Goal: Task Accomplishment & Management: Manage account settings

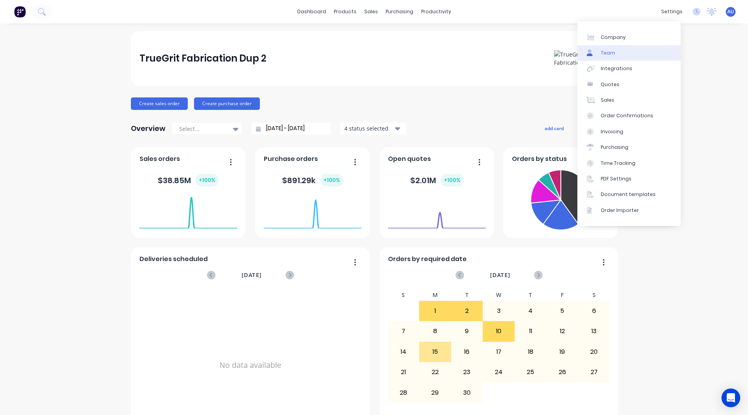
click at [623, 51] on link "Team" at bounding box center [628, 53] width 103 height 16
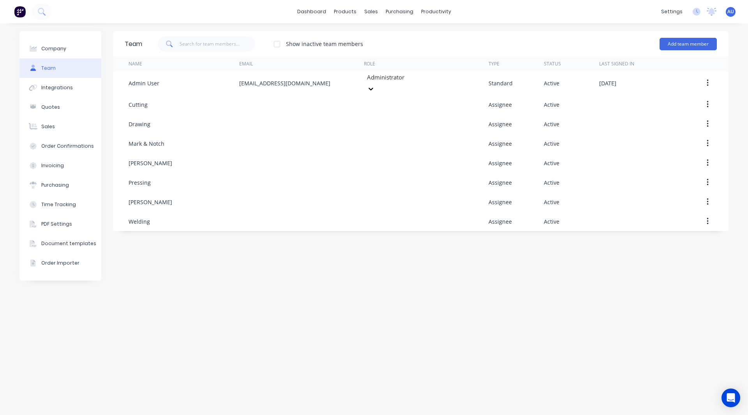
click at [605, 302] on div "Team Show inactive team members Add team member Name Email Role Type Status Las…" at bounding box center [420, 219] width 615 height 376
click at [666, 43] on button "Add team member" at bounding box center [687, 44] width 57 height 12
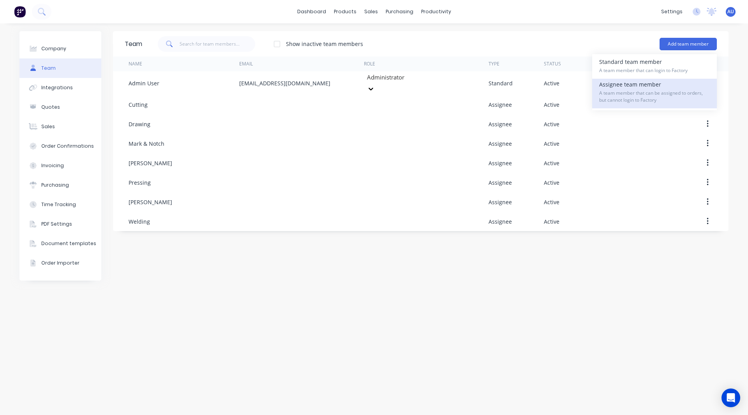
click at [630, 86] on div "Assignee team member A team member that can be assigned to orders, but cannot l…" at bounding box center [654, 94] width 111 height 30
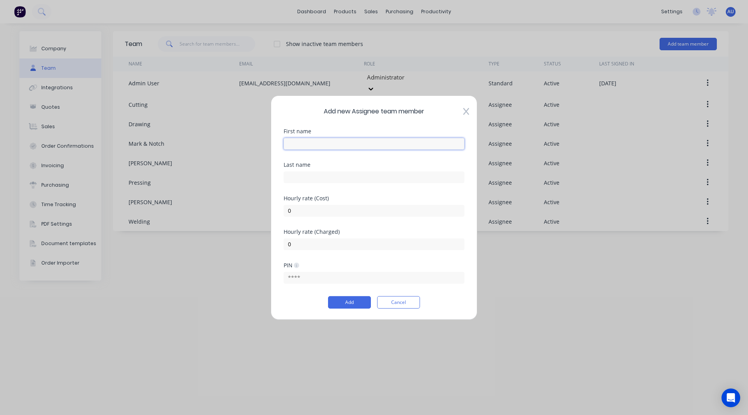
click at [359, 142] on input "text" at bounding box center [373, 143] width 181 height 12
click at [288, 144] on input "Mining" at bounding box center [373, 143] width 181 height 12
type input "Matt- Mining"
click at [297, 211] on input "0" at bounding box center [373, 210] width 181 height 12
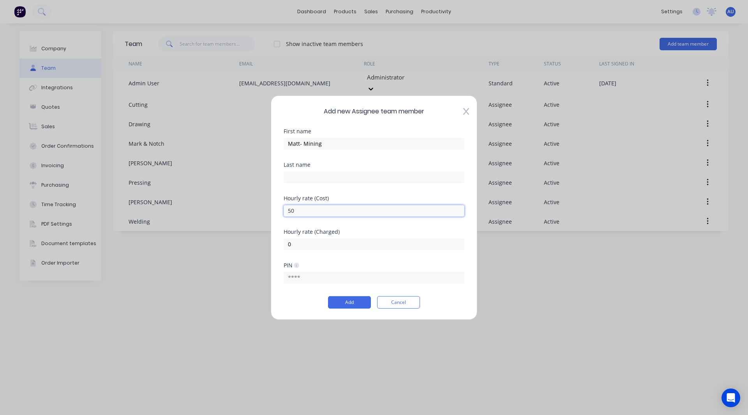
type input "50"
type input "100"
click at [341, 294] on div "PIN" at bounding box center [373, 278] width 181 height 33
click at [342, 300] on button "Add" at bounding box center [349, 302] width 43 height 12
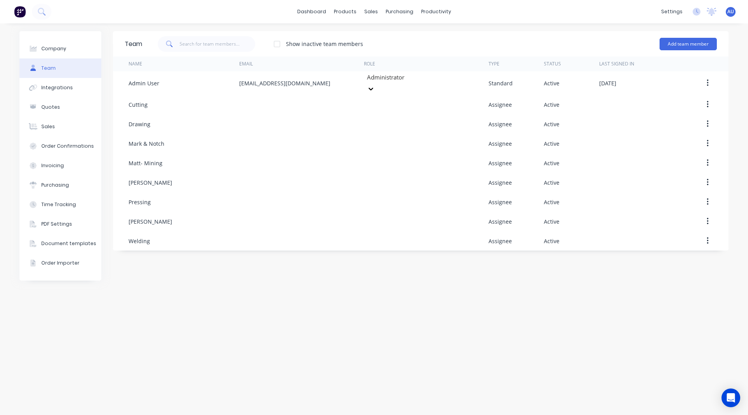
click at [175, 354] on div "Team Show inactive team members Add team member Name Email Role Type Status Las…" at bounding box center [420, 219] width 615 height 376
click at [288, 337] on div "Team Show inactive team members Add team member Name Email Role Type Status Las…" at bounding box center [420, 219] width 615 height 376
click at [23, 11] on img at bounding box center [20, 12] width 12 height 12
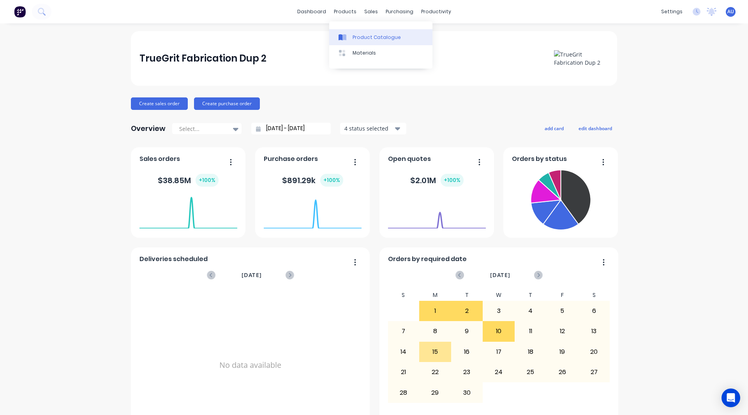
click at [363, 32] on link "Product Catalogue" at bounding box center [380, 37] width 103 height 16
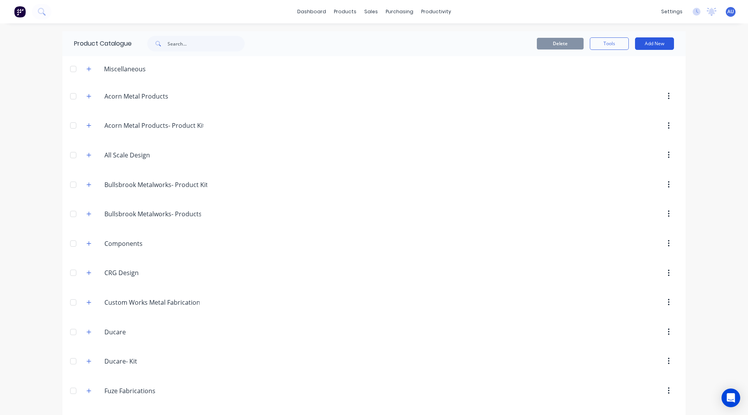
click at [647, 46] on button "Add New" at bounding box center [654, 43] width 39 height 12
click at [629, 65] on div "Category" at bounding box center [637, 63] width 60 height 11
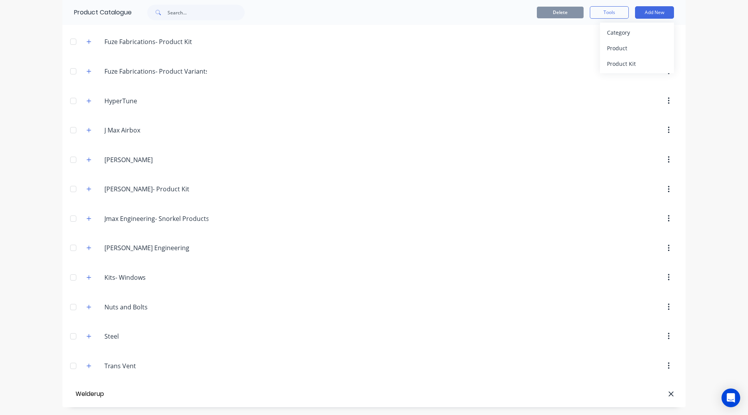
type input "Welderup"
click at [627, 46] on div "Product" at bounding box center [637, 47] width 60 height 11
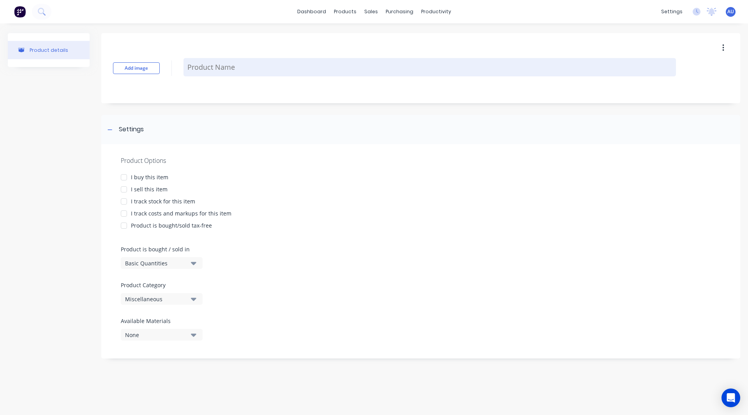
click at [211, 66] on textarea at bounding box center [429, 67] width 492 height 18
type textarea "x"
type textarea "M"
type textarea "x"
type textarea "Ma"
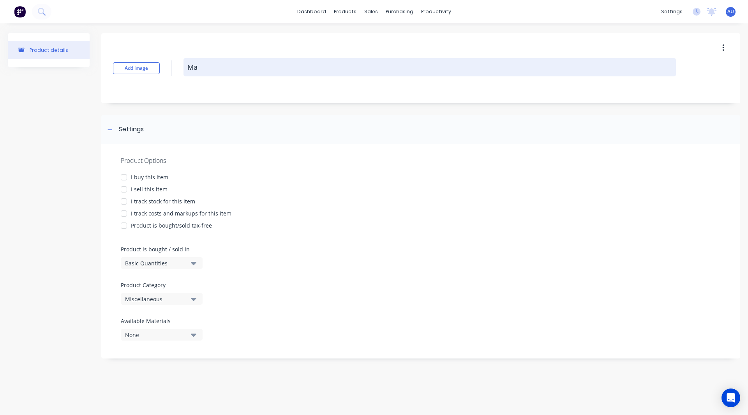
type textarea "x"
type textarea "Mar"
type textarea "x"
type textarea "Marq"
type textarea "x"
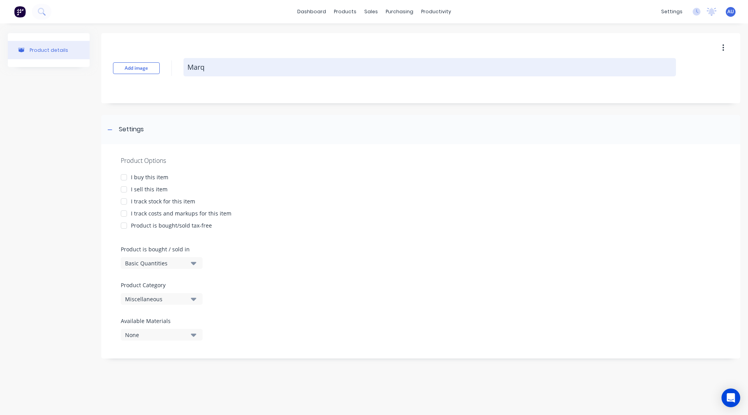
type textarea "Marqu"
type textarea "x"
type textarea "Marque"
type textarea "x"
type textarea "Marquee"
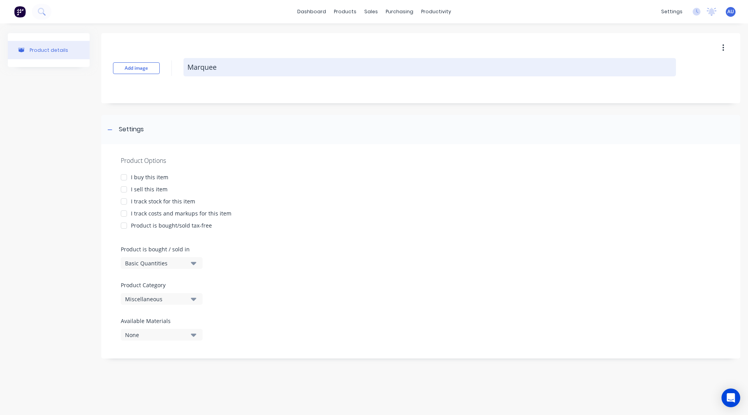
type textarea "x"
type textarea "Marquee"
type textarea "x"
type textarea "Marquee W"
type textarea "x"
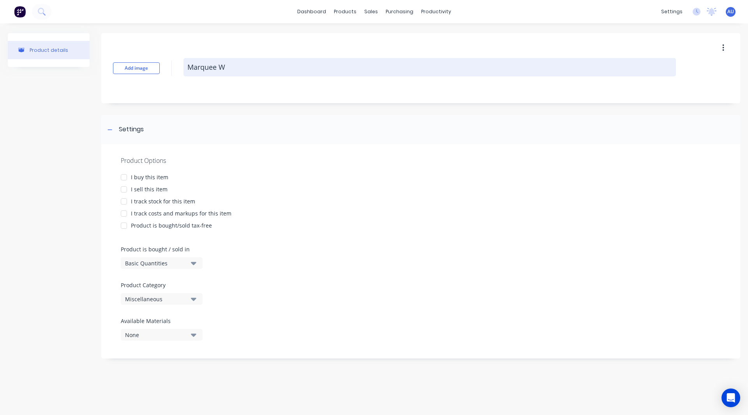
type textarea "Marquee We"
type textarea "x"
type textarea "Marquee Wei"
type textarea "x"
type textarea "Marquee Weig"
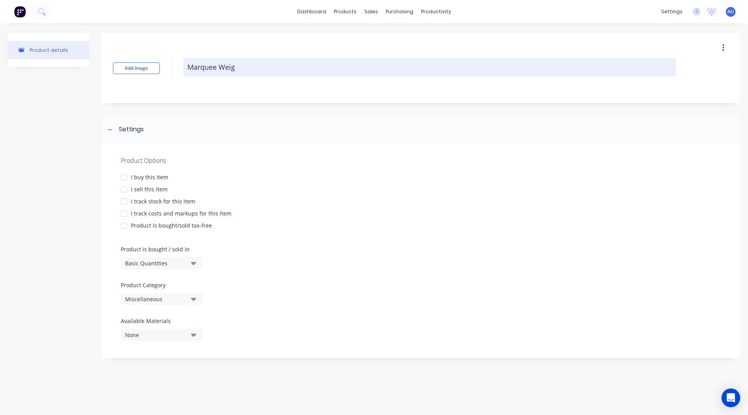
type textarea "x"
type textarea "Marquee Weigh"
type textarea "x"
type textarea "Marquee Weight"
type textarea "x"
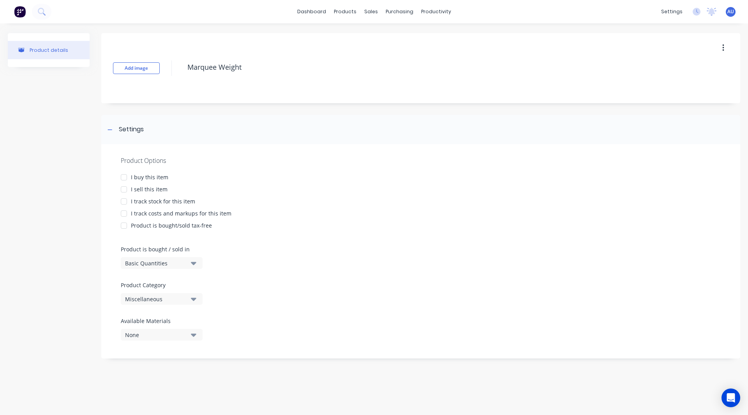
type textarea "Marquee Weight"
type textarea "x"
type textarea "Marquee Weight"
type textarea "x"
type textarea "Marquee Weight w"
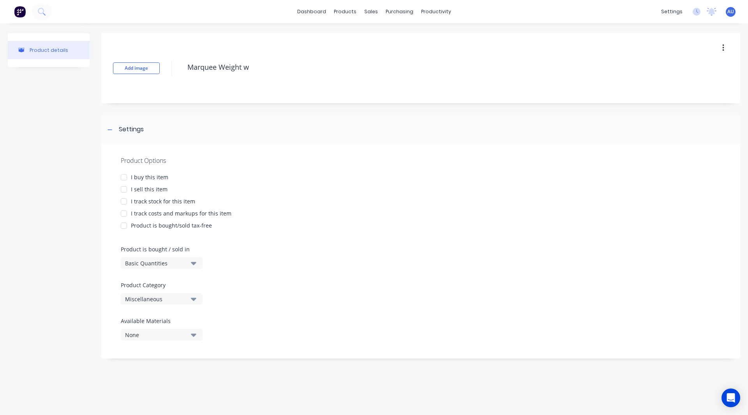
type textarea "x"
type textarea "Marquee Weight w/"
type textarea "x"
type textarea "Marquee Weight w/H"
type textarea "x"
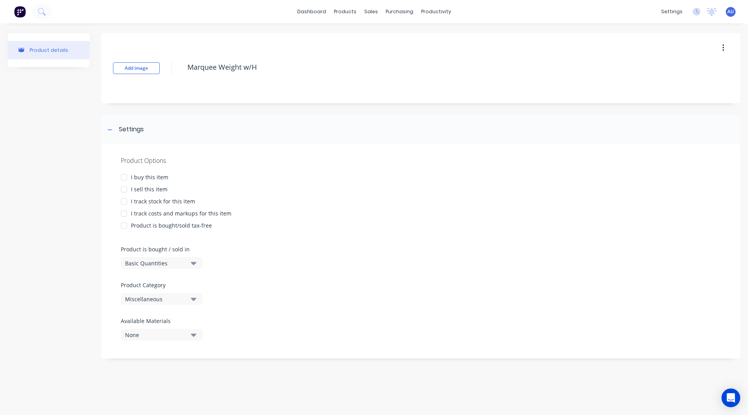
type textarea "Marquee Weight w/Ha"
type textarea "x"
type textarea "Marquee Weight w/Han"
type textarea "x"
type textarea "Marquee Weight w/Hand"
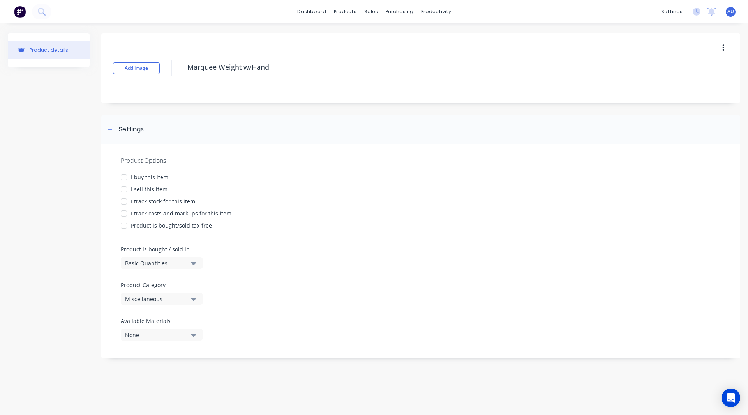
type textarea "x"
type textarea "Marquee Weight w/Handl"
type textarea "x"
type textarea "Marquee Weight w/Handle"
type textarea "x"
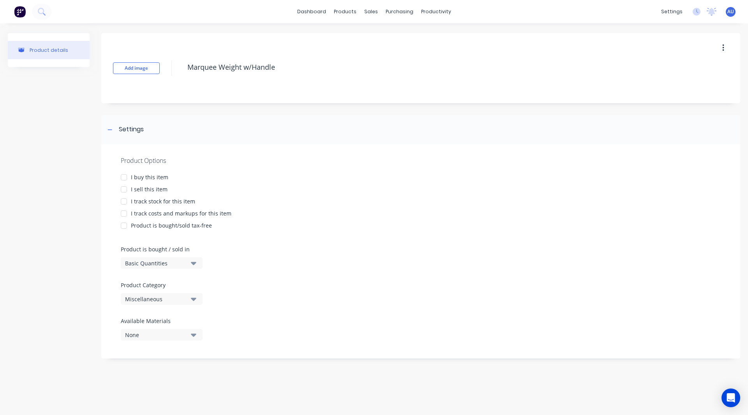
type textarea "Marquee Weight w/Handle"
click at [123, 176] on div at bounding box center [124, 177] width 16 height 16
click at [122, 190] on div at bounding box center [124, 189] width 16 height 16
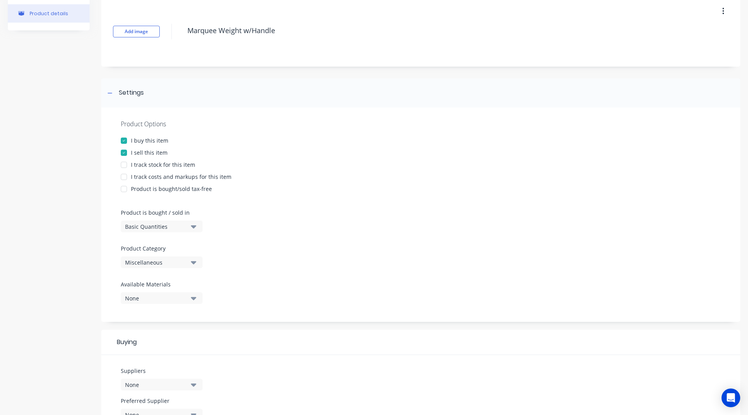
scroll to position [37, 0]
click at [123, 164] on div at bounding box center [124, 165] width 16 height 16
click at [124, 174] on div at bounding box center [124, 177] width 16 height 16
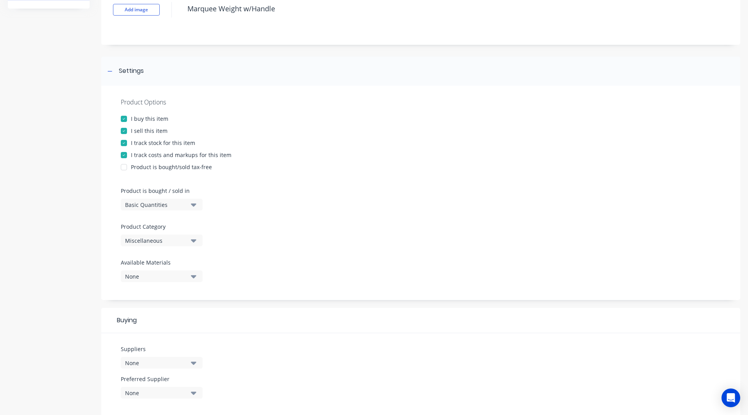
drag, startPoint x: 169, startPoint y: 239, endPoint x: 156, endPoint y: 244, distance: 14.4
click at [156, 244] on div "Miscellaneous" at bounding box center [156, 240] width 62 height 8
drag, startPoint x: 152, startPoint y: 350, endPoint x: 144, endPoint y: 350, distance: 8.2
click at [144, 350] on div "Welderup" at bounding box center [179, 353] width 117 height 16
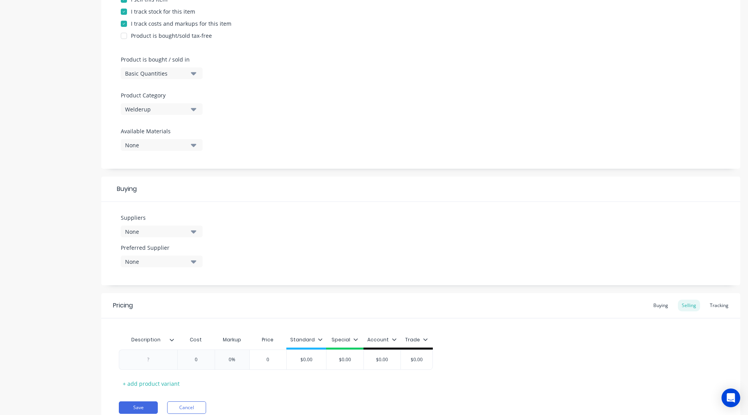
scroll to position [190, 0]
click at [128, 229] on div "None" at bounding box center [156, 231] width 62 height 8
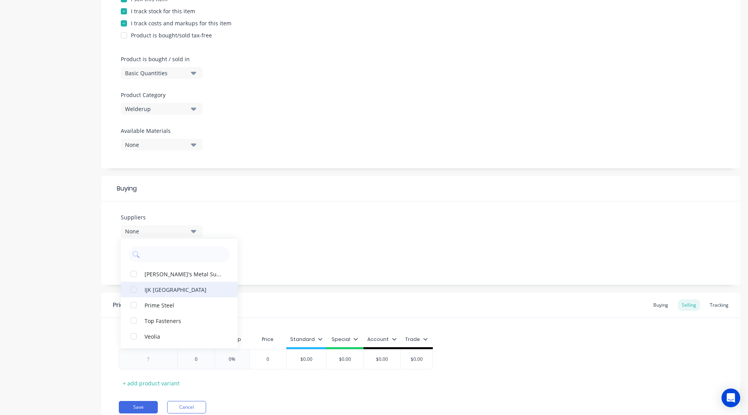
click at [134, 287] on div "button" at bounding box center [134, 289] width 16 height 16
click at [133, 275] on div "button" at bounding box center [134, 274] width 16 height 16
click at [134, 308] on div "button" at bounding box center [134, 305] width 16 height 16
click at [97, 274] on div "Product details Add image Marquee Weight w/Handle Settings Product Options I bu…" at bounding box center [374, 139] width 732 height 593
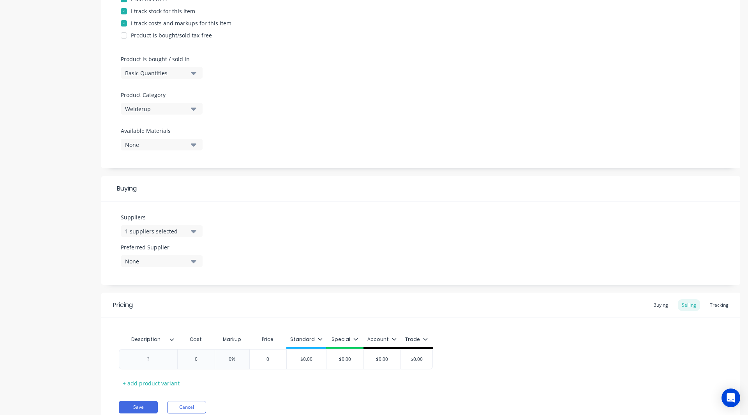
click at [134, 262] on div "None" at bounding box center [156, 261] width 62 height 8
click at [131, 304] on div "button" at bounding box center [134, 304] width 16 height 16
click at [146, 230] on div "1 suppliers selected" at bounding box center [156, 231] width 62 height 8
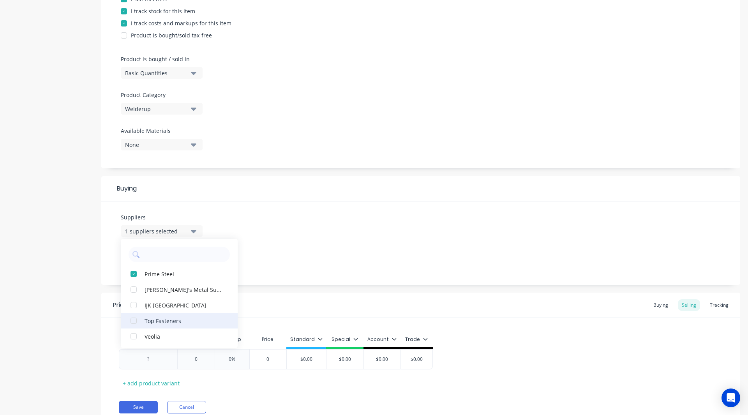
click at [134, 322] on div "button" at bounding box center [134, 321] width 16 height 16
click at [81, 297] on div "Product details" at bounding box center [49, 139] width 82 height 593
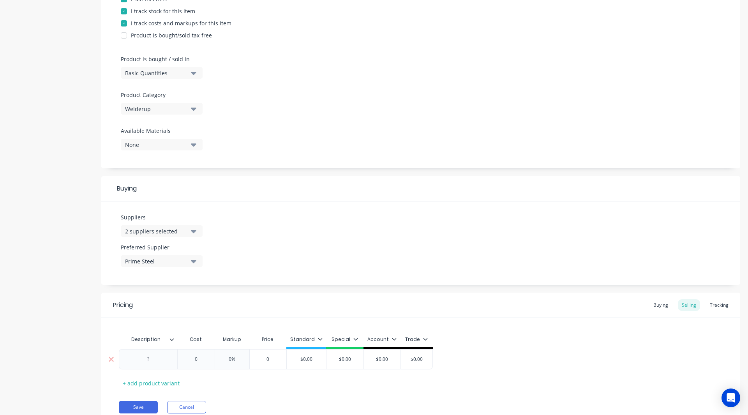
click at [152, 357] on div at bounding box center [148, 359] width 39 height 10
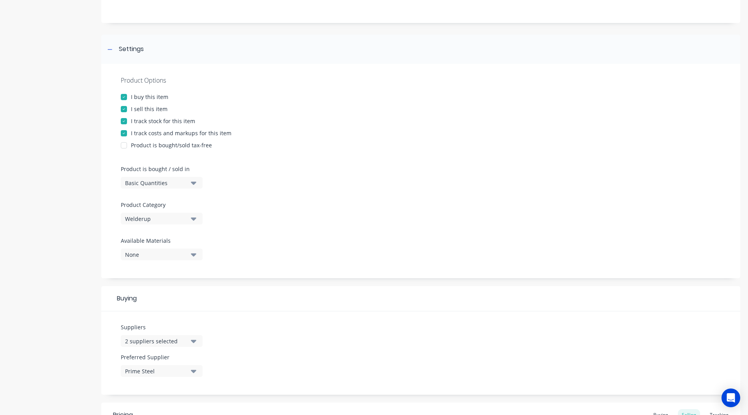
scroll to position [0, 0]
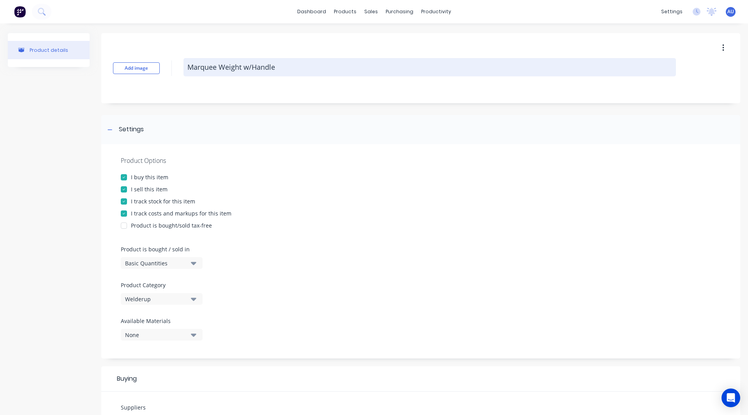
click at [249, 59] on textarea "Marquee Weight w/Handle" at bounding box center [429, 67] width 492 height 18
click at [188, 67] on textarea "Marquee Weight w/Handle" at bounding box center [429, 67] width 492 height 18
type textarea "x"
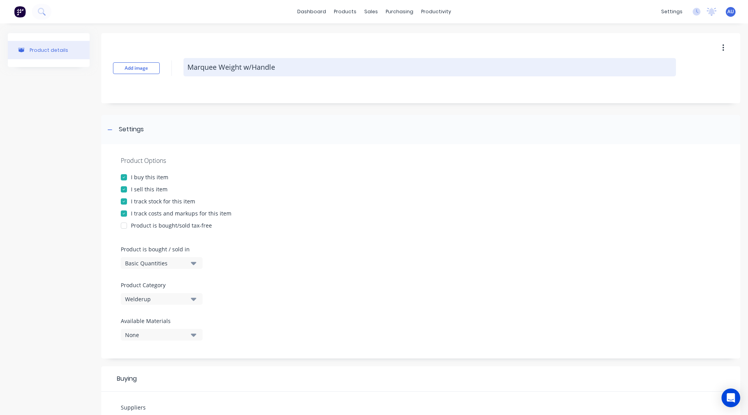
type textarea "1Marquee Weight w/Handle"
type textarea "x"
type textarea "15Marquee Weight w/Handle"
type textarea "x"
type textarea "15 Marquee Weight w/Handle"
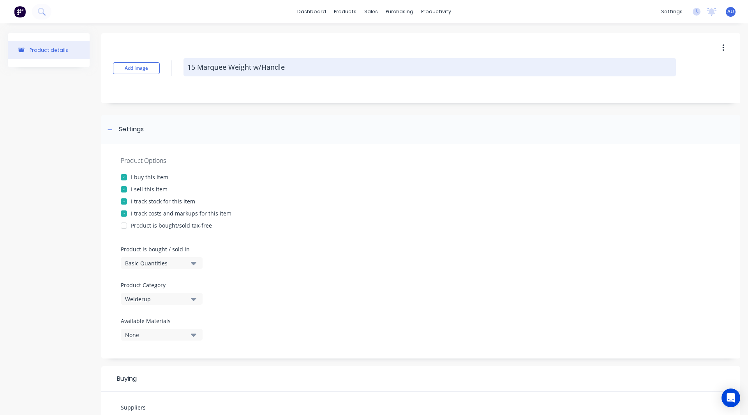
type textarea "x"
type textarea "15 KMarquee Weight w/Handle"
type textarea "x"
type textarea "15 KGMarquee Weight w/Handle"
type textarea "x"
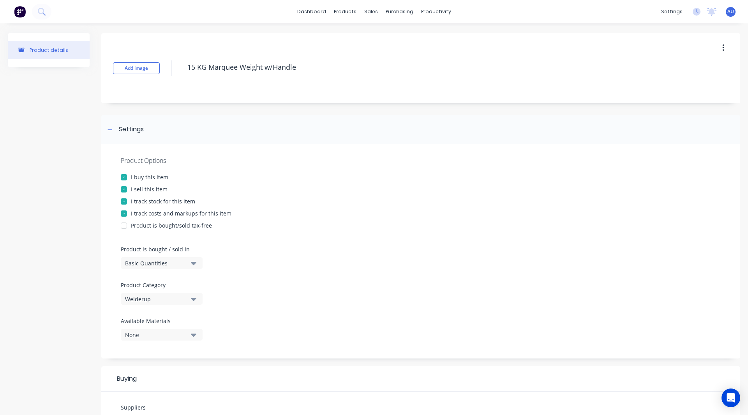
type textarea "15 KG Marquee Weight w/Handle"
type textarea "x"
type textarea "15 KG Marquee Weight w/Handle"
drag, startPoint x: 91, startPoint y: 147, endPoint x: 176, endPoint y: 77, distance: 109.6
click at [176, 77] on div "Product details Add image 15 KG Marquee Weight w/Handle Settings Product Option…" at bounding box center [374, 329] width 732 height 593
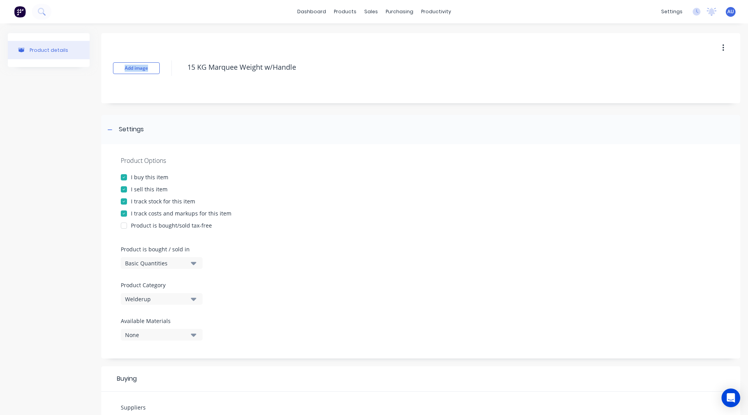
click at [98, 86] on div "Product details Add image 15 KG Marquee Weight w/Handle Settings Product Option…" at bounding box center [374, 329] width 732 height 593
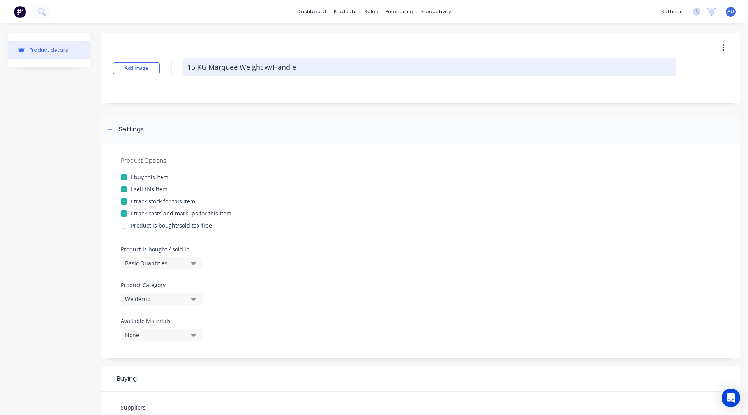
click at [241, 65] on textarea "15 KG Marquee Weight w/Handle" at bounding box center [429, 67] width 492 height 18
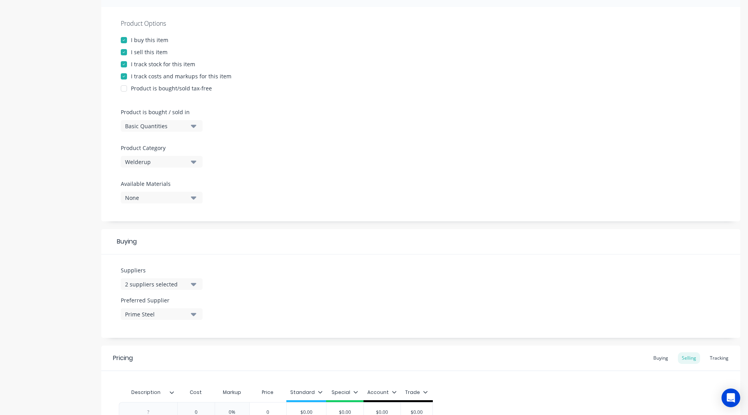
scroll to position [179, 0]
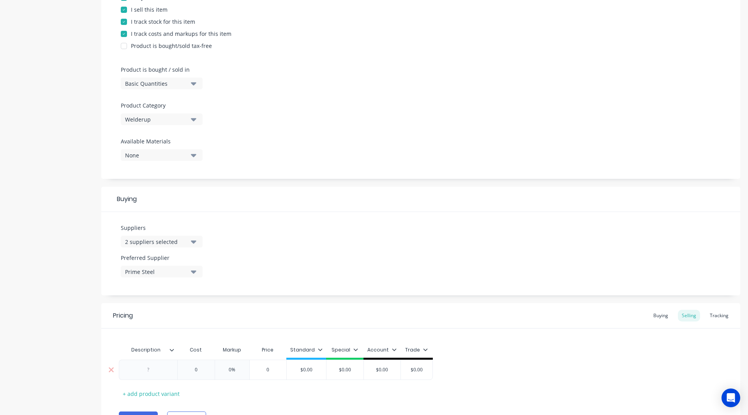
type textarea "x"
click at [151, 369] on div at bounding box center [148, 369] width 39 height 10
paste div
click at [133, 368] on div "15 KG Marquee Weight w/Handle" at bounding box center [148, 371] width 52 height 17
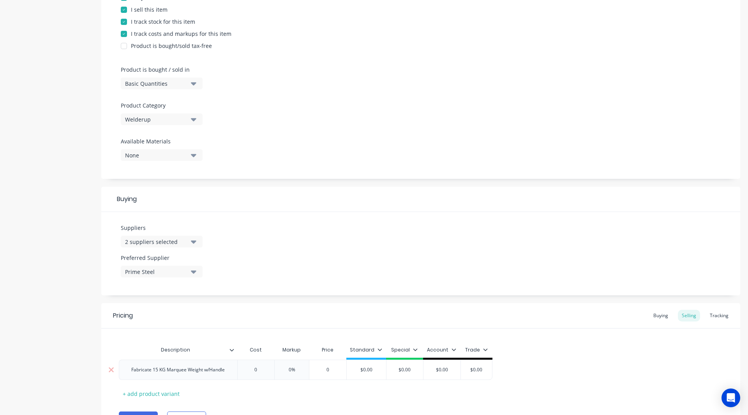
click at [258, 371] on input "text" at bounding box center [255, 369] width 39 height 7
type textarea "x"
type input "0"
click at [258, 371] on input "0" at bounding box center [255, 369] width 39 height 7
type textarea "x"
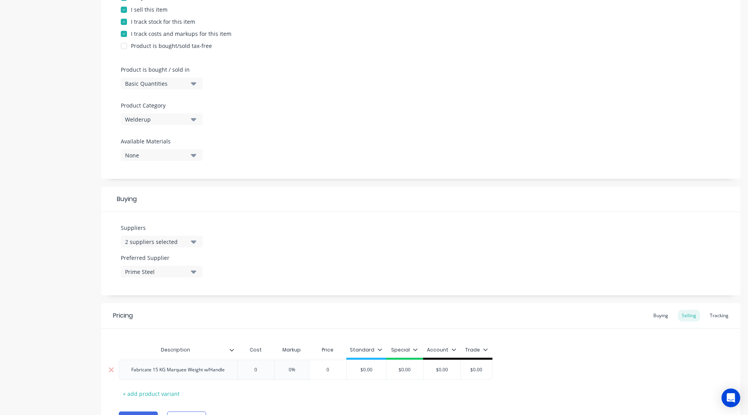
type input "9"
type textarea "x"
type input "92"
click at [294, 368] on input "0%" at bounding box center [294, 369] width 39 height 7
type input "%"
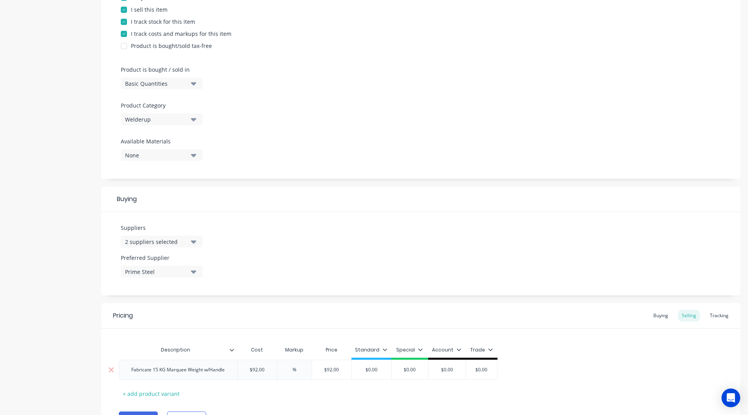
type textarea "x"
type input "30%"
type textarea "x"
type input "30%"
type input "$0.00"
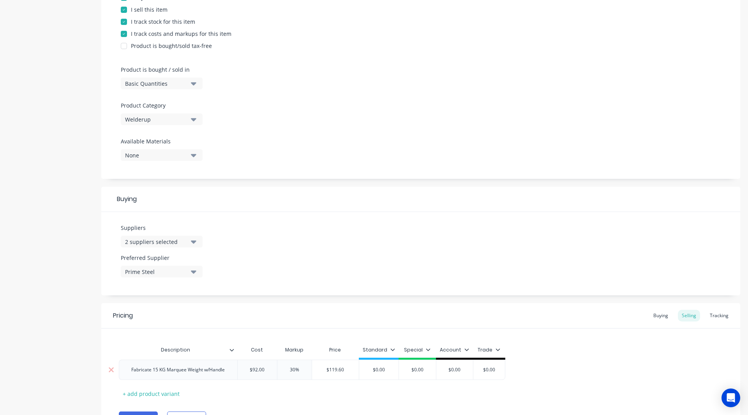
click at [389, 371] on input "$0.00" at bounding box center [378, 369] width 39 height 7
type textarea "x"
type input "$0.0"
type textarea "x"
type input "$0."
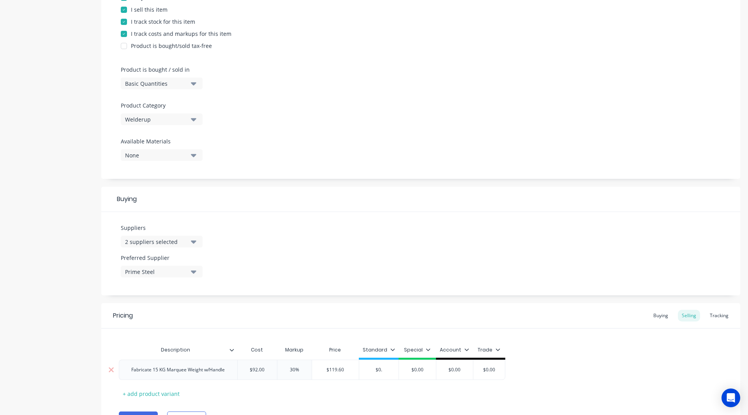
type textarea "x"
type input "$0"
type textarea "x"
type input "$"
type textarea "x"
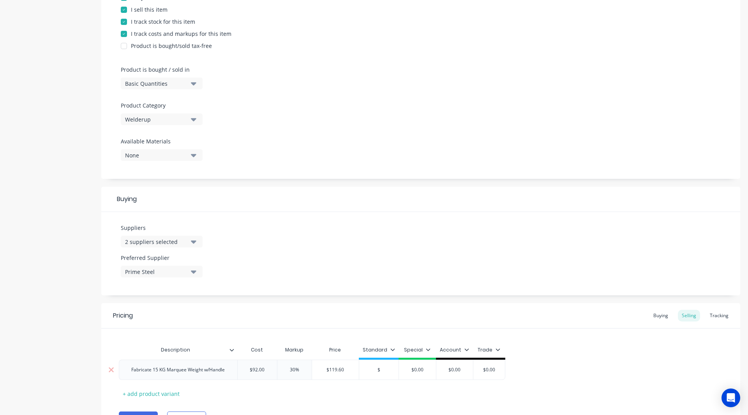
type input "$1"
type textarea "x"
type input "$11"
type textarea "x"
type input "$119"
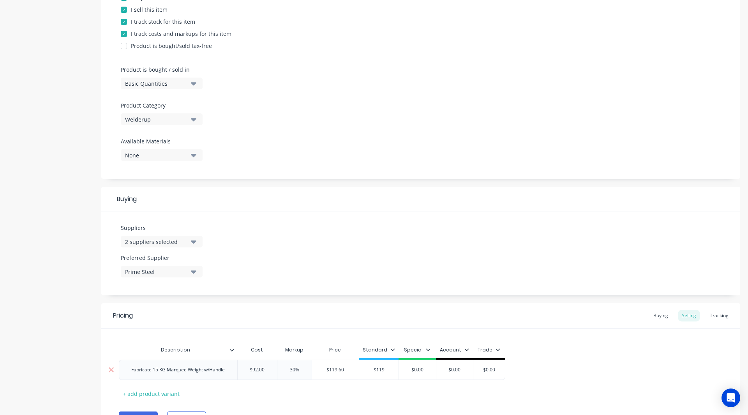
type textarea "x"
type input "$119."
type textarea "x"
type input "$119.60"
type textarea "x"
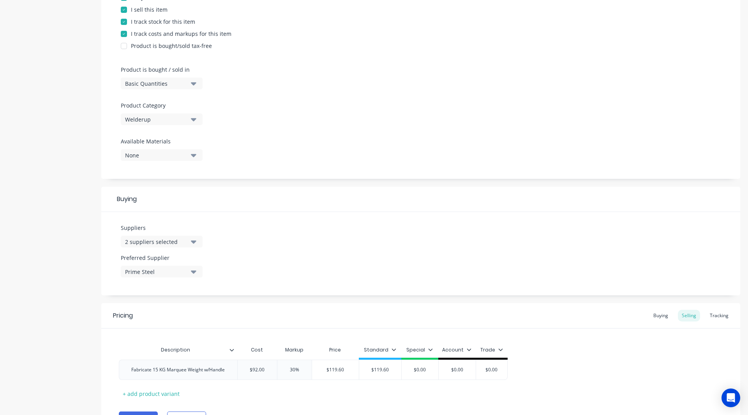
type input "$119.60"
click at [391, 348] on icon at bounding box center [393, 349] width 5 height 5
click at [349, 267] on div at bounding box center [352, 268] width 16 height 16
click at [325, 282] on div "Suppliers 2 suppliers selected Preferred Supplier Prime Steel" at bounding box center [420, 253] width 638 height 83
type textarea "x"
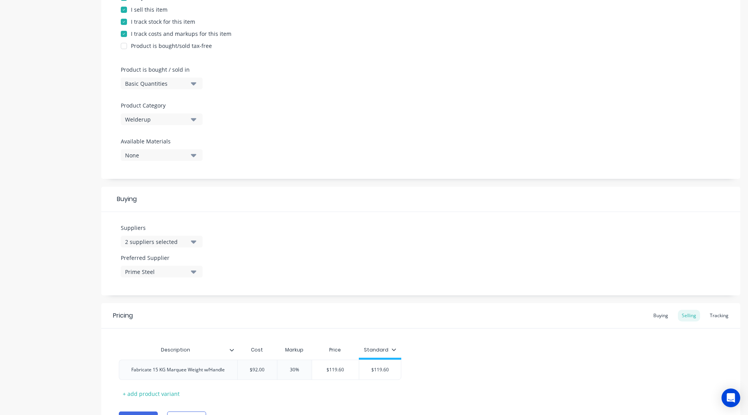
scroll to position [222, 0]
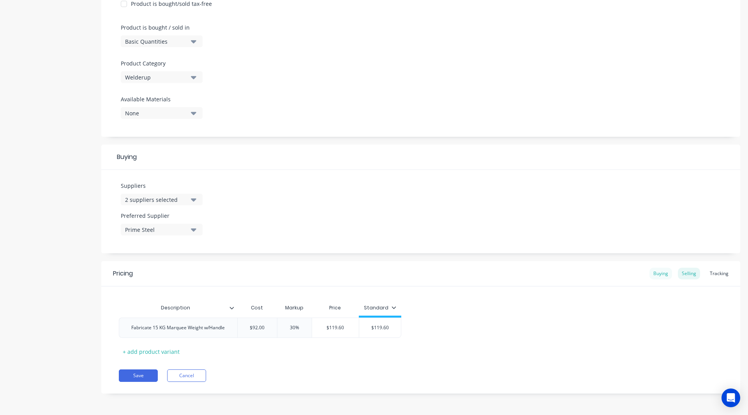
click at [651, 274] on div "Buying" at bounding box center [660, 273] width 23 height 12
type input "$0.00"
click at [267, 327] on input "$0.00" at bounding box center [260, 327] width 47 height 7
type textarea "x"
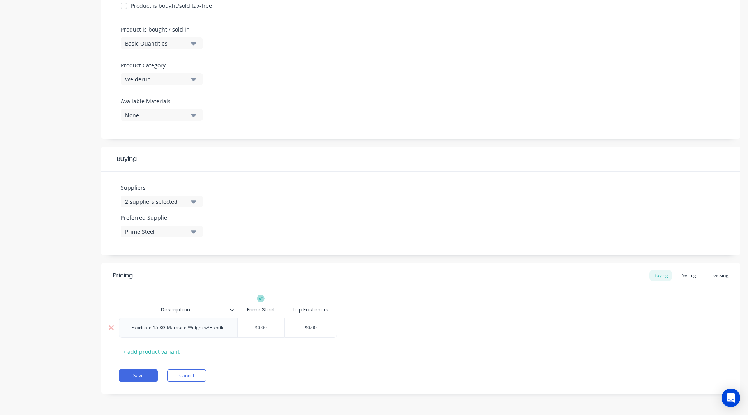
type input "$0.0"
type textarea "x"
type input "$0."
type textarea "x"
type input "$0"
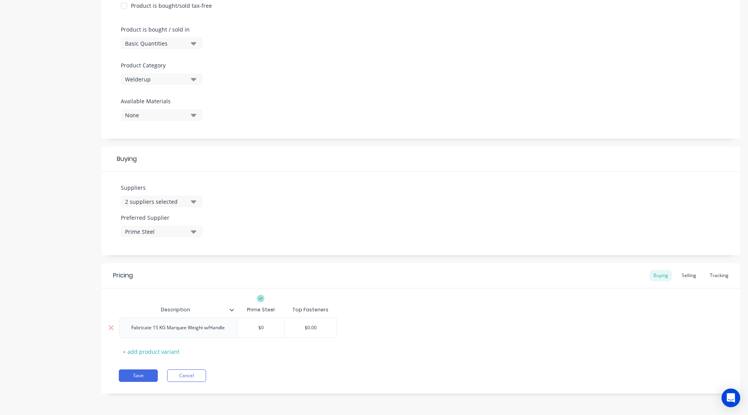
type textarea "x"
type input "$"
type textarea "x"
type input "$6"
type textarea "x"
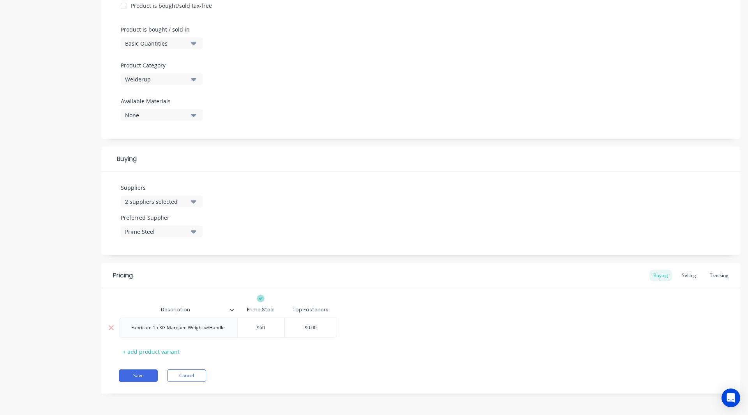
type input "$60"
type input "$0.00"
click at [320, 328] on input "$0.00" at bounding box center [311, 327] width 52 height 7
type textarea "x"
type input "$0.0"
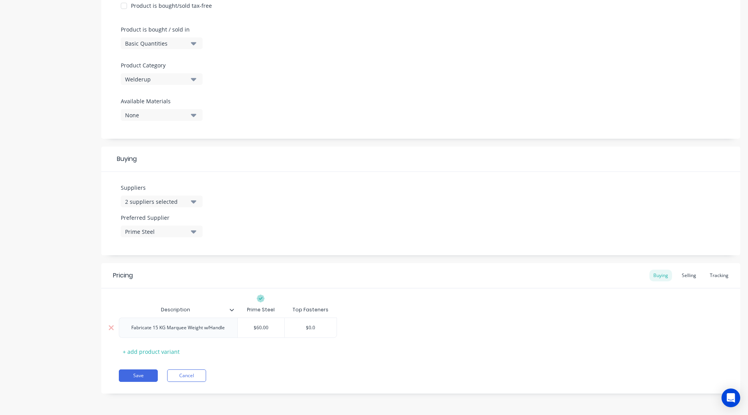
type textarea "x"
type input "$0."
type textarea "x"
type input "$0"
type textarea "x"
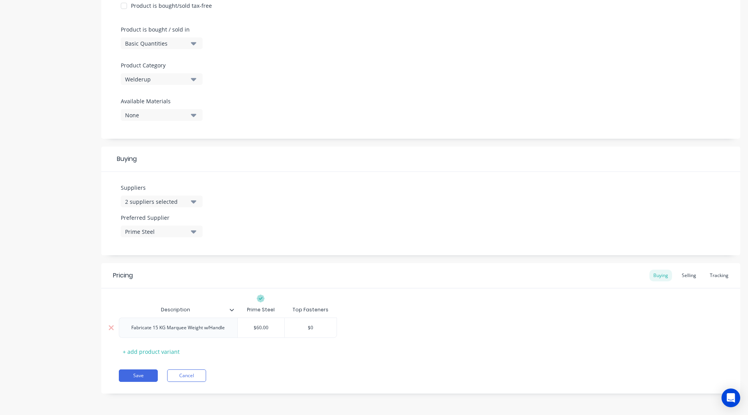
type input "$"
type textarea "x"
type input "$6"
type textarea "x"
type input "$65"
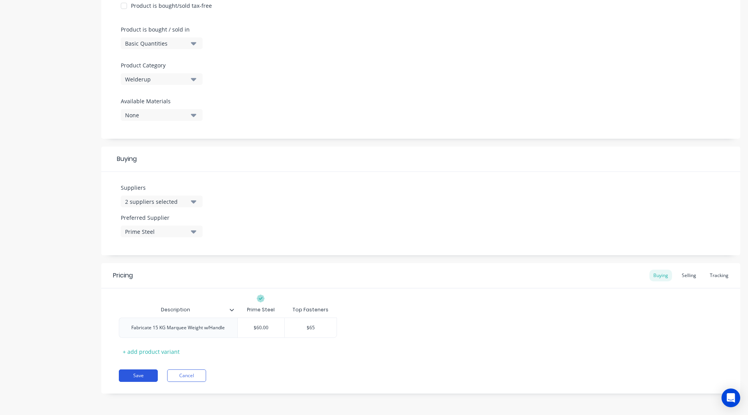
click at [135, 377] on button "Save" at bounding box center [138, 375] width 39 height 12
type textarea "x"
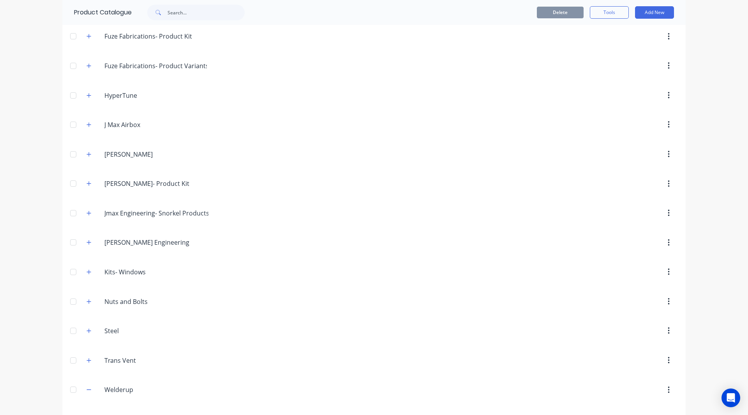
scroll to position [408, 0]
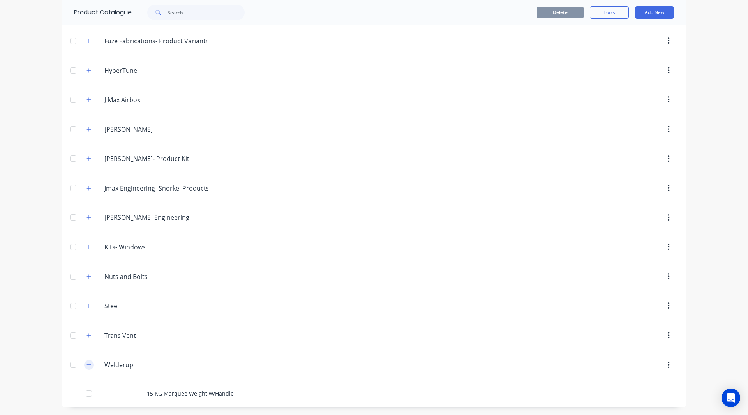
click at [86, 366] on icon "button" at bounding box center [88, 364] width 5 height 5
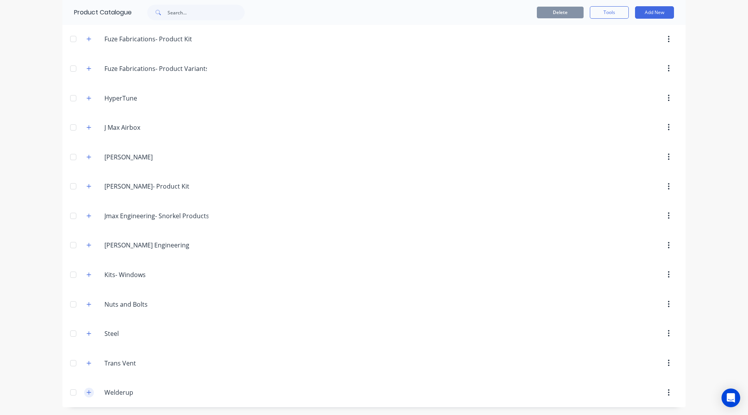
scroll to position [381, 0]
click at [86, 394] on icon "button" at bounding box center [88, 391] width 5 height 5
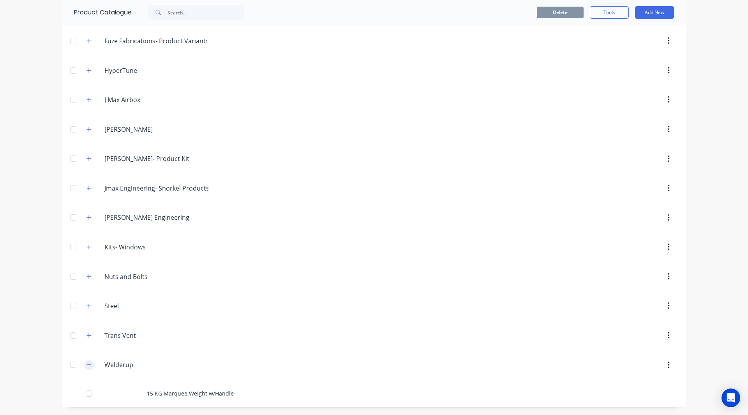
click at [86, 365] on icon "button" at bounding box center [88, 364] width 5 height 5
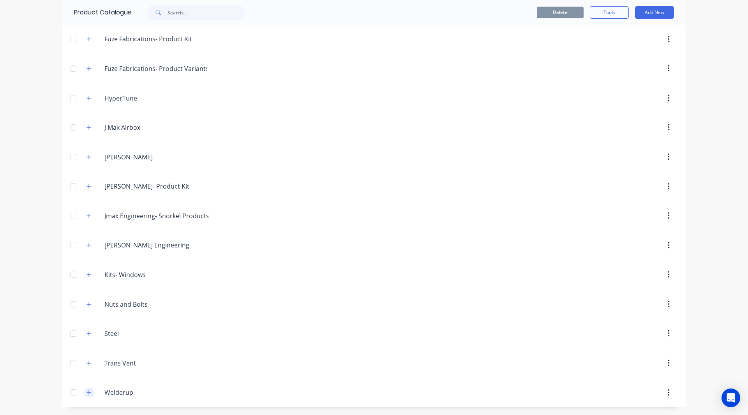
scroll to position [381, 0]
click at [86, 394] on icon "button" at bounding box center [88, 391] width 5 height 5
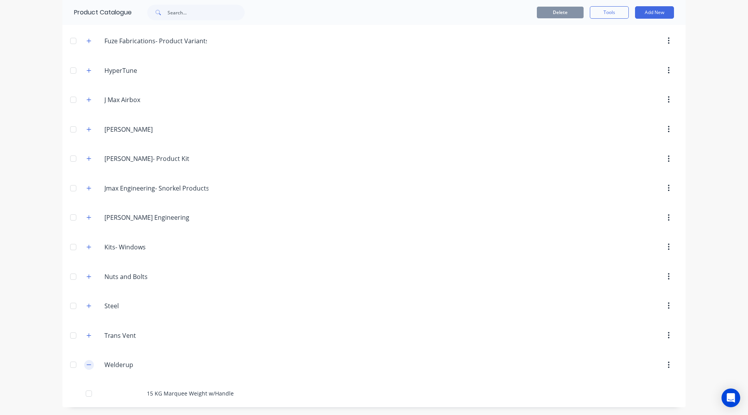
click at [88, 364] on icon "button" at bounding box center [88, 364] width 5 height 5
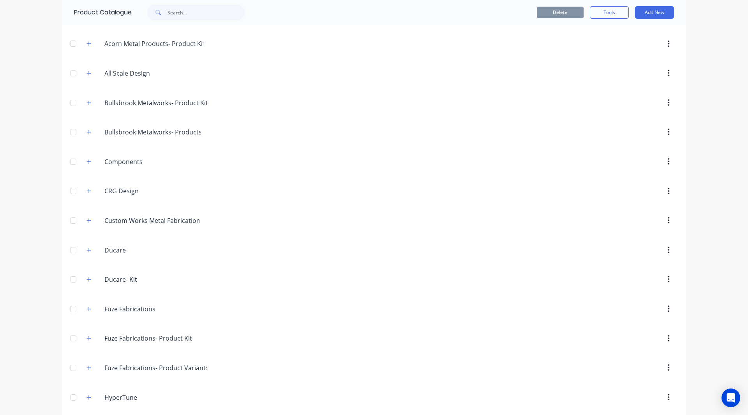
scroll to position [0, 0]
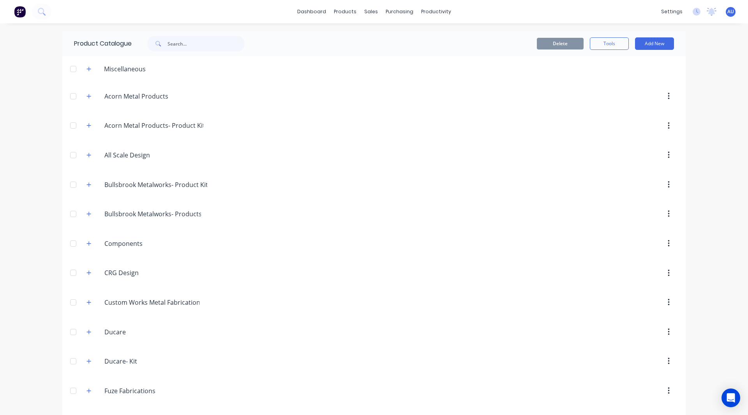
click at [21, 13] on img at bounding box center [20, 12] width 12 height 12
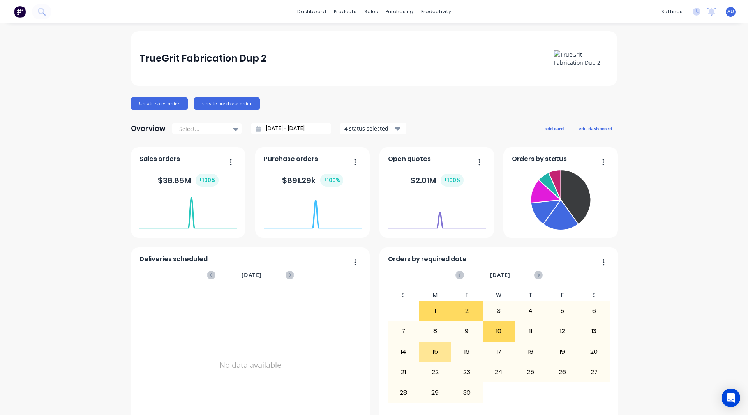
click at [77, 167] on div "TrueGrit Fabrication Dup 2 Create sales order Create purchase order Overview Se…" at bounding box center [374, 234] width 748 height 406
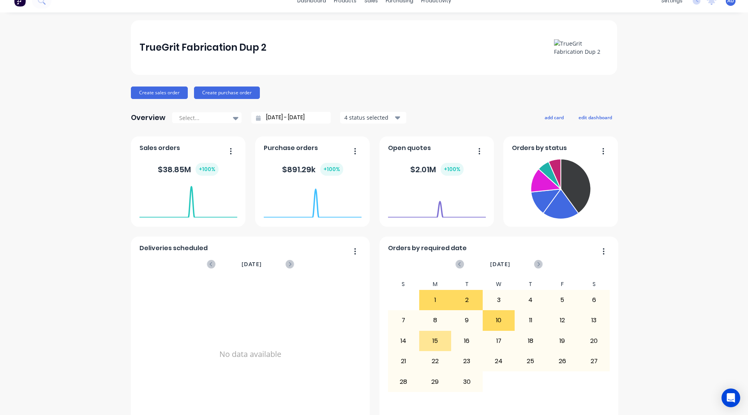
scroll to position [12, 0]
click at [674, 291] on div "TrueGrit Fabrication Dup 2 Create sales order Create purchase order Overview Se…" at bounding box center [374, 222] width 748 height 406
click at [81, 306] on div "TrueGrit Fabrication Dup 2 Create sales order Create purchase order Overview Se…" at bounding box center [374, 222] width 748 height 406
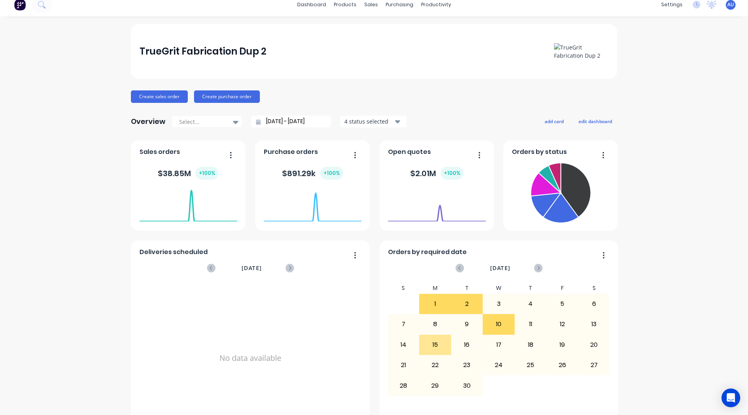
scroll to position [0, 0]
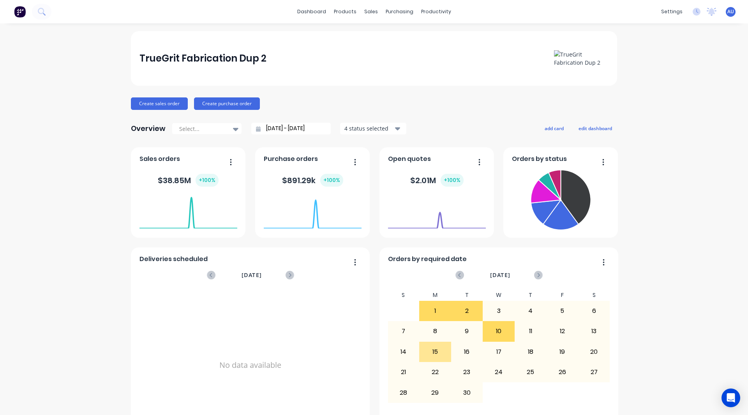
click at [662, 204] on div "TrueGrit Fabrication Dup 2 Create sales order Create purchase order Overview Se…" at bounding box center [374, 234] width 748 height 406
click at [45, 128] on div "TrueGrit Fabrication Dup 2 Create sales order Create purchase order Overview Se…" at bounding box center [374, 234] width 748 height 406
click at [444, 34] on div "Workflow" at bounding box center [446, 37] width 23 height 7
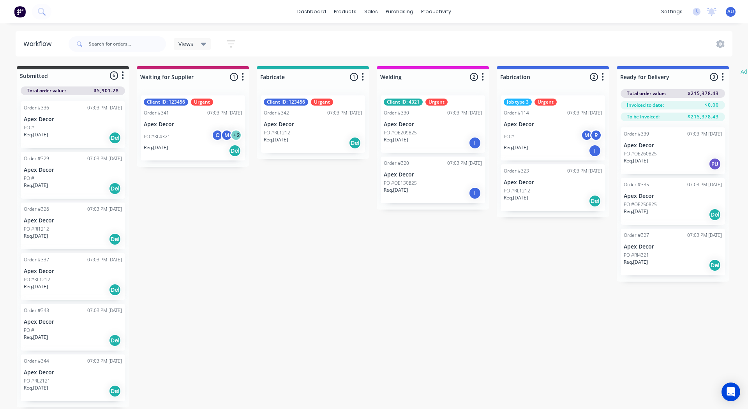
click at [18, 8] on img at bounding box center [20, 12] width 12 height 12
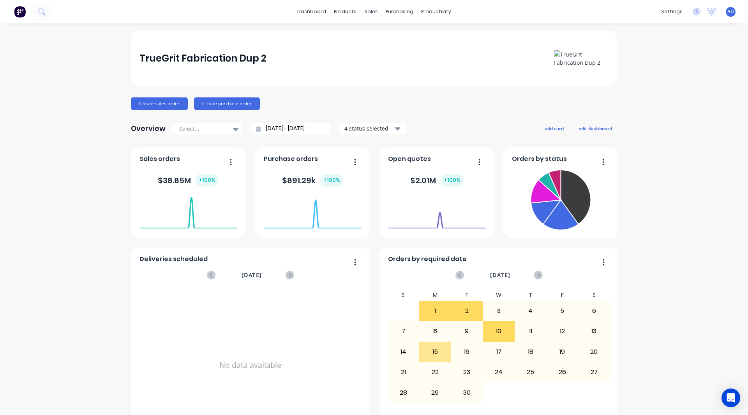
click at [157, 160] on span "Sales orders" at bounding box center [159, 158] width 40 height 9
click at [276, 160] on span "Purchase orders" at bounding box center [291, 158] width 54 height 9
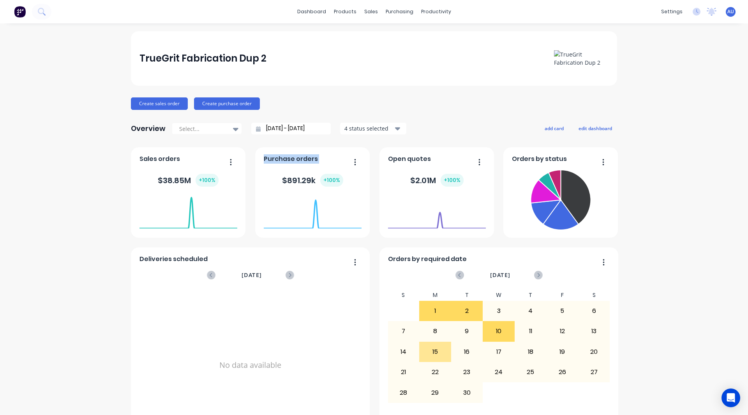
click at [276, 160] on span "Purchase orders" at bounding box center [291, 158] width 54 height 9
drag, startPoint x: 447, startPoint y: 107, endPoint x: 503, endPoint y: 94, distance: 57.6
click at [503, 94] on div "TrueGrit Fabrication Dup 2 Create sales order Create purchase order Overview Se…" at bounding box center [374, 234] width 486 height 406
click at [543, 126] on button "add card" at bounding box center [553, 128] width 29 height 10
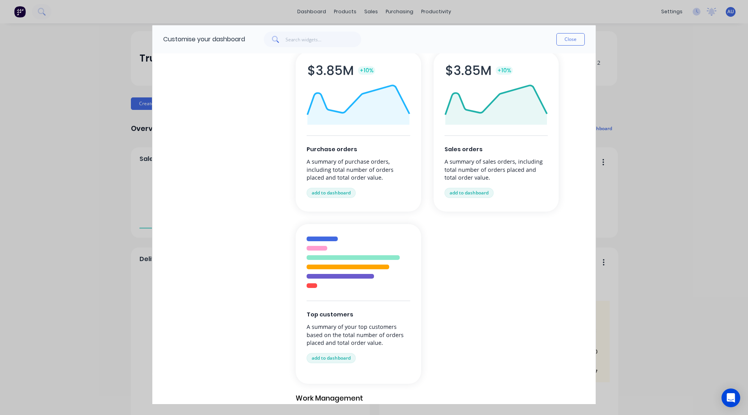
scroll to position [209, 0]
click at [567, 39] on button "Close" at bounding box center [570, 39] width 28 height 12
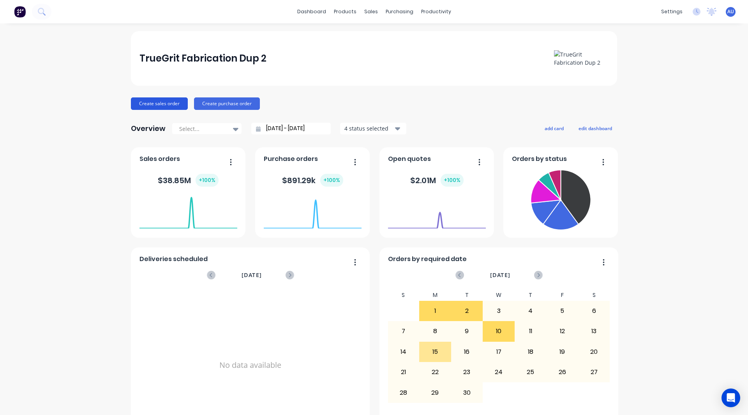
click at [158, 105] on button "Create sales order" at bounding box center [159, 103] width 57 height 12
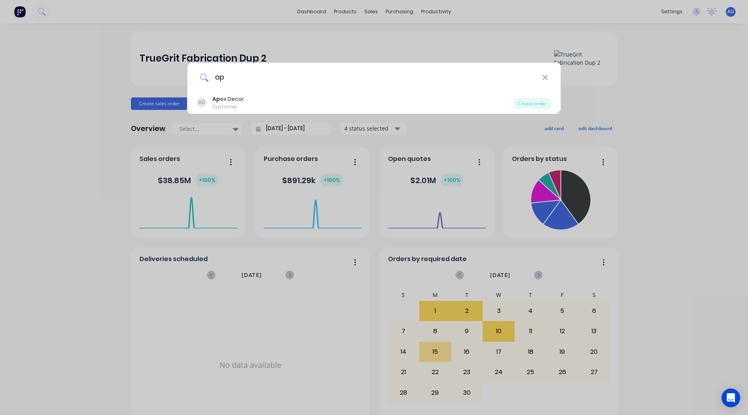
type input "ap"
click at [658, 75] on div "ap AD Ap ex Decor Customer Create order" at bounding box center [374, 207] width 748 height 415
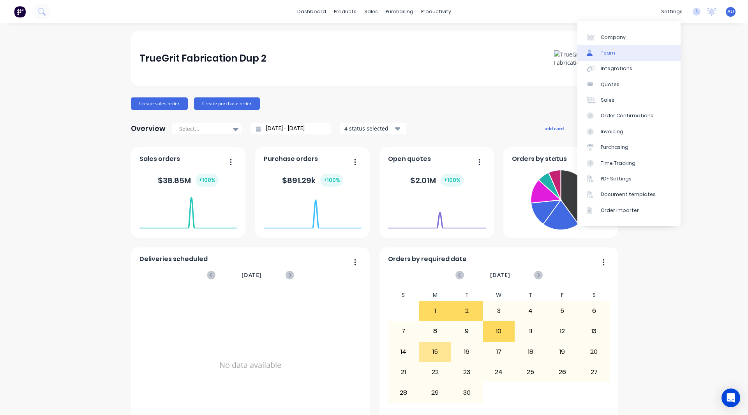
click at [609, 50] on div "Team" at bounding box center [607, 52] width 14 height 7
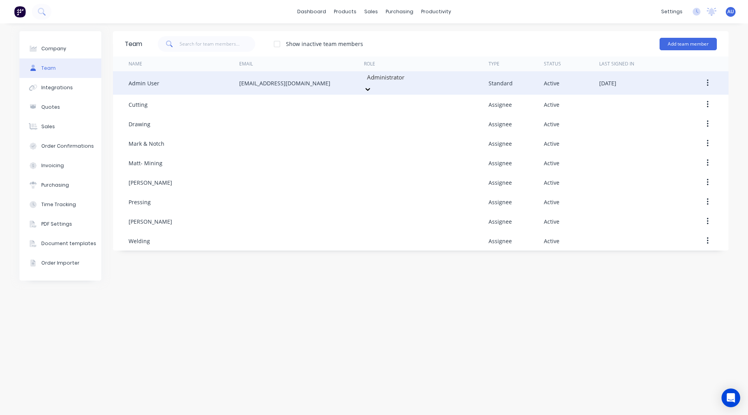
click at [390, 82] on div at bounding box center [422, 77] width 112 height 10
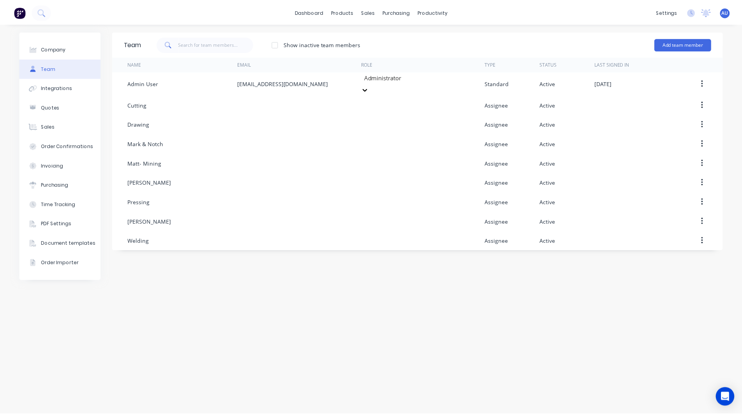
scroll to position [100, 0]
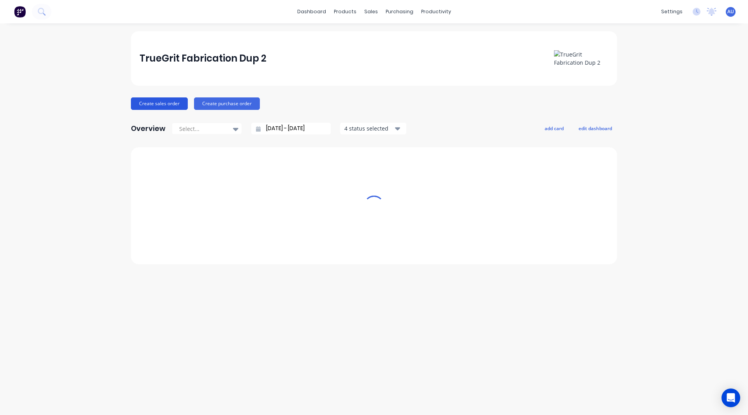
click at [158, 104] on button "Create sales order" at bounding box center [159, 103] width 57 height 12
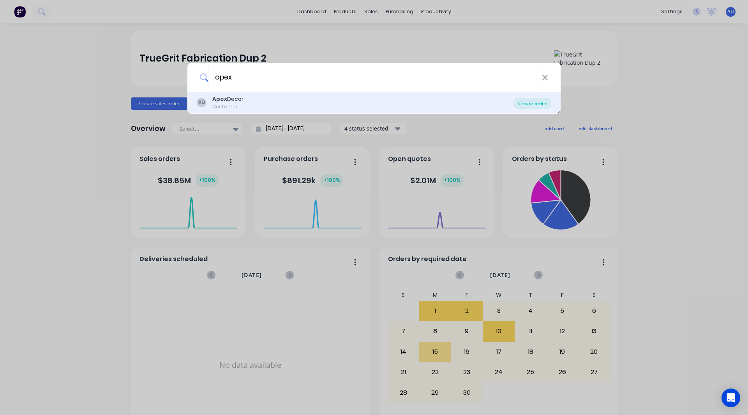
type input "apex"
click at [519, 102] on div "Create order" at bounding box center [532, 103] width 38 height 11
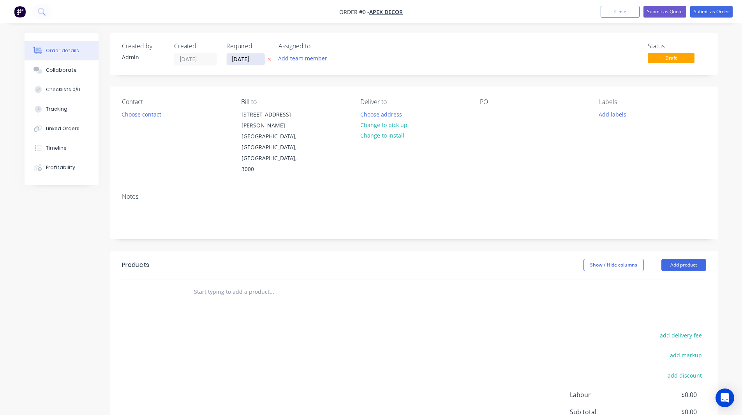
click at [240, 56] on input "[DATE]" at bounding box center [246, 59] width 38 height 12
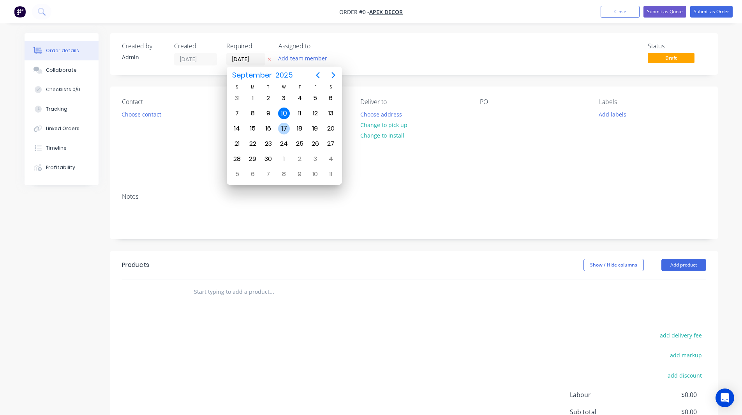
click at [287, 130] on div "17" at bounding box center [284, 129] width 12 height 12
type input "[DATE]"
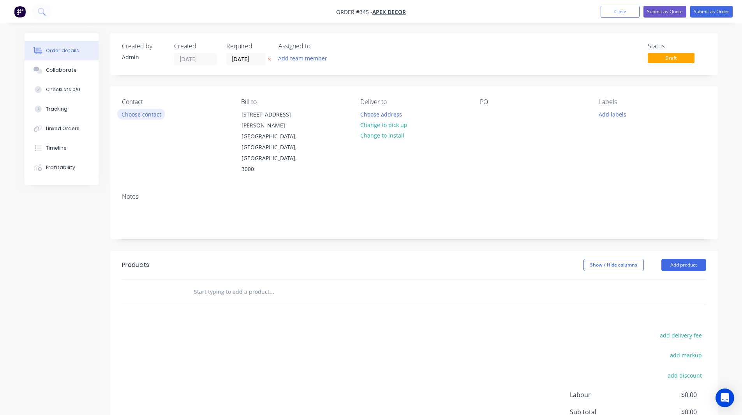
click at [133, 114] on button "Choose contact" at bounding box center [141, 114] width 48 height 11
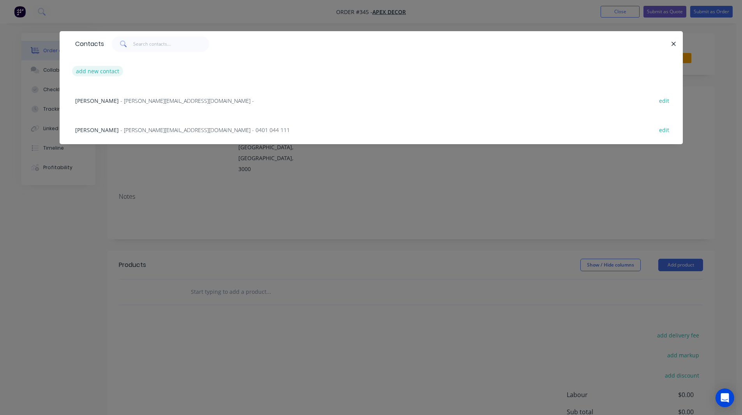
click at [91, 70] on button "add new contact" at bounding box center [97, 71] width 51 height 11
select select "AU"
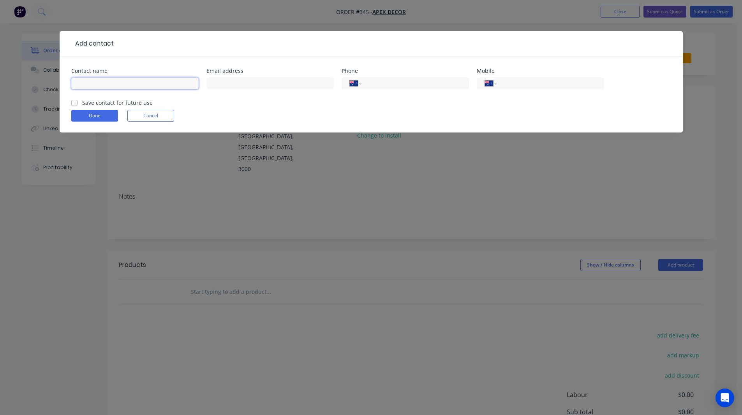
click at [109, 85] on input "text" at bounding box center [134, 83] width 127 height 12
type input "[PERSON_NAME]"
click at [508, 83] on input "tel" at bounding box center [548, 83] width 93 height 9
type input "4"
type input "435570573"
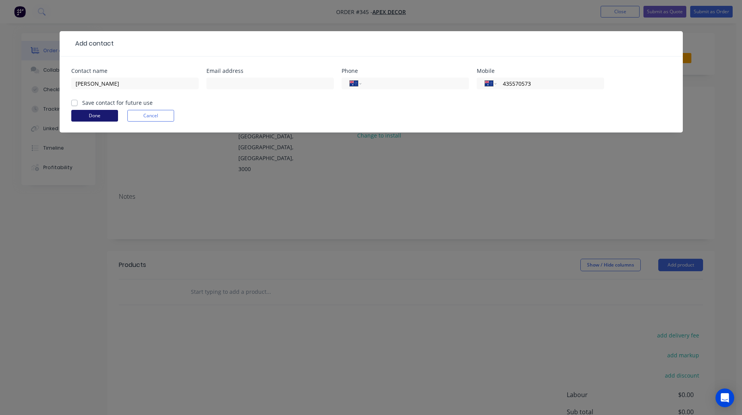
click at [86, 116] on button "Done" at bounding box center [94, 116] width 47 height 12
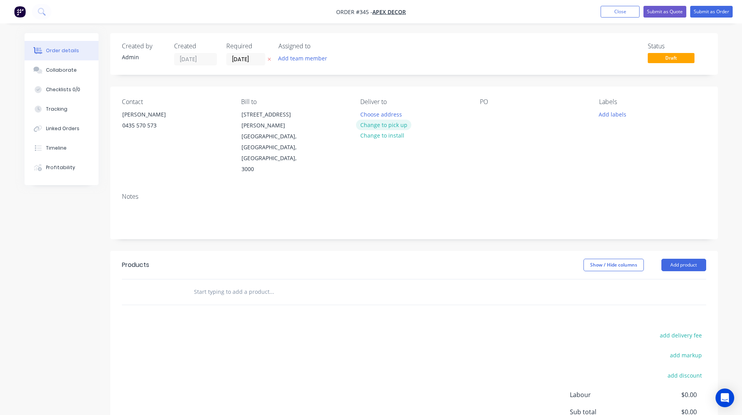
click at [386, 128] on button "Change to pick up" at bounding box center [383, 125] width 55 height 11
click at [374, 110] on div "Pick up Change to delivery Change to install" at bounding box center [413, 136] width 107 height 77
click at [369, 113] on div at bounding box center [366, 114] width 12 height 11
click at [423, 95] on div "Contact Nikki 0435 570 573 Bill to 789 Collins Street Melbourne, Victoria, Aust…" at bounding box center [413, 136] width 607 height 100
click at [486, 119] on div at bounding box center [486, 114] width 12 height 11
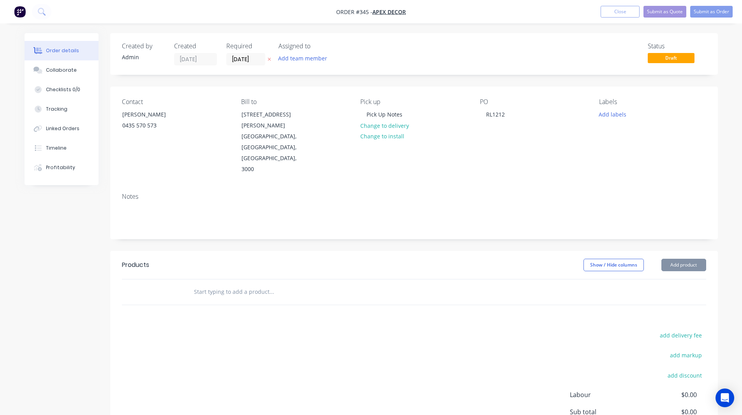
click at [448, 69] on div "Created by Admin Created 10/09/25 Required 17/09/25 Assigned to Add team member…" at bounding box center [413, 54] width 607 height 42
click at [444, 92] on div "Contact Nikki 0435 570 573 Bill to 789 Collins Street Melbourne, Victoria, Aust…" at bounding box center [413, 136] width 607 height 100
click at [348, 11] on span "Order #345 -" at bounding box center [354, 11] width 36 height 7
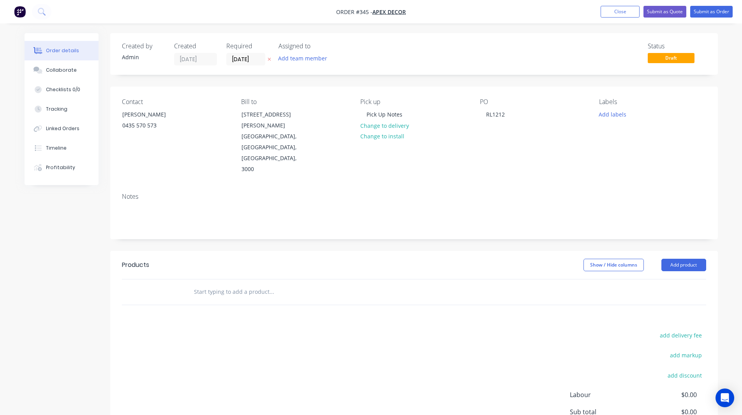
click at [338, 28] on div "Order details Collaborate Checklists 0/0 Tracking Linked Orders Timeline Profit…" at bounding box center [371, 251] width 742 height 503
click at [235, 59] on input "[DATE]" at bounding box center [246, 59] width 38 height 12
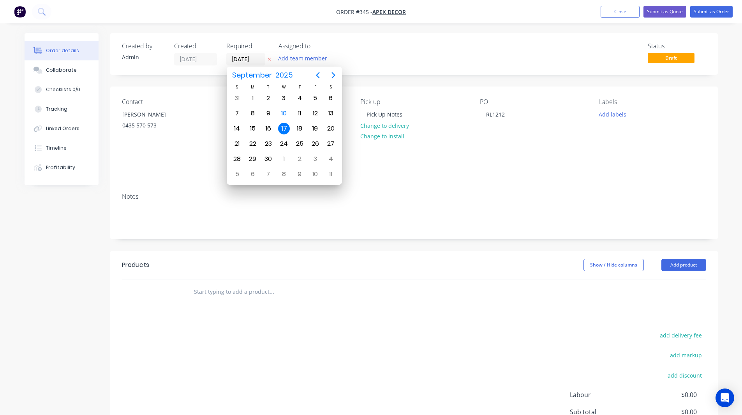
click at [366, 40] on div "Created by Admin Created 10/09/25 Required 17/09/25 Assigned to Add team member…" at bounding box center [413, 54] width 607 height 42
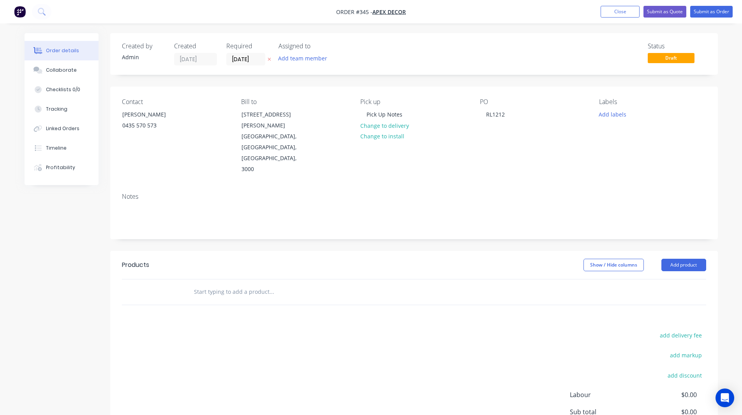
click at [366, 12] on span "Order #345 -" at bounding box center [354, 11] width 36 height 7
drag, startPoint x: 368, startPoint y: 12, endPoint x: 336, endPoint y: 11, distance: 31.2
click at [336, 11] on span "Order #345 -" at bounding box center [354, 11] width 36 height 7
click at [333, 26] on div "Order details Collaborate Checklists 0/0 Tracking Linked Orders Timeline Profit…" at bounding box center [371, 251] width 742 height 503
click at [286, 56] on button "Add team member" at bounding box center [302, 58] width 57 height 11
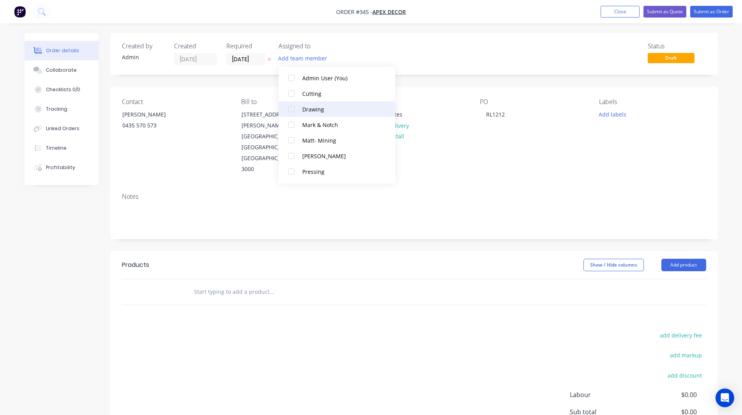
scroll to position [24, 0]
click at [290, 155] on div at bounding box center [291, 156] width 16 height 16
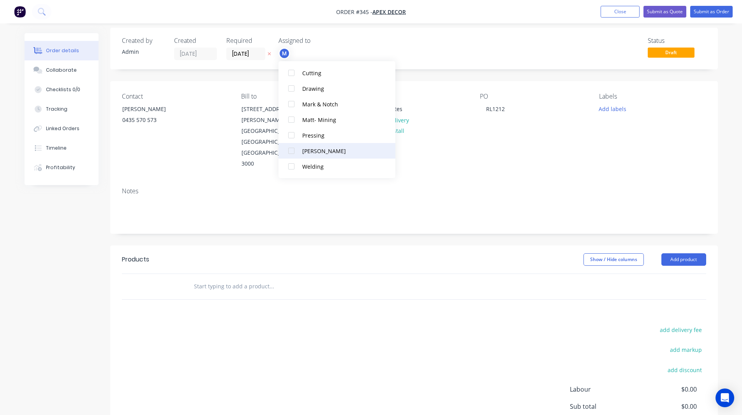
click at [290, 149] on div at bounding box center [291, 151] width 16 height 16
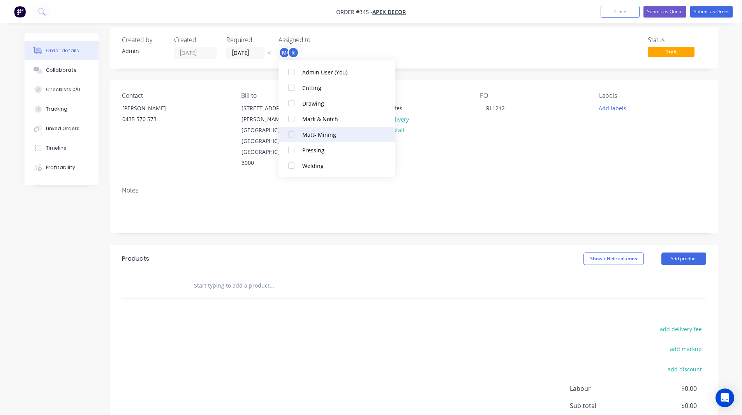
scroll to position [0, 0]
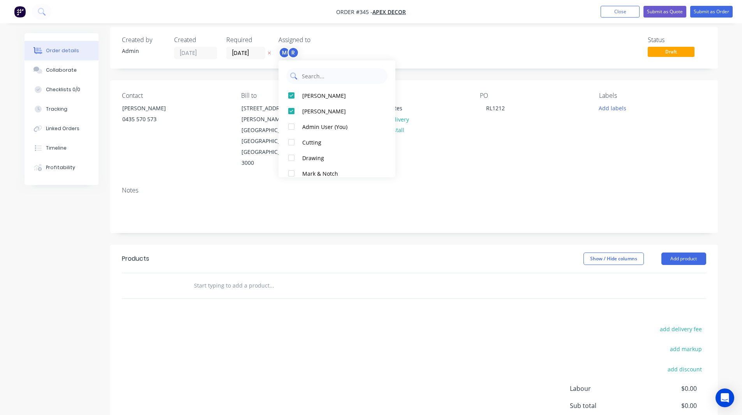
click at [318, 77] on input "text" at bounding box center [342, 76] width 83 height 16
click at [290, 141] on div at bounding box center [291, 142] width 16 height 16
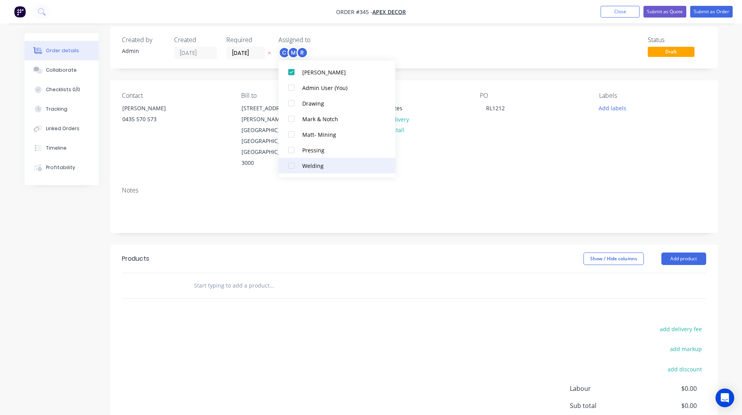
click at [290, 163] on div at bounding box center [291, 166] width 16 height 16
click at [431, 53] on div "Status Draft" at bounding box center [531, 47] width 350 height 23
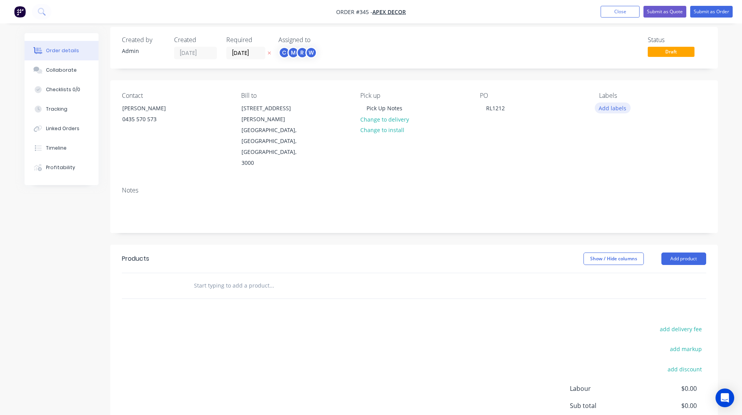
click at [614, 108] on button "Add labels" at bounding box center [612, 107] width 36 height 11
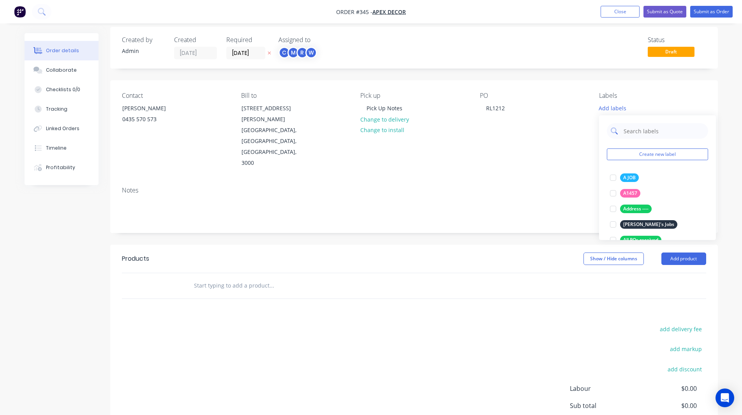
click at [631, 132] on input "text" at bounding box center [663, 131] width 81 height 16
click at [612, 176] on div at bounding box center [613, 178] width 16 height 16
drag, startPoint x: 634, startPoint y: 123, endPoint x: 637, endPoint y: 126, distance: 4.4
click at [637, 126] on input "urgent" at bounding box center [663, 127] width 81 height 16
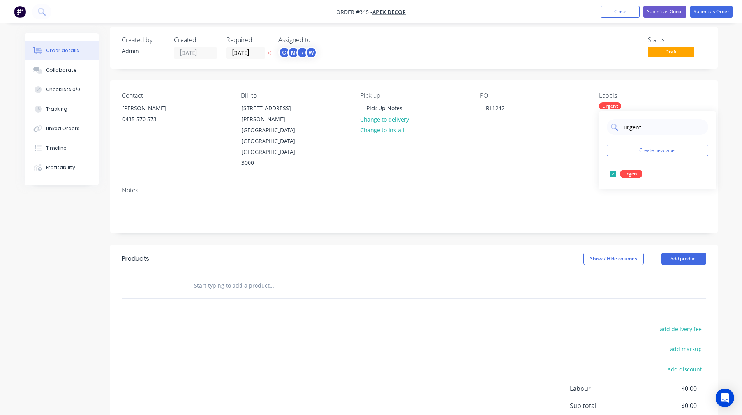
click at [637, 126] on input "urgent" at bounding box center [663, 127] width 81 height 16
click at [613, 173] on div at bounding box center [613, 174] width 16 height 16
click at [633, 132] on input "Customer name" at bounding box center [663, 127] width 81 height 16
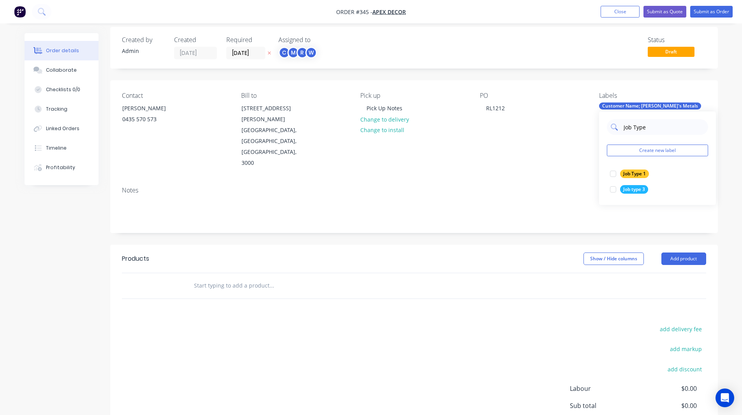
type input "Job Type 1"
click at [611, 173] on div at bounding box center [613, 174] width 16 height 16
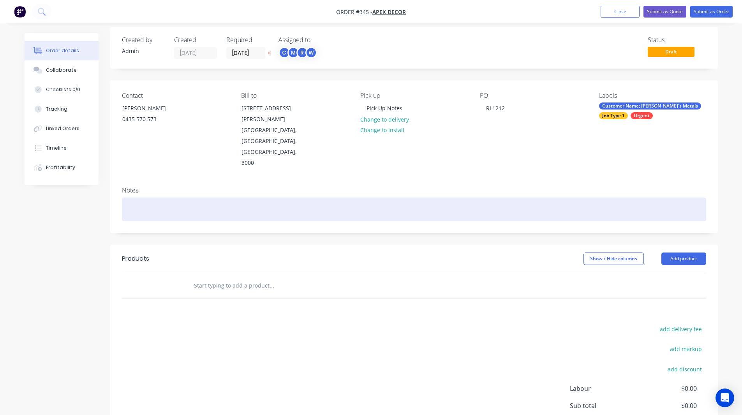
click at [579, 197] on div at bounding box center [414, 209] width 584 height 24
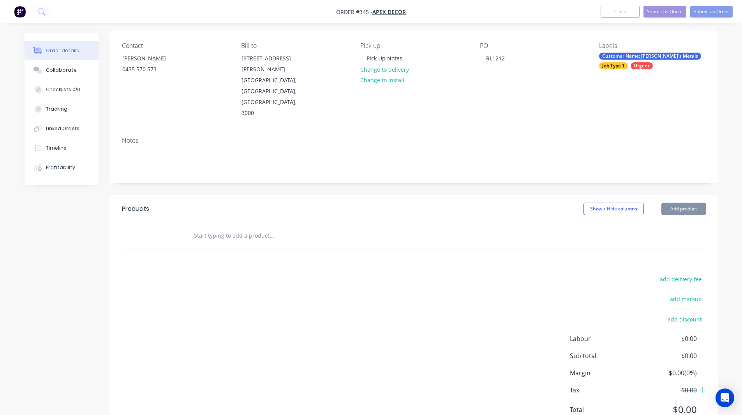
click at [633, 54] on div "Customer Name; [PERSON_NAME]'s Metals" at bounding box center [650, 56] width 102 height 7
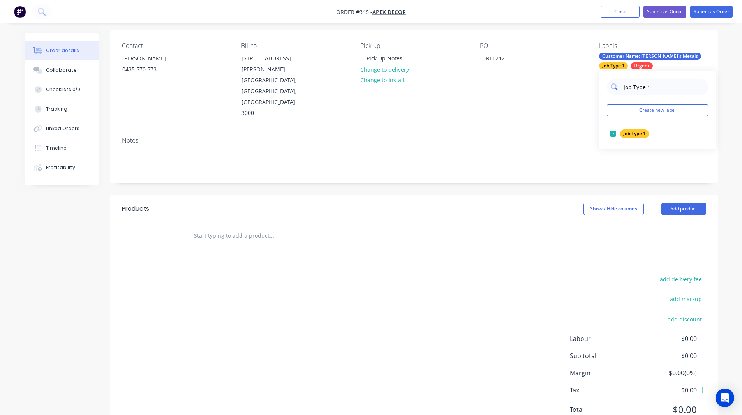
click at [653, 88] on input "Job Type 1" at bounding box center [663, 87] width 81 height 16
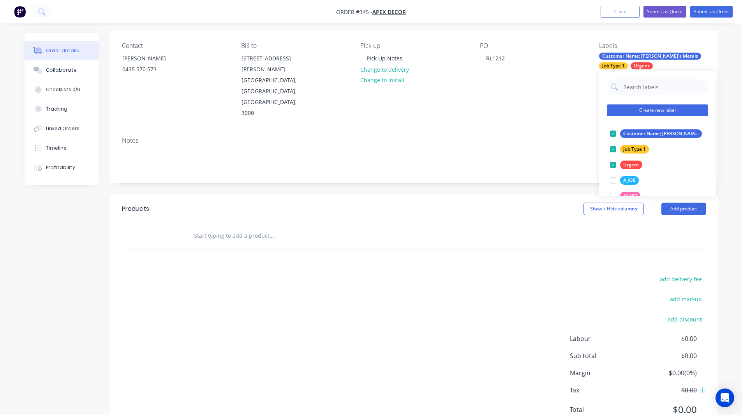
click at [649, 110] on button "Create new label" at bounding box center [657, 110] width 101 height 12
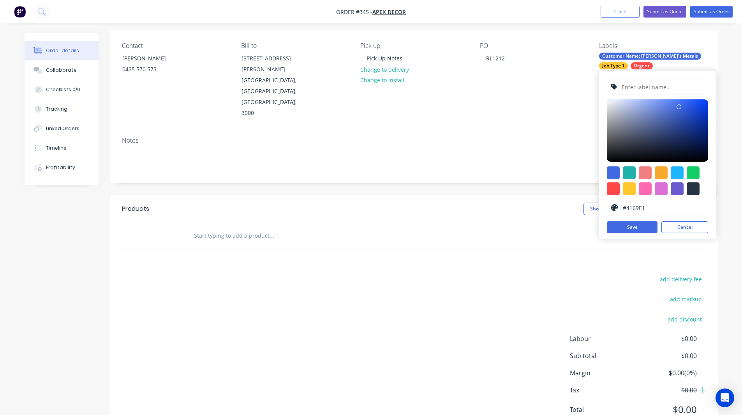
click at [651, 187] on div at bounding box center [644, 188] width 13 height 13
type input "#FF69B4"
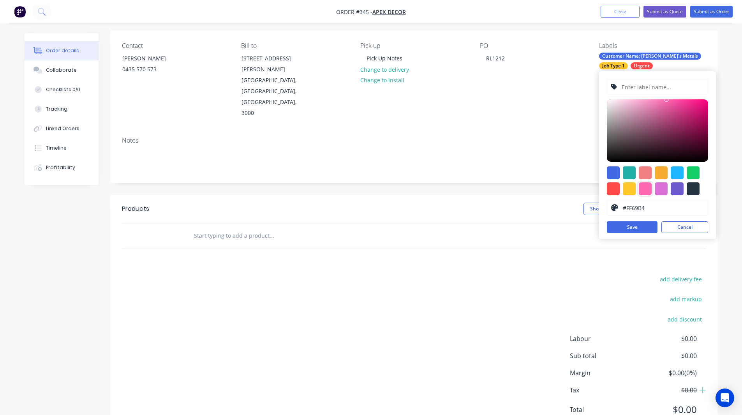
click at [641, 93] on input "text" at bounding box center [662, 86] width 83 height 15
type input "Mine Job"
click at [631, 227] on button "Save" at bounding box center [632, 227] width 51 height 12
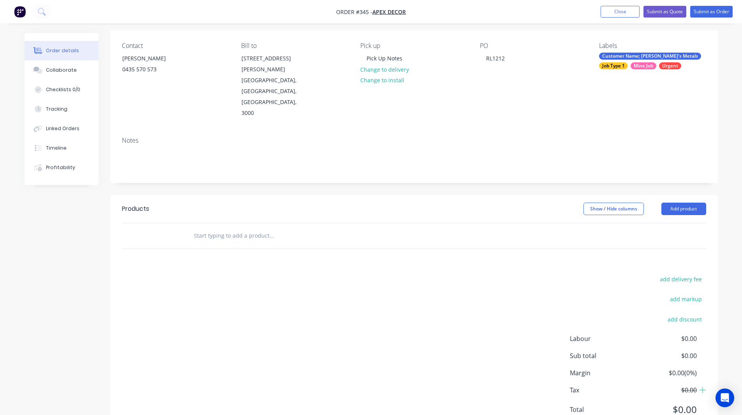
click at [572, 139] on div "Notes" at bounding box center [413, 156] width 607 height 52
click at [231, 228] on input "text" at bounding box center [271, 236] width 156 height 16
click at [688, 202] on button "Add product" at bounding box center [683, 208] width 45 height 12
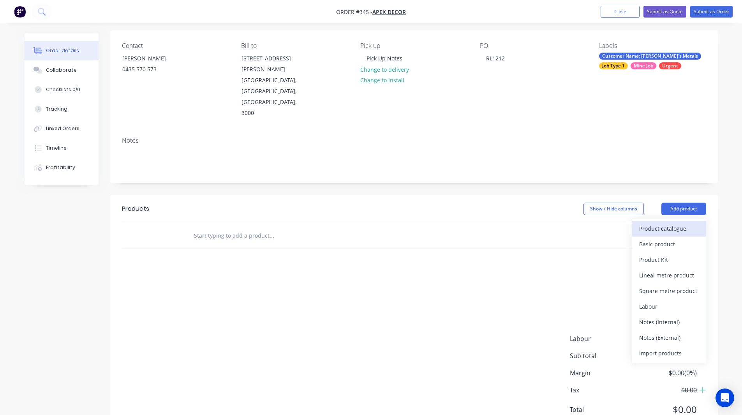
click at [671, 223] on div "Product catalogue" at bounding box center [669, 228] width 60 height 11
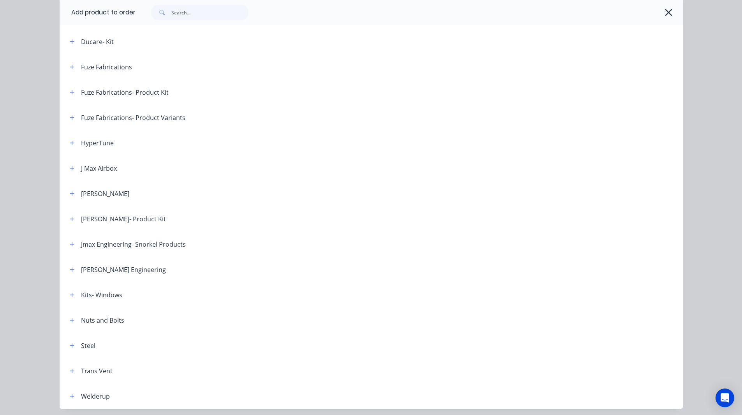
scroll to position [312, 0]
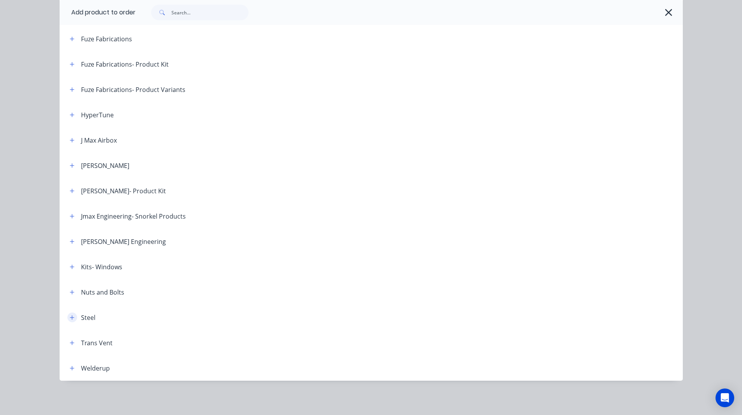
click at [70, 317] on icon "button" at bounding box center [72, 317] width 4 height 4
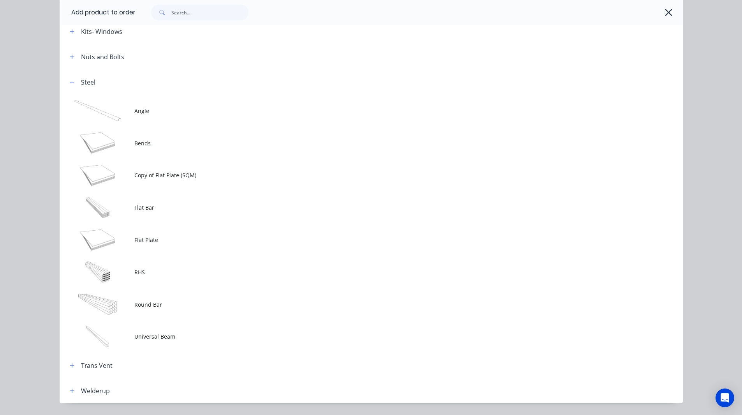
scroll to position [551, 0]
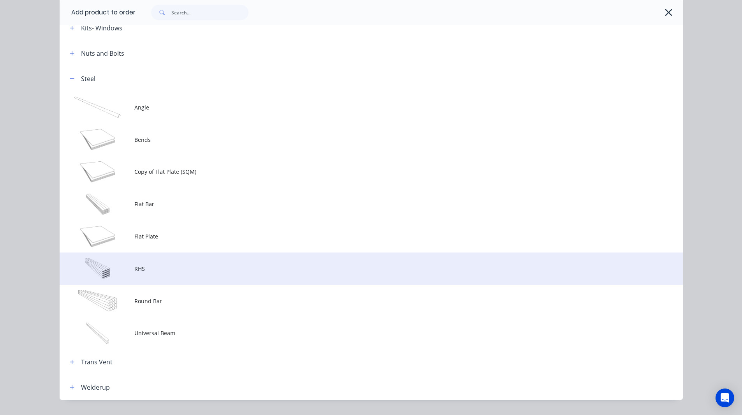
click at [152, 268] on span "RHS" at bounding box center [353, 268] width 438 height 8
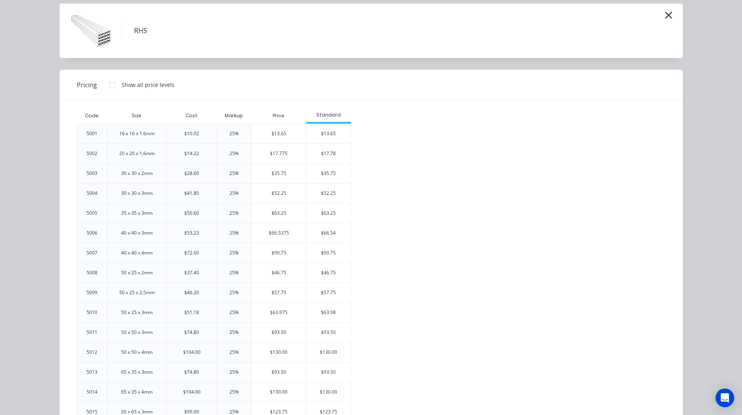
scroll to position [28, 0]
click at [322, 129] on div "$13.65" at bounding box center [328, 132] width 44 height 19
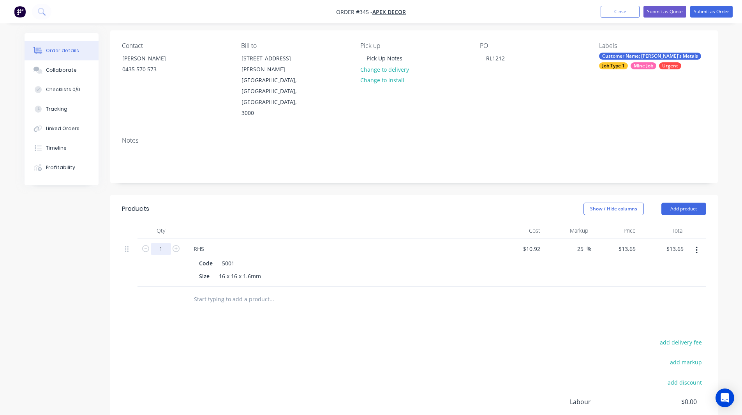
click at [164, 243] on input "1" at bounding box center [161, 249] width 20 height 12
type input "8"
type input "$109.20"
drag, startPoint x: 252, startPoint y: 308, endPoint x: 540, endPoint y: 269, distance: 289.9
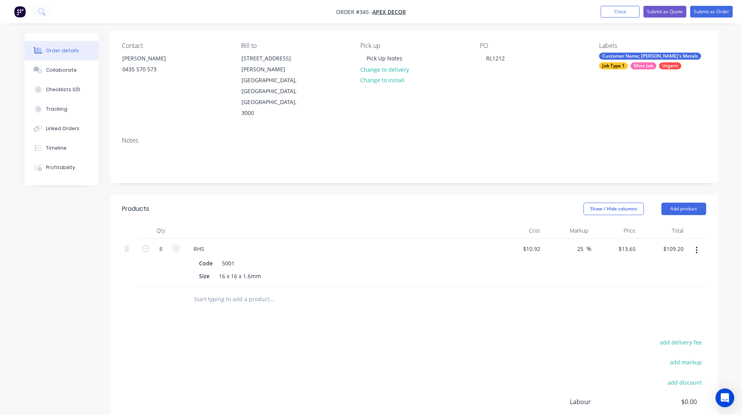
click at [540, 287] on div at bounding box center [414, 299] width 584 height 25
click at [678, 202] on button "Add product" at bounding box center [683, 208] width 45 height 12
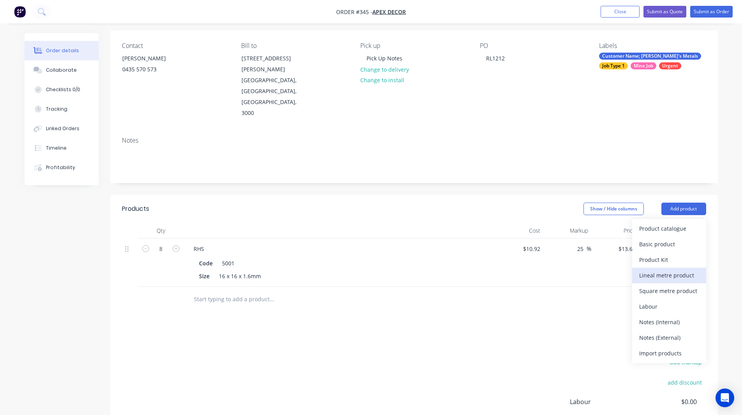
click at [655, 269] on div "Lineal metre product" at bounding box center [669, 274] width 60 height 11
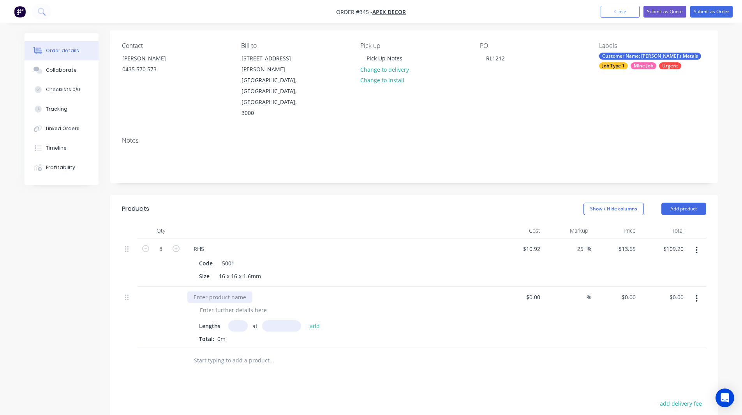
drag, startPoint x: 219, startPoint y: 260, endPoint x: 215, endPoint y: 263, distance: 4.7
click at [215, 291] on div at bounding box center [219, 296] width 65 height 11
click at [235, 320] on input "text" at bounding box center [237, 325] width 19 height 11
type input "2"
click at [275, 320] on input "text" at bounding box center [281, 325] width 39 height 11
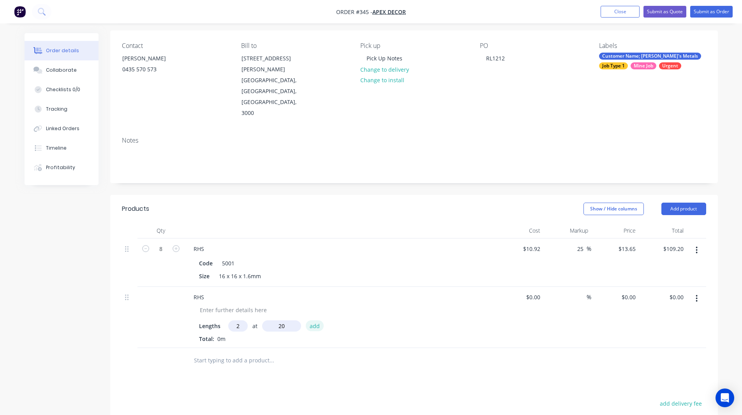
type input "20mm"
click at [311, 320] on button "add" at bounding box center [315, 325] width 18 height 11
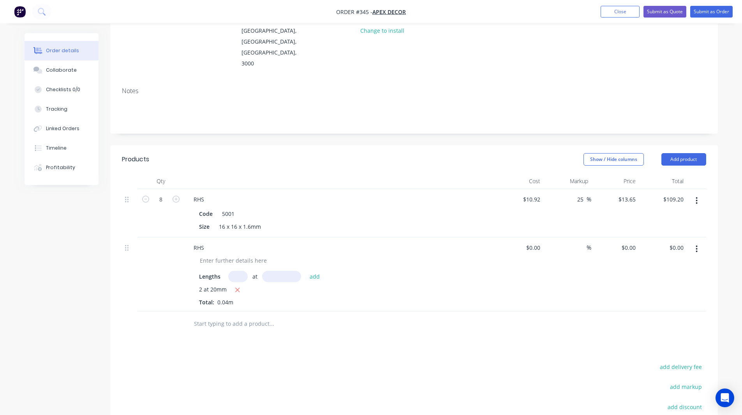
scroll to position [106, 0]
click at [536, 241] on input at bounding box center [538, 246] width 9 height 11
click at [572, 238] on div "%" at bounding box center [567, 274] width 48 height 74
type input "$10.00"
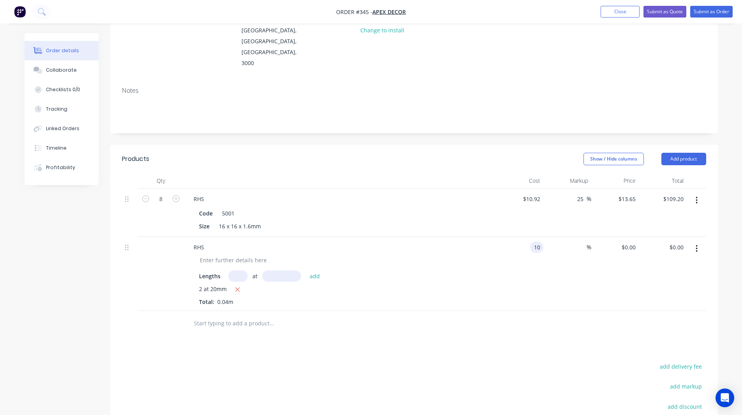
type input "$0.40"
click at [579, 241] on input at bounding box center [581, 246] width 9 height 11
type input "30"
type input "$13.00"
type input "$0.52"
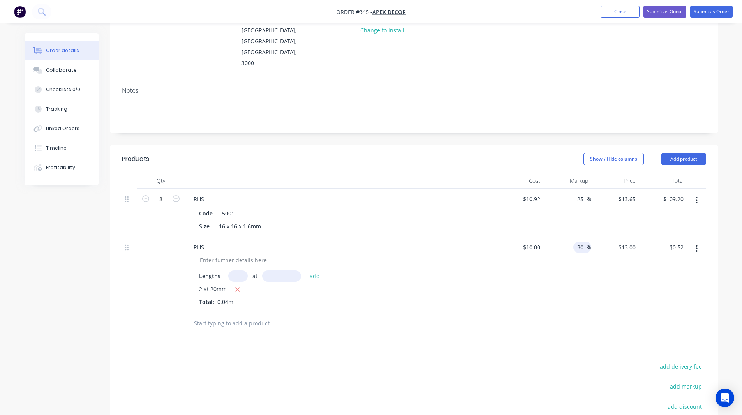
click at [728, 229] on div "Order details Collaborate Checklists 0/0 Tracking Linked Orders Timeline Profit…" at bounding box center [371, 214] width 742 height 640
click at [535, 241] on input "10" at bounding box center [532, 246] width 21 height 11
click at [535, 241] on input "10" at bounding box center [538, 246] width 10 height 11
type input "$12.00"
type input "$15.60"
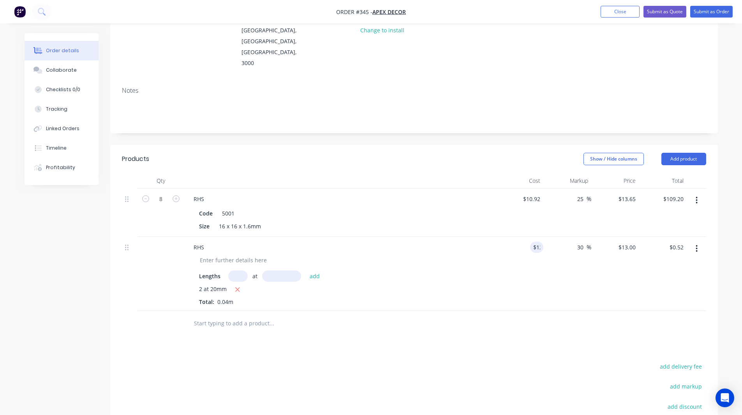
type input "$0.62"
click at [724, 237] on div "Order details Collaborate Checklists 0/0 Tracking Linked Orders Timeline Profit…" at bounding box center [371, 230] width 709 height 607
click at [695, 244] on icon "button" at bounding box center [696, 248] width 2 height 9
click at [722, 230] on div "Order details Collaborate Checklists 0/0 Tracking Linked Orders Timeline Profit…" at bounding box center [371, 230] width 709 height 607
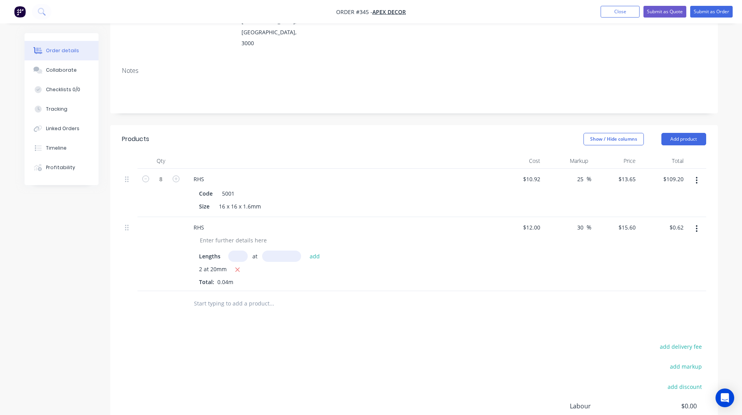
scroll to position [125, 0]
click at [681, 133] on button "Add product" at bounding box center [683, 139] width 45 height 12
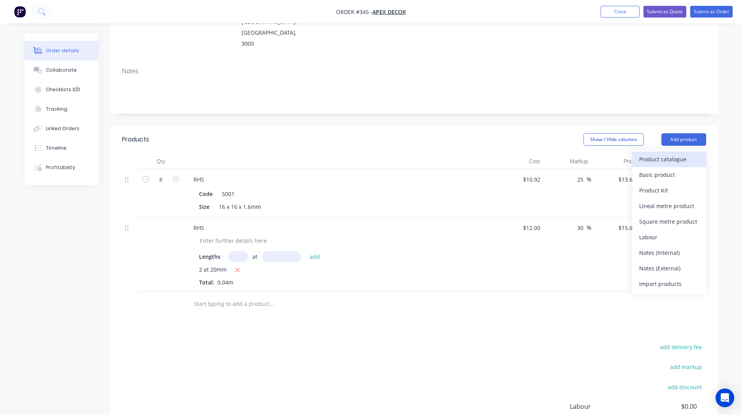
click at [649, 153] on div "Product catalogue" at bounding box center [669, 158] width 60 height 11
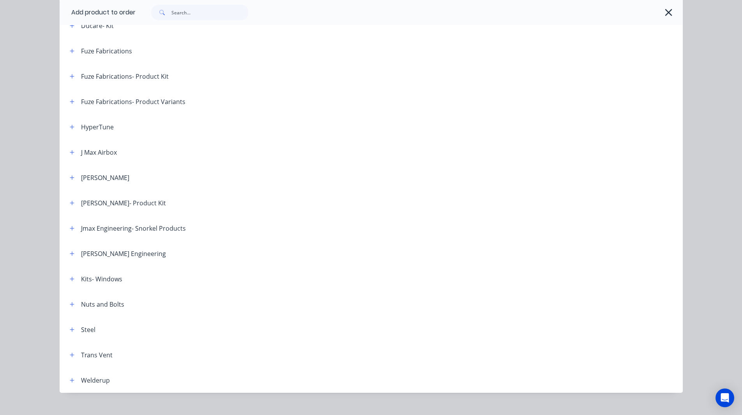
scroll to position [312, 0]
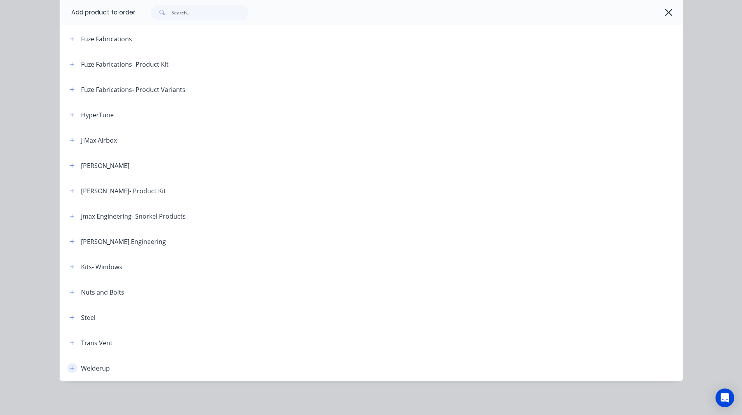
click at [70, 367] on icon "button" at bounding box center [72, 367] width 5 height 5
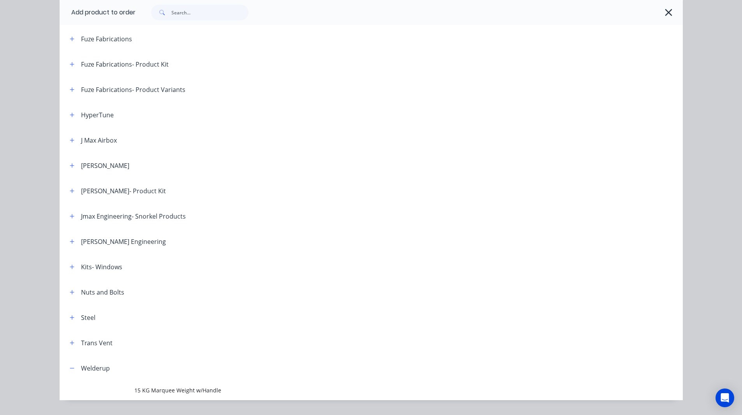
scroll to position [332, 0]
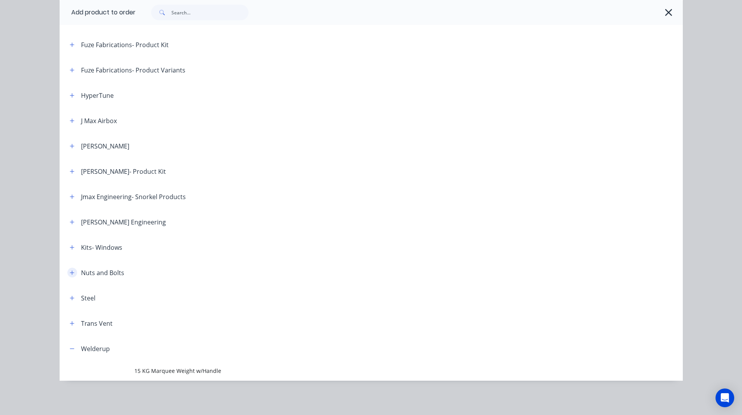
click at [70, 270] on icon "button" at bounding box center [72, 272] width 5 height 5
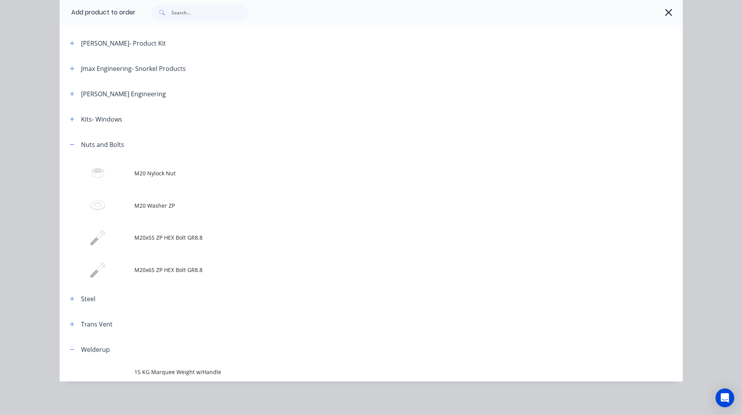
scroll to position [461, 0]
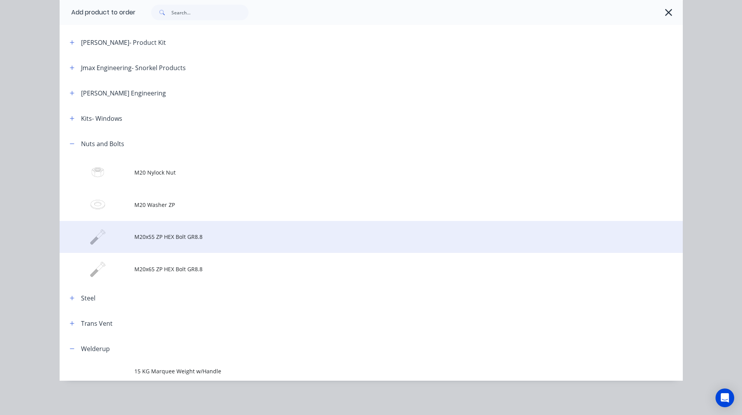
click at [184, 231] on td "M20x55 ZP HEX Bolt GR8.8" at bounding box center [408, 237] width 548 height 32
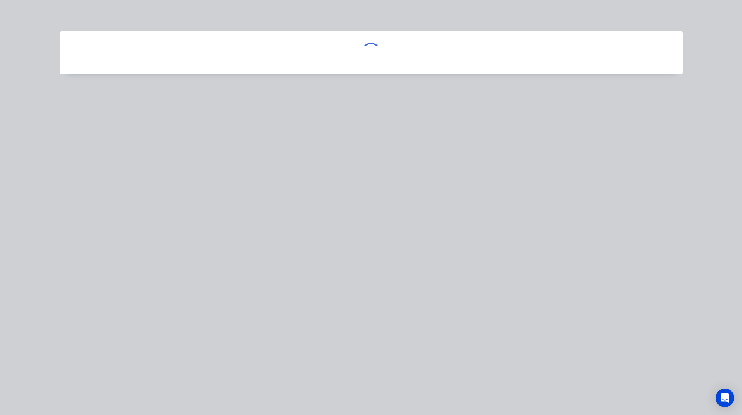
scroll to position [0, 0]
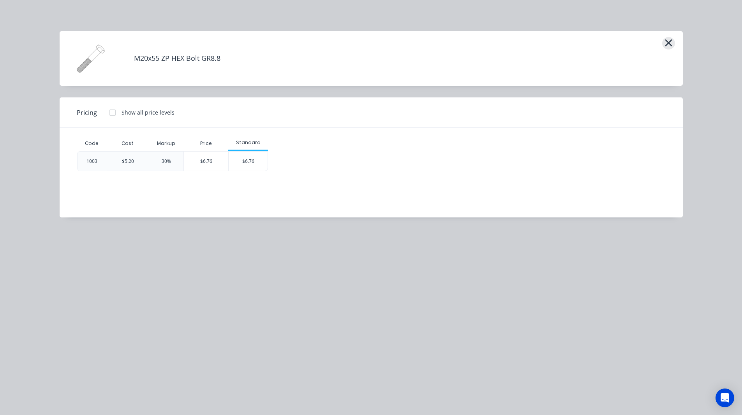
click at [669, 44] on icon "button" at bounding box center [668, 42] width 7 height 7
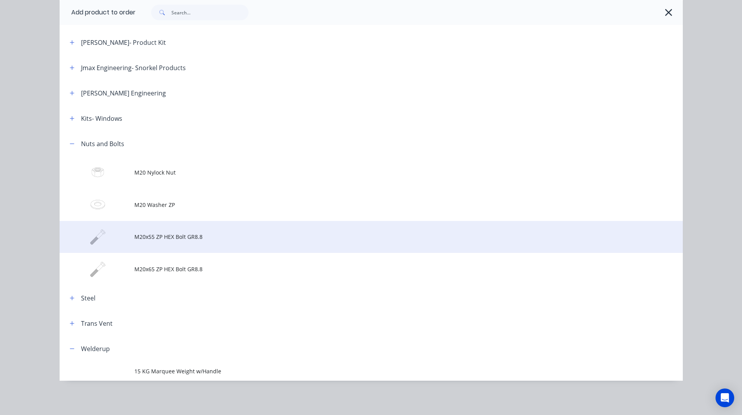
scroll to position [204, 0]
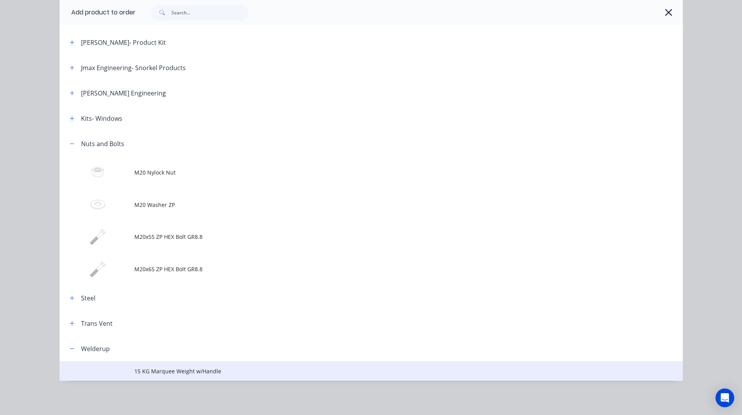
click at [146, 367] on span "15 KG Marquee Weight w/Handle" at bounding box center [353, 371] width 438 height 8
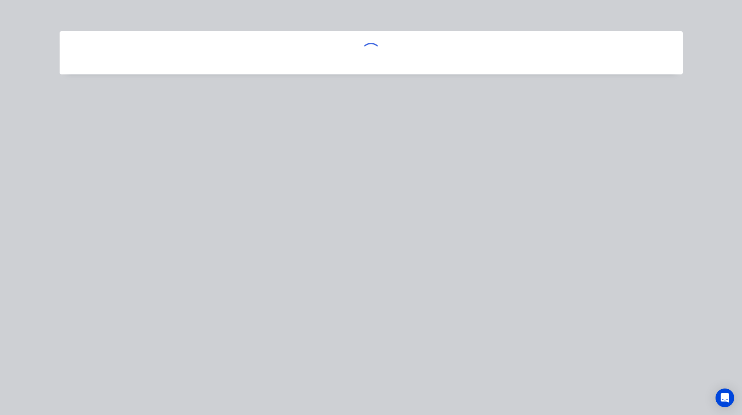
scroll to position [0, 0]
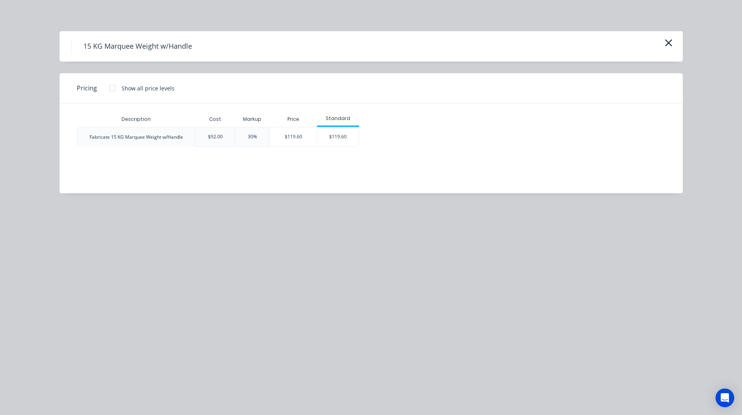
click at [139, 137] on div "Fabricate 15 KG Marquee Weight w/Handle" at bounding box center [136, 137] width 93 height 7
click at [210, 160] on div "Description Cost Markup Price Standard Fabricate 15 KG Marquee Weight w/Handle …" at bounding box center [365, 143] width 611 height 78
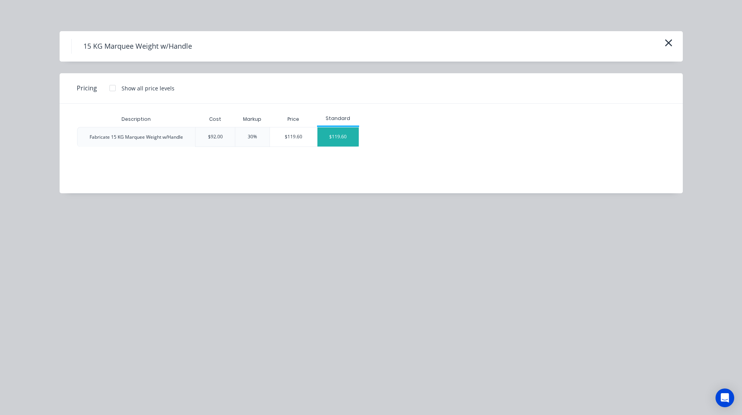
click at [335, 134] on div "$119.60" at bounding box center [338, 136] width 42 height 19
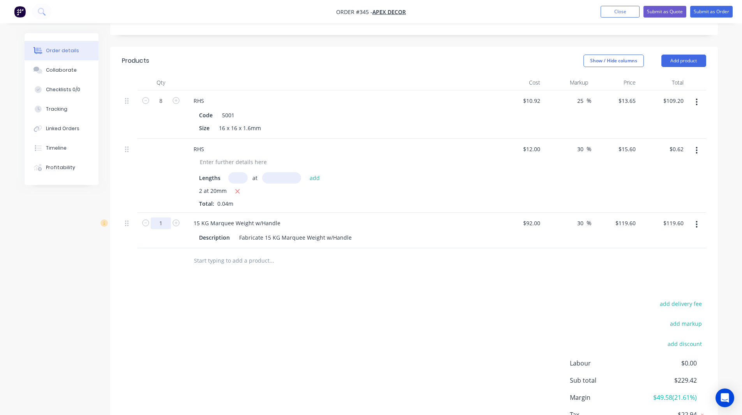
click at [165, 217] on input "1" at bounding box center [161, 223] width 20 height 12
type input "8"
type input "$956.80"
click at [181, 242] on div "Products Show / Hide columns Add product Qty Cost Markup Price Total 8 RHS Code…" at bounding box center [413, 253] width 607 height 413
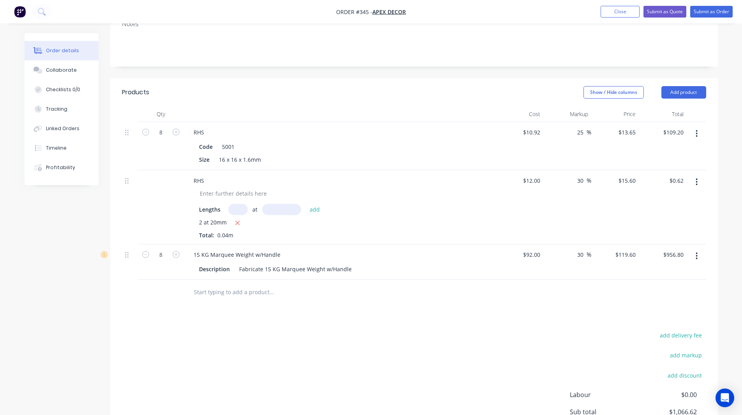
scroll to position [172, 0]
click at [686, 86] on button "Add product" at bounding box center [683, 92] width 45 height 12
click at [732, 145] on div "Order details Collaborate Checklists 0/0 Tracking Linked Orders Timeline Profit…" at bounding box center [371, 166] width 742 height 676
drag, startPoint x: 746, startPoint y: 149, endPoint x: 740, endPoint y: 135, distance: 15.3
click at [740, 135] on div "Order details Collaborate Checklists 0/0 Tracking Linked Orders Timeline Profit…" at bounding box center [371, 166] width 742 height 676
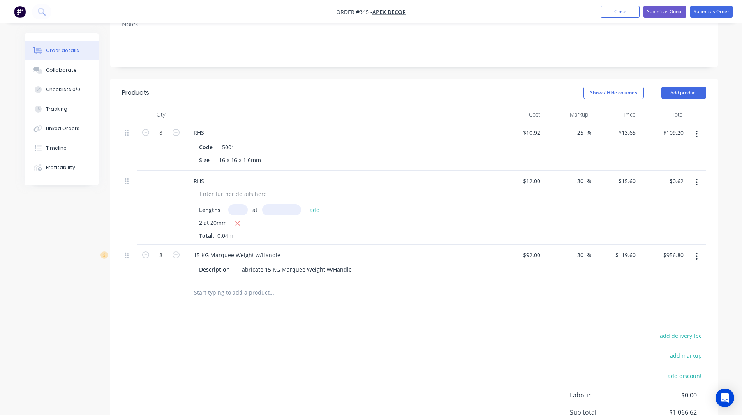
click at [734, 133] on div "Order details Collaborate Checklists 0/0 Tracking Linked Orders Timeline Profit…" at bounding box center [371, 166] width 742 height 676
click at [684, 86] on button "Add product" at bounding box center [683, 92] width 45 height 12
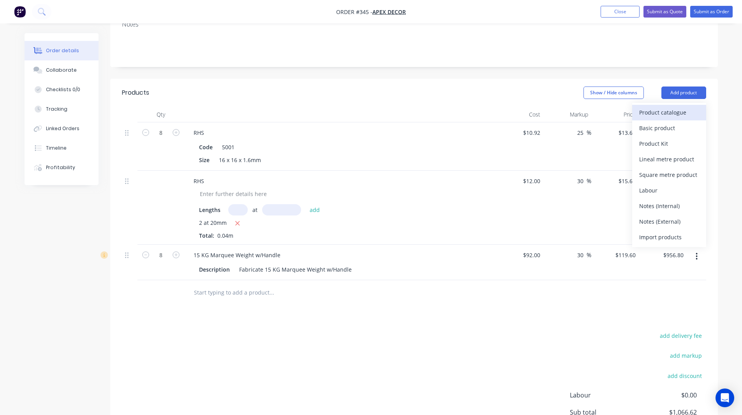
click at [677, 107] on div "Product catalogue" at bounding box center [669, 112] width 60 height 11
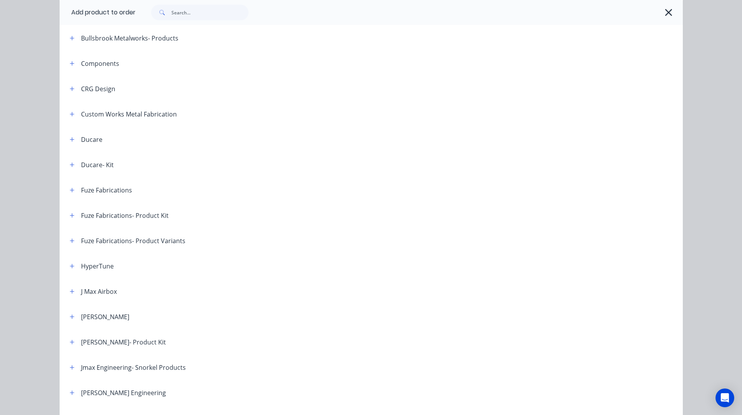
click at [100, 174] on header "Ducare- Kit" at bounding box center [371, 164] width 623 height 25
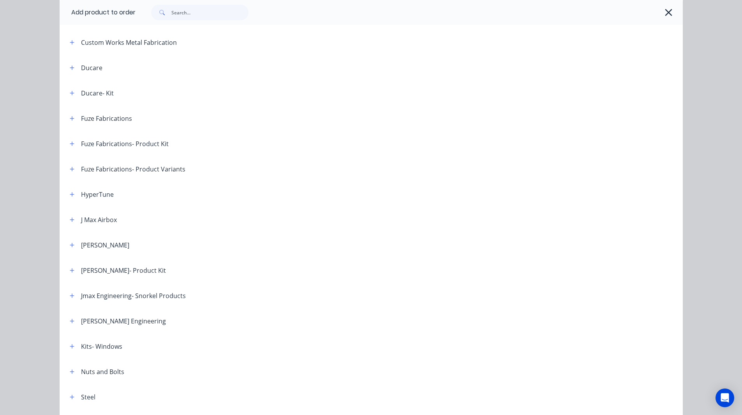
scroll to position [312, 0]
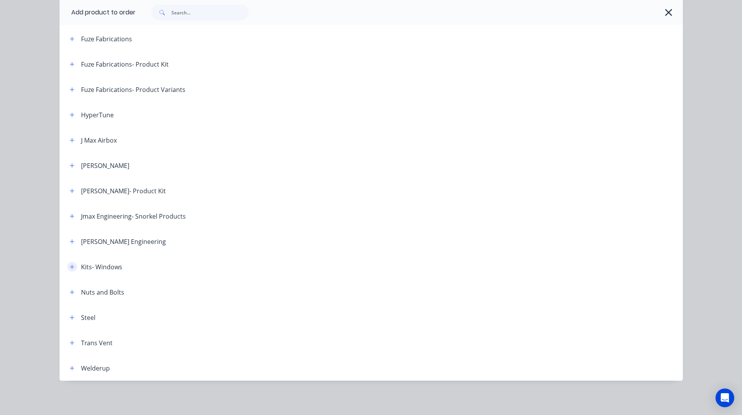
click at [69, 271] on button "button" at bounding box center [72, 267] width 10 height 10
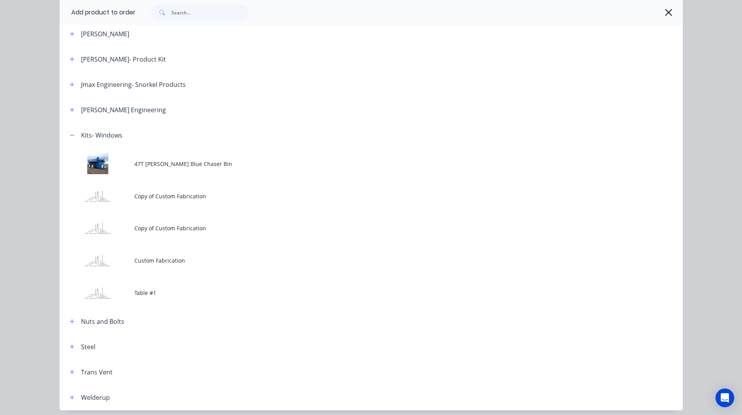
scroll to position [445, 0]
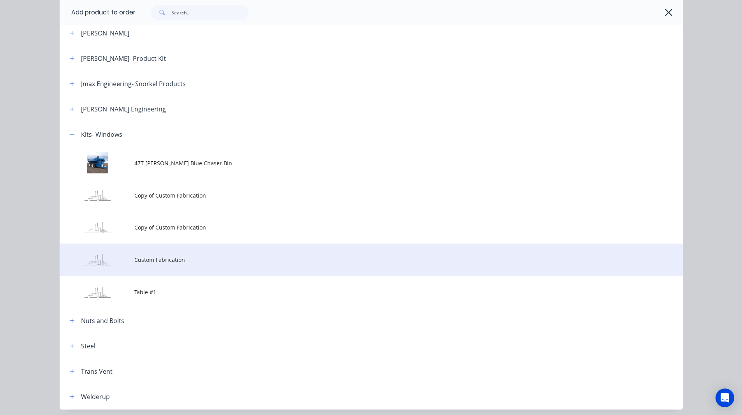
click at [144, 261] on span "Custom Fabrication" at bounding box center [353, 259] width 438 height 8
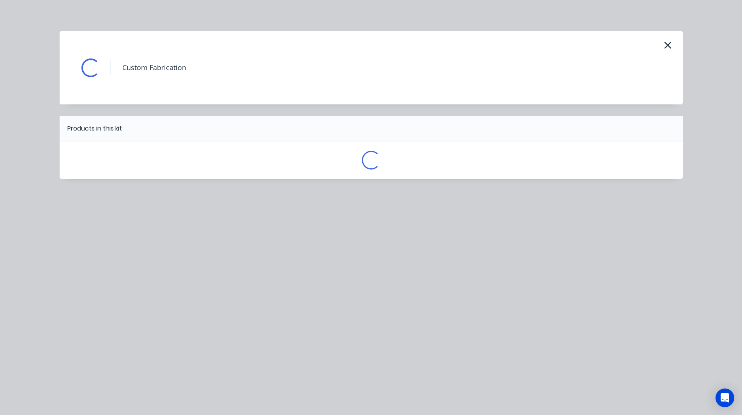
scroll to position [0, 0]
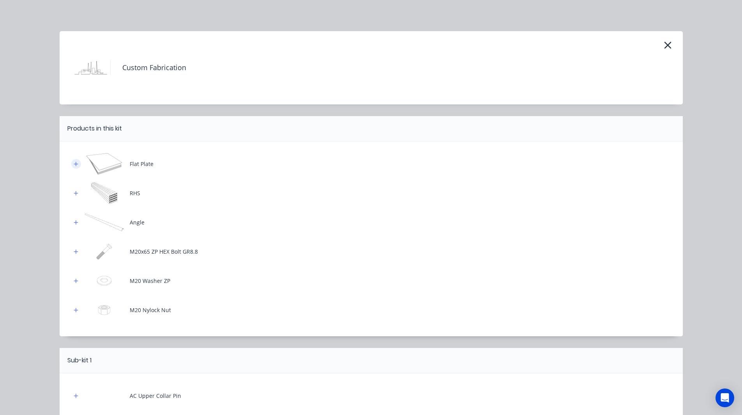
click at [74, 164] on icon "button" at bounding box center [76, 163] width 5 height 5
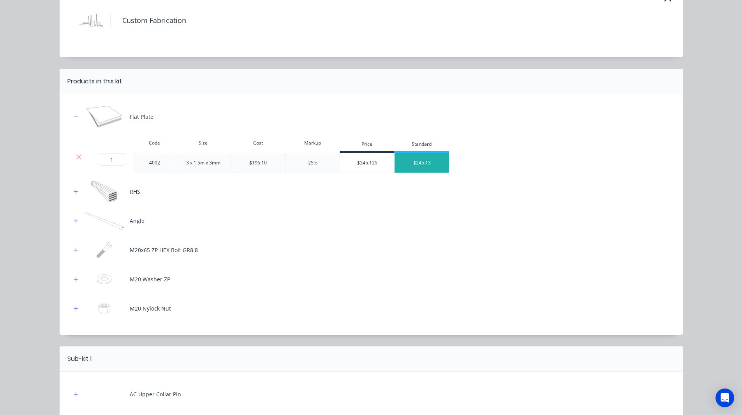
scroll to position [47, 0]
click at [74, 191] on icon "button" at bounding box center [76, 191] width 4 height 4
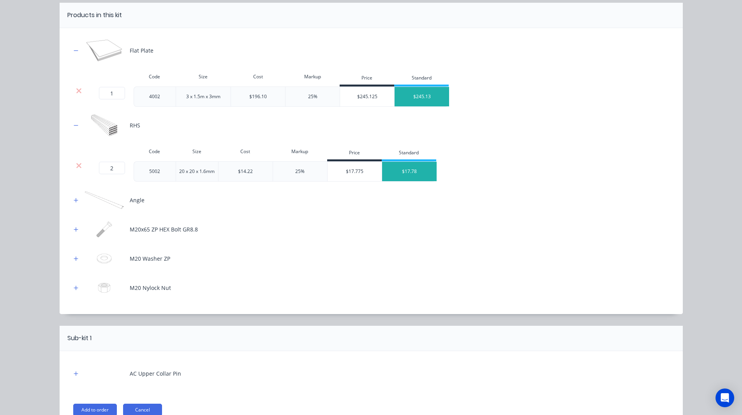
scroll to position [0, 0]
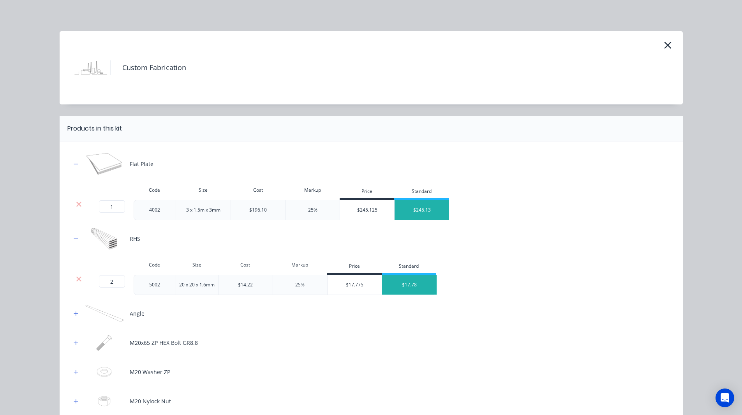
click at [140, 66] on h4 "Custom Fabrication" at bounding box center [148, 67] width 76 height 15
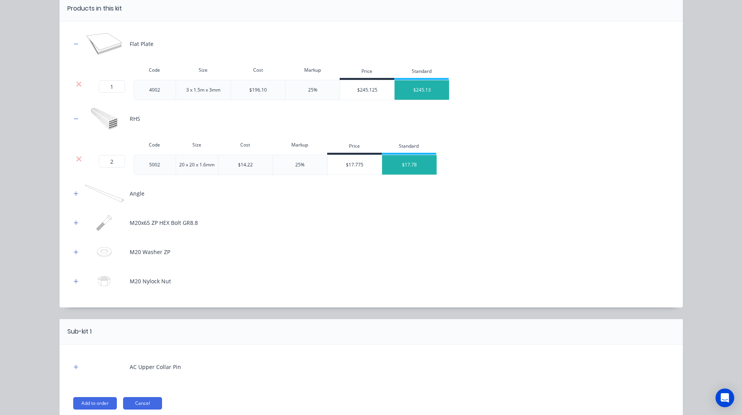
scroll to position [120, 0]
click at [75, 192] on icon "button" at bounding box center [76, 193] width 5 height 5
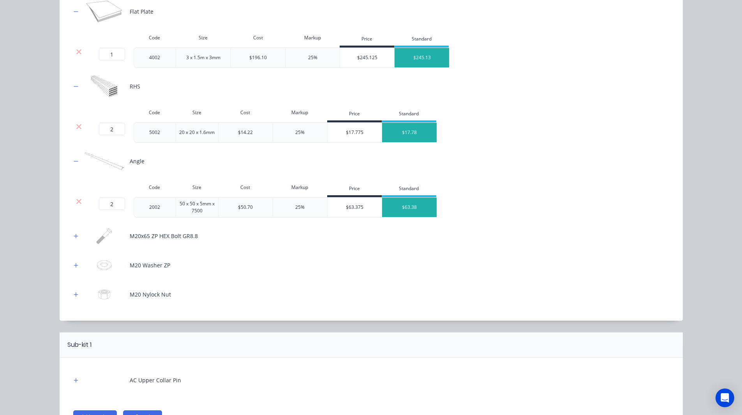
scroll to position [153, 0]
click at [74, 236] on icon "button" at bounding box center [76, 235] width 4 height 4
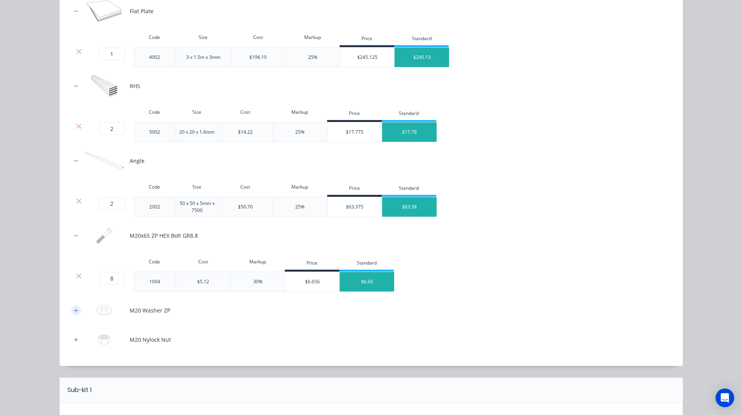
click at [74, 312] on icon "button" at bounding box center [76, 310] width 5 height 5
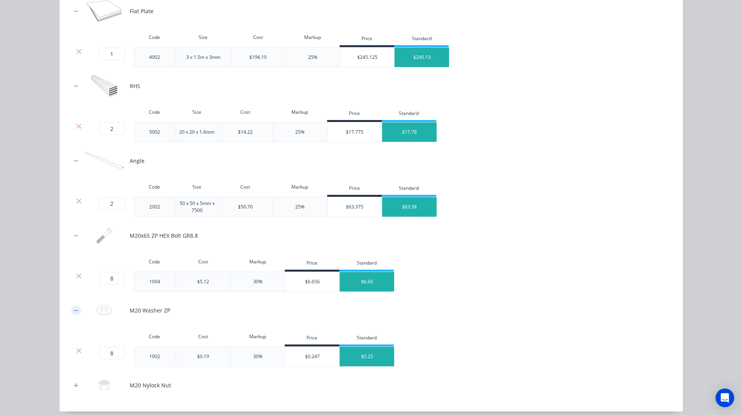
scroll to position [293, 0]
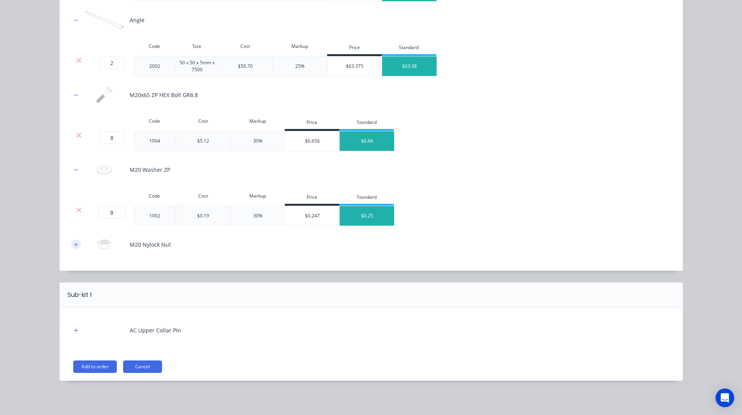
click at [74, 247] on icon "button" at bounding box center [76, 244] width 5 height 5
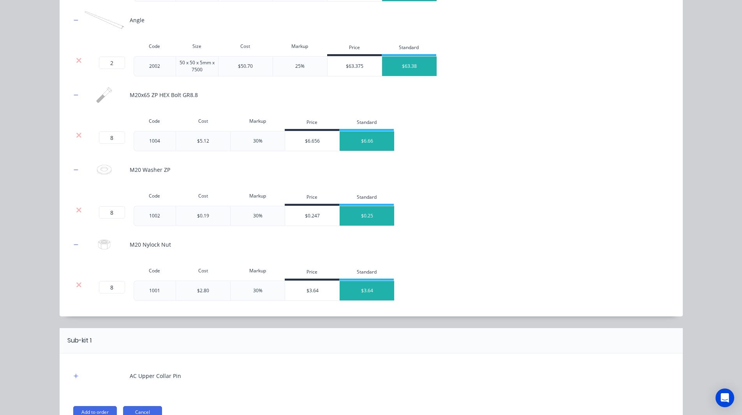
click at [219, 246] on div "M20 Nylock Nut" at bounding box center [371, 244] width 600 height 21
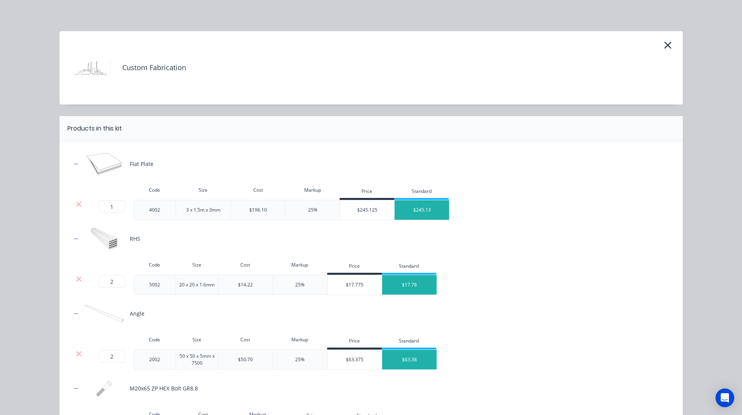
scroll to position [12, 0]
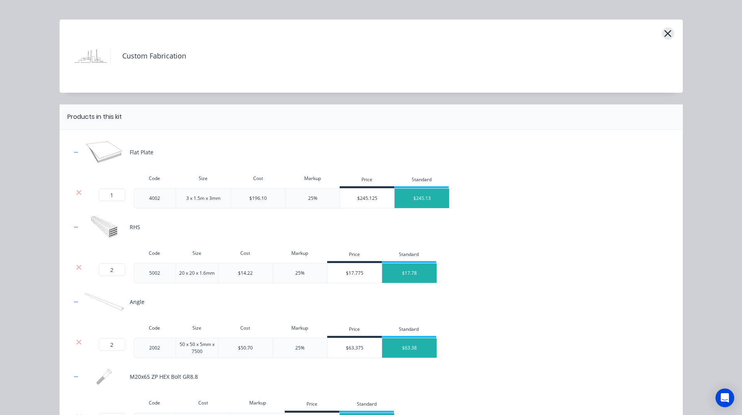
click at [667, 31] on icon "button" at bounding box center [667, 33] width 8 height 11
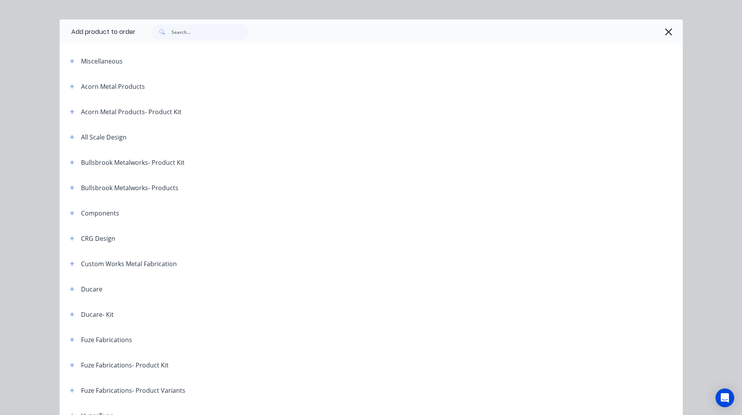
scroll to position [473, 0]
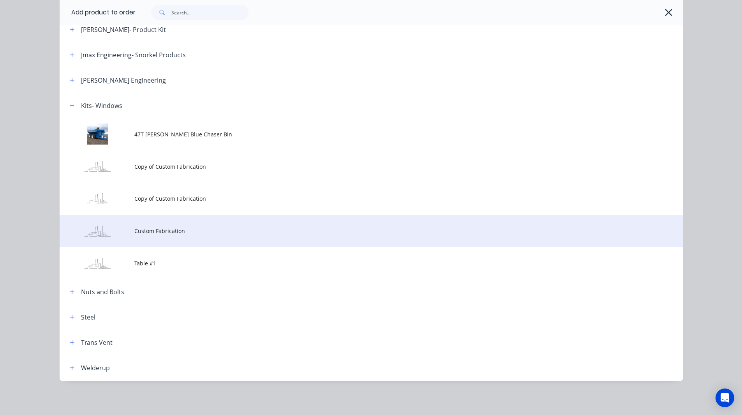
click at [163, 230] on span "Custom Fabrication" at bounding box center [353, 231] width 438 height 8
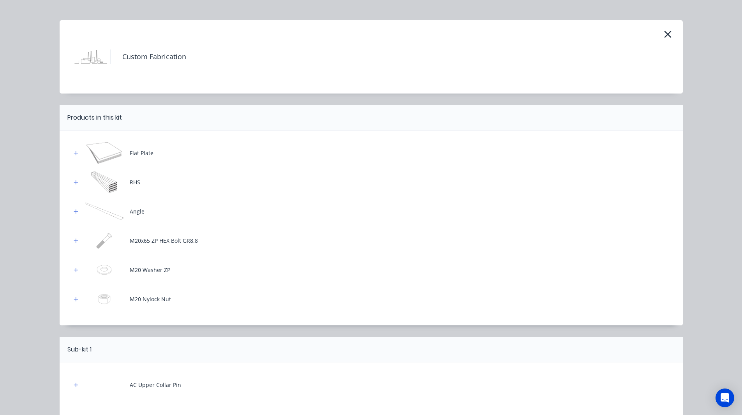
scroll to position [65, 0]
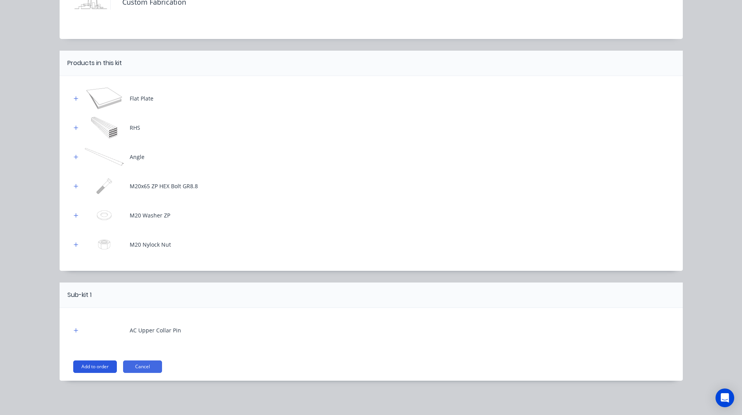
click at [98, 366] on button "Add to order" at bounding box center [95, 366] width 44 height 12
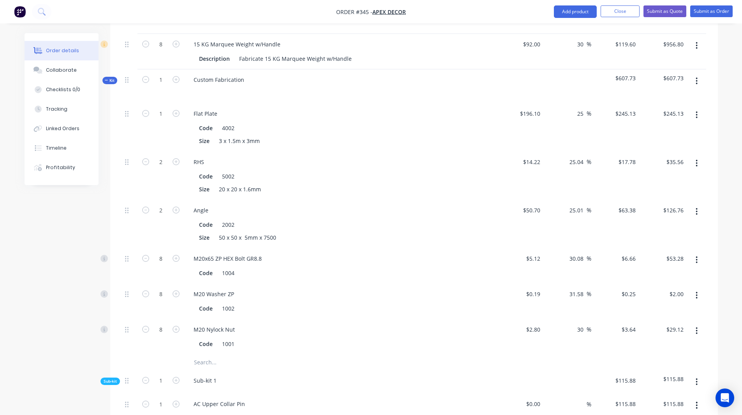
scroll to position [383, 0]
click at [534, 288] on input "0.19" at bounding box center [534, 293] width 18 height 11
click at [534, 288] on input "0.19" at bounding box center [535, 293] width 15 height 11
type input "2"
click at [726, 253] on div "Order details Collaborate Checklists 0/0 Tracking Linked Orders Timeline Profit…" at bounding box center [371, 142] width 742 height 1051
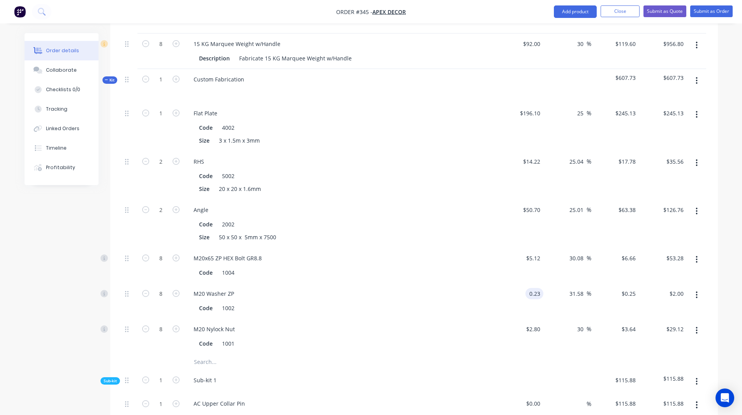
type input "$0.23"
type input "$0.3026"
type input "$2.42"
click at [697, 290] on icon "button" at bounding box center [696, 294] width 2 height 9
click at [717, 237] on div "Qty Cost Markup Price Total 8 RHS Code 5001 Size 16 x 16 x 1.6mm $10.92 $10.92 …" at bounding box center [413, 183] width 607 height 574
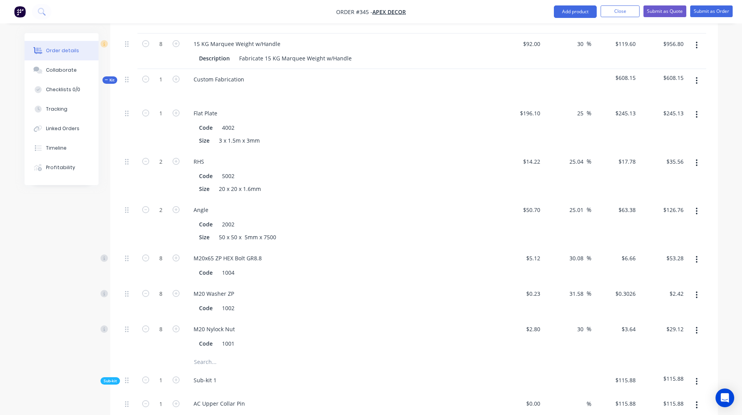
click at [725, 254] on div "Order details Collaborate Checklists 0/0 Tracking Linked Orders Timeline Profit…" at bounding box center [371, 142] width 742 height 1051
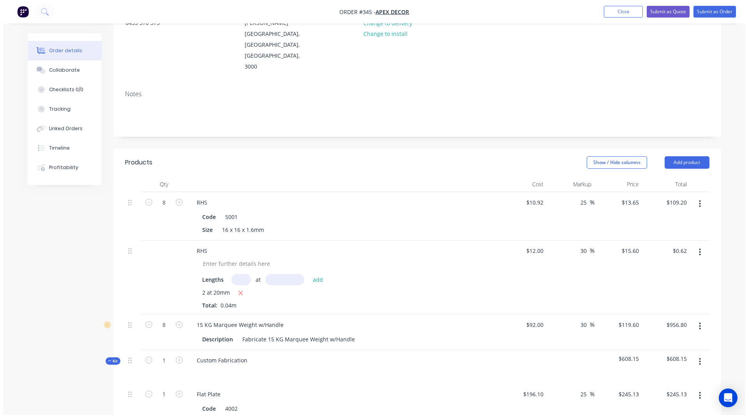
scroll to position [102, 0]
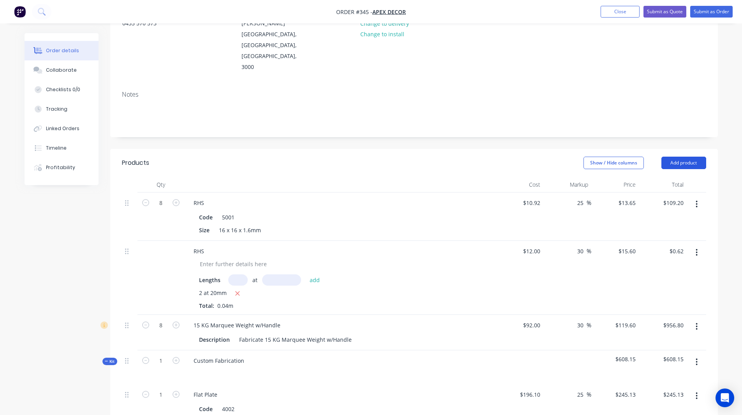
drag, startPoint x: 679, startPoint y: 122, endPoint x: 679, endPoint y: 127, distance: 4.7
click at [679, 149] on header "Products Show / Hide columns Add product" at bounding box center [413, 163] width 607 height 28
click at [679, 157] on button "Add product" at bounding box center [683, 163] width 45 height 12
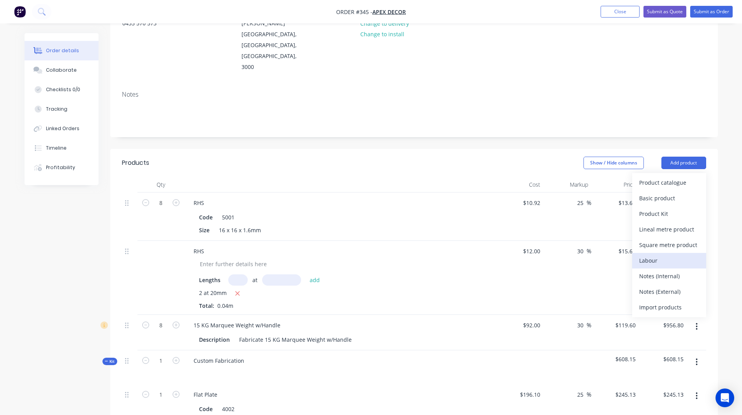
click at [650, 255] on div "Labour" at bounding box center [669, 260] width 60 height 11
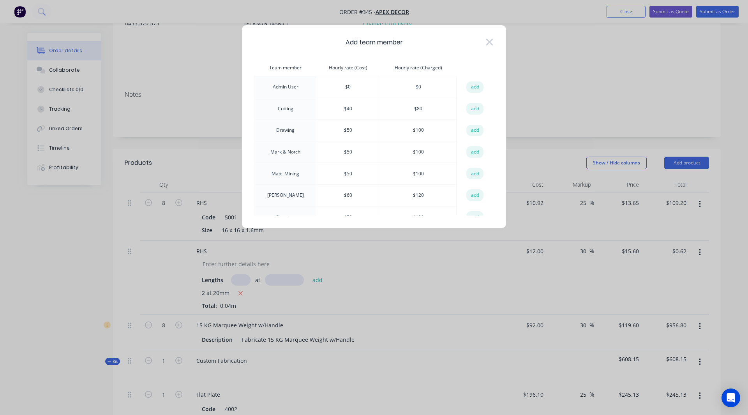
click at [357, 66] on th "Hourly rate (Cost)" at bounding box center [348, 68] width 64 height 17
drag, startPoint x: 426, startPoint y: 63, endPoint x: 368, endPoint y: 79, distance: 59.7
click at [368, 79] on td "$ 0" at bounding box center [348, 87] width 64 height 22
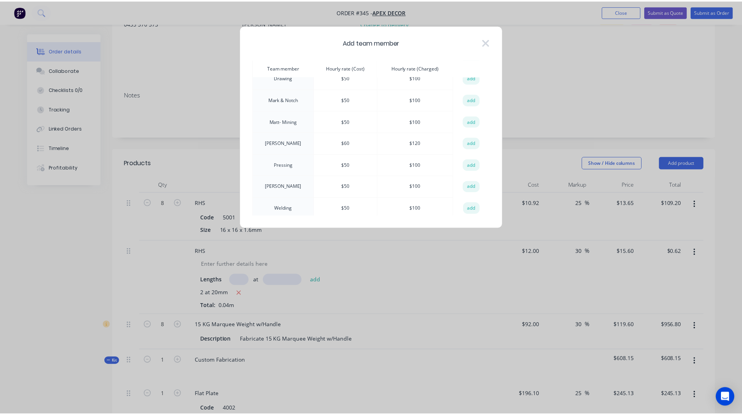
scroll to position [56, 0]
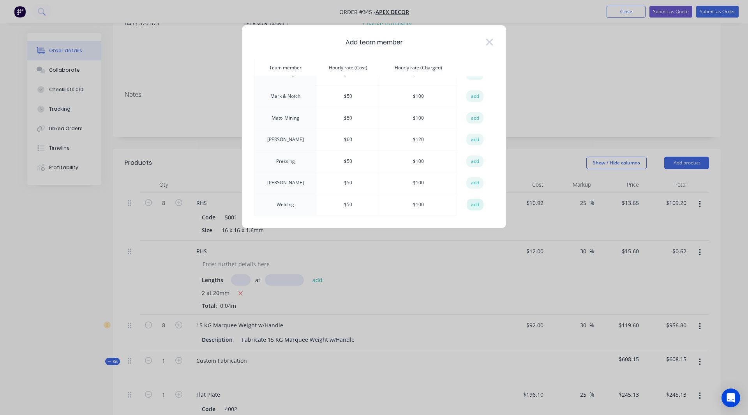
click at [470, 202] on button "add" at bounding box center [474, 205] width 17 height 12
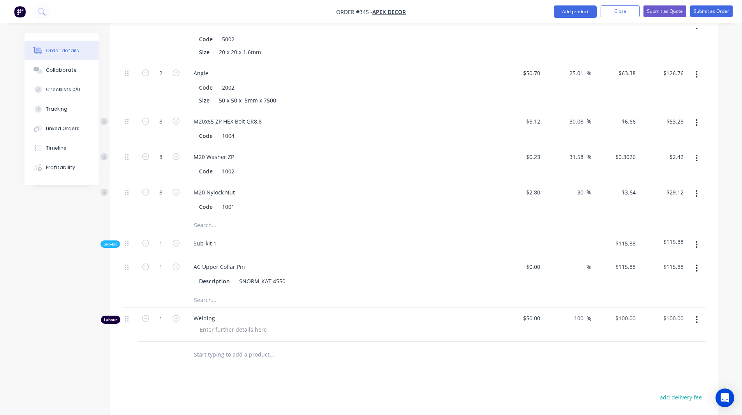
scroll to position [520, 0]
click at [163, 312] on input "1" at bounding box center [161, 318] width 20 height 12
type input "2.5"
click at [240, 346] on input "text" at bounding box center [271, 354] width 156 height 16
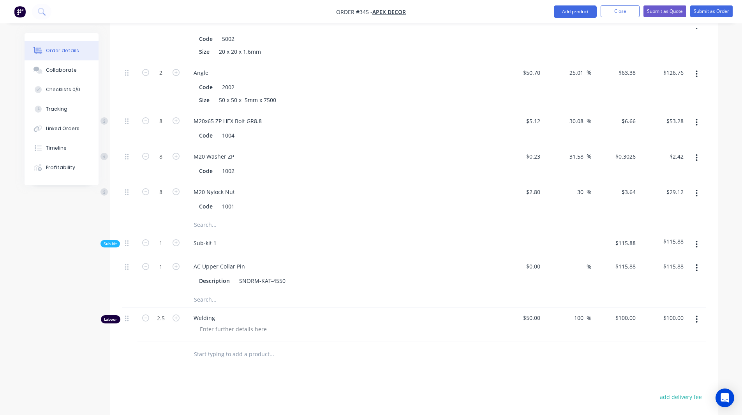
type input "$250.00"
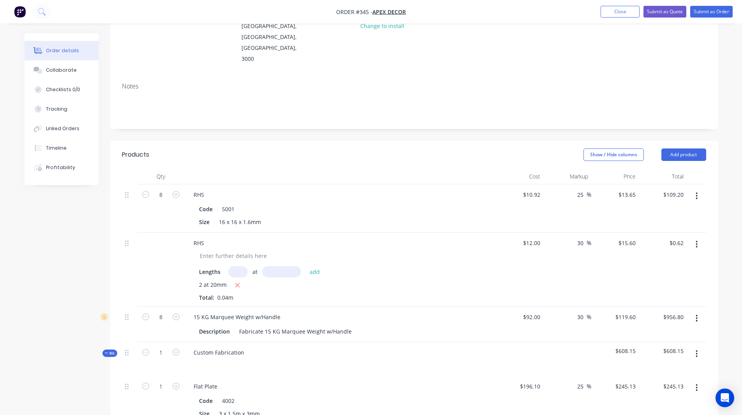
scroll to position [106, 0]
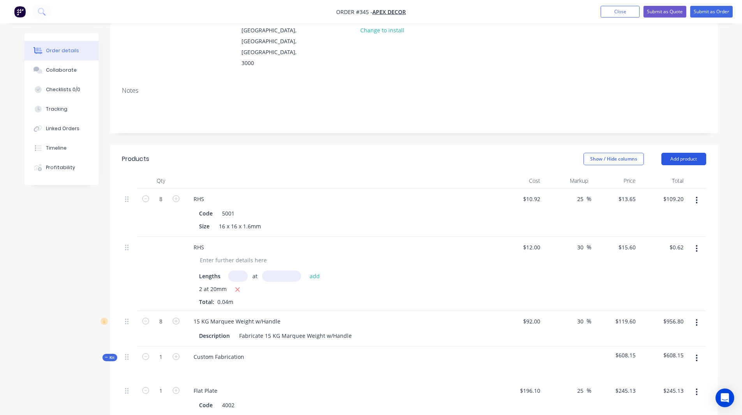
click at [676, 153] on button "Add product" at bounding box center [683, 159] width 45 height 12
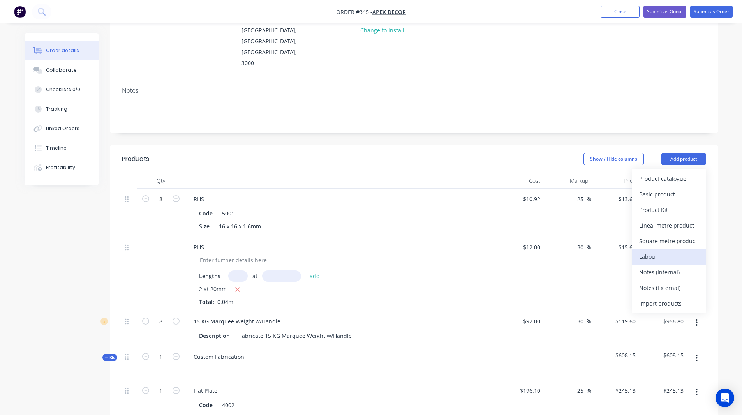
click at [645, 251] on div "Labour" at bounding box center [669, 256] width 60 height 11
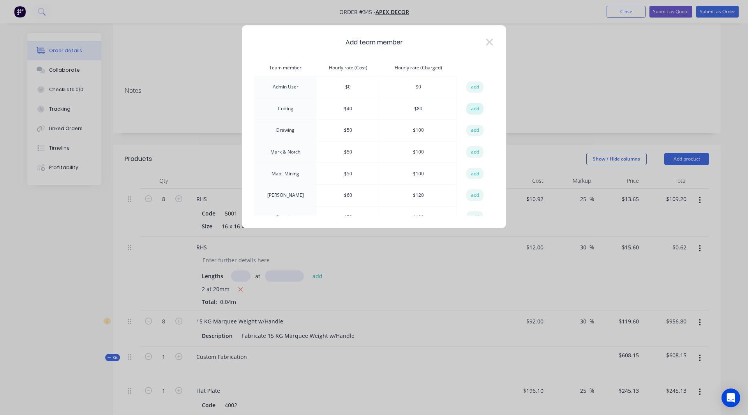
click at [469, 111] on button "add" at bounding box center [474, 109] width 17 height 12
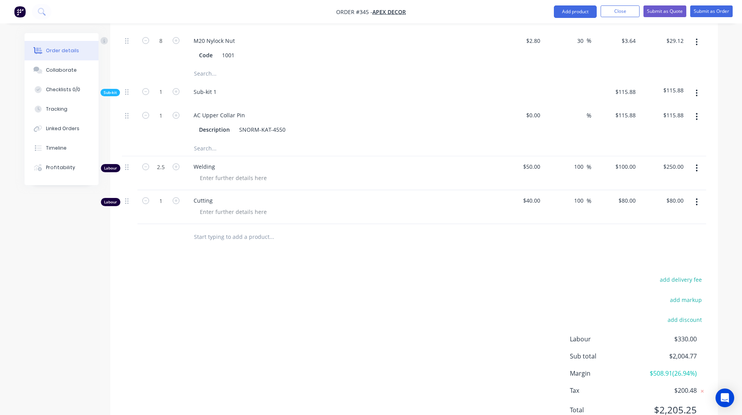
scroll to position [672, 0]
click at [161, 194] on input "1" at bounding box center [161, 200] width 20 height 12
type input "1.5"
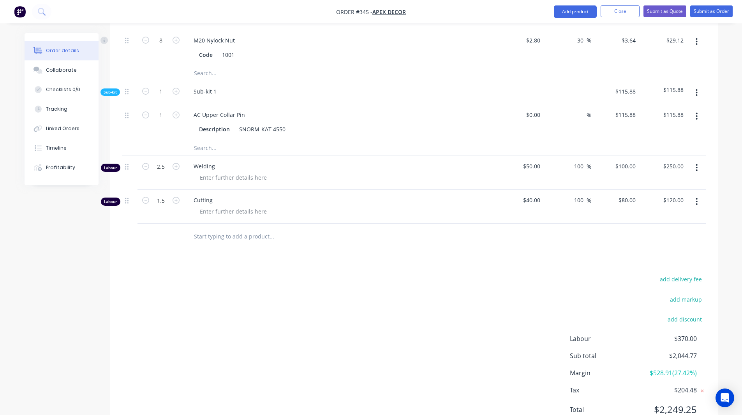
type input "$120.00"
click at [660, 368] on span "$528.91 ( 27.42 %)" at bounding box center [667, 372] width 58 height 9
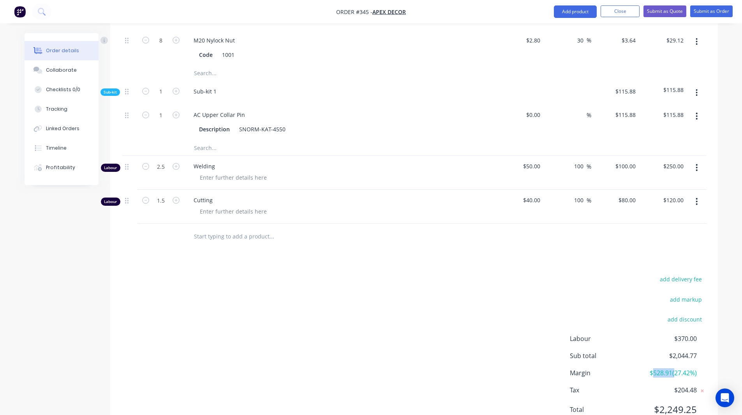
click at [660, 368] on span "$528.91 ( 27.42 %)" at bounding box center [667, 372] width 58 height 9
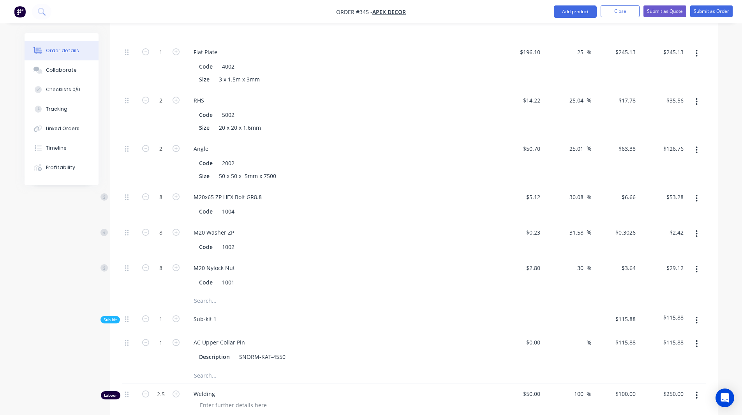
scroll to position [444, 0]
click at [575, 227] on input "31.58" at bounding box center [577, 232] width 18 height 11
type input "35"
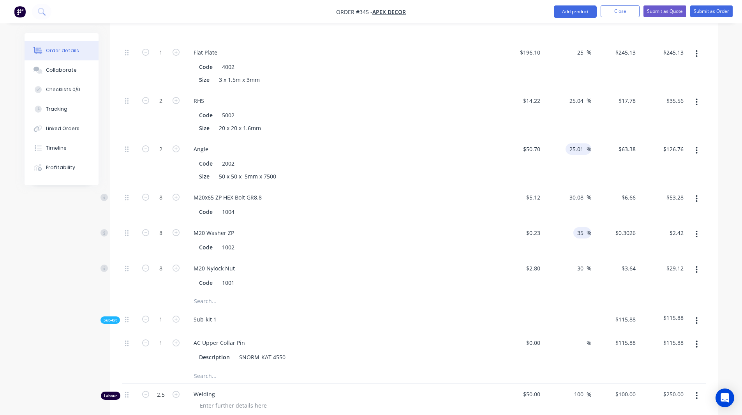
click at [576, 143] on input "25.01" at bounding box center [577, 148] width 18 height 11
type input "$0.3105"
type input "$2.48"
click at [576, 143] on input "25.01" at bounding box center [577, 148] width 18 height 11
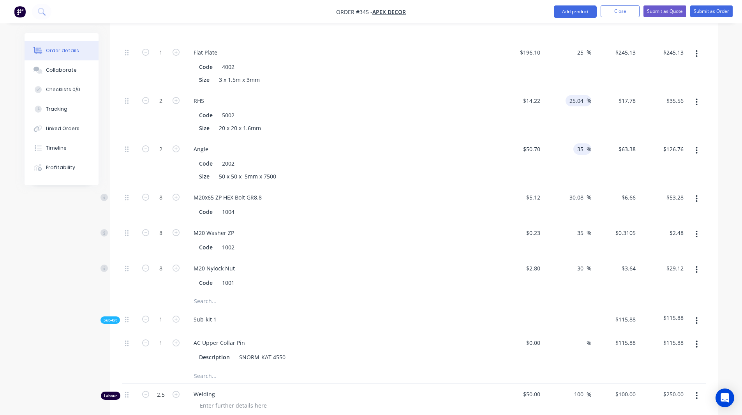
type input "35"
click at [581, 95] on input "25.04" at bounding box center [577, 100] width 18 height 11
type input "$68.445"
type input "$136.89"
click at [581, 95] on input "25.04" at bounding box center [577, 100] width 18 height 11
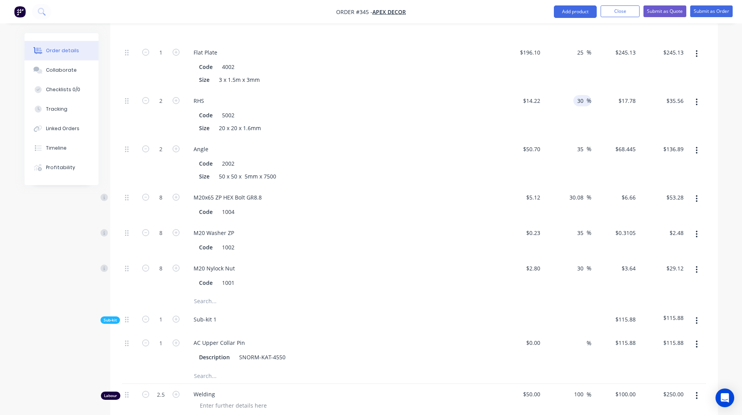
type input "30"
click at [724, 113] on div "Order details Collaborate Checklists 0/0 Tracking Linked Orders Timeline Profit…" at bounding box center [371, 132] width 709 height 1086
type input "$18.486"
type input "$36.97"
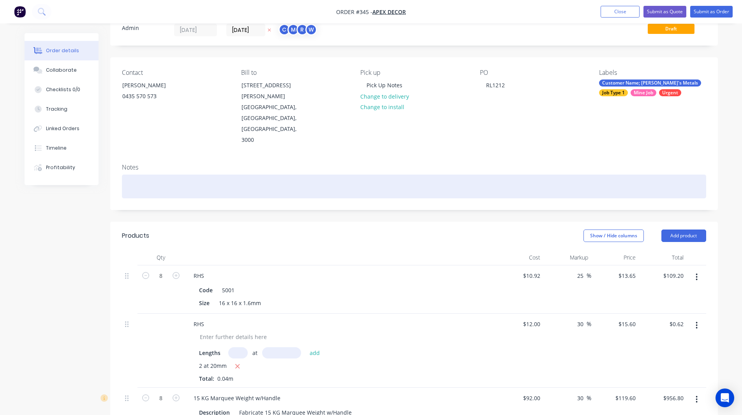
scroll to position [0, 0]
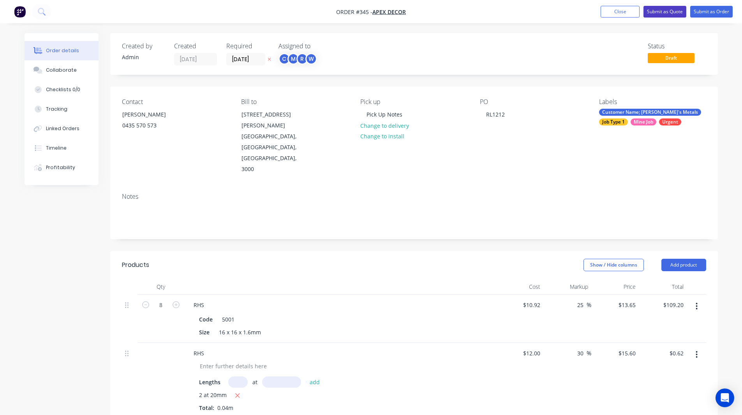
click at [660, 8] on button "Submit as Quote" at bounding box center [664, 12] width 43 height 12
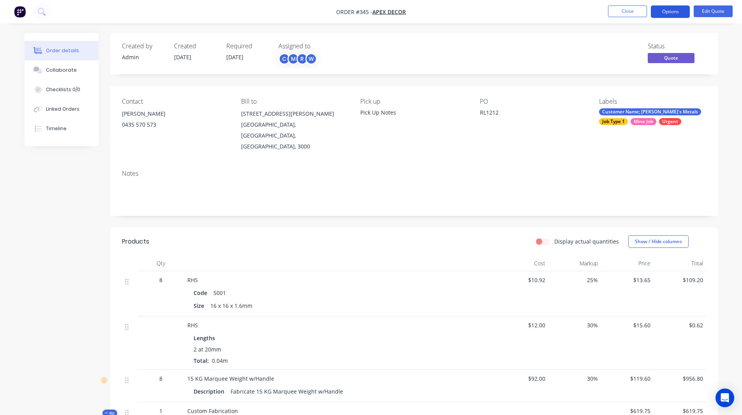
click at [664, 13] on button "Options" at bounding box center [670, 11] width 39 height 12
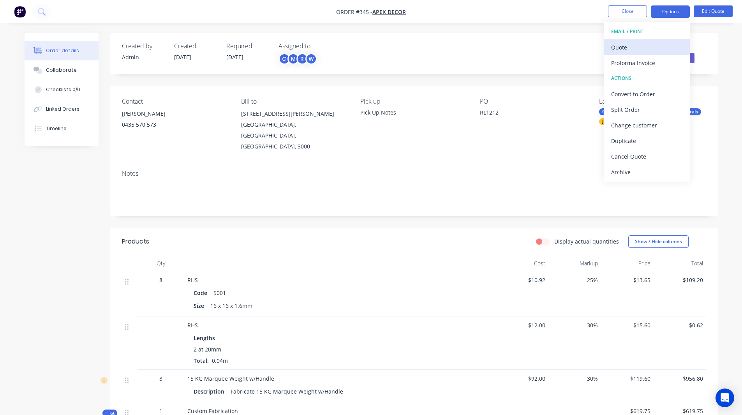
click at [619, 47] on div "Quote" at bounding box center [647, 47] width 72 height 11
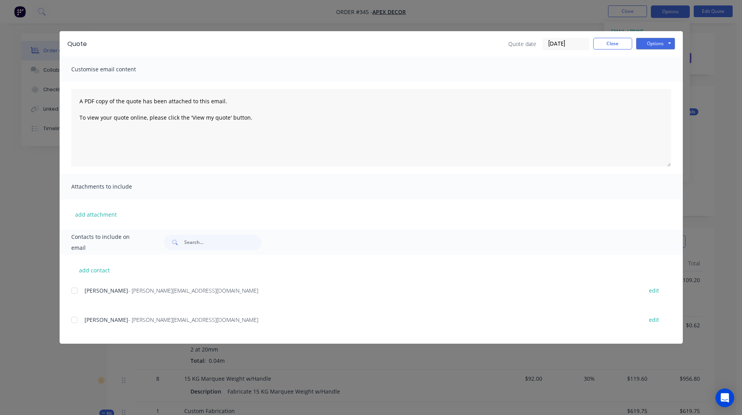
click at [72, 289] on div at bounding box center [75, 291] width 16 height 16
drag, startPoint x: 653, startPoint y: 37, endPoint x: 661, endPoint y: 49, distance: 13.7
click at [661, 49] on button "Options" at bounding box center [655, 44] width 39 height 12
click at [609, 43] on button "Close" at bounding box center [612, 44] width 39 height 12
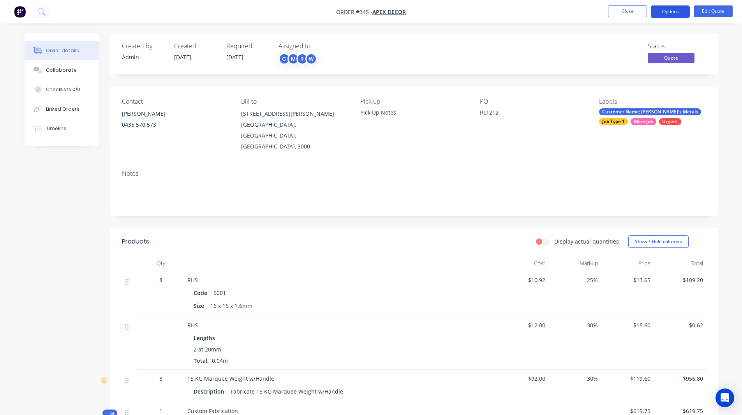
click at [662, 13] on button "Options" at bounding box center [670, 11] width 39 height 12
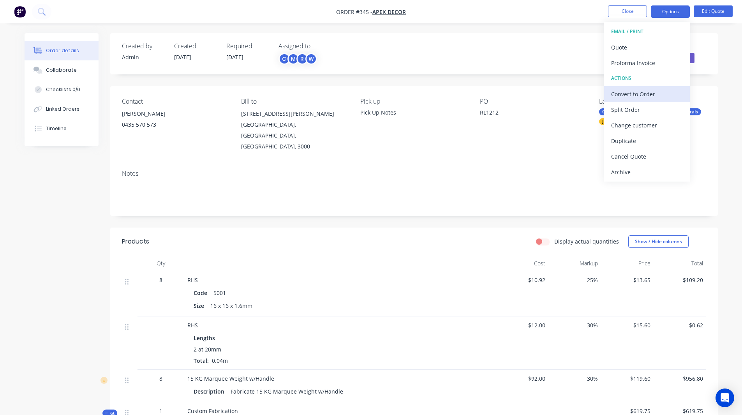
click at [625, 93] on div "Convert to Order" at bounding box center [647, 93] width 72 height 11
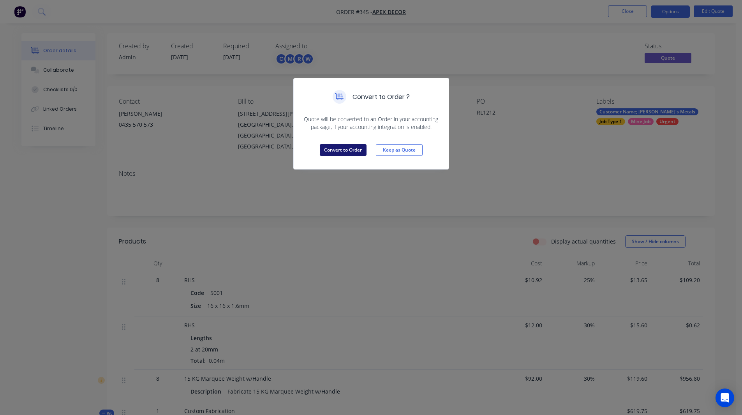
click at [343, 150] on button "Convert to Order" at bounding box center [343, 150] width 47 height 12
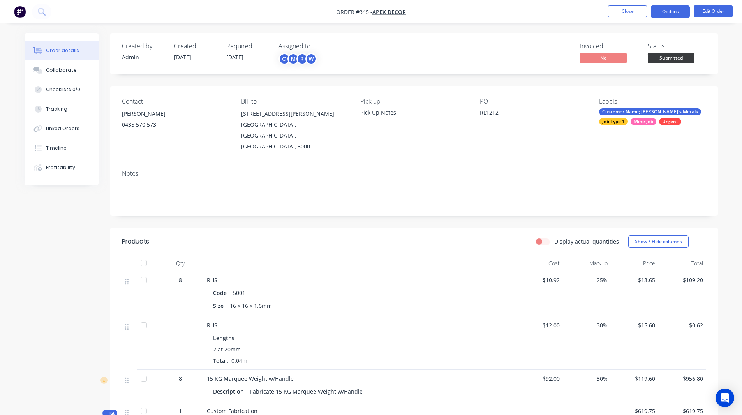
click at [669, 12] on button "Options" at bounding box center [670, 11] width 39 height 12
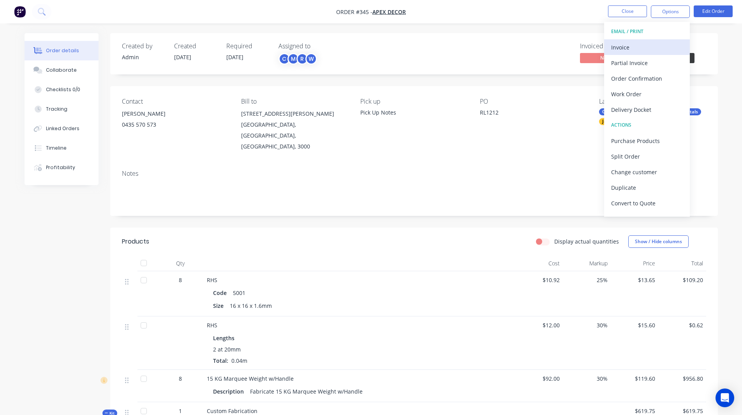
click at [633, 46] on div "Invoice" at bounding box center [647, 47] width 72 height 11
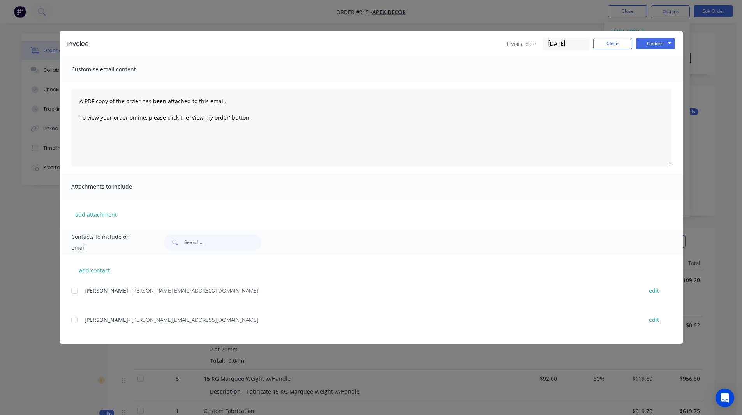
click at [74, 290] on div at bounding box center [75, 291] width 16 height 16
drag, startPoint x: 660, startPoint y: 42, endPoint x: 665, endPoint y: 42, distance: 5.1
click at [665, 42] on button "Options" at bounding box center [655, 44] width 39 height 12
click at [610, 44] on button "Close" at bounding box center [612, 44] width 39 height 12
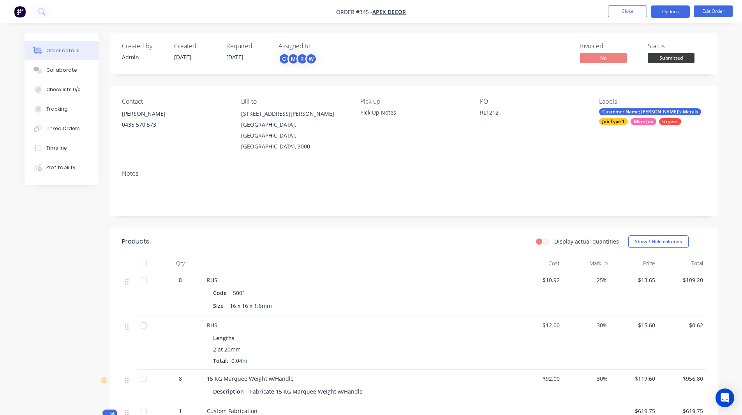
click at [666, 11] on button "Options" at bounding box center [670, 11] width 39 height 12
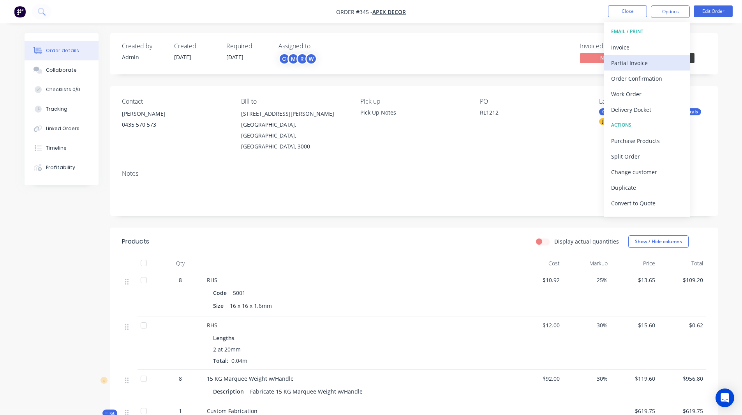
click at [636, 60] on div "Partial Invoice" at bounding box center [647, 62] width 72 height 11
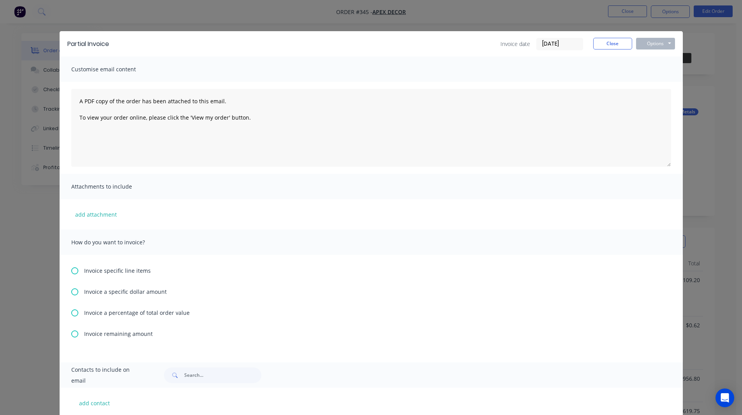
click at [71, 313] on icon at bounding box center [74, 312] width 7 height 7
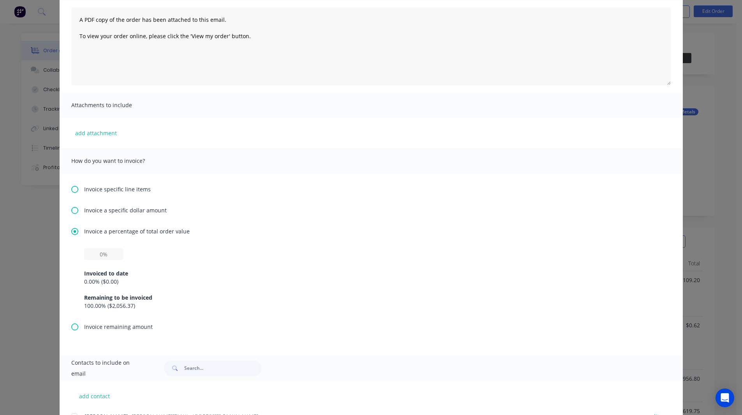
scroll to position [82, 0]
click at [97, 254] on input "text" at bounding box center [103, 254] width 39 height 12
type input "50%"
click at [199, 235] on div "Invoice a percentage of total order value 50% Invoiced to date 0.00 % ( $0.00 )…" at bounding box center [371, 274] width 600 height 95
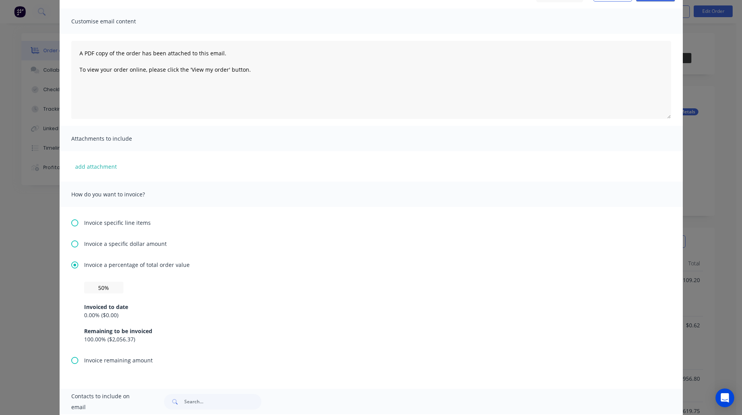
scroll to position [47, 0]
click at [71, 222] on icon at bounding box center [74, 223] width 7 height 7
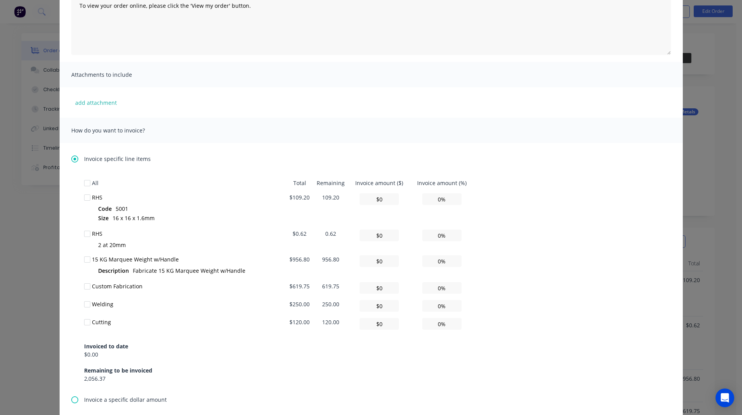
scroll to position [112, 0]
click at [83, 197] on div at bounding box center [87, 197] width 16 height 16
click at [83, 233] on div at bounding box center [87, 233] width 16 height 16
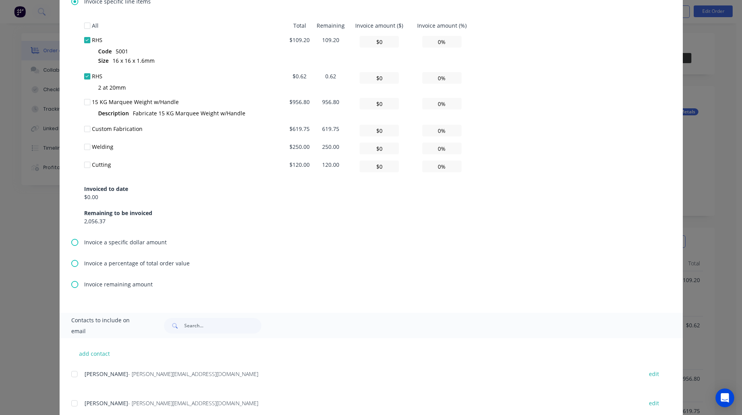
scroll to position [292, 0]
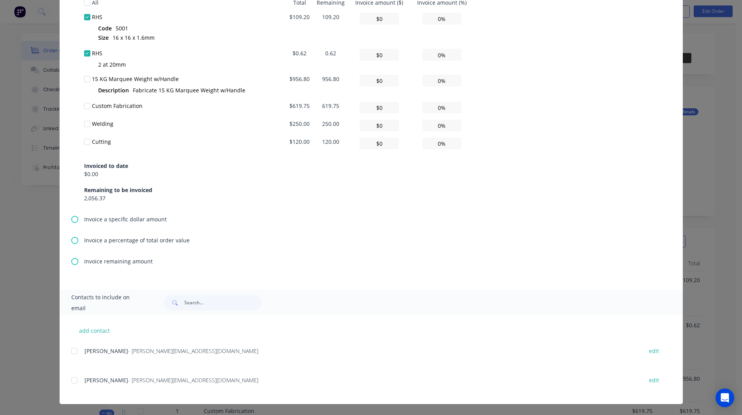
click at [71, 217] on icon at bounding box center [74, 219] width 7 height 7
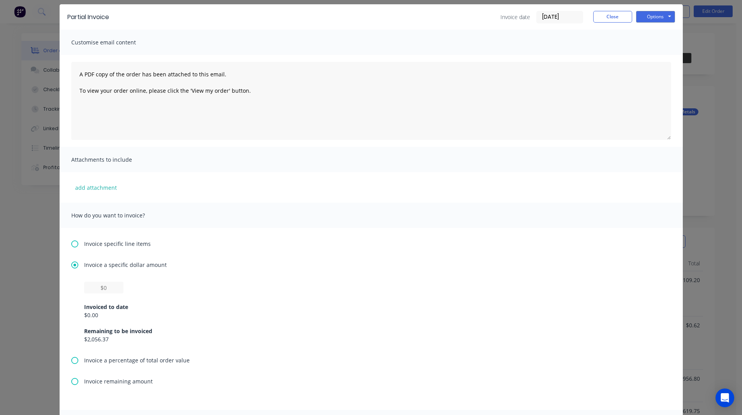
scroll to position [27, 0]
click at [104, 285] on input "text" at bounding box center [103, 287] width 39 height 12
type input "$1,000"
click at [179, 291] on div "$1,000 Invoiced to date $0.00 Remaining to be invoiced $2,056.37" at bounding box center [371, 312] width 574 height 62
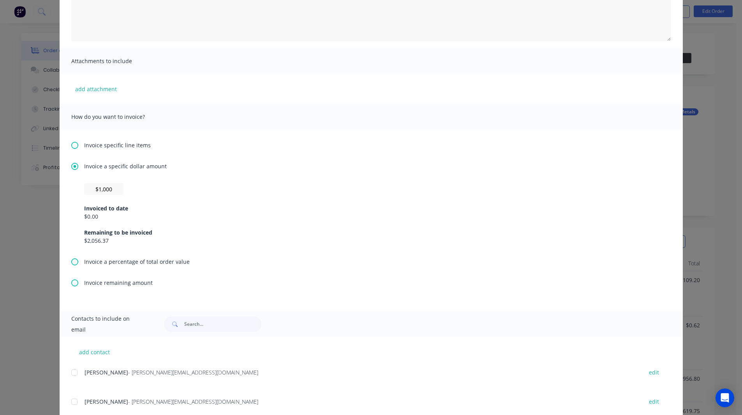
scroll to position [126, 0]
click at [71, 283] on icon at bounding box center [74, 282] width 7 height 7
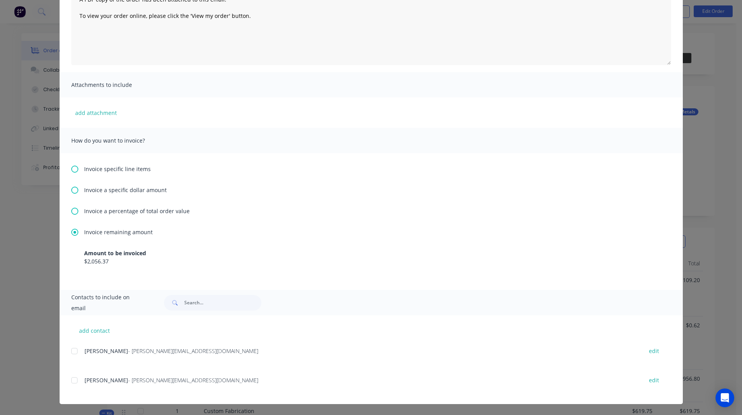
scroll to position [0, 0]
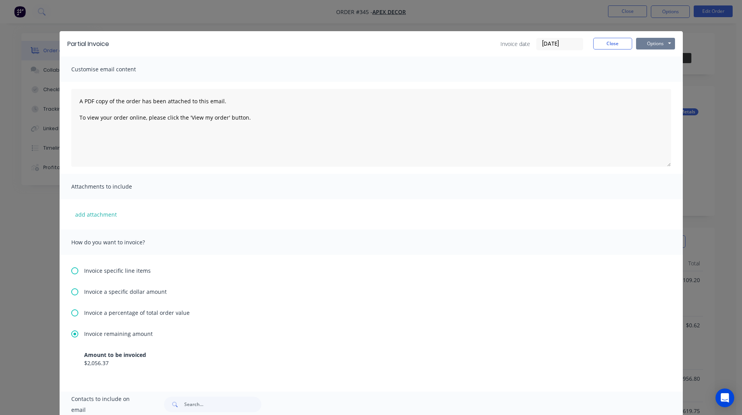
click at [643, 47] on button "Options" at bounding box center [655, 44] width 39 height 12
click at [612, 44] on button "Close" at bounding box center [612, 44] width 39 height 12
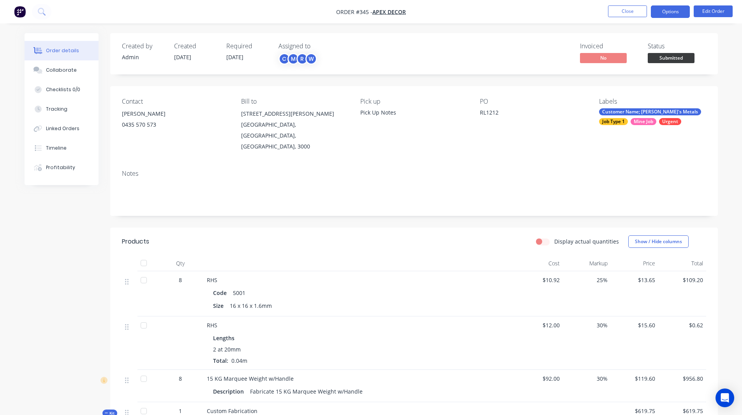
click at [672, 6] on button "Options" at bounding box center [670, 11] width 39 height 12
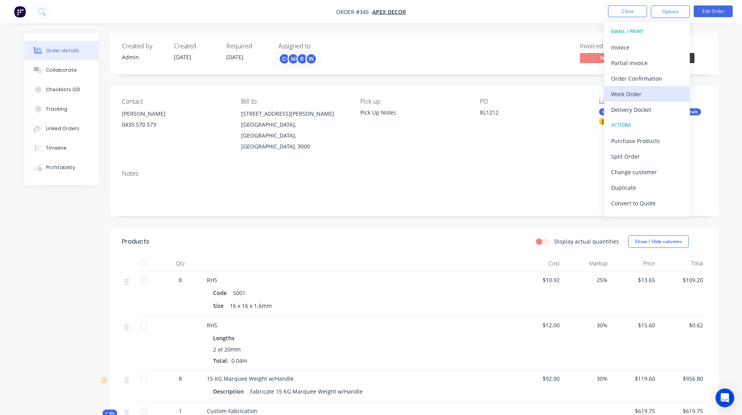
click at [619, 92] on div "Work Order" at bounding box center [647, 93] width 72 height 11
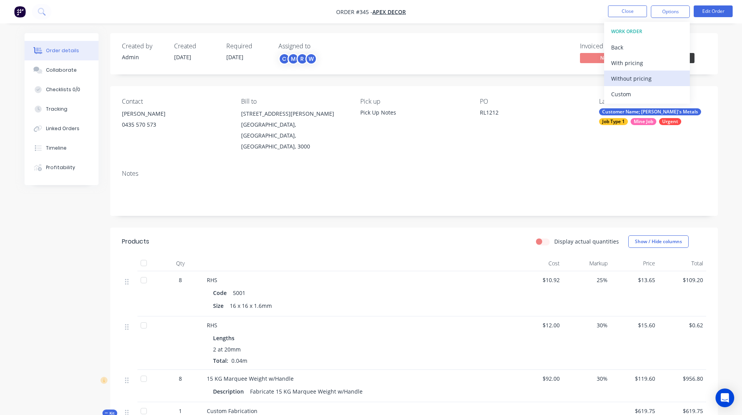
click at [637, 77] on div "Without pricing" at bounding box center [647, 78] width 72 height 11
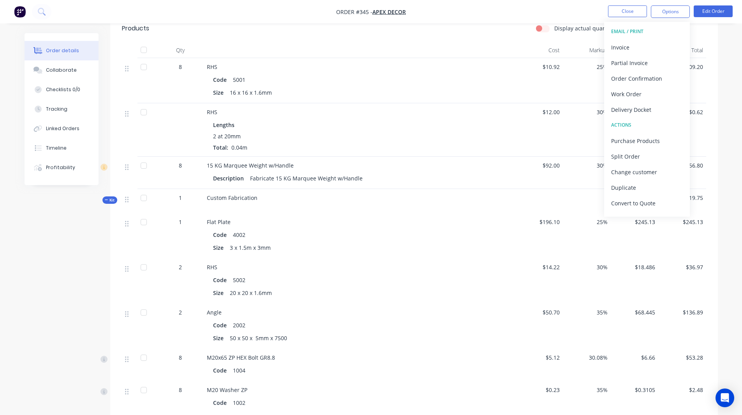
scroll to position [214, 0]
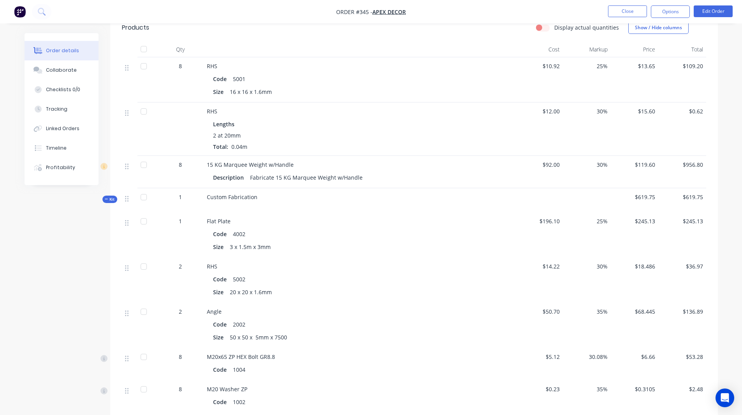
click at [3, 316] on div "Order details Collaborate Checklists 0/0 Tracking Linked Orders Timeline Profit…" at bounding box center [371, 231] width 742 height 890
click at [107, 199] on icon at bounding box center [106, 199] width 3 height 0
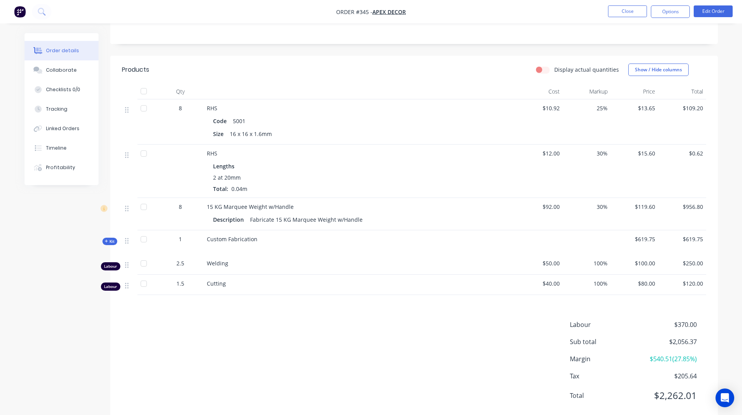
scroll to position [0, 0]
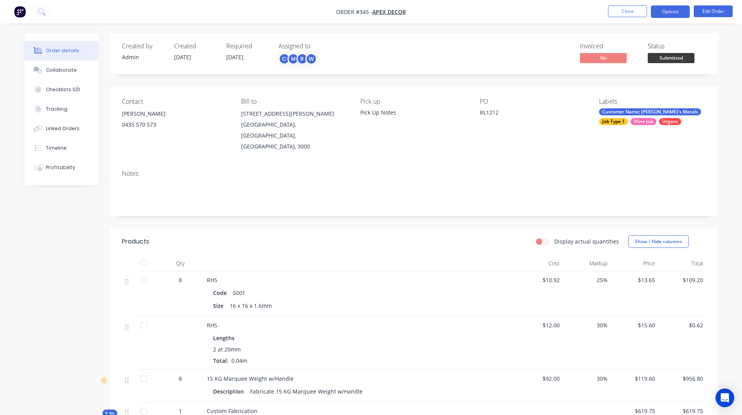
click at [668, 11] on button "Options" at bounding box center [670, 11] width 39 height 12
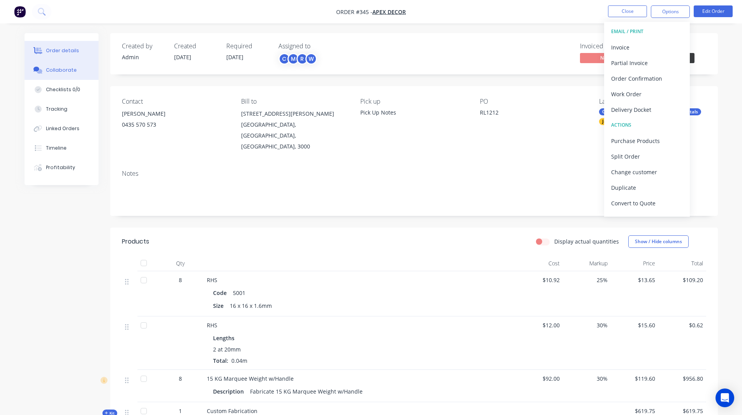
click at [70, 69] on div "Collaborate" at bounding box center [61, 70] width 31 height 7
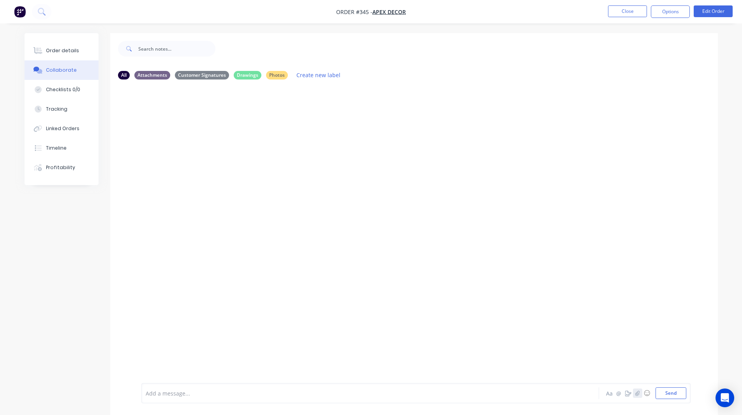
click at [635, 391] on icon "button" at bounding box center [637, 392] width 5 height 5
click at [155, 393] on div at bounding box center [348, 393] width 405 height 8
click at [625, 392] on icon "button" at bounding box center [628, 392] width 6 height 5
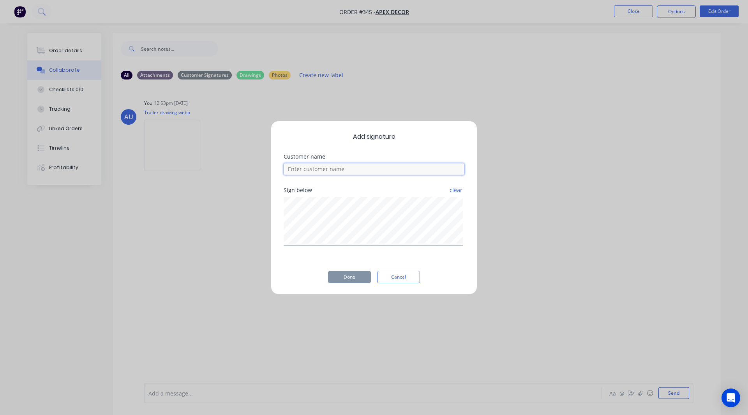
click at [334, 169] on input at bounding box center [373, 169] width 181 height 12
type input "[PERSON_NAME]"
click at [334, 277] on button "Done" at bounding box center [349, 277] width 43 height 12
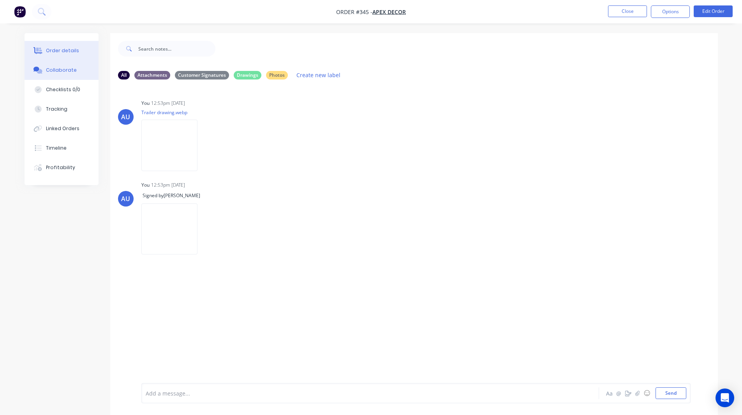
click at [83, 45] on button "Order details" at bounding box center [62, 50] width 74 height 19
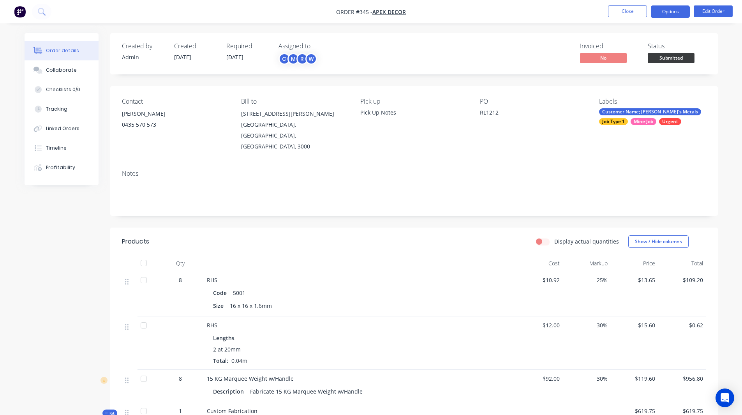
drag, startPoint x: 669, startPoint y: 9, endPoint x: 675, endPoint y: 9, distance: 5.9
click at [675, 9] on button "Options" at bounding box center [670, 11] width 39 height 12
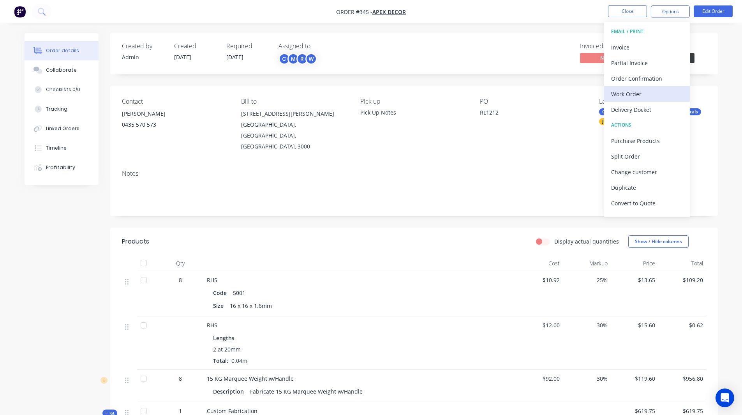
click at [645, 91] on div "Work Order" at bounding box center [647, 93] width 72 height 11
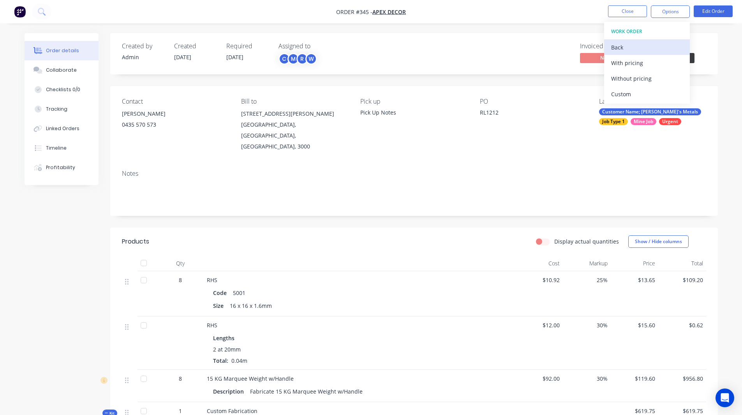
click at [633, 43] on div "Back" at bounding box center [647, 47] width 72 height 11
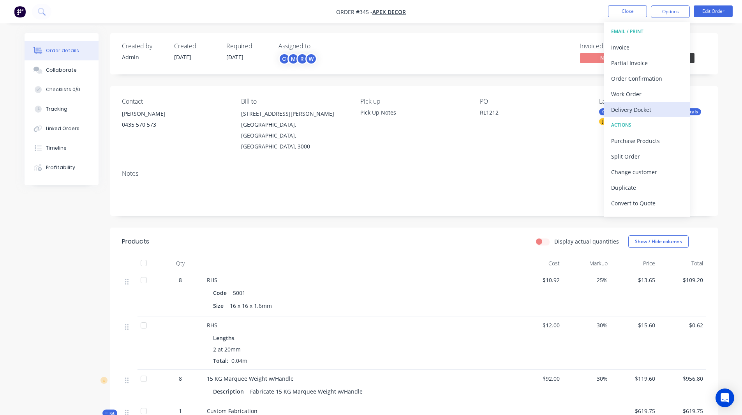
scroll to position [12, 0]
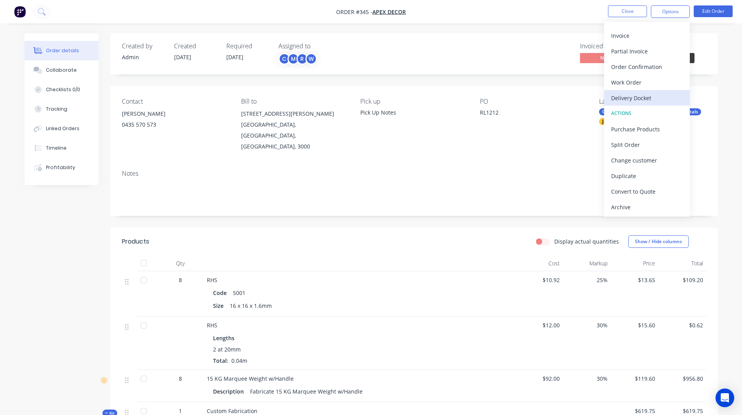
click at [625, 94] on div "Delivery Docket" at bounding box center [647, 97] width 72 height 11
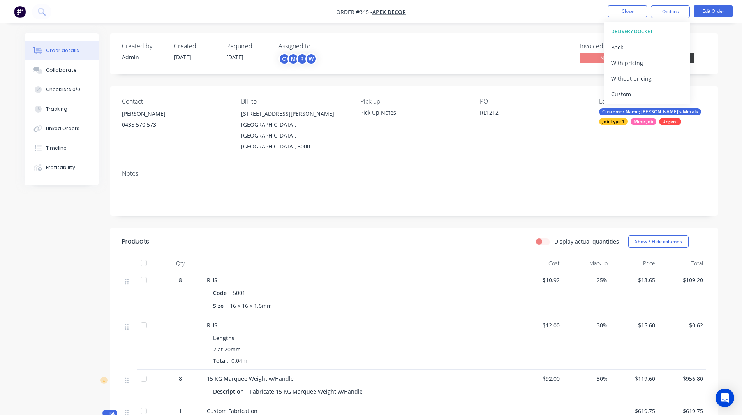
scroll to position [0, 0]
click at [620, 75] on div "Without pricing" at bounding box center [647, 78] width 72 height 11
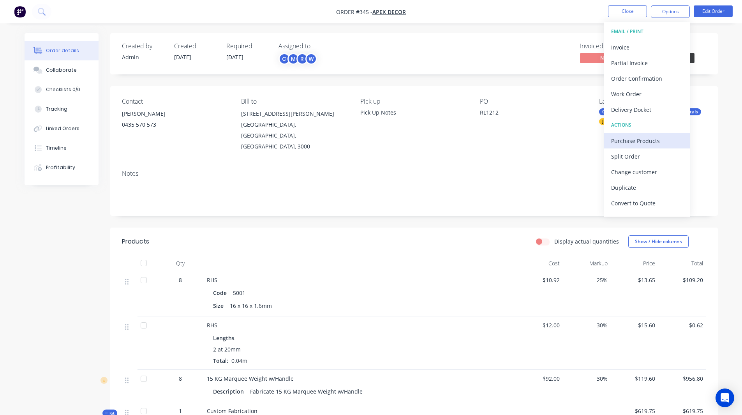
click at [622, 141] on div "Purchase Products" at bounding box center [647, 140] width 72 height 11
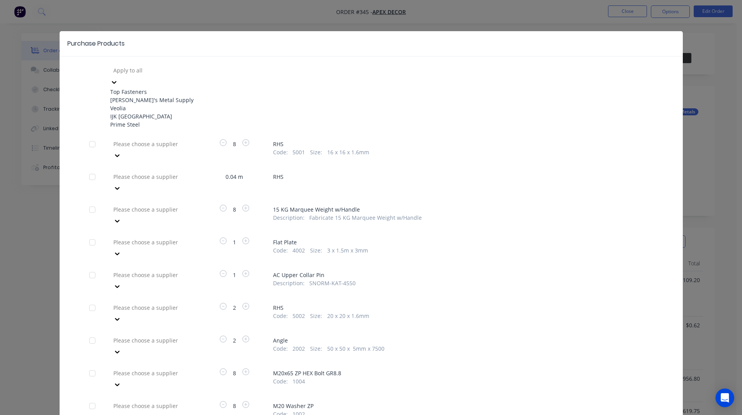
click at [140, 72] on div at bounding box center [169, 70] width 112 height 10
click at [133, 128] on div "Prime Steel" at bounding box center [153, 124] width 86 height 8
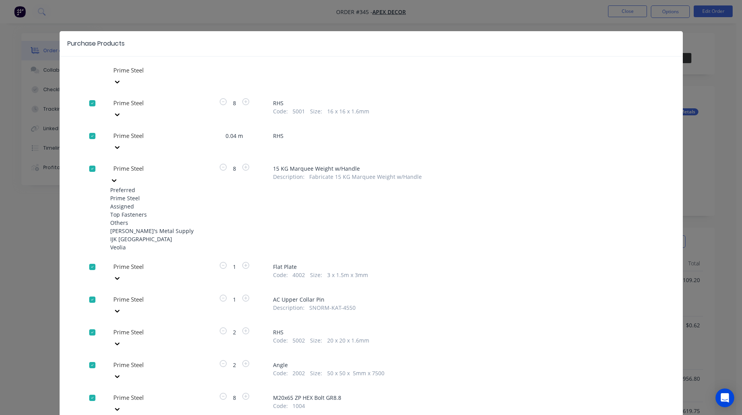
click at [130, 164] on div at bounding box center [169, 169] width 112 height 10
click at [127, 210] on div "Top Fasteners" at bounding box center [153, 214] width 86 height 8
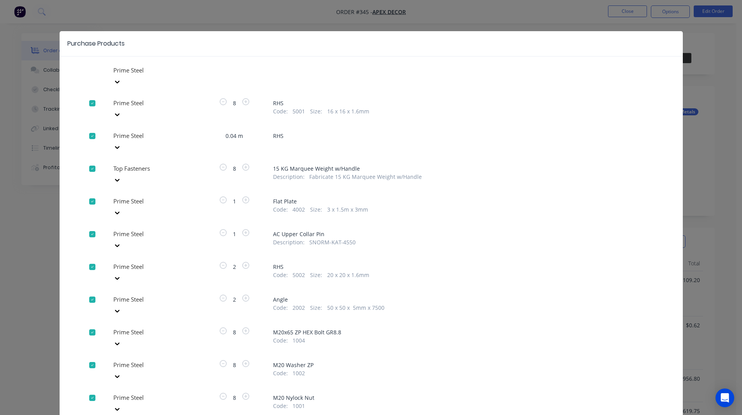
click at [125, 262] on div at bounding box center [169, 267] width 112 height 10
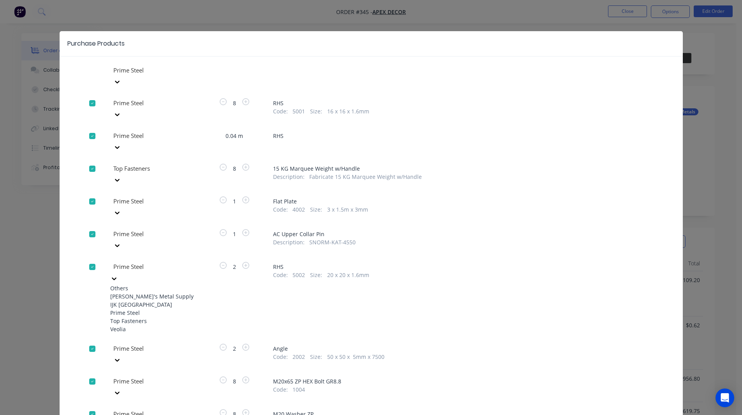
click at [121, 317] on div "Top Fasteners" at bounding box center [153, 321] width 86 height 8
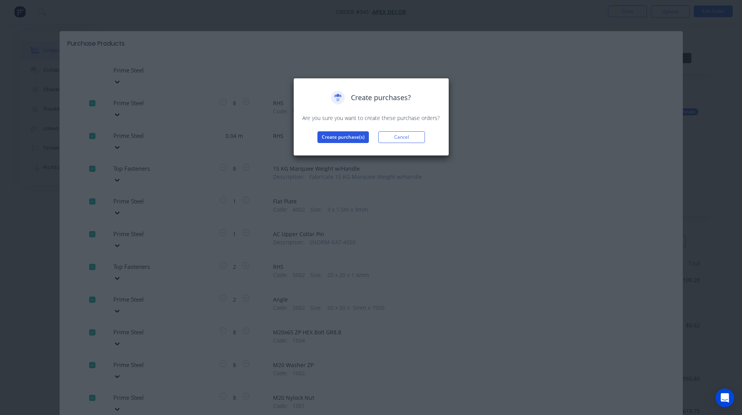
click at [343, 137] on button "Create purchase(s)" at bounding box center [342, 137] width 51 height 12
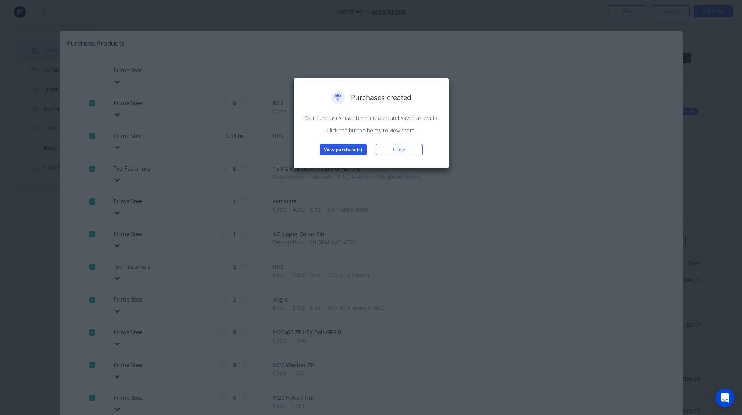
click at [344, 148] on button "View purchase(s)" at bounding box center [343, 150] width 47 height 12
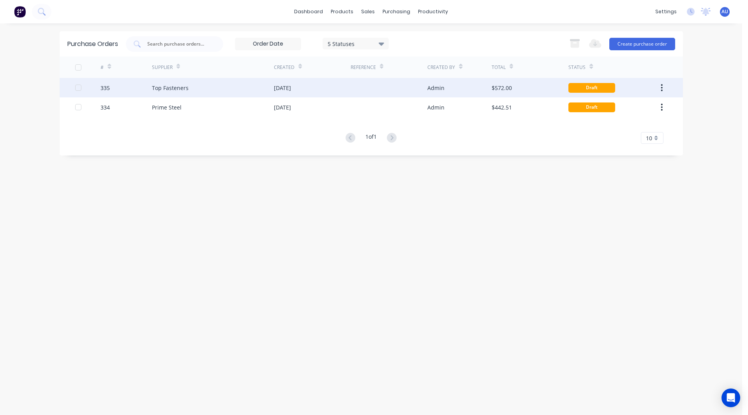
click at [315, 87] on div "[DATE]" at bounding box center [312, 87] width 77 height 19
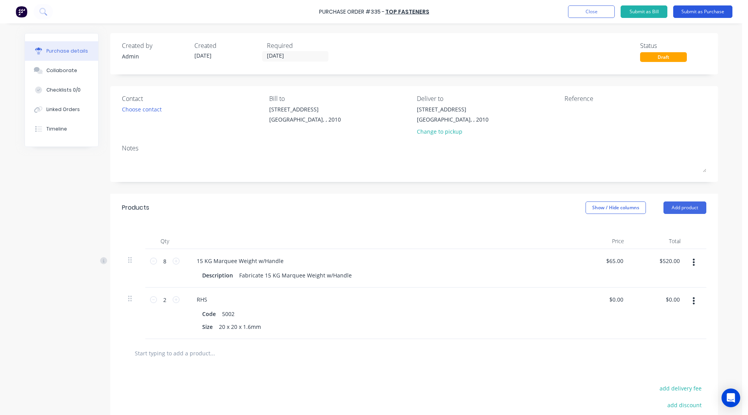
click at [715, 11] on button "Submit as Purchase" at bounding box center [702, 11] width 59 height 12
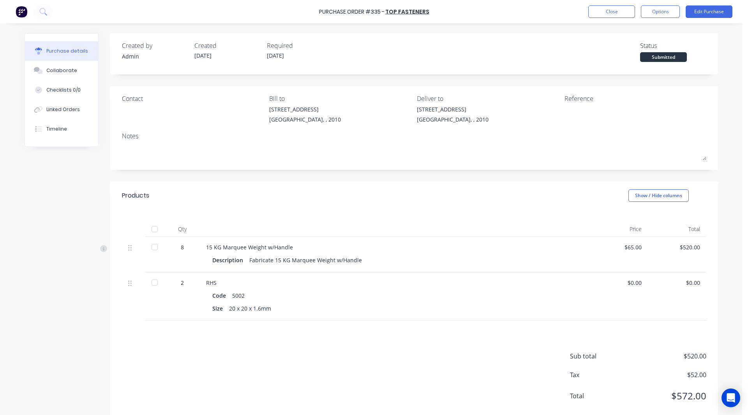
click at [151, 246] on div at bounding box center [155, 247] width 16 height 16
click at [151, 281] on div at bounding box center [155, 282] width 16 height 16
click at [58, 114] on button "Linked Orders" at bounding box center [61, 109] width 73 height 19
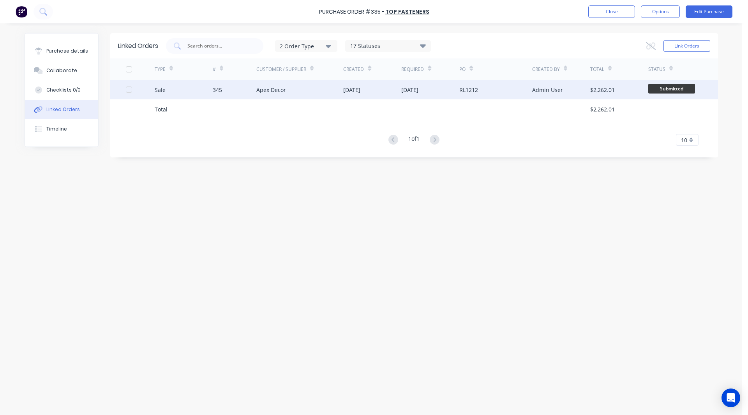
click at [167, 91] on div "Sale" at bounding box center [184, 89] width 58 height 19
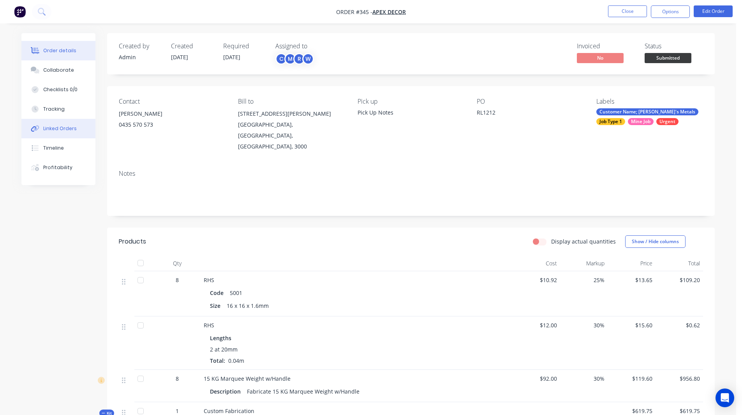
click at [49, 130] on div "Linked Orders" at bounding box center [59, 128] width 33 height 7
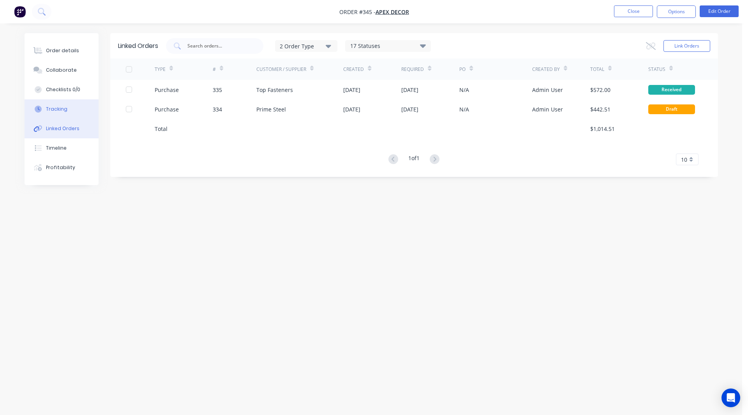
click at [59, 102] on button "Tracking" at bounding box center [62, 108] width 74 height 19
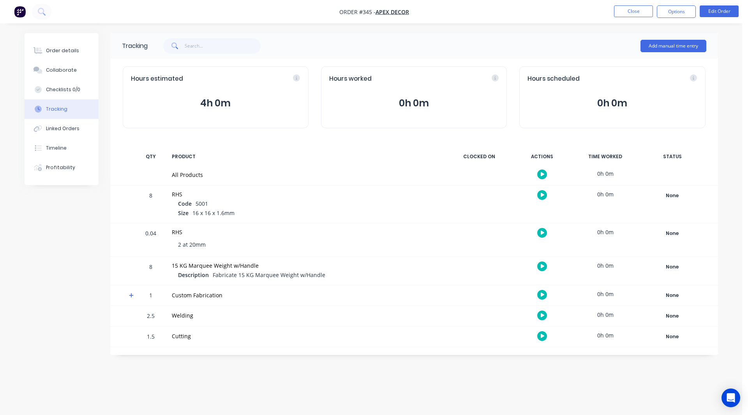
click at [539, 295] on button "button" at bounding box center [542, 295] width 10 height 10
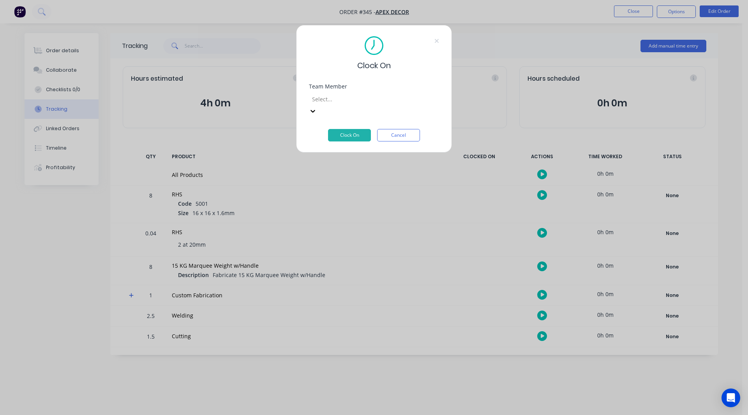
click at [325, 101] on div at bounding box center [367, 99] width 112 height 10
click at [349, 129] on button "Clock On" at bounding box center [349, 135] width 43 height 12
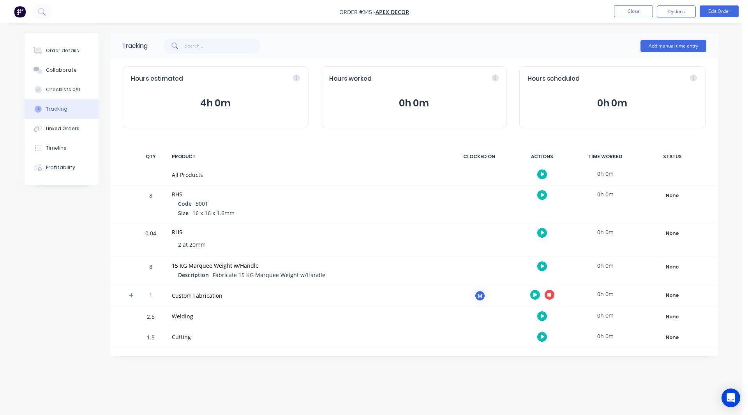
click at [131, 295] on icon at bounding box center [131, 295] width 5 height 5
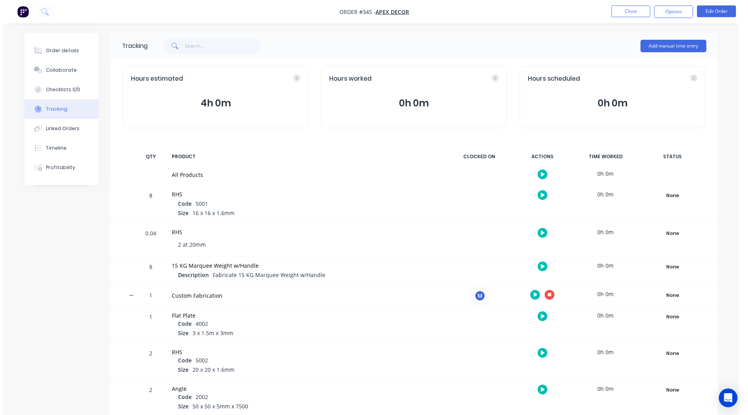
scroll to position [153, 0]
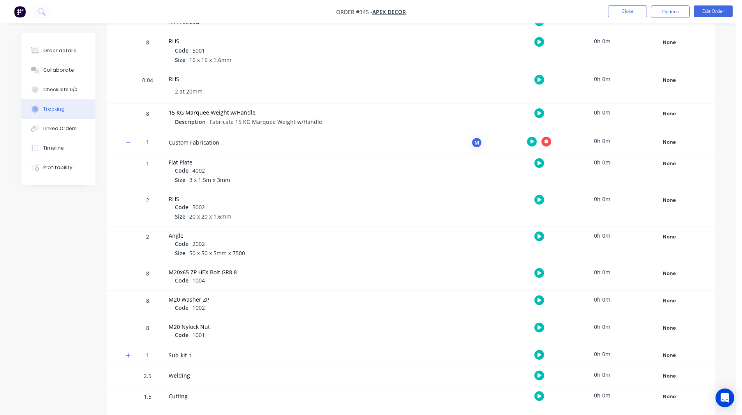
click at [539, 201] on icon "button" at bounding box center [539, 199] width 4 height 4
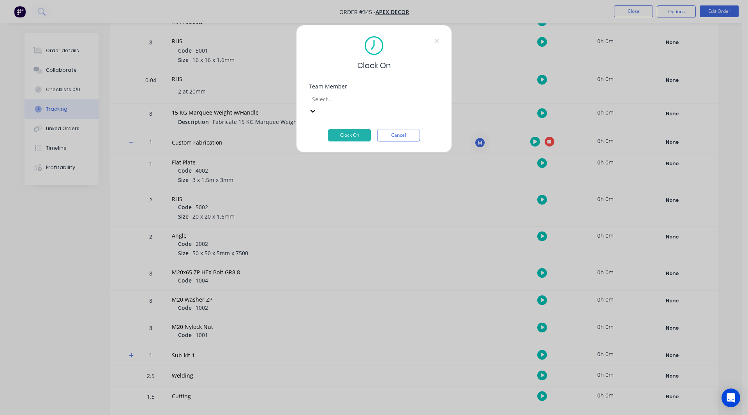
click at [346, 99] on div at bounding box center [367, 99] width 112 height 10
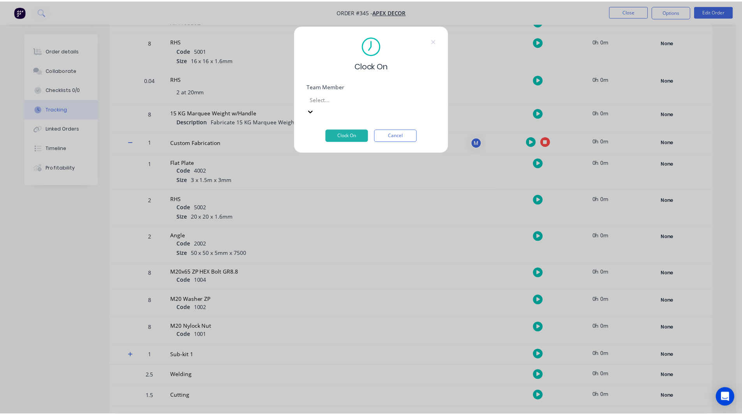
scroll to position [28, 0]
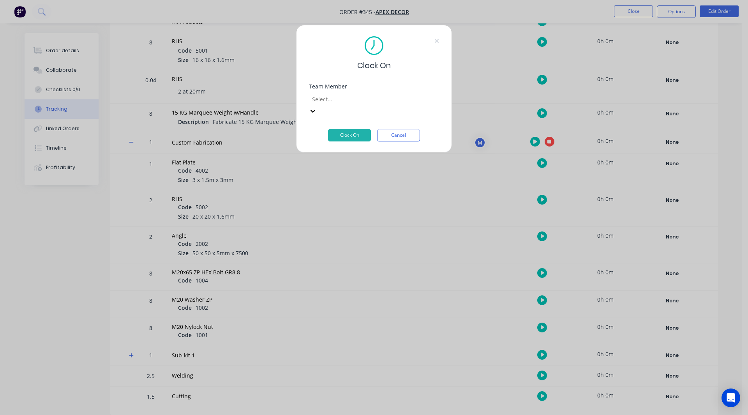
click at [350, 129] on button "Clock On" at bounding box center [349, 135] width 43 height 12
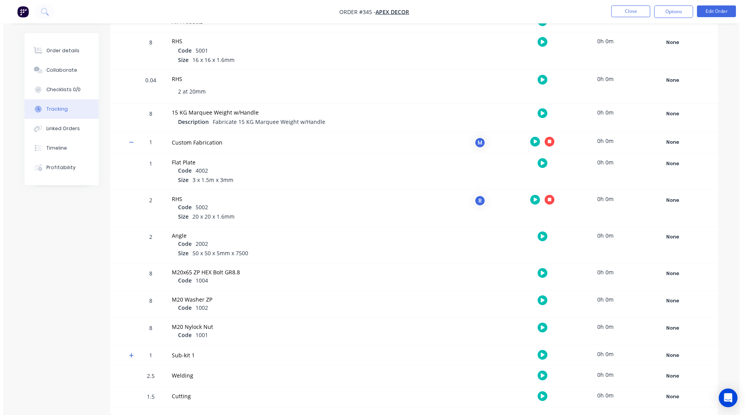
scroll to position [0, 0]
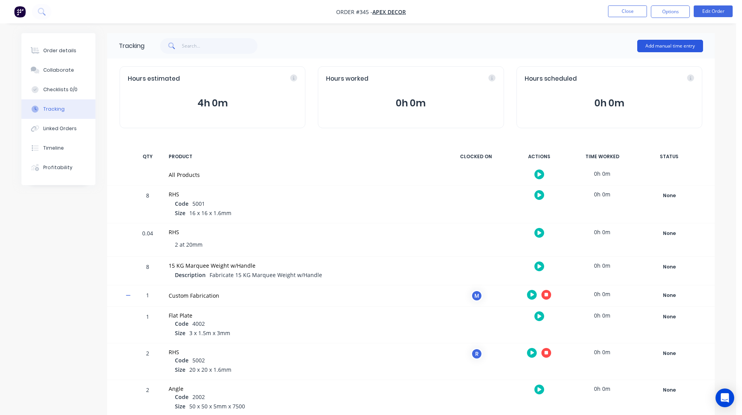
click at [672, 45] on button "Add manual time entry" at bounding box center [670, 46] width 66 height 12
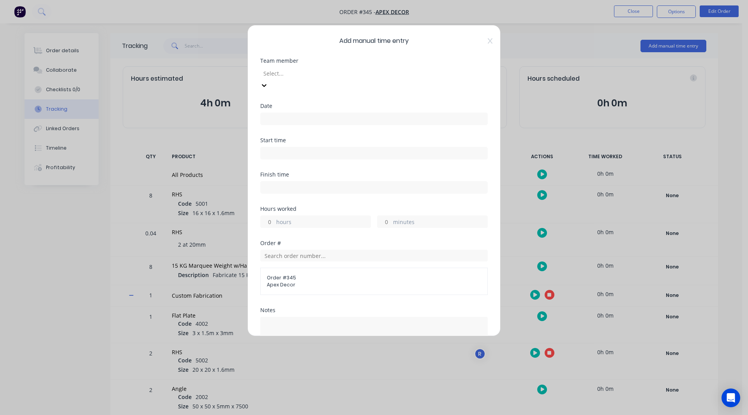
drag, startPoint x: 326, startPoint y: 74, endPoint x: 275, endPoint y: 147, distance: 89.1
click at [279, 113] on input at bounding box center [373, 119] width 227 height 12
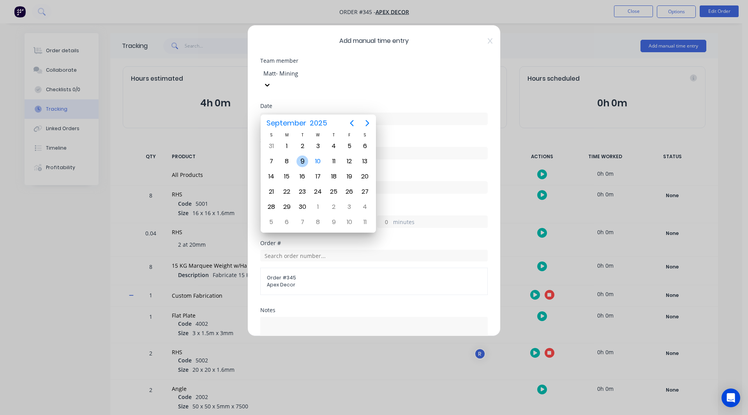
click at [302, 160] on div "9" at bounding box center [302, 161] width 12 height 12
type input "09/09/2025"
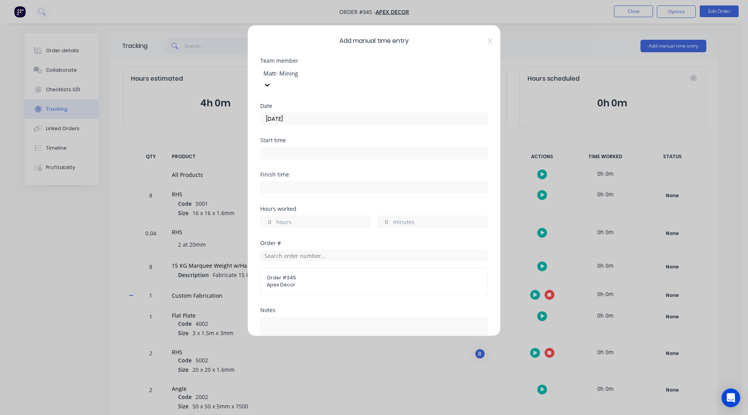
click at [280, 147] on input at bounding box center [373, 153] width 227 height 12
type input "01:06 PM"
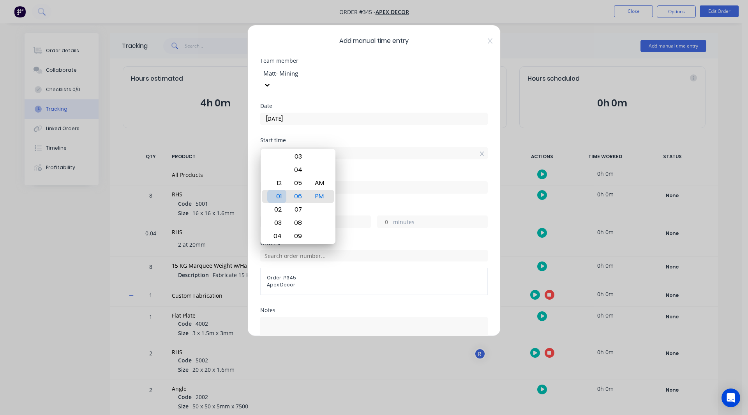
click at [276, 196] on div "01" at bounding box center [276, 196] width 19 height 13
click at [374, 158] on div "Start time 01:06 PM" at bounding box center [373, 154] width 227 height 34
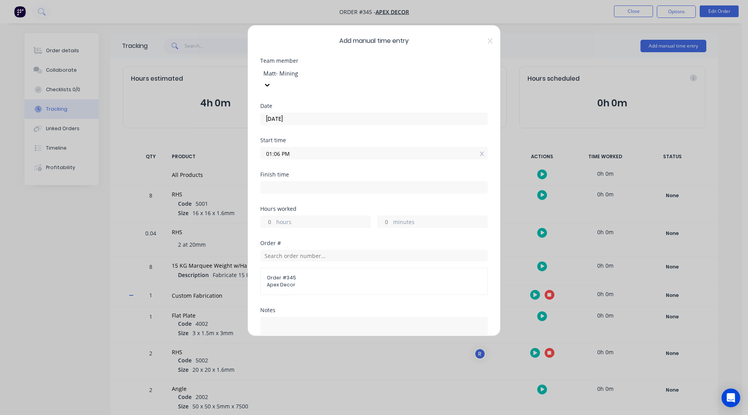
click at [285, 181] on input at bounding box center [373, 187] width 227 height 12
type input "01:06 PM"
type input "0"
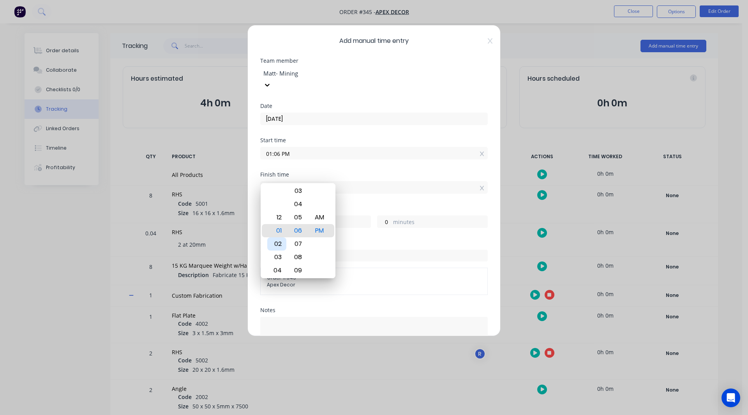
click at [275, 243] on div "02" at bounding box center [276, 243] width 19 height 13
type input "02:06 PM"
type input "1"
click at [339, 179] on div "02:06 PM" at bounding box center [373, 186] width 227 height 14
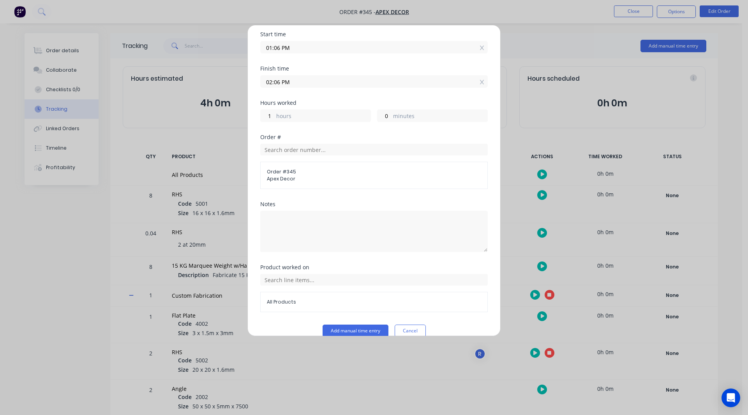
scroll to position [106, 0]
click at [274, 273] on input "text" at bounding box center [373, 279] width 227 height 12
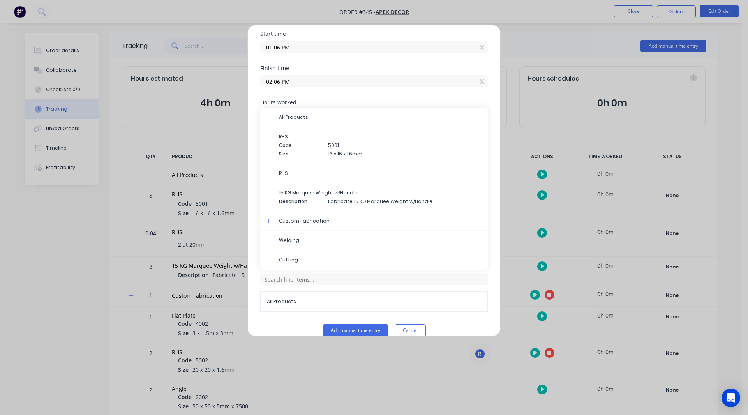
click at [269, 218] on icon at bounding box center [268, 220] width 5 height 5
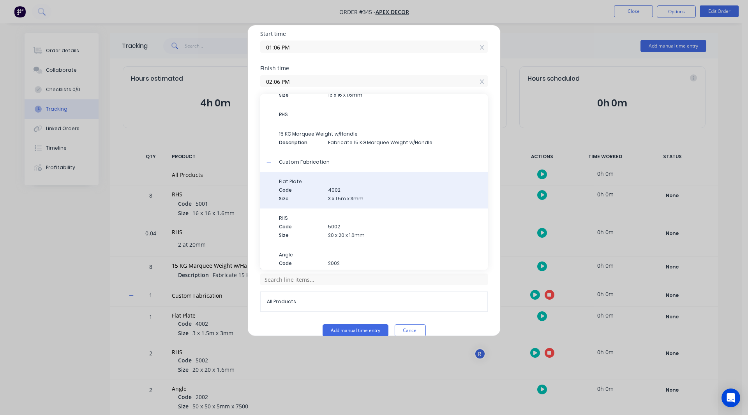
scroll to position [46, 0]
click at [298, 182] on div "Flat Plate Code 4002 Size 3 x 1.5m x 3mm" at bounding box center [380, 189] width 202 height 24
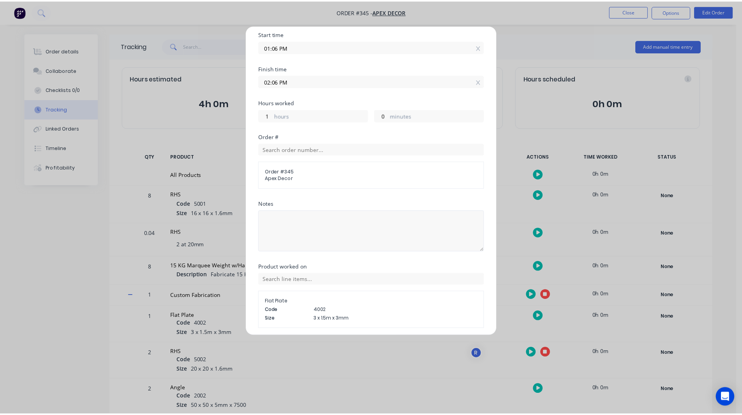
scroll to position [123, 0]
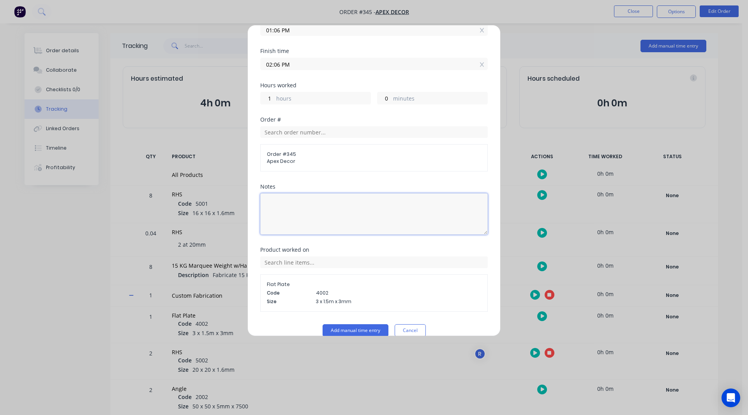
click at [285, 193] on textarea at bounding box center [373, 213] width 227 height 41
click at [359, 324] on button "Add manual time entry" at bounding box center [355, 330] width 66 height 12
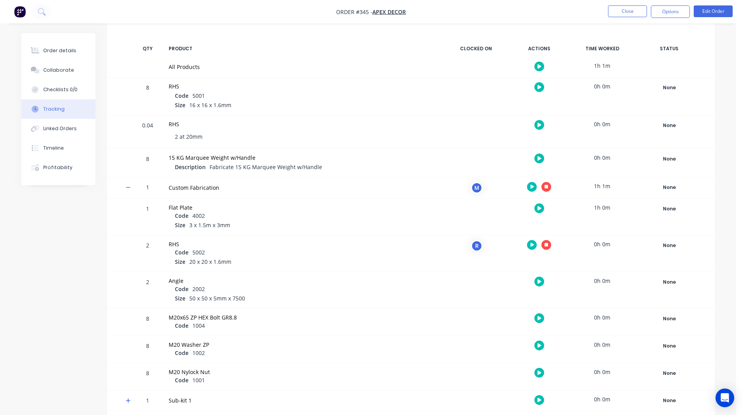
scroll to position [108, 0]
click at [549, 187] on button "button" at bounding box center [546, 186] width 10 height 10
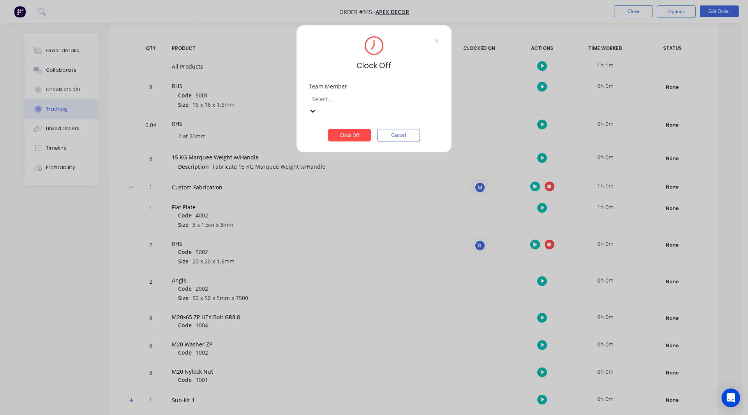
click at [357, 100] on div at bounding box center [367, 99] width 112 height 10
click at [358, 129] on button "Clock Off" at bounding box center [349, 135] width 43 height 12
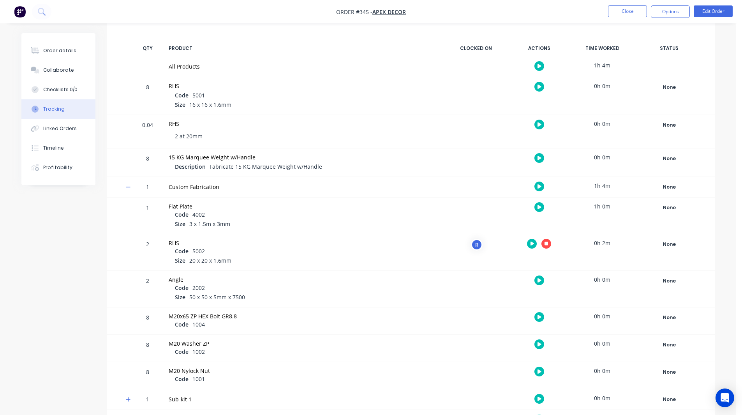
click at [545, 241] on icon "button" at bounding box center [546, 243] width 4 height 5
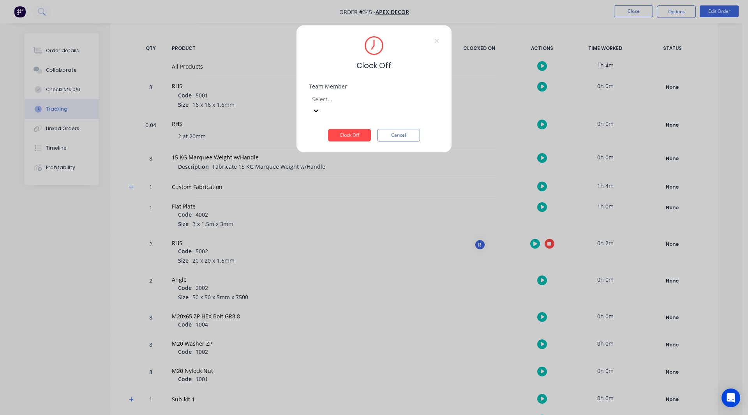
click at [339, 104] on div at bounding box center [367, 99] width 112 height 10
click at [339, 129] on button "Clock Off" at bounding box center [349, 135] width 43 height 12
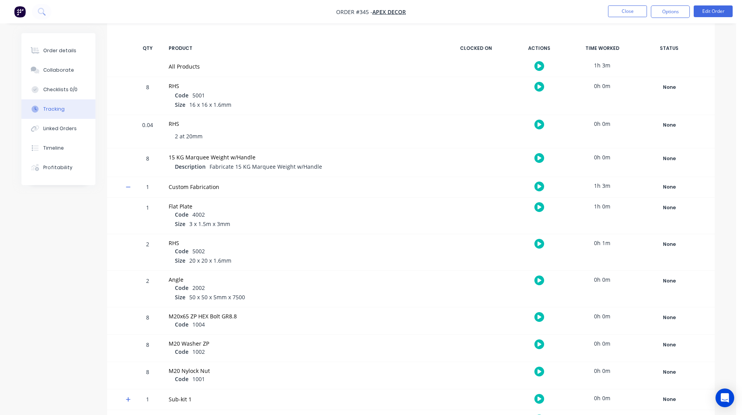
click at [130, 187] on icon at bounding box center [128, 186] width 5 height 1
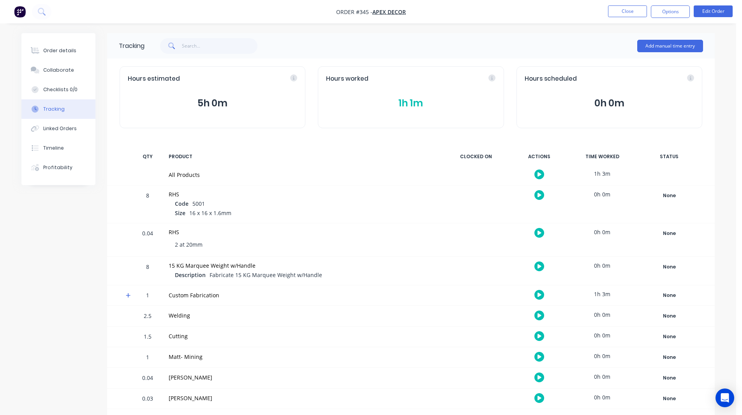
scroll to position [2, 0]
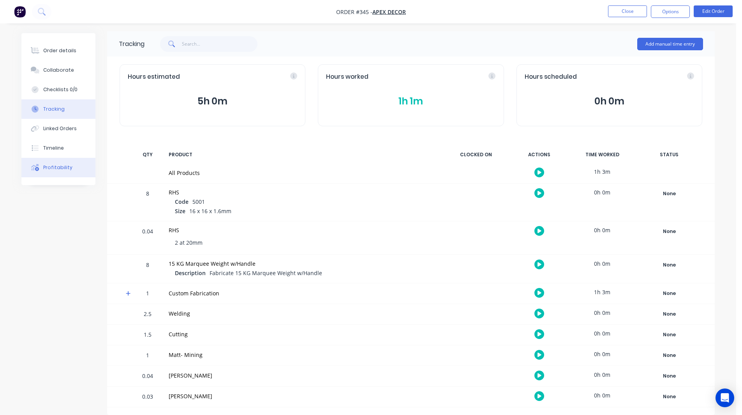
click at [69, 164] on button "Profitability" at bounding box center [58, 167] width 74 height 19
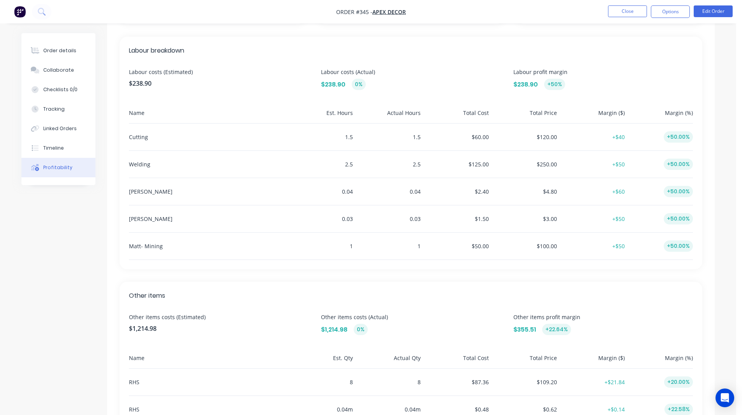
scroll to position [295, 0]
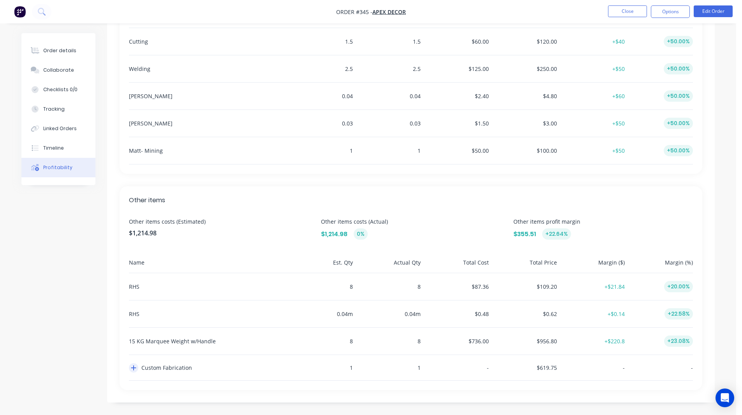
click at [132, 368] on icon "button" at bounding box center [133, 367] width 5 height 5
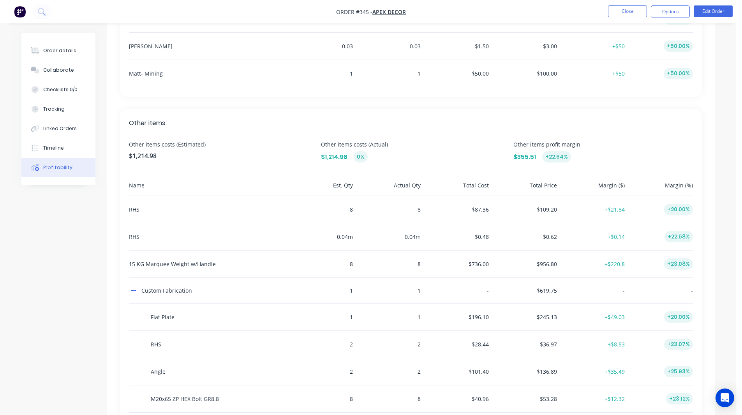
scroll to position [373, 0]
click at [134, 291] on icon "button" at bounding box center [133, 290] width 5 height 6
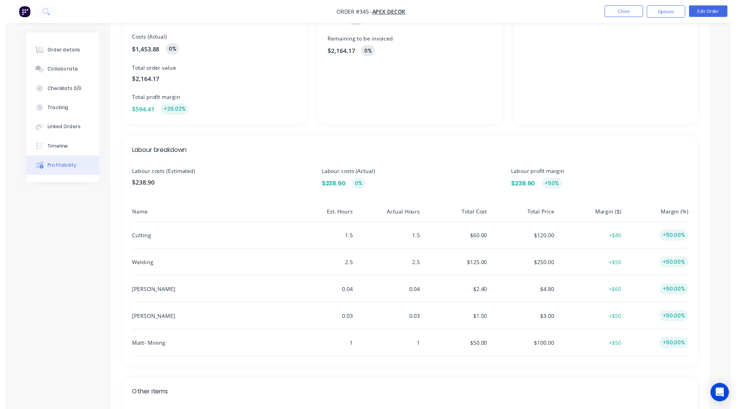
scroll to position [0, 0]
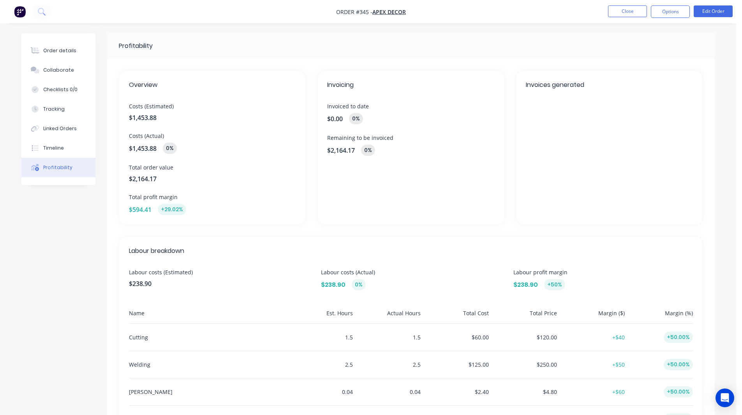
click at [17, 8] on img "button" at bounding box center [20, 12] width 12 height 12
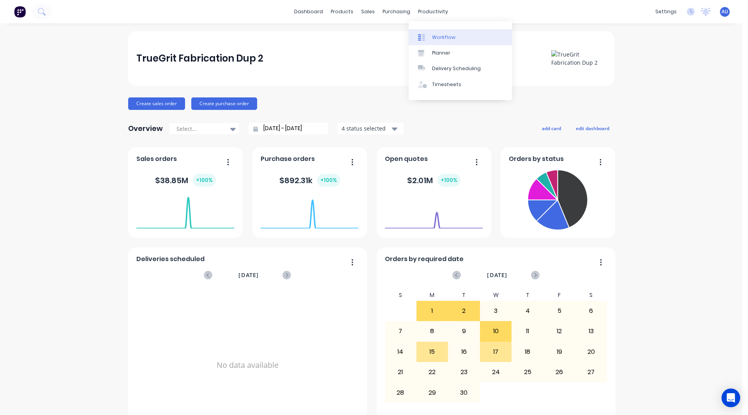
click at [442, 35] on div "Workflow" at bounding box center [443, 37] width 23 height 7
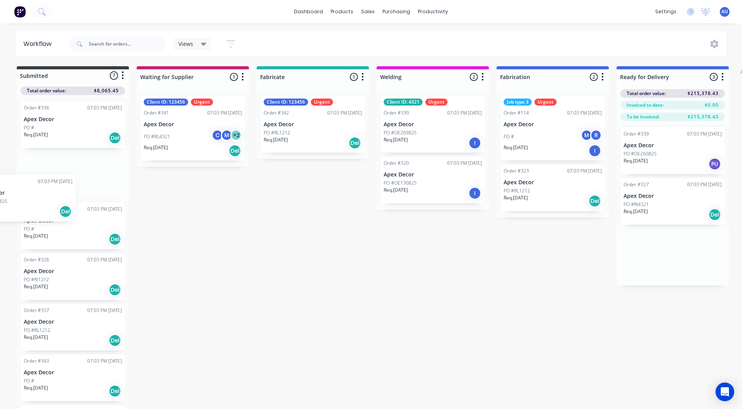
drag, startPoint x: 661, startPoint y: 203, endPoint x: 4, endPoint y: 201, distance: 657.2
click at [4, 201] on div "Submitted 7 Status colour #3A3C3E hex #3A3C3E Save Cancel Summaries Total order…" at bounding box center [474, 238] width 960 height 344
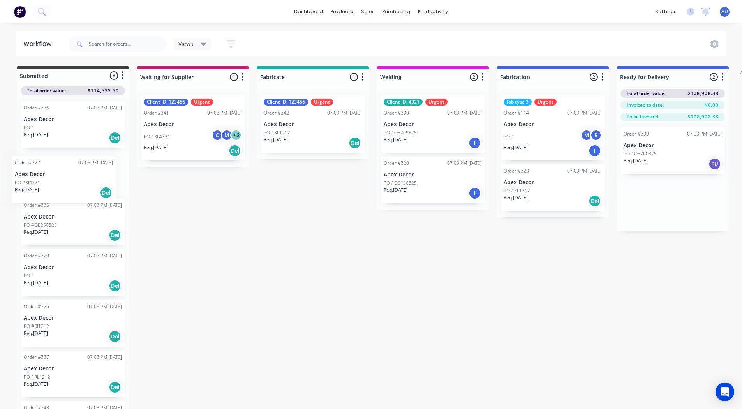
drag, startPoint x: 634, startPoint y: 216, endPoint x: 22, endPoint y: 197, distance: 612.7
click at [22, 197] on div "Submitted 8 Status colour #3A3C3E hex #3A3C3E Save Cancel Summaries Total order…" at bounding box center [474, 238] width 960 height 344
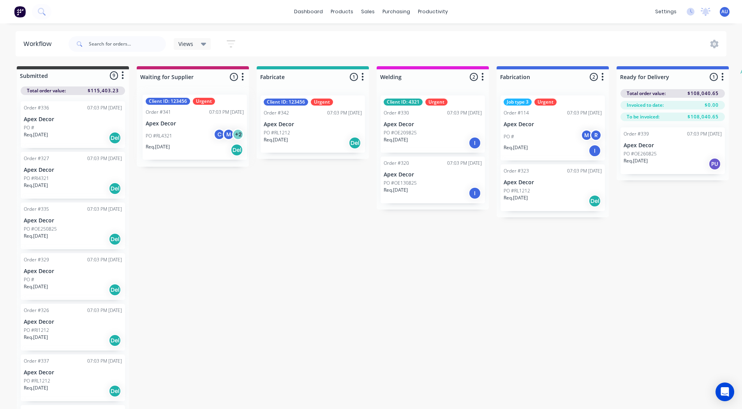
drag, startPoint x: 178, startPoint y: 133, endPoint x: 182, endPoint y: 133, distance: 4.3
click at [182, 133] on div "Client ID: 123456 Urgent Order #341 07:03 PM 26/08/25 Apex Decor PO #RL4321 C M…" at bounding box center [193, 127] width 112 height 77
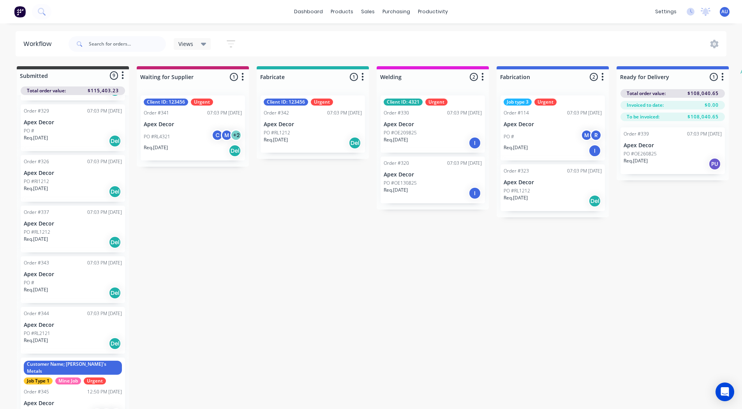
scroll to position [171, 0]
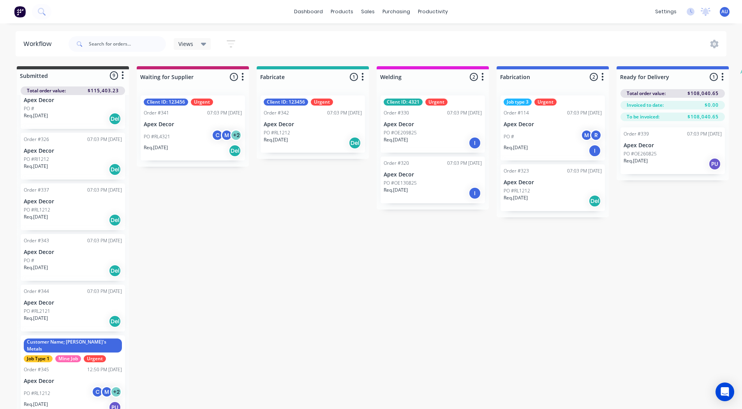
click at [45, 366] on div "Order #345" at bounding box center [36, 369] width 25 height 7
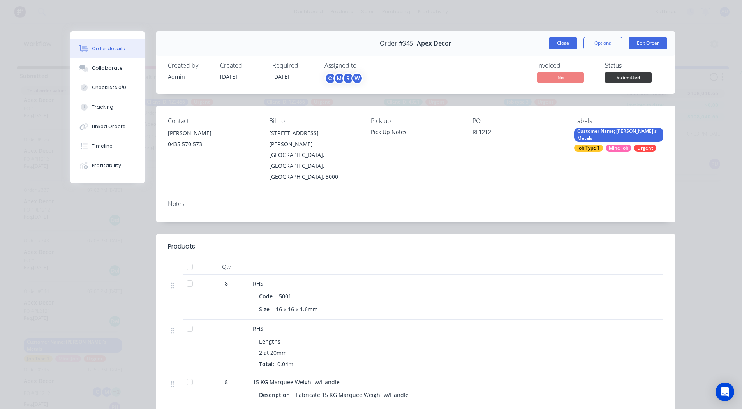
click at [557, 46] on button "Close" at bounding box center [563, 43] width 28 height 12
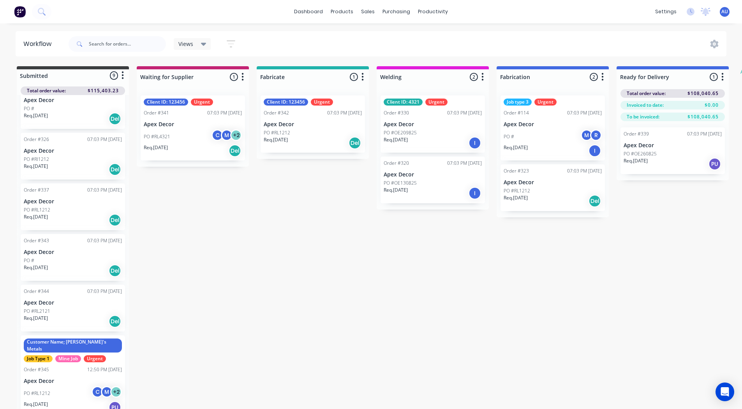
click at [244, 74] on icon "button" at bounding box center [242, 77] width 2 height 10
click at [219, 106] on button "Notifications" at bounding box center [208, 106] width 78 height 13
click at [235, 209] on div "Submitted 9 Status colour #3A3C3E hex #3A3C3E Save Cancel Summaries Total order…" at bounding box center [474, 238] width 960 height 344
click at [362, 78] on icon "button" at bounding box center [362, 77] width 2 height 10
click at [330, 108] on button "Notifications" at bounding box center [328, 106] width 78 height 13
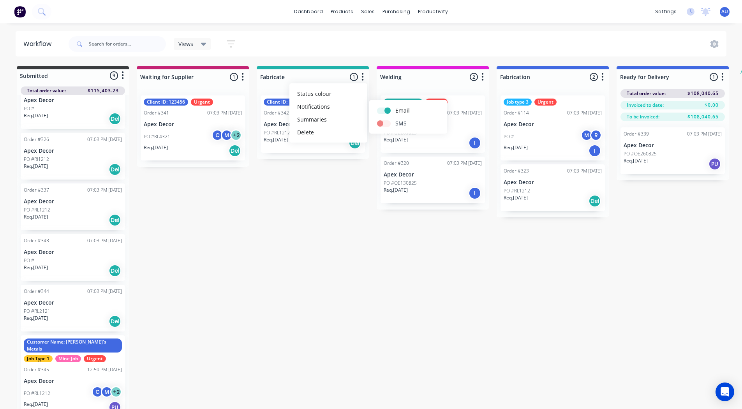
click at [395, 119] on label at bounding box center [395, 119] width 0 height 0
click at [382, 124] on input "checkbox" at bounding box center [380, 122] width 6 height 7
checkbox input "true"
click at [279, 252] on div "Submitted 9 Status colour #3A3C3E hex #3A3C3E Save Cancel Summaries Total order…" at bounding box center [474, 238] width 960 height 344
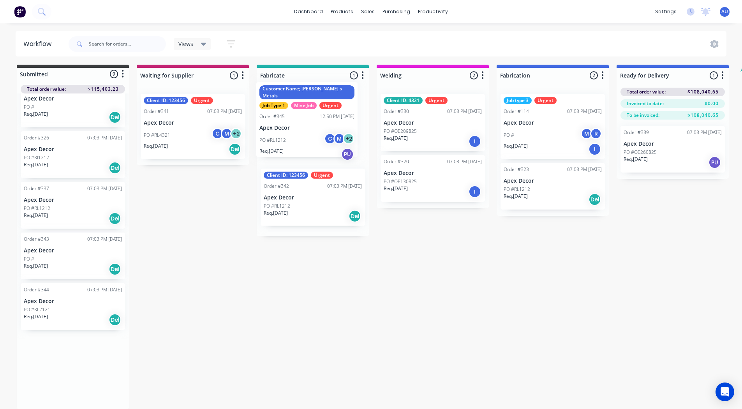
drag, startPoint x: 61, startPoint y: 361, endPoint x: 299, endPoint y: 100, distance: 353.1
click at [299, 100] on div "Submitted 9 Status colour #3A3C3E hex #3A3C3E Save Cancel Summaries Total order…" at bounding box center [474, 237] width 960 height 344
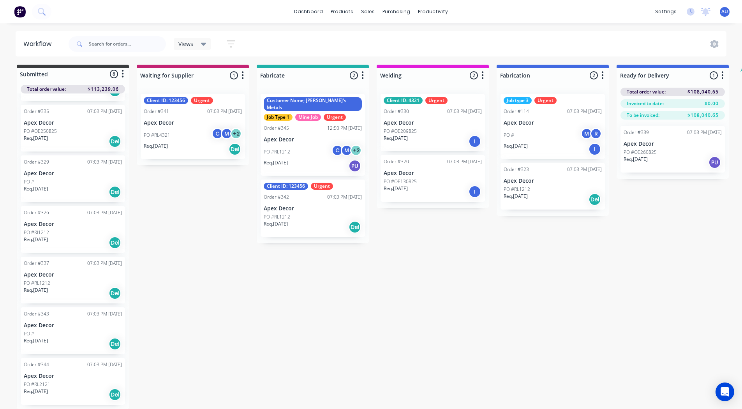
scroll to position [92, 0]
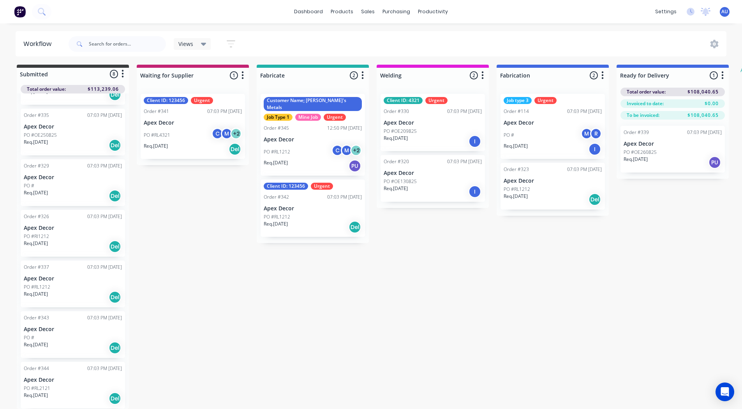
click at [302, 144] on div "PO #RL1212 C M + 2" at bounding box center [313, 151] width 98 height 15
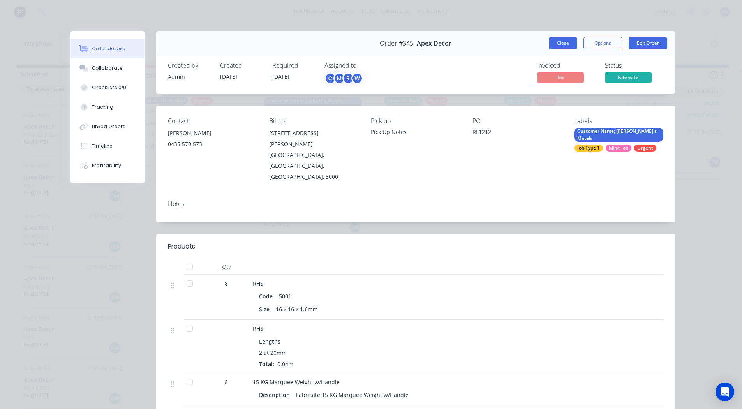
click at [566, 44] on button "Close" at bounding box center [563, 43] width 28 height 12
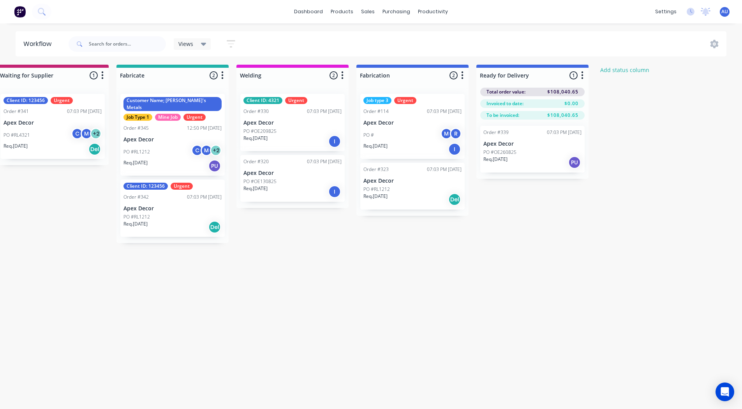
scroll to position [2, 141]
click at [581, 74] on icon "button" at bounding box center [581, 75] width 2 height 10
click at [539, 105] on button "Notifications" at bounding box center [547, 104] width 78 height 13
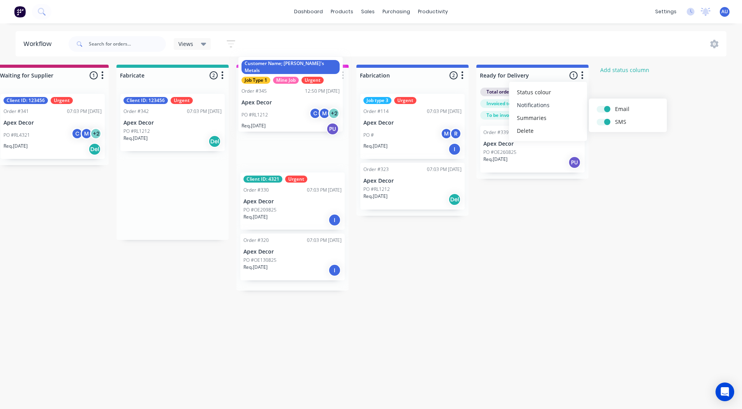
scroll to position [0, 140]
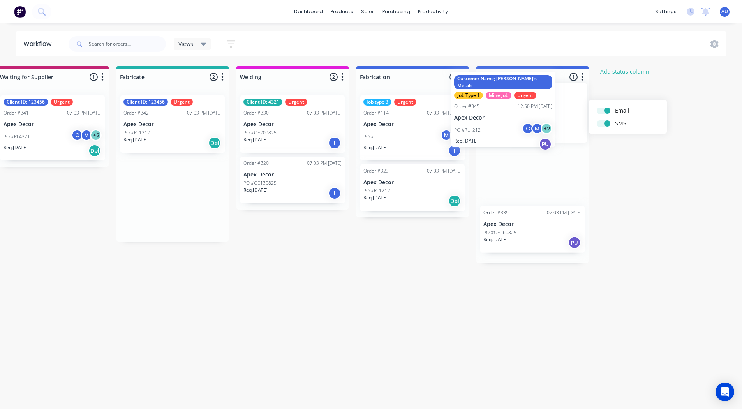
drag, startPoint x: 165, startPoint y: 144, endPoint x: 500, endPoint y: 123, distance: 335.9
click at [500, 123] on div "Submitted 8 Status colour #3A3C3E hex #3A3C3E Save Cancel Summaries Total order…" at bounding box center [334, 238] width 960 height 344
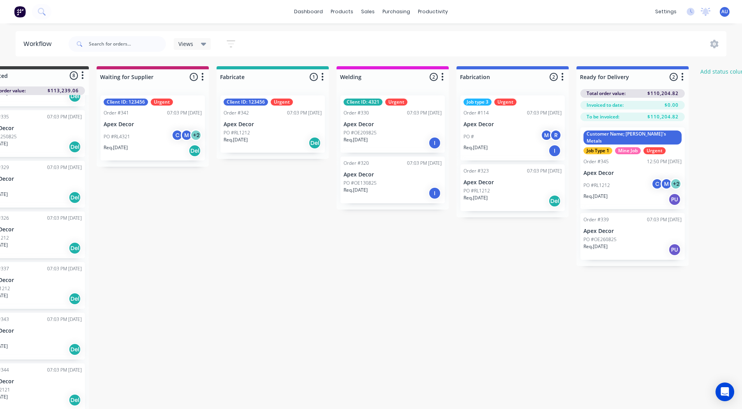
scroll to position [0, 0]
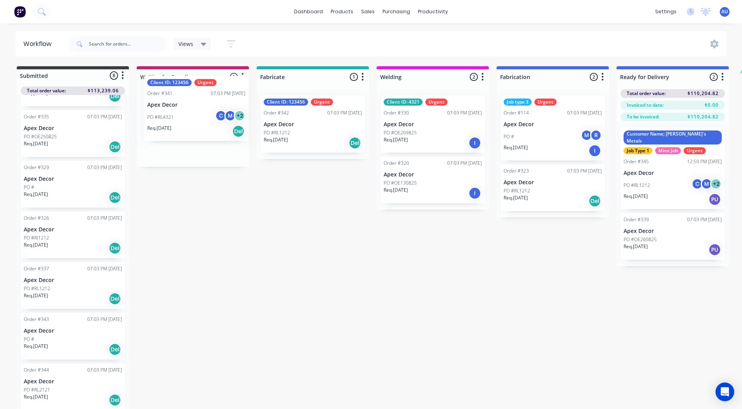
drag, startPoint x: 197, startPoint y: 128, endPoint x: 201, endPoint y: 107, distance: 21.7
click at [201, 107] on div "Client ID: 123456 Urgent Order #341 07:03 PM 26/08/25 Apex Decor PO #RL4321 C M…" at bounding box center [193, 127] width 112 height 77
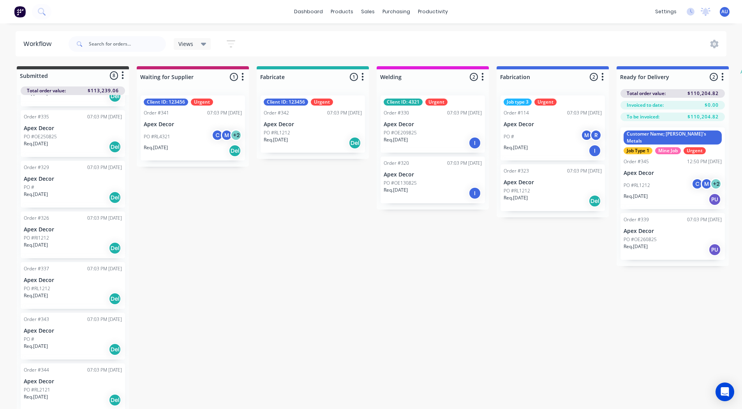
click at [644, 170] on p "Apex Decor" at bounding box center [672, 173] width 98 height 7
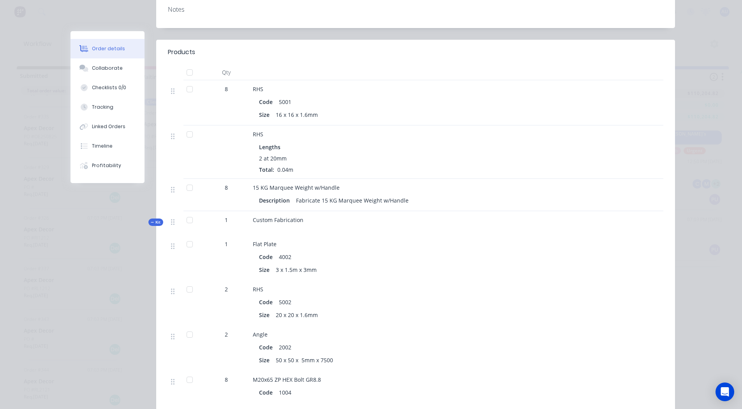
scroll to position [248, 0]
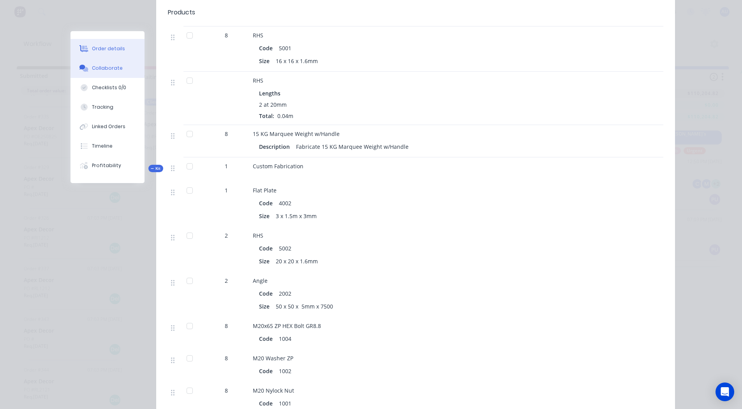
click at [110, 64] on button "Collaborate" at bounding box center [107, 67] width 74 height 19
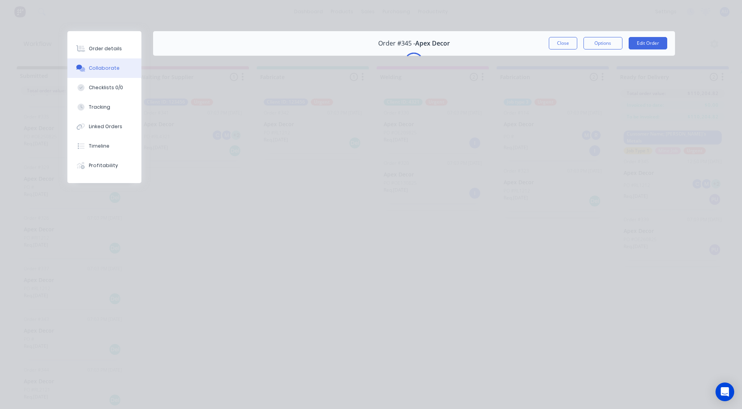
scroll to position [0, 0]
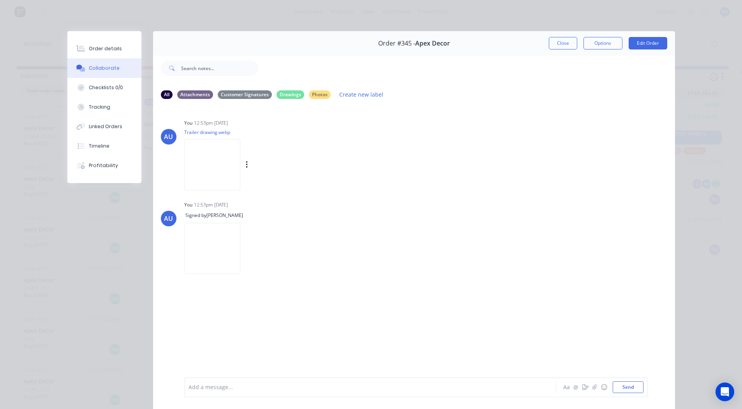
click at [216, 165] on img at bounding box center [212, 164] width 56 height 51
click at [92, 88] on div "Checklists 0/0" at bounding box center [106, 87] width 34 height 7
type textarea "x"
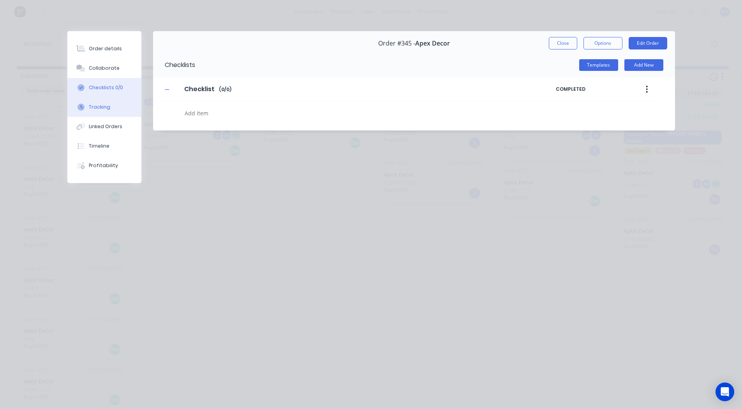
click at [117, 103] on button "Tracking" at bounding box center [104, 106] width 74 height 19
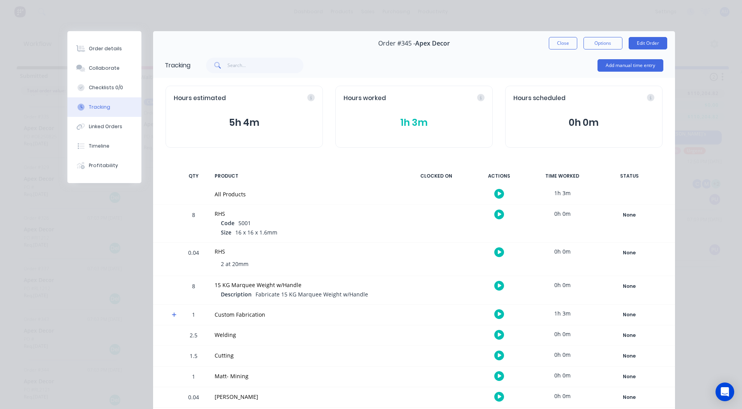
click at [499, 315] on button "button" at bounding box center [499, 314] width 10 height 10
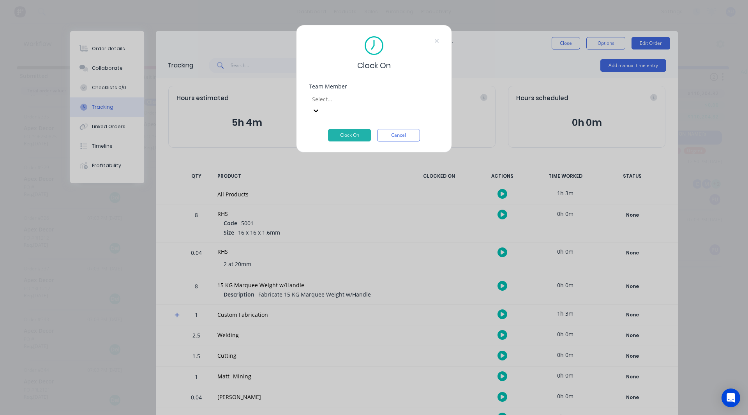
click at [342, 102] on div at bounding box center [367, 99] width 112 height 10
click at [330, 409] on div "[PERSON_NAME]" at bounding box center [371, 413] width 742 height 8
click at [351, 129] on button "Clock On" at bounding box center [349, 135] width 43 height 12
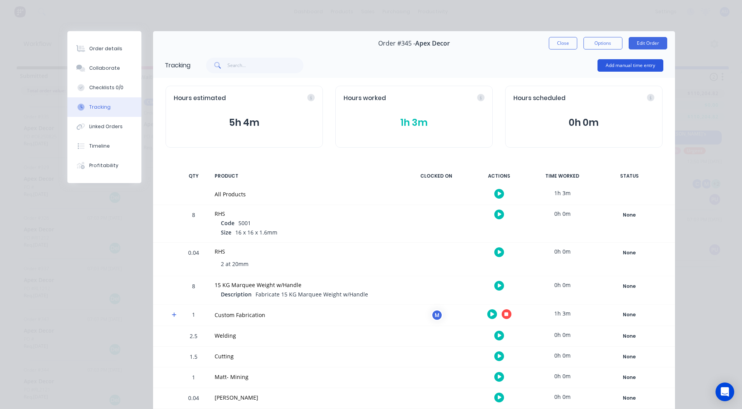
click at [613, 64] on button "Add manual time entry" at bounding box center [630, 65] width 66 height 12
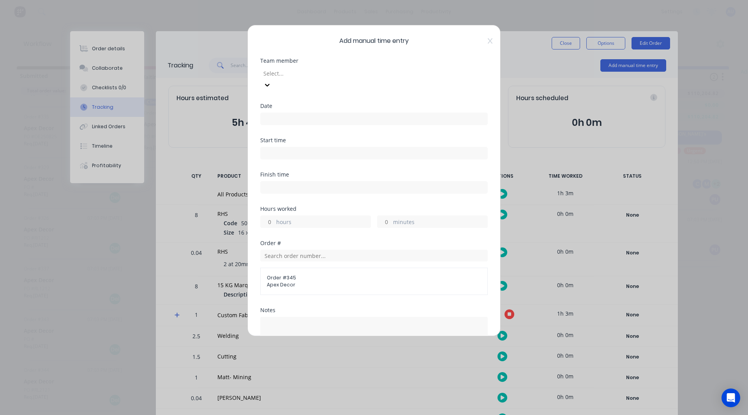
click at [316, 73] on div at bounding box center [318, 74] width 112 height 10
click at [295, 401] on div "Matt- Mining" at bounding box center [371, 405] width 742 height 8
click at [310, 121] on div "Date" at bounding box center [373, 120] width 227 height 34
click at [487, 42] on icon at bounding box center [489, 40] width 5 height 5
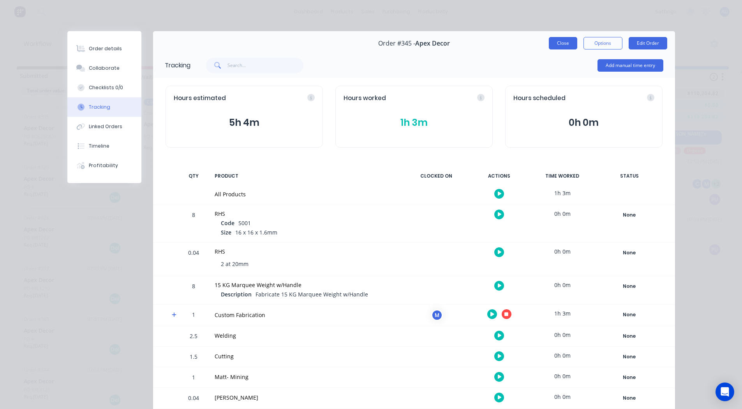
click at [564, 38] on button "Close" at bounding box center [563, 43] width 28 height 12
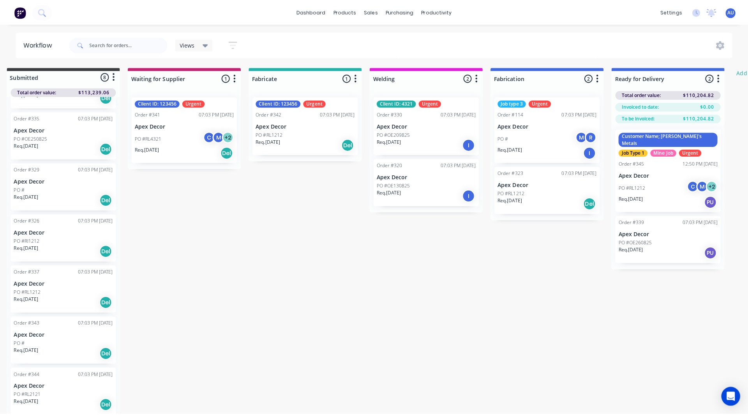
scroll to position [0, 11]
click at [472, 80] on icon "button" at bounding box center [472, 77] width 2 height 8
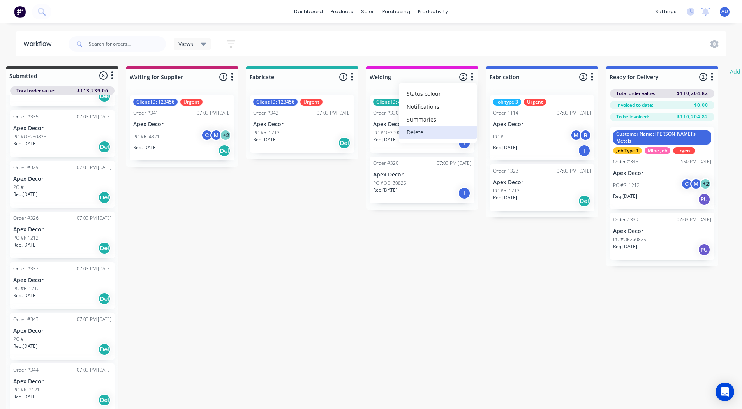
click at [429, 132] on button "Delete" at bounding box center [438, 132] width 78 height 13
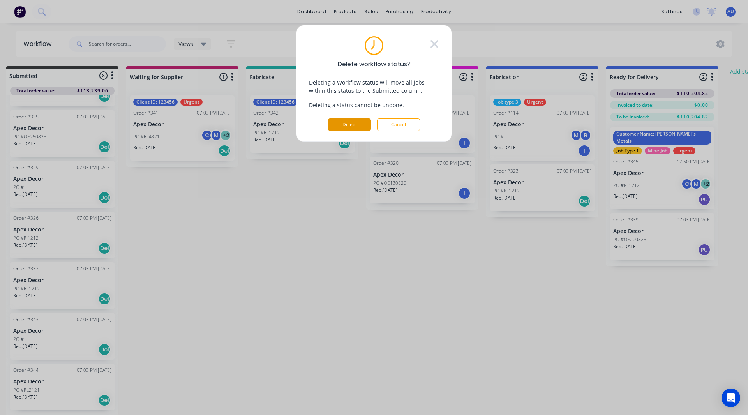
click at [356, 127] on button "Delete" at bounding box center [349, 124] width 43 height 12
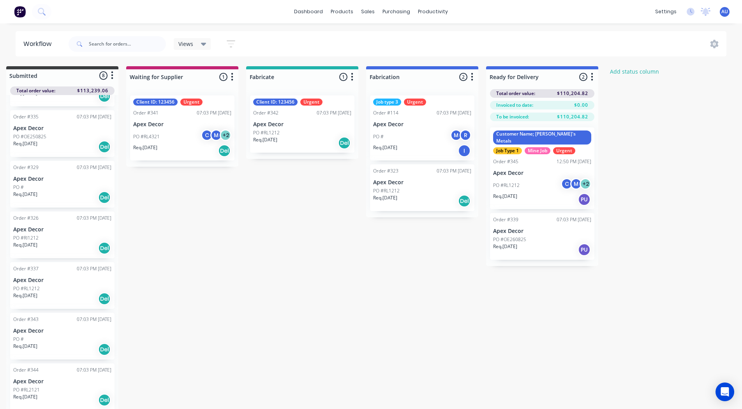
click at [472, 76] on icon "button" at bounding box center [472, 77] width 2 height 8
click at [432, 133] on button "Delete" at bounding box center [438, 132] width 78 height 13
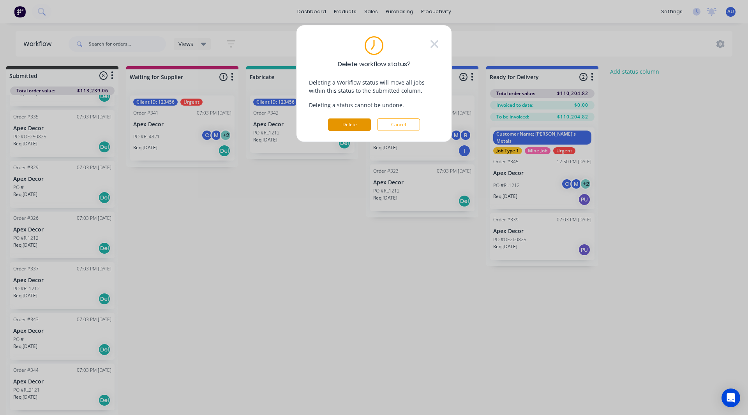
click at [364, 123] on button "Delete" at bounding box center [349, 124] width 43 height 12
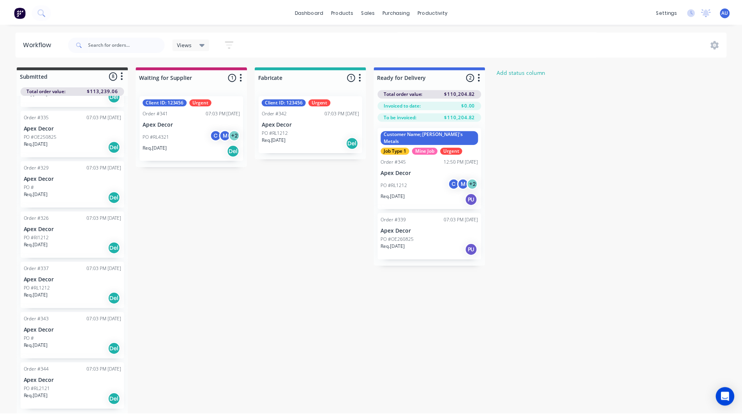
scroll to position [0, 0]
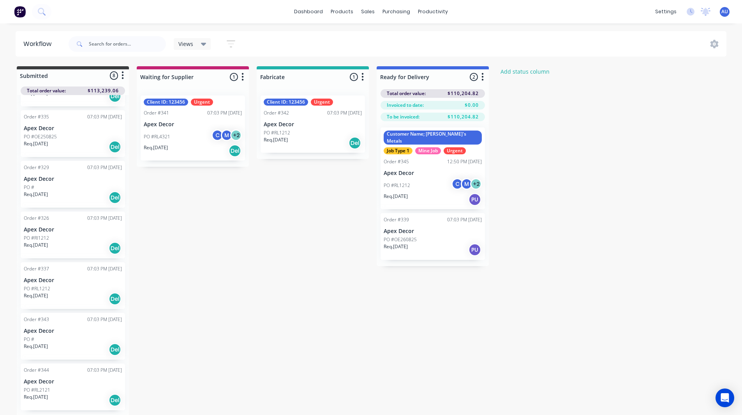
click at [675, 258] on div "Submitted 8 Status colour #3A3C3E hex #3A3C3E Save Cancel Summaries Total order…" at bounding box center [361, 241] width 734 height 350
click at [481, 78] on icon "button" at bounding box center [482, 77] width 2 height 10
click at [454, 106] on button "Notifications" at bounding box center [448, 106] width 78 height 13
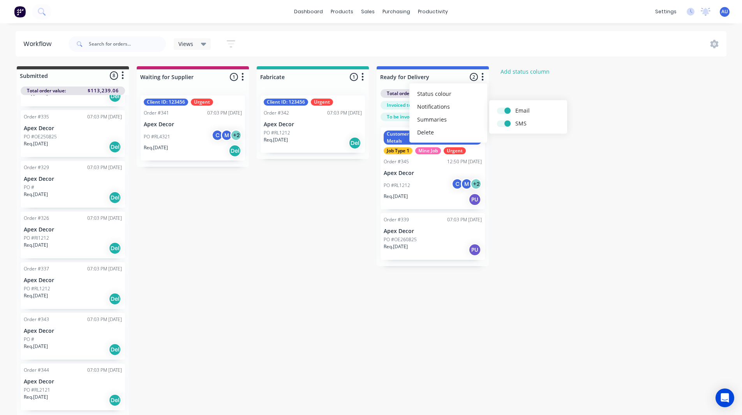
click at [360, 76] on button "button" at bounding box center [362, 76] width 9 height 9
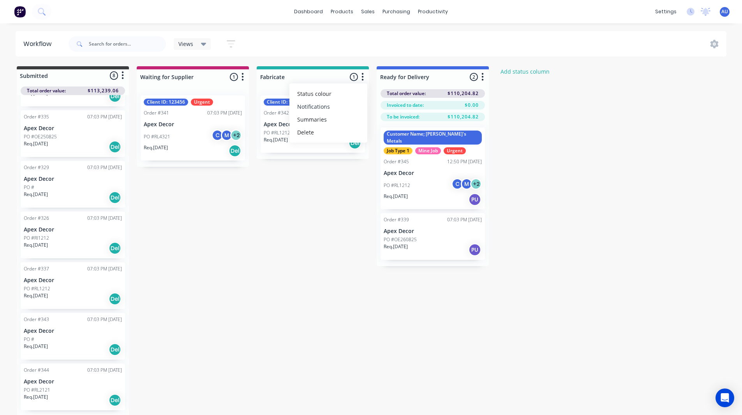
click at [337, 108] on button "Notifications" at bounding box center [328, 106] width 78 height 13
click at [395, 106] on label at bounding box center [395, 106] width 0 height 0
click at [378, 111] on input "checkbox" at bounding box center [380, 109] width 6 height 7
checkbox input "false"
click at [395, 119] on label at bounding box center [395, 119] width 0 height 0
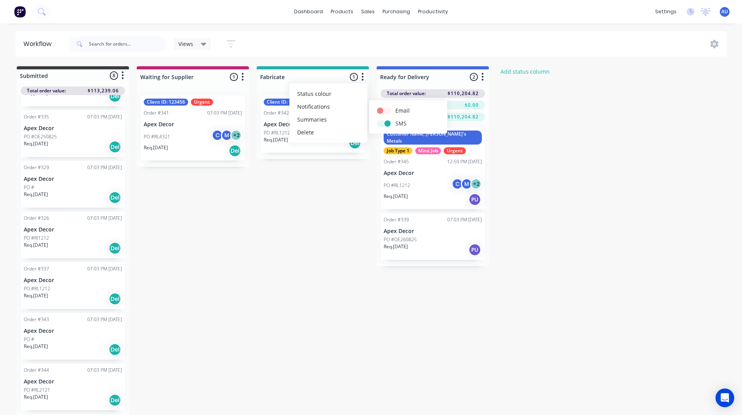
click at [381, 124] on input "checkbox" at bounding box center [380, 122] width 6 height 7
checkbox input "false"
click at [287, 186] on div "Submitted 8 Status colour #3A3C3E hex #3A3C3E Save Cancel Summaries Total order…" at bounding box center [361, 241] width 734 height 350
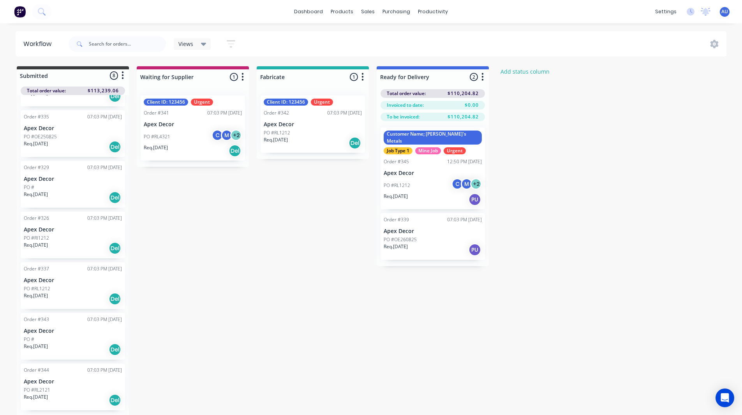
click at [243, 79] on icon "button" at bounding box center [242, 77] width 2 height 10
click at [217, 107] on button "Notifications" at bounding box center [208, 106] width 78 height 13
click at [275, 106] on label at bounding box center [275, 106] width 0 height 0
click at [261, 111] on input "checkbox" at bounding box center [260, 109] width 6 height 7
checkbox input "false"
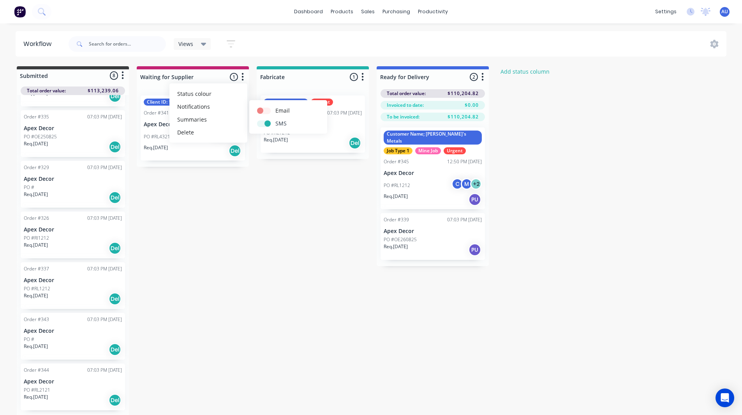
click at [275, 119] on label at bounding box center [275, 119] width 0 height 0
click at [262, 126] on input "checkbox" at bounding box center [260, 122] width 6 height 7
checkbox input "false"
click at [216, 194] on div "Submitted 8 Status colour #3A3C3E hex #3A3C3E Save Cancel Summaries Total order…" at bounding box center [361, 241] width 734 height 350
drag, startPoint x: 580, startPoint y: 267, endPoint x: 540, endPoint y: 179, distance: 96.7
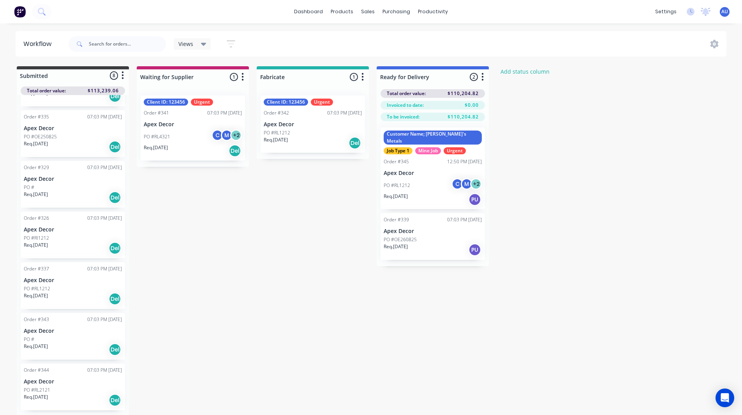
click at [540, 179] on div "Submitted 8 Status colour #3A3C3E hex #3A3C3E Save Cancel Summaries Total order…" at bounding box center [361, 241] width 734 height 350
click at [378, 33] on link "Sales Orders" at bounding box center [408, 37] width 103 height 16
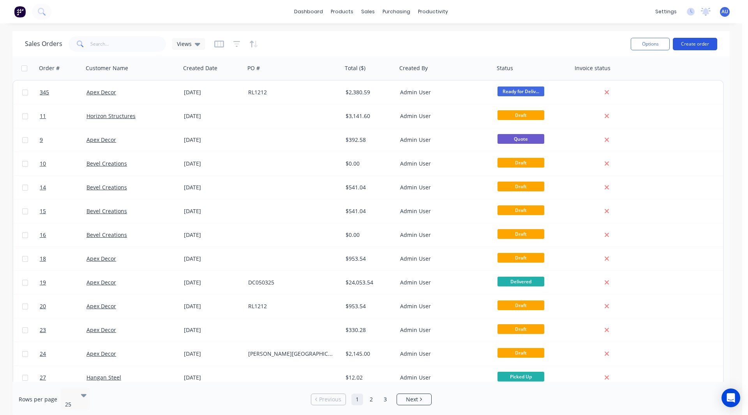
click at [696, 45] on button "Create order" at bounding box center [694, 44] width 44 height 12
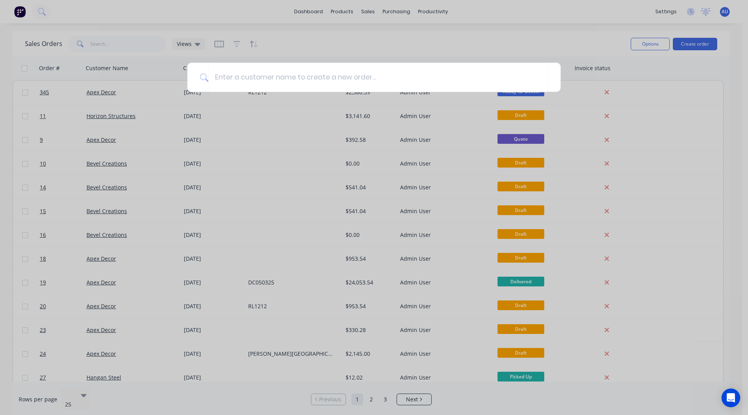
drag, startPoint x: 407, startPoint y: 49, endPoint x: 408, endPoint y: 40, distance: 8.6
click at [408, 40] on div at bounding box center [374, 207] width 748 height 415
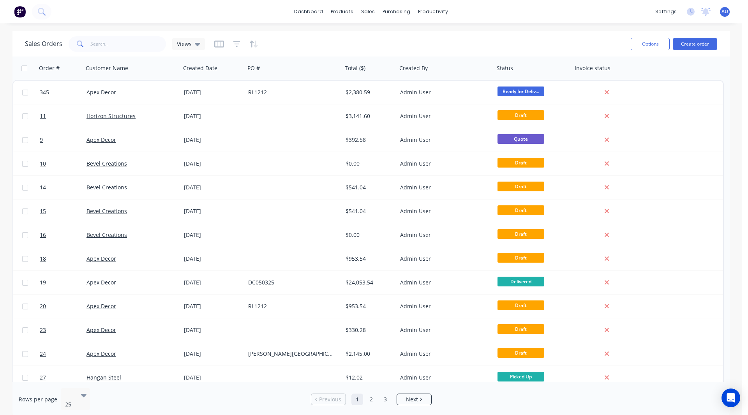
click at [408, 40] on div "Sales Orders Views" at bounding box center [324, 43] width 599 height 19
click at [690, 41] on button "Create order" at bounding box center [694, 44] width 44 height 12
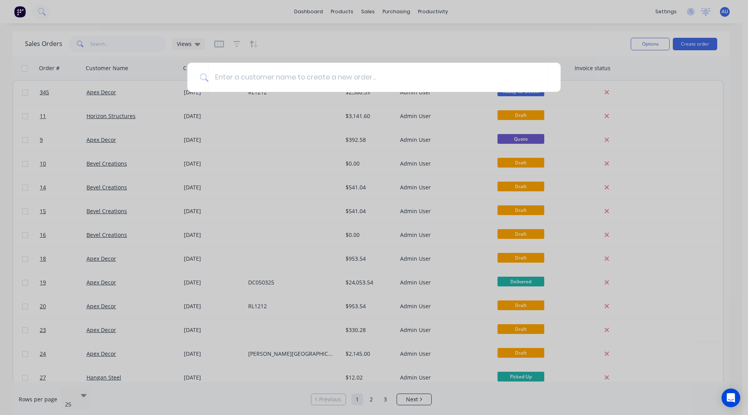
click at [301, 49] on div at bounding box center [374, 207] width 748 height 415
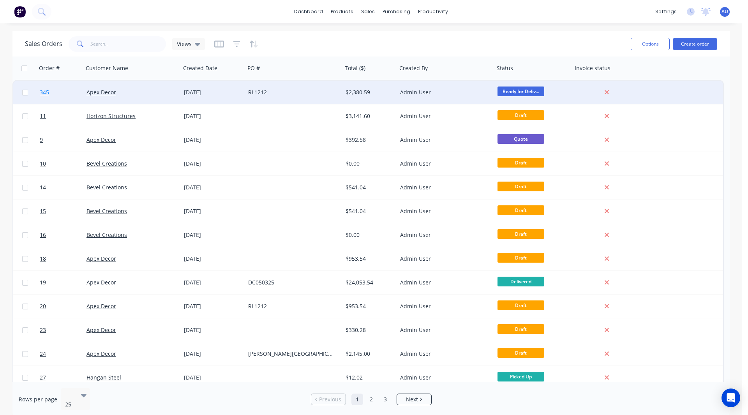
click at [53, 91] on link "345" at bounding box center [63, 92] width 47 height 23
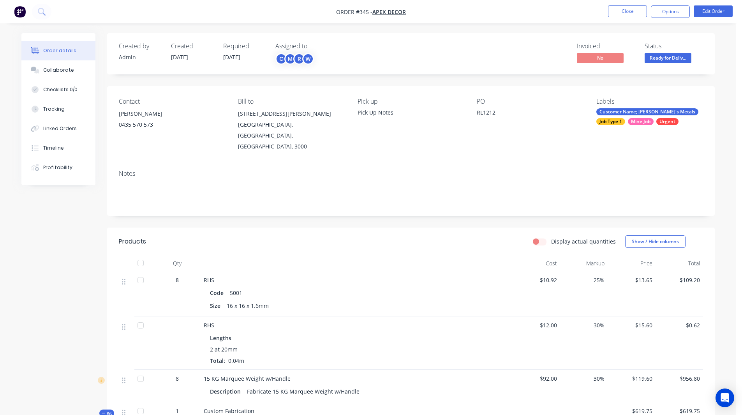
click at [344, 11] on span "Order #345 -" at bounding box center [354, 11] width 36 height 7
click at [340, 11] on span "Order #345 -" at bounding box center [354, 11] width 36 height 7
click at [342, 12] on span "Order #345 -" at bounding box center [354, 11] width 36 height 7
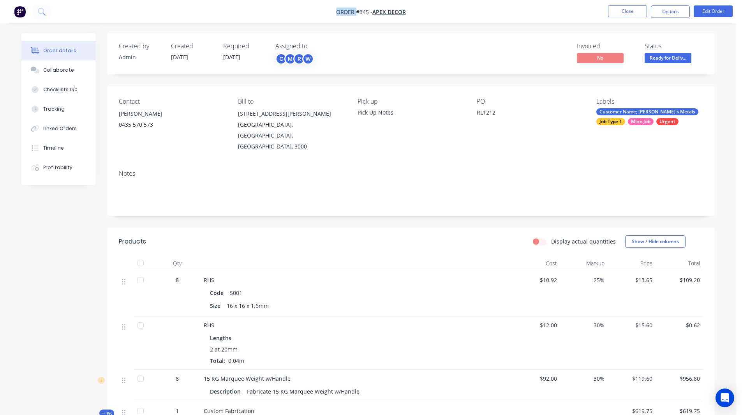
click at [342, 12] on span "Order #345 -" at bounding box center [354, 11] width 36 height 7
click at [345, 12] on span "Order #345 -" at bounding box center [354, 11] width 36 height 7
click at [349, 34] on div "Created by Admin Created 10/09/25 Required 17/09/25 Assigned to C M R W Invoice…" at bounding box center [410, 53] width 607 height 41
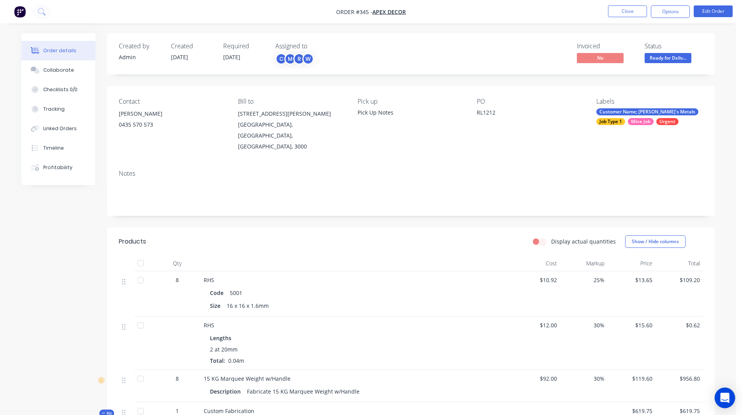
click at [727, 396] on icon "Open Intercom Messenger" at bounding box center [724, 397] width 9 height 10
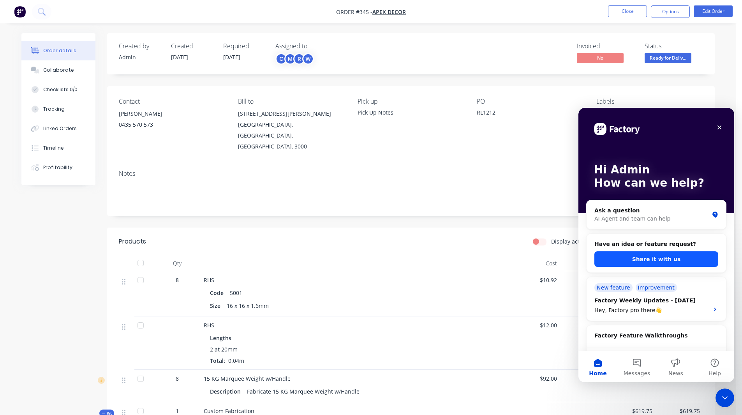
click at [642, 255] on button "Share it with us" at bounding box center [656, 259] width 124 height 16
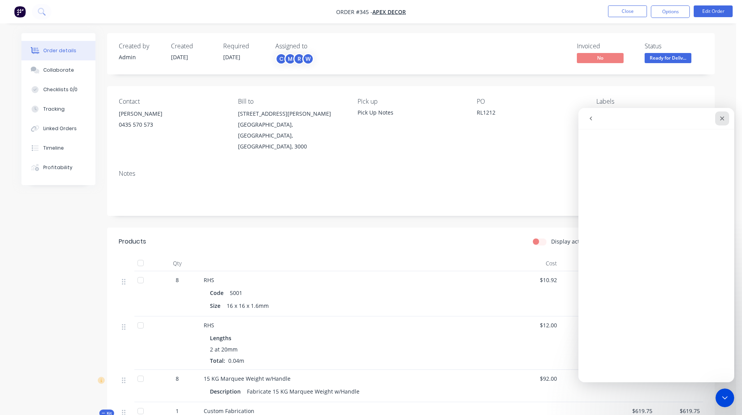
click at [723, 118] on icon "Close" at bounding box center [722, 118] width 4 height 4
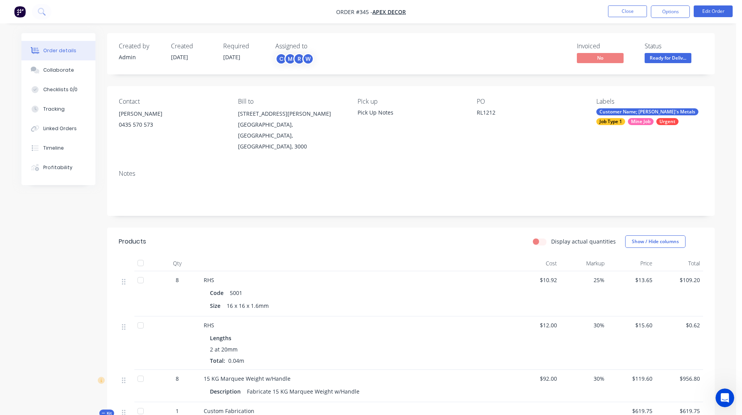
drag, startPoint x: 728, startPoint y: 133, endPoint x: 725, endPoint y: 123, distance: 10.5
drag, startPoint x: 397, startPoint y: 412, endPoint x: 77, endPoint y: 220, distance: 372.7
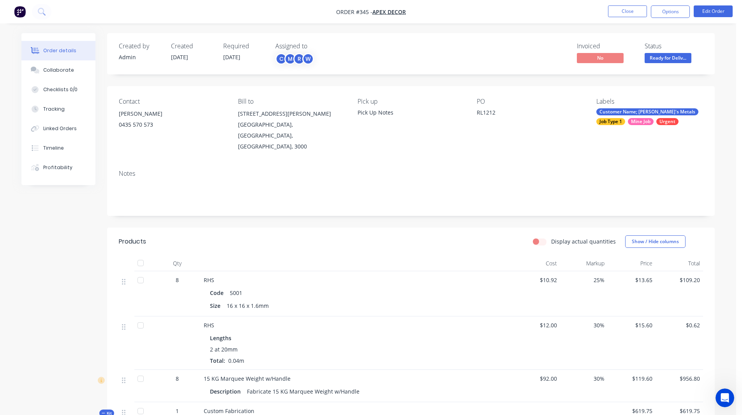
click at [23, 12] on img "button" at bounding box center [20, 12] width 12 height 12
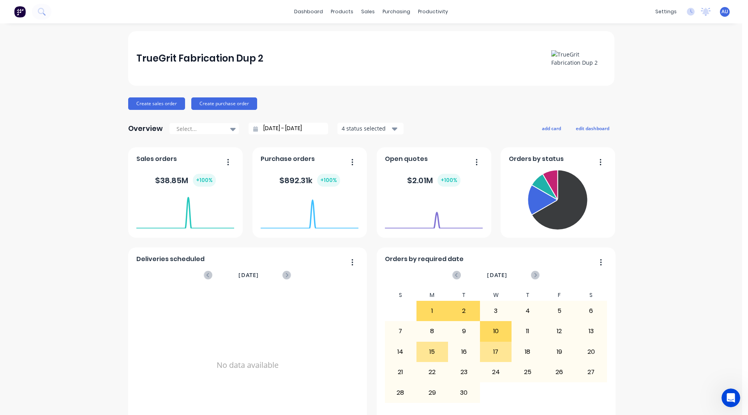
click at [79, 123] on div "TrueGrit Fabrication Dup 2 Create sales order Create purchase order Overview Se…" at bounding box center [371, 234] width 742 height 406
click at [67, 125] on div "TrueGrit Fabrication Dup 2 Create sales order Create purchase order Overview Se…" at bounding box center [371, 234] width 742 height 406
click at [81, 300] on div "TrueGrit Fabrication Dup 2 Create sales order Create purchase order Overview Se…" at bounding box center [371, 234] width 742 height 406
click at [108, 172] on div "TrueGrit Fabrication Dup 2 Create sales order Create purchase order Overview Se…" at bounding box center [371, 234] width 742 height 406
click at [144, 106] on button "Create sales order" at bounding box center [156, 103] width 57 height 12
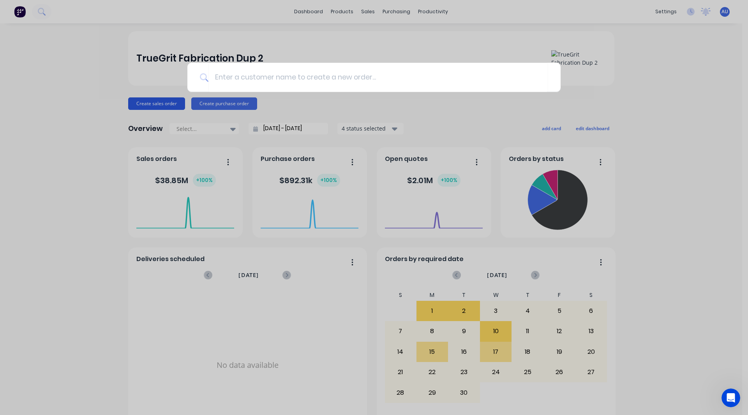
click at [144, 106] on div at bounding box center [374, 207] width 748 height 415
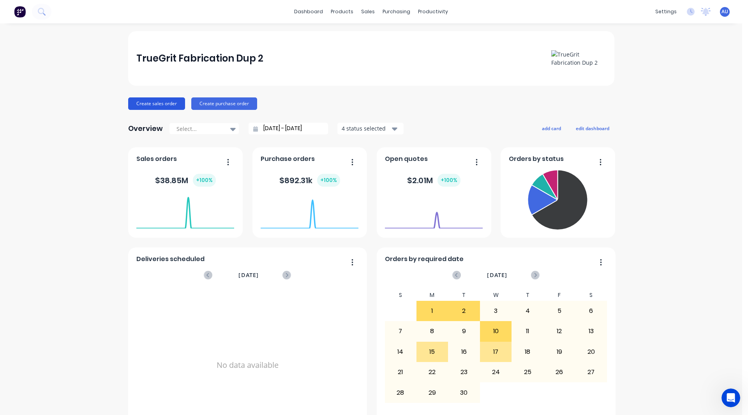
drag, startPoint x: 150, startPoint y: 101, endPoint x: 138, endPoint y: 106, distance: 12.9
click at [138, 106] on button "Create sales order" at bounding box center [156, 103] width 57 height 12
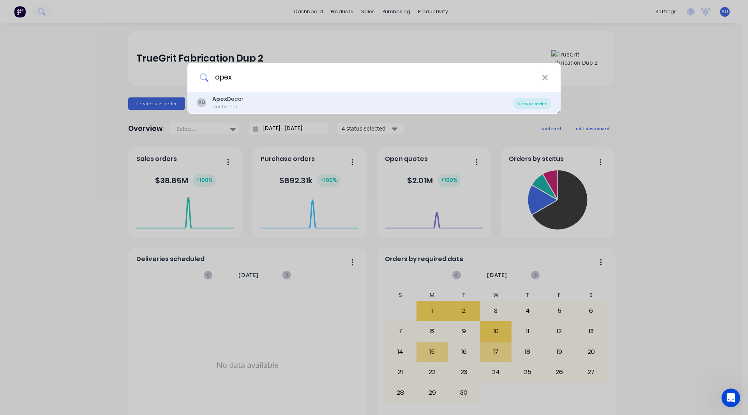
type input "apex"
click at [531, 105] on div "Create order" at bounding box center [532, 103] width 38 height 11
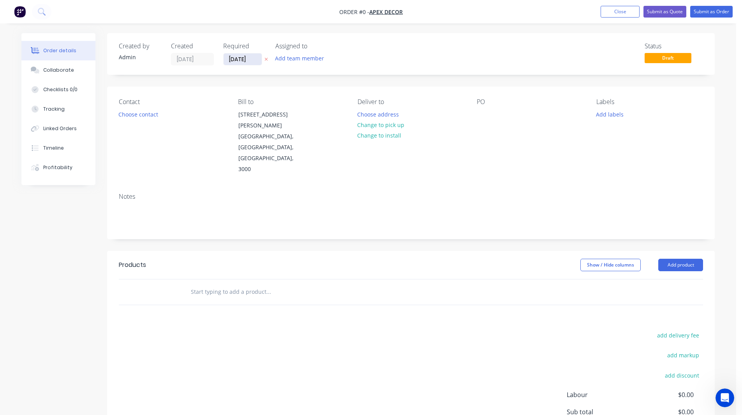
click at [245, 60] on input "[DATE]" at bounding box center [242, 59] width 38 height 12
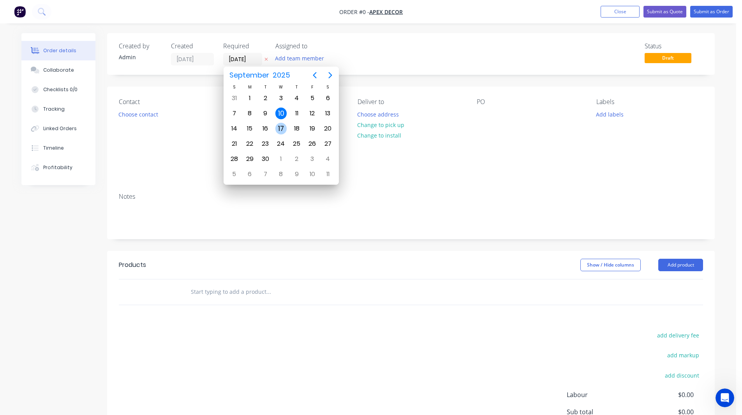
click at [282, 131] on div "17" at bounding box center [281, 129] width 12 height 12
type input "[DATE]"
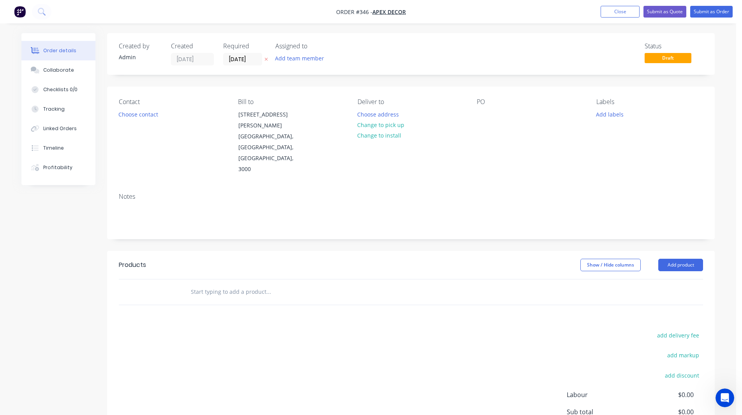
click at [77, 224] on div "Created by Admin Created 10/09/25 Required 17/09/25 Assigned to Add team member…" at bounding box center [367, 268] width 693 height 470
click at [132, 115] on button "Choose contact" at bounding box center [138, 114] width 48 height 11
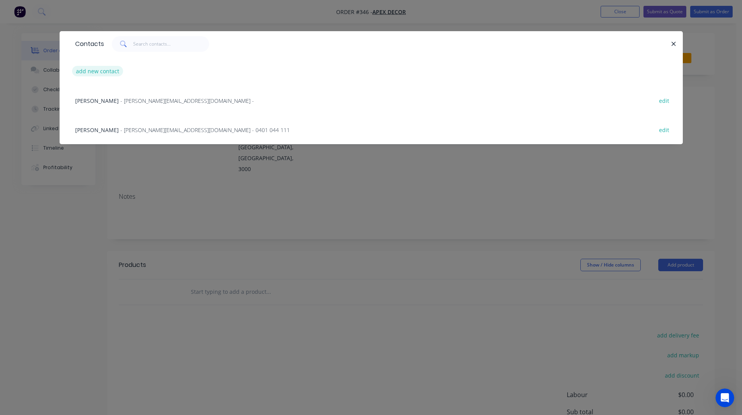
click at [90, 70] on button "add new contact" at bounding box center [97, 71] width 51 height 11
select select "AU"
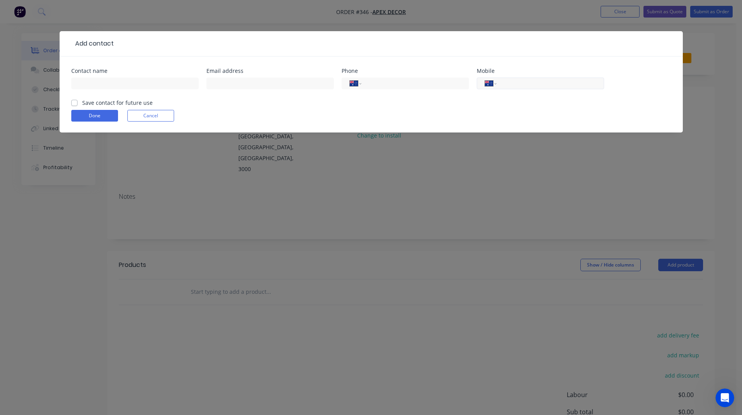
click at [515, 82] on input "tel" at bounding box center [548, 83] width 93 height 9
click at [90, 80] on input "text" at bounding box center [134, 83] width 127 height 12
click at [90, 116] on button "Done" at bounding box center [94, 116] width 47 height 12
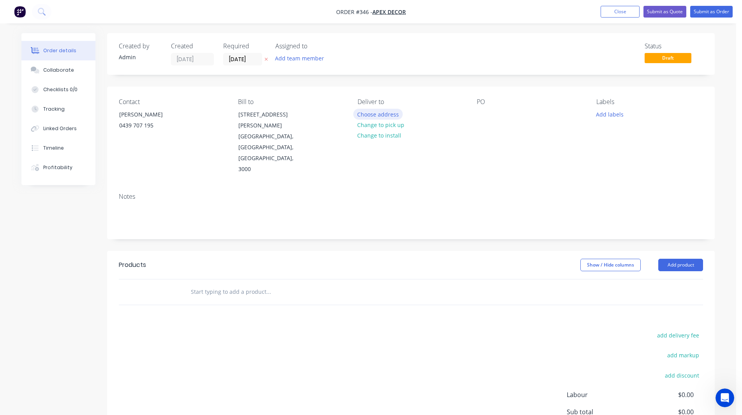
click at [373, 114] on button "Choose address" at bounding box center [378, 114] width 50 height 11
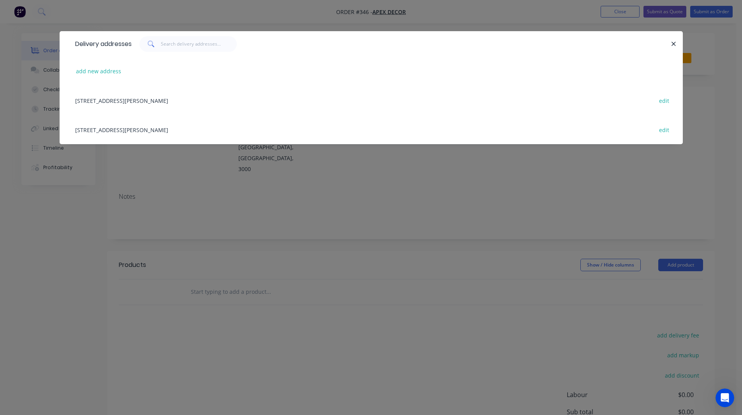
click at [162, 97] on div "789 Collins Street, Melbourne, Victoria, Australia, 3000 edit" at bounding box center [371, 100] width 600 height 29
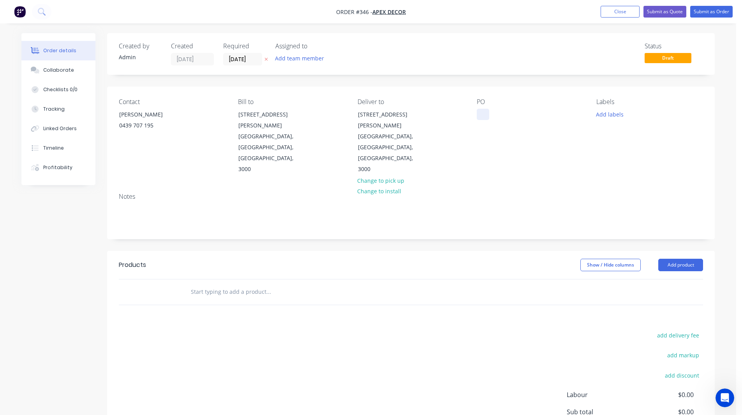
click at [482, 112] on div at bounding box center [483, 114] width 12 height 11
click at [522, 151] on div "Contact Daniel 0439 707 195 Bill to 789 Collins Street Melbourne, Victoria, Aus…" at bounding box center [410, 136] width 607 height 100
click at [290, 58] on button "Add team member" at bounding box center [299, 58] width 57 height 11
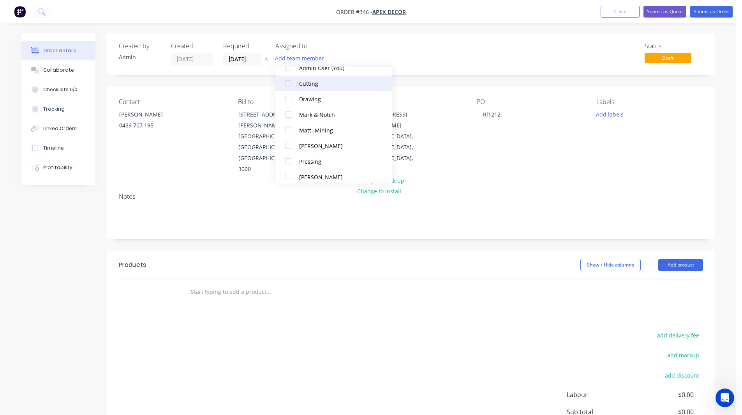
scroll to position [35, 0]
click at [288, 144] on div at bounding box center [288, 145] width 16 height 16
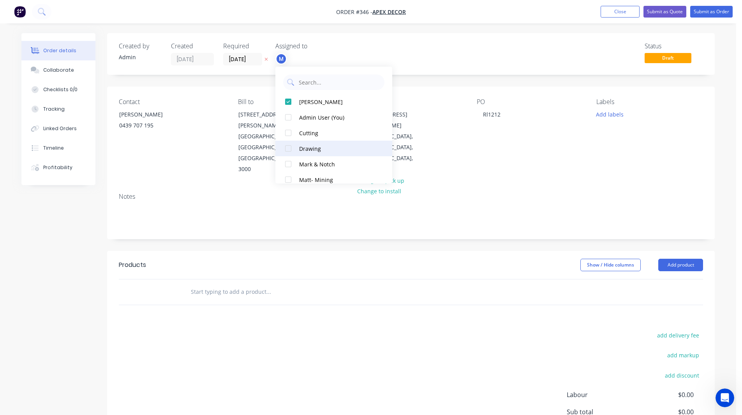
scroll to position [55, 0]
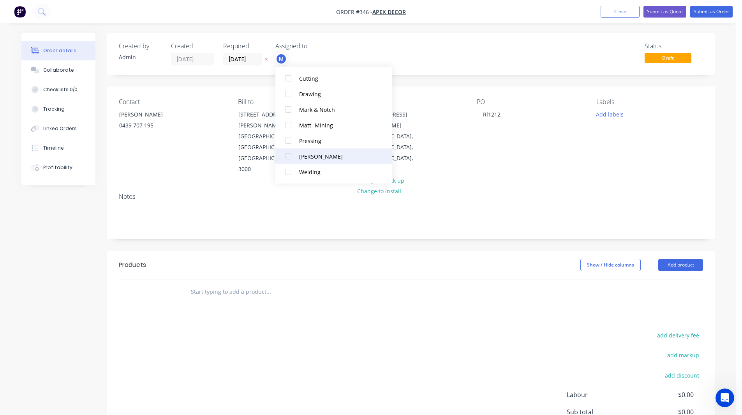
click at [288, 155] on div at bounding box center [288, 156] width 16 height 16
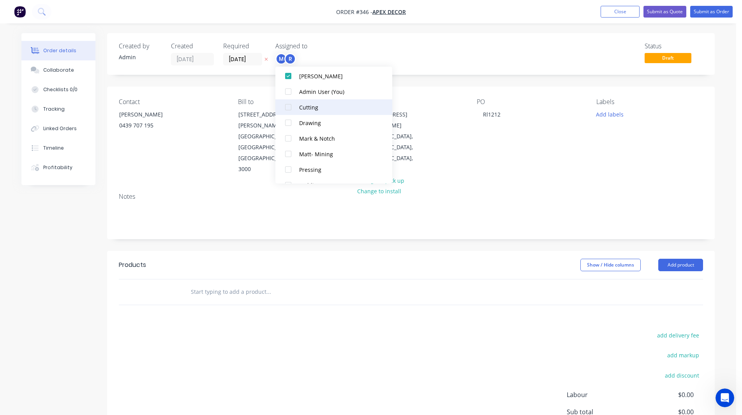
scroll to position [42, 0]
click at [285, 107] on div at bounding box center [288, 107] width 16 height 16
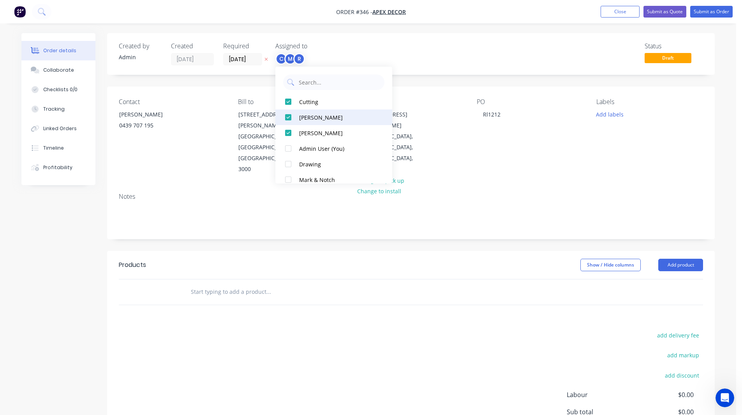
scroll to position [55, 0]
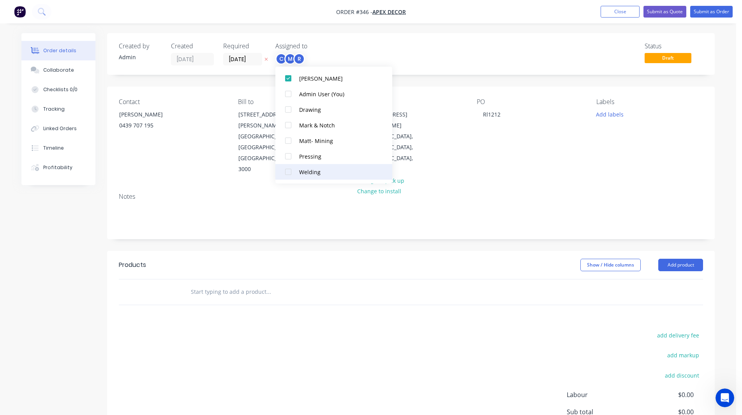
click at [286, 170] on div at bounding box center [288, 172] width 16 height 16
click at [351, 51] on div "Assigned to C M R W" at bounding box center [314, 53] width 78 height 23
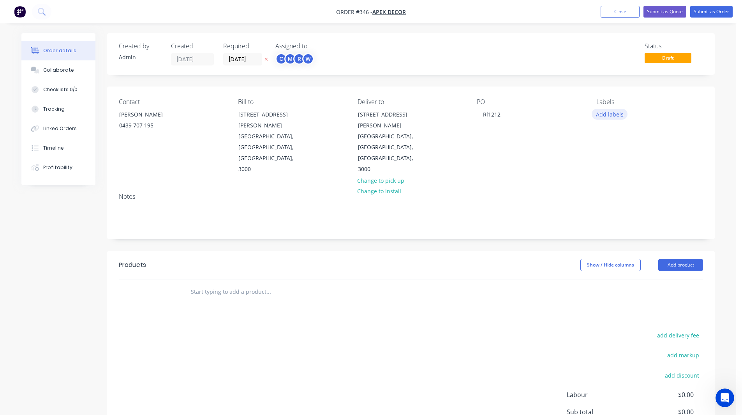
click at [614, 116] on button "Add labels" at bounding box center [609, 114] width 36 height 11
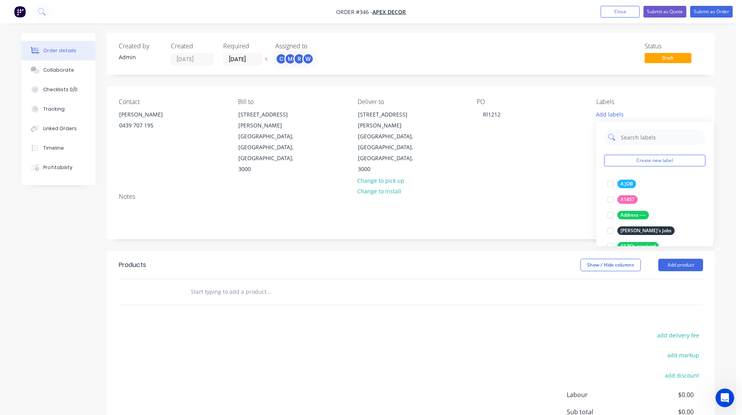
click at [629, 133] on input "text" at bounding box center [660, 137] width 81 height 16
click at [609, 183] on div at bounding box center [610, 184] width 16 height 16
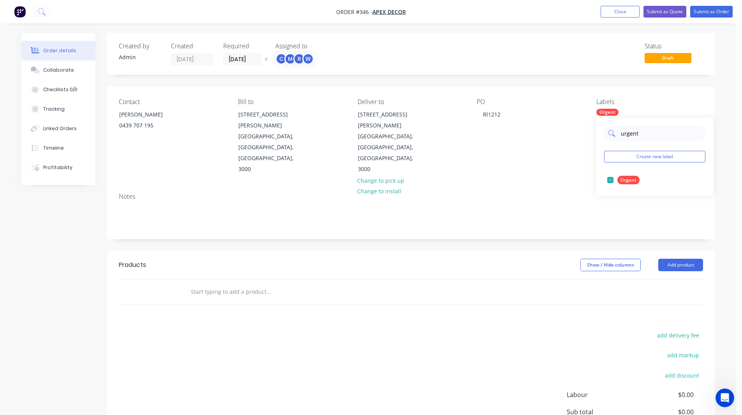
click at [647, 134] on input "urgent" at bounding box center [660, 133] width 81 height 16
click at [609, 179] on div at bounding box center [610, 180] width 16 height 16
click at [638, 129] on input "Customer name" at bounding box center [660, 133] width 81 height 16
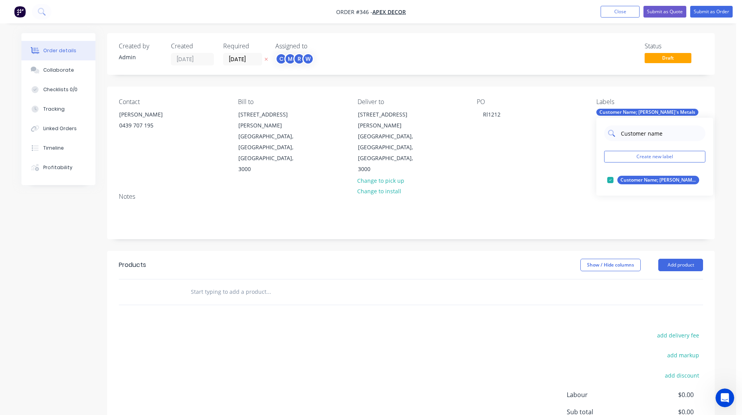
click at [638, 129] on input "Customer name" at bounding box center [660, 133] width 81 height 16
click at [612, 180] on div at bounding box center [610, 180] width 16 height 16
click at [726, 170] on div "Order details Collaborate Checklists 0/0 Tracking Linked Orders Timeline Profit…" at bounding box center [368, 251] width 736 height 503
click at [625, 118] on div "Job Type 1" at bounding box center [610, 121] width 29 height 7
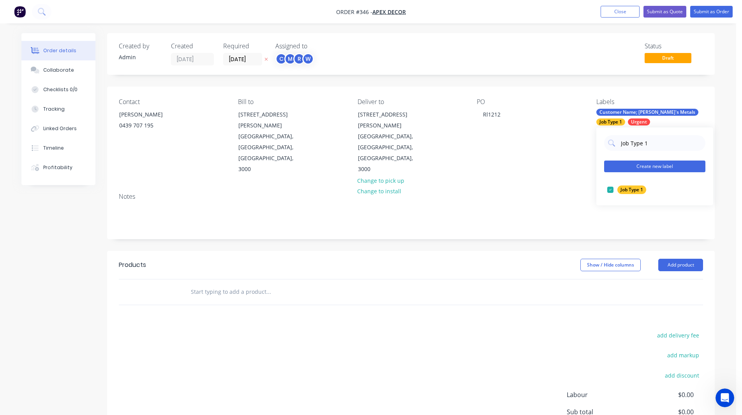
drag, startPoint x: 640, startPoint y: 167, endPoint x: 652, endPoint y: 162, distance: 12.1
click at [652, 162] on button "Create new label" at bounding box center [654, 166] width 101 height 12
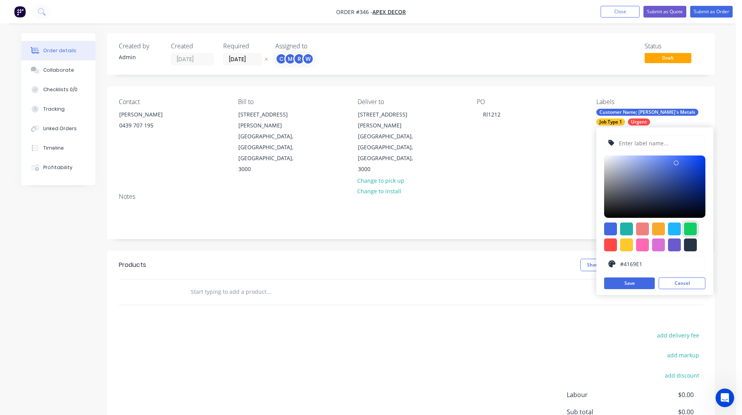
click at [693, 227] on div at bounding box center [690, 228] width 13 height 13
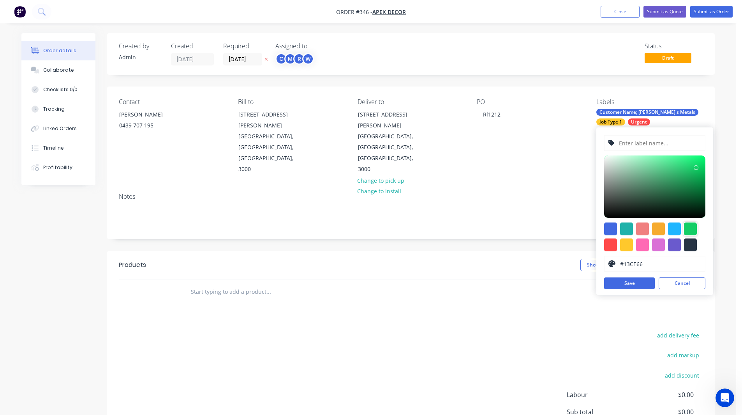
click at [628, 145] on input "text" at bounding box center [659, 142] width 83 height 15
click at [618, 283] on button "Save" at bounding box center [629, 283] width 51 height 12
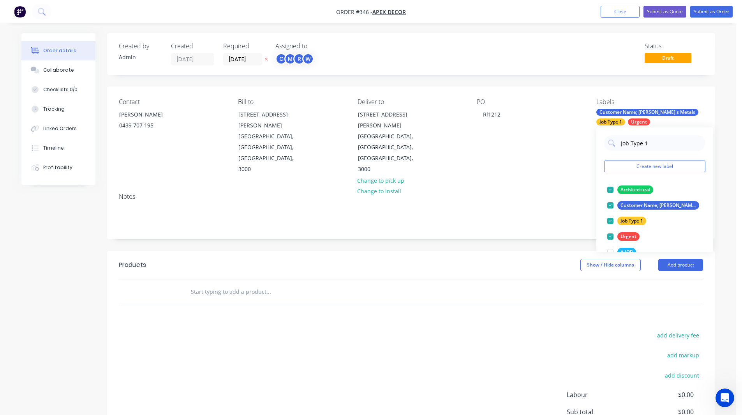
click at [571, 196] on div "Notes" at bounding box center [410, 212] width 607 height 52
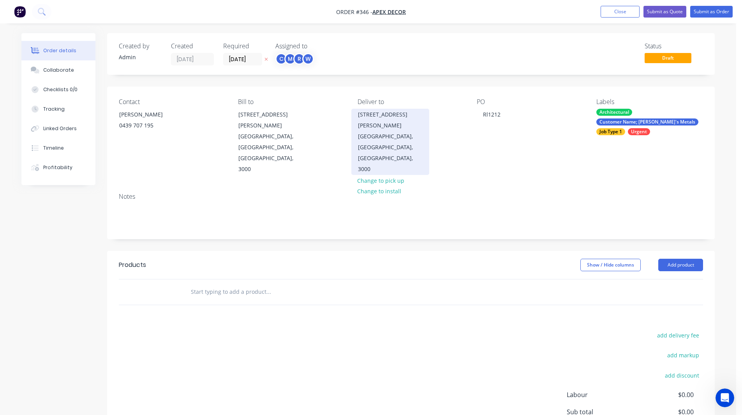
scroll to position [56, 0]
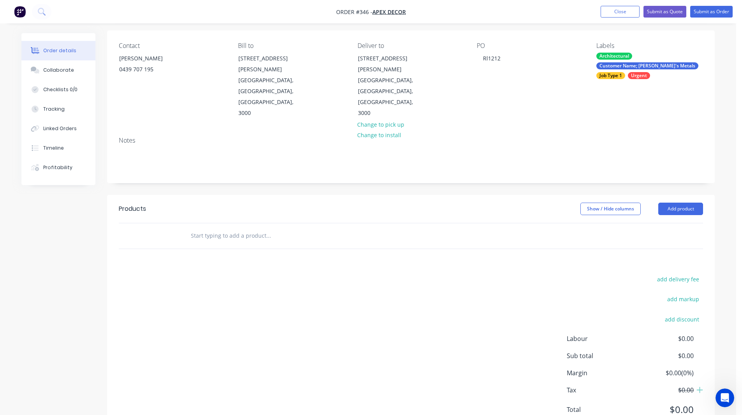
click at [199, 228] on input "text" at bounding box center [268, 236] width 156 height 16
click at [679, 202] on button "Add product" at bounding box center [680, 208] width 45 height 12
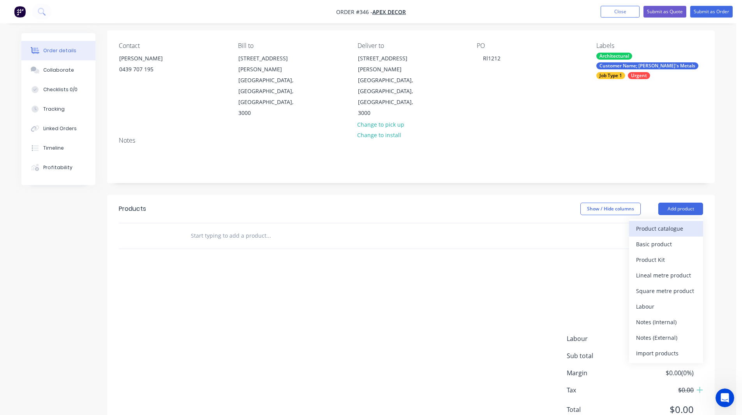
click at [644, 223] on div "Product catalogue" at bounding box center [666, 228] width 60 height 11
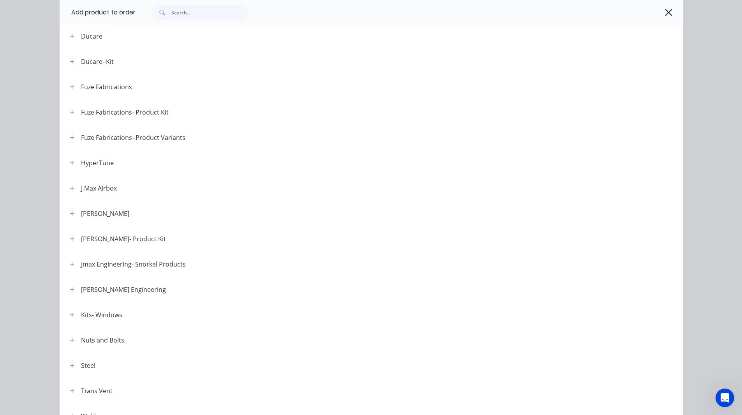
scroll to position [312, 0]
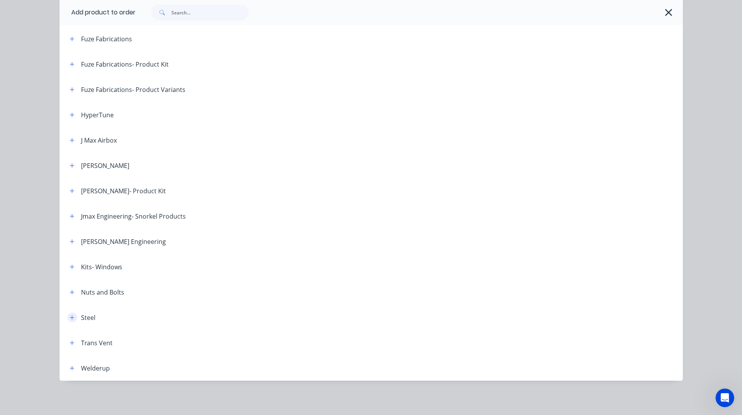
click at [70, 317] on icon "button" at bounding box center [72, 317] width 4 height 4
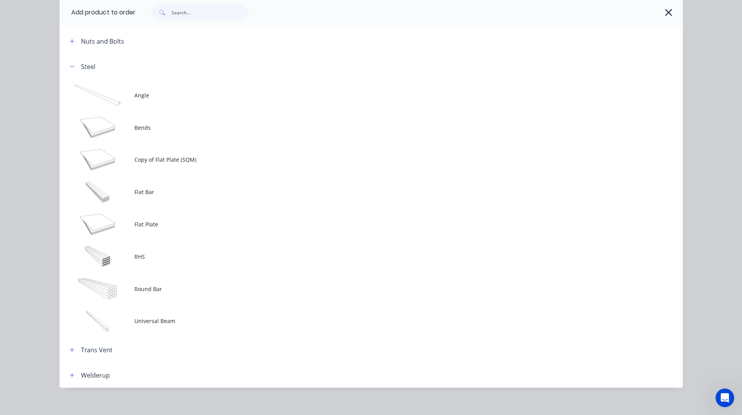
scroll to position [563, 0]
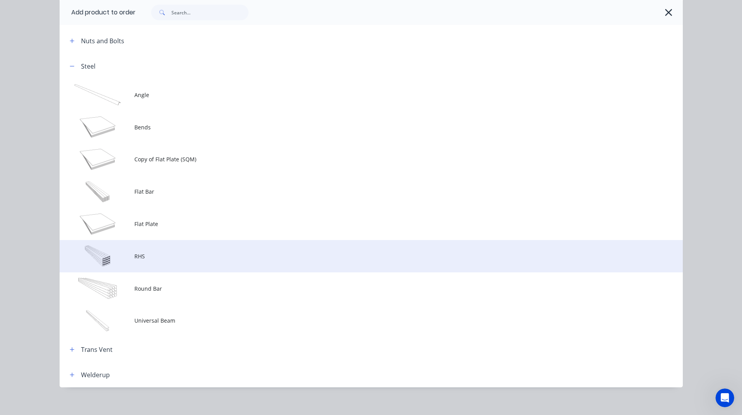
click at [145, 257] on span "RHS" at bounding box center [353, 256] width 438 height 8
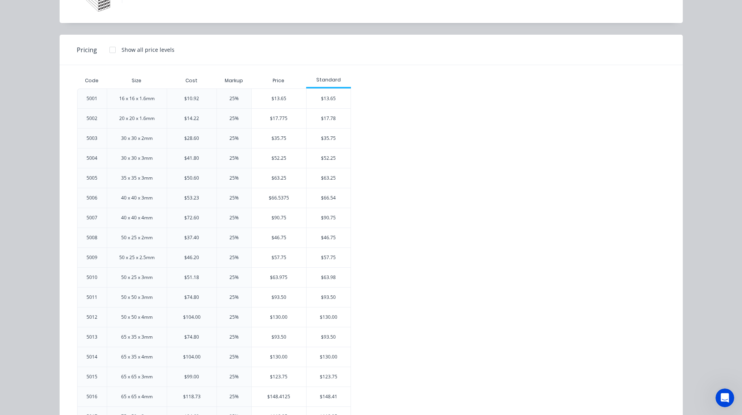
scroll to position [10, 0]
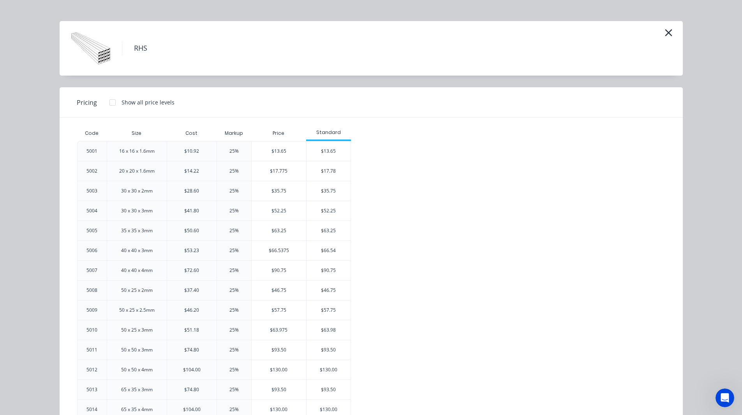
click at [137, 46] on h4 "RHS" at bounding box center [140, 48] width 37 height 15
click at [152, 54] on h4 "RHS" at bounding box center [140, 48] width 37 height 15
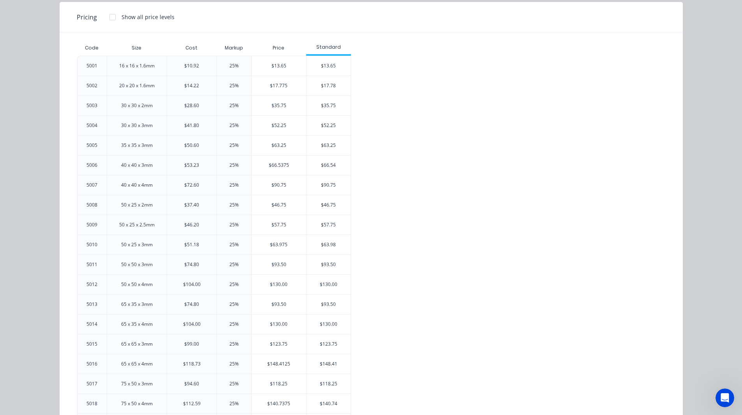
scroll to position [57, 0]
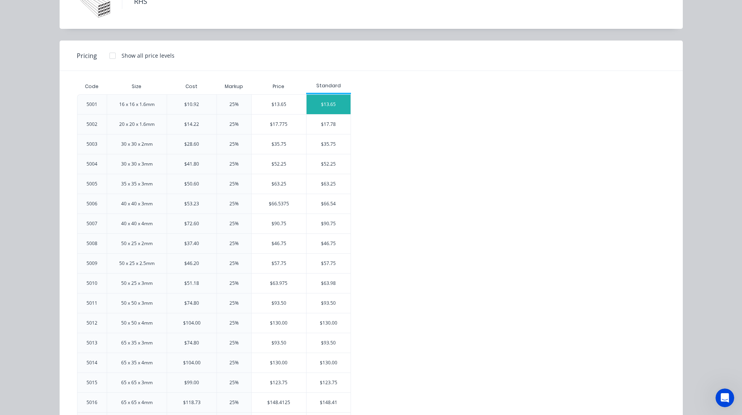
click at [336, 102] on div "$13.65" at bounding box center [328, 104] width 44 height 19
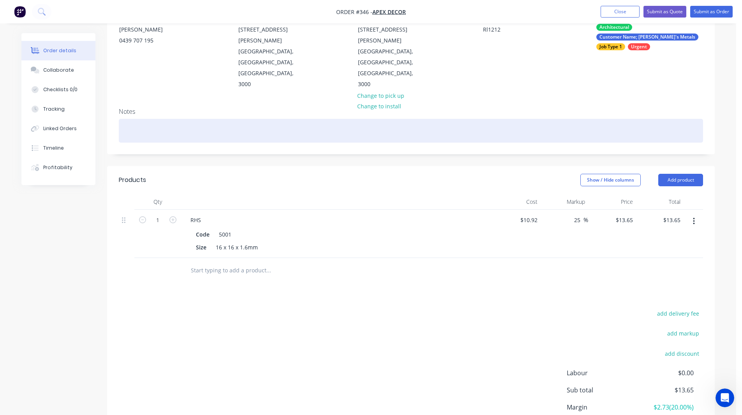
scroll to position [85, 0]
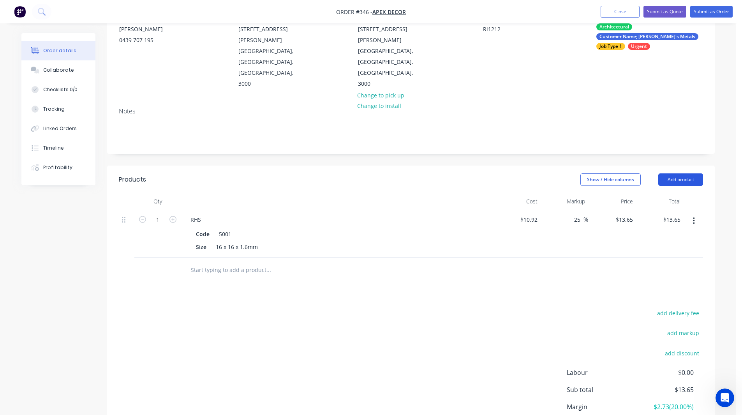
click at [682, 173] on button "Add product" at bounding box center [680, 179] width 45 height 12
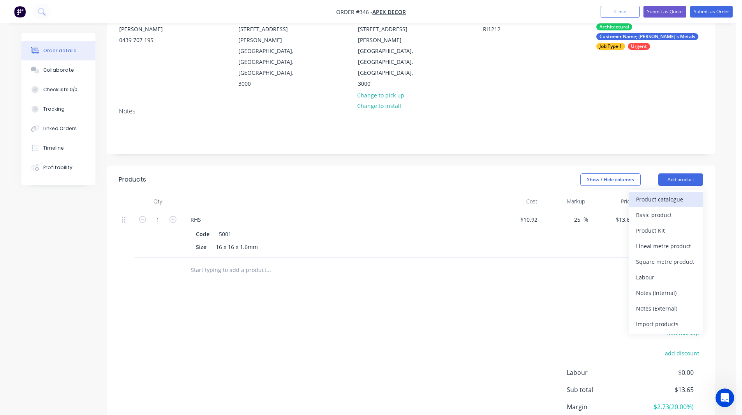
click at [664, 193] on div "Product catalogue" at bounding box center [666, 198] width 60 height 11
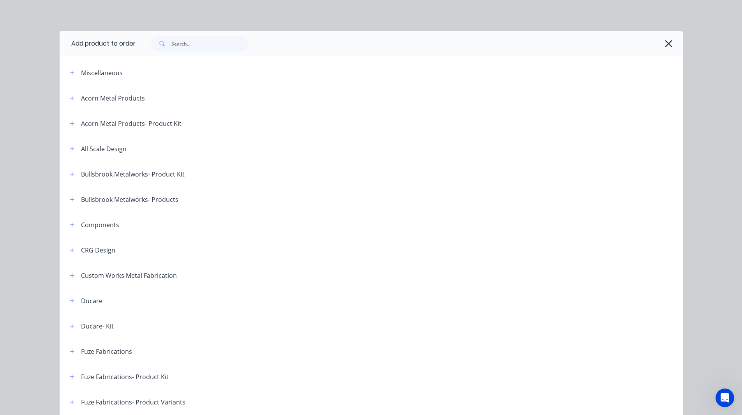
scroll to position [312, 0]
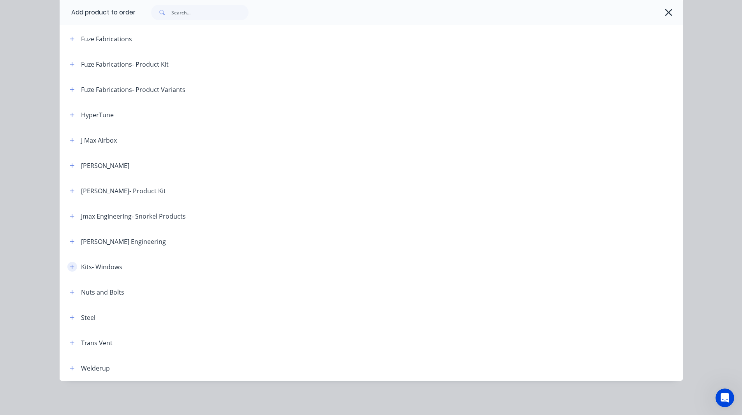
click at [70, 267] on icon "button" at bounding box center [72, 266] width 5 height 5
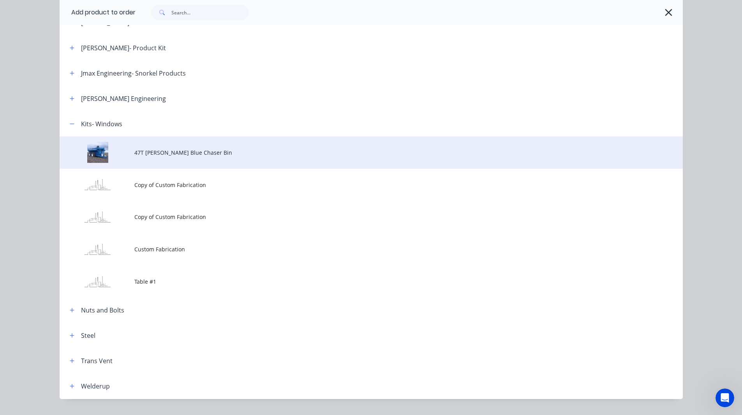
scroll to position [456, 0]
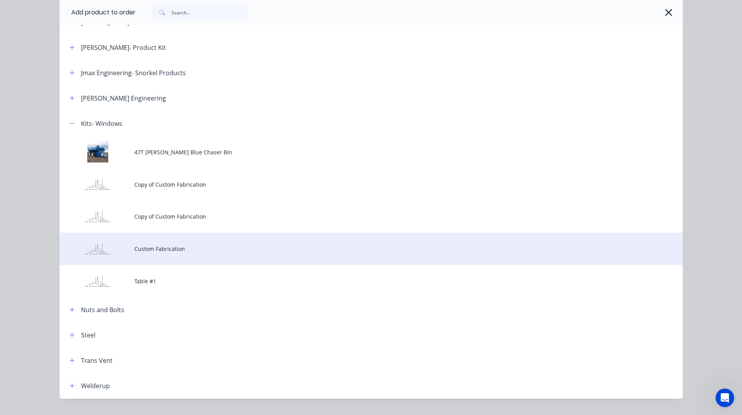
click at [134, 249] on span "Custom Fabrication" at bounding box center [353, 248] width 438 height 8
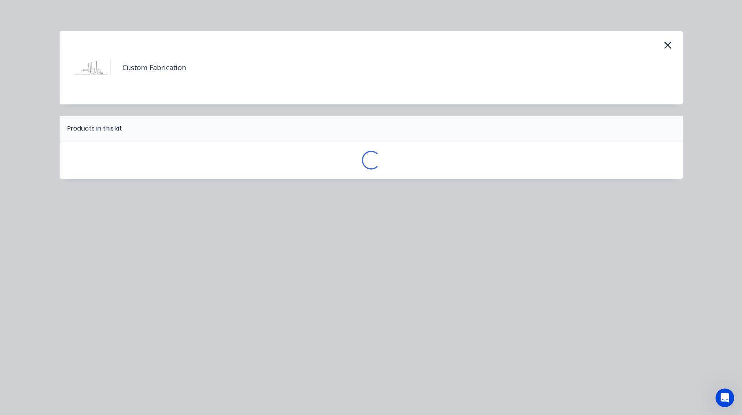
scroll to position [0, 0]
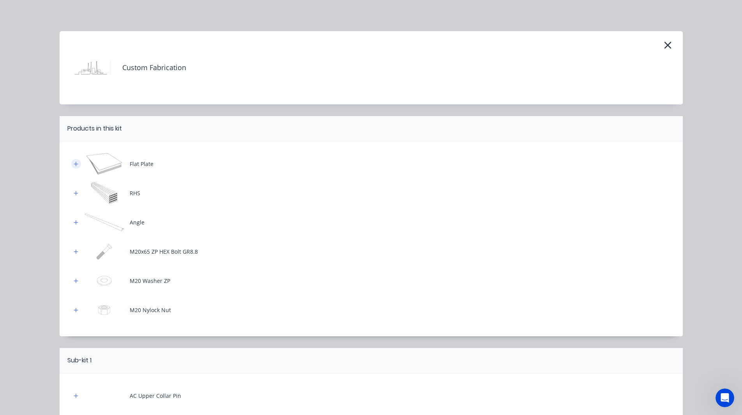
click at [74, 164] on icon "button" at bounding box center [76, 163] width 5 height 5
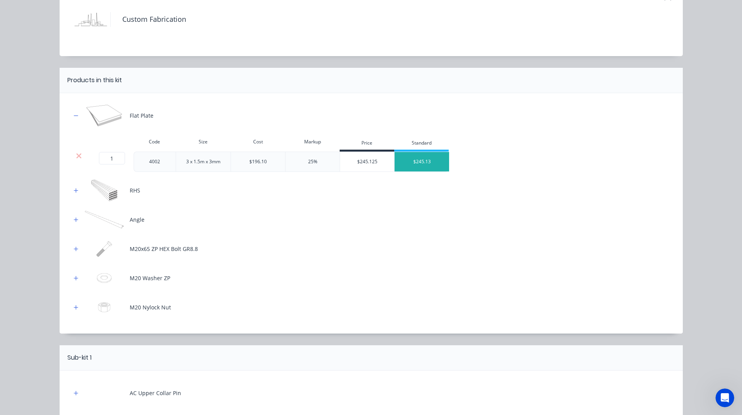
scroll to position [51, 0]
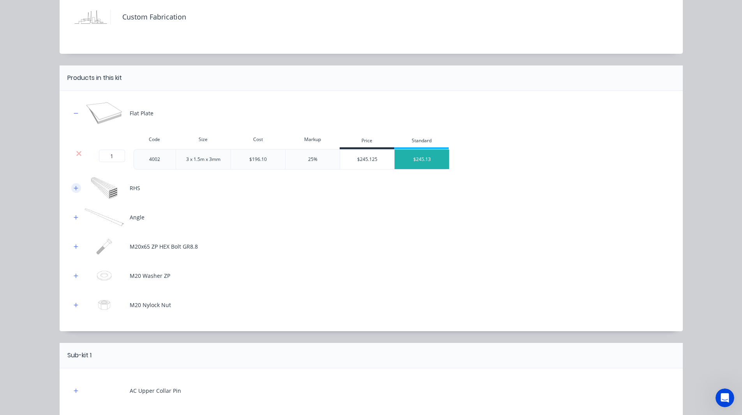
click at [74, 186] on icon "button" at bounding box center [76, 187] width 5 height 5
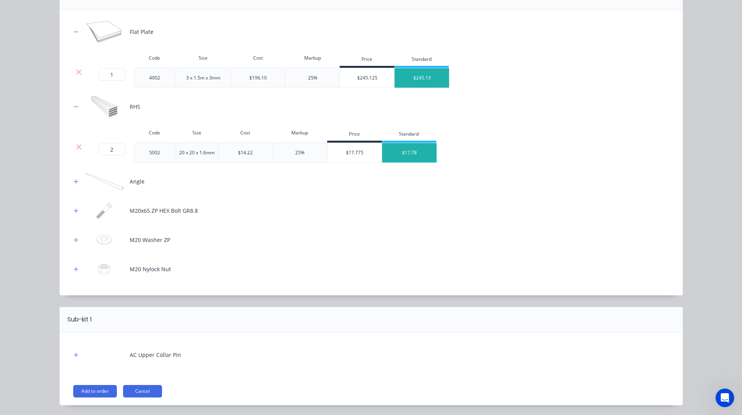
scroll to position [132, 0]
click at [74, 183] on icon "button" at bounding box center [76, 180] width 5 height 5
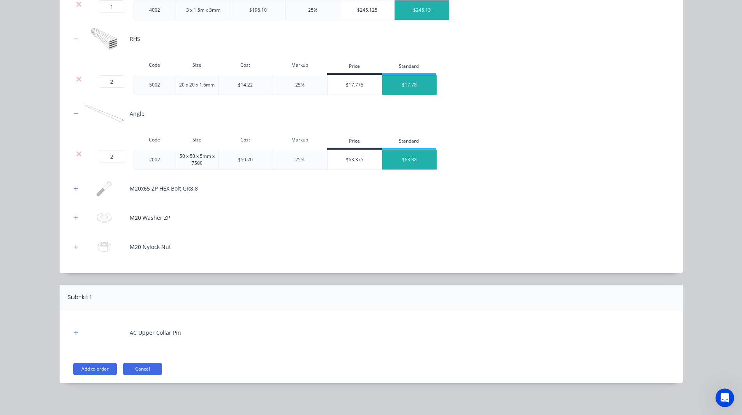
scroll to position [202, 0]
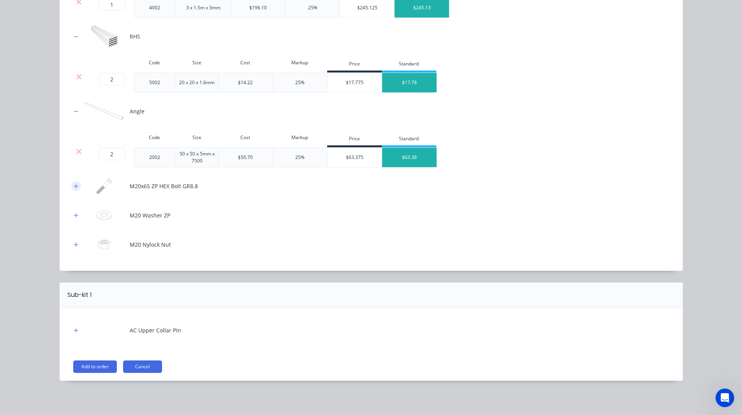
click at [74, 186] on icon "button" at bounding box center [76, 185] width 5 height 5
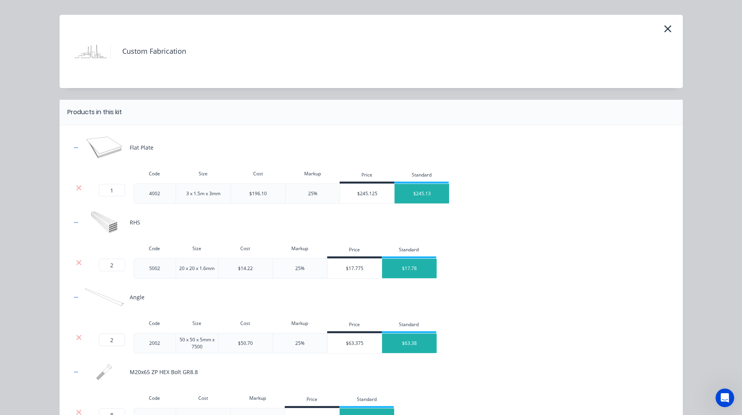
scroll to position [248, 0]
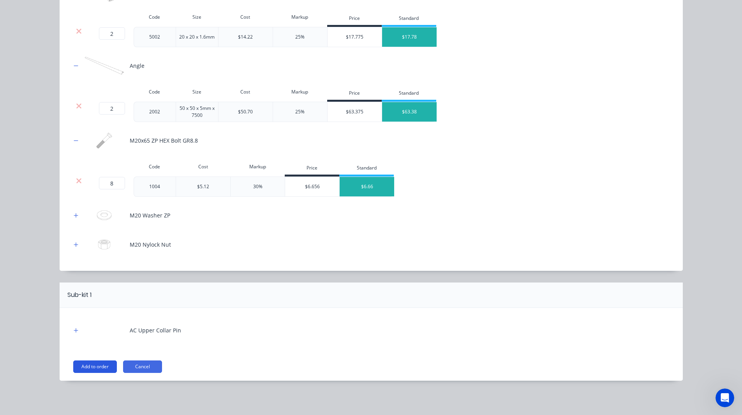
click at [100, 364] on button "Add to order" at bounding box center [95, 366] width 44 height 12
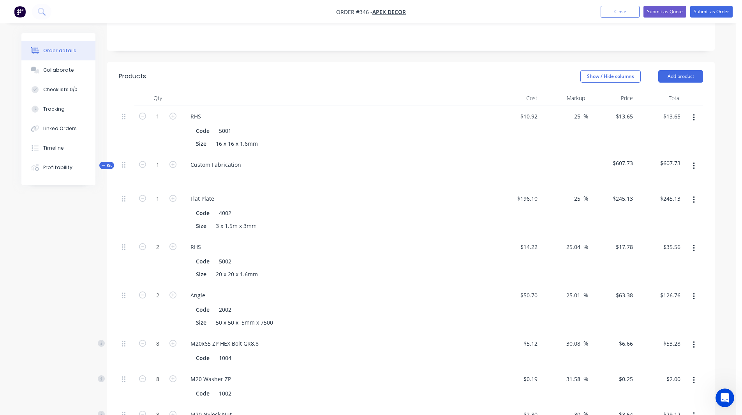
scroll to position [198, 0]
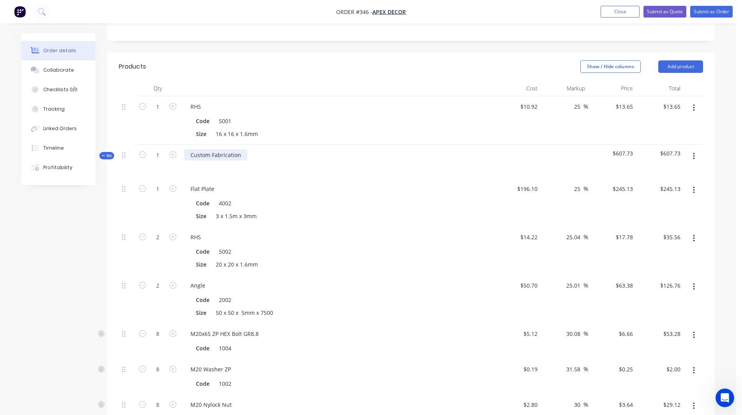
click at [231, 149] on div "Custom Fabrication" at bounding box center [215, 154] width 63 height 11
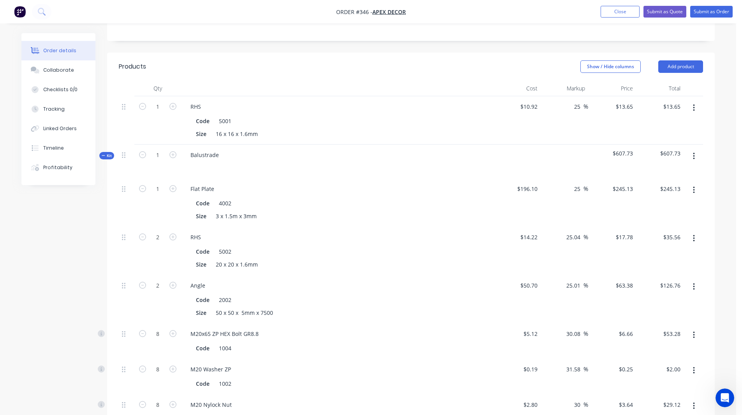
click at [54, 226] on div "Created by Admin Created 10/09/25 Required 17/09/25 Assigned to C M R W Status …" at bounding box center [367, 289] width 693 height 909
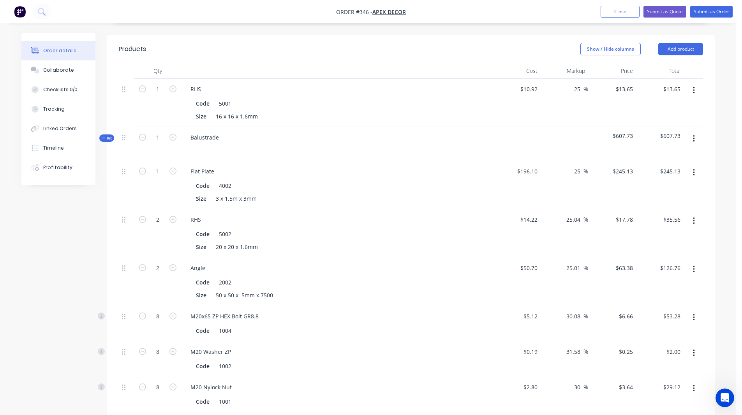
scroll to position [217, 0]
click at [576, 212] on input "25.04" at bounding box center [574, 217] width 18 height 11
click at [729, 189] on div "Order details Collaborate Checklists 0/0 Tracking Linked Orders Timeline Profit…" at bounding box center [368, 254] width 736 height 942
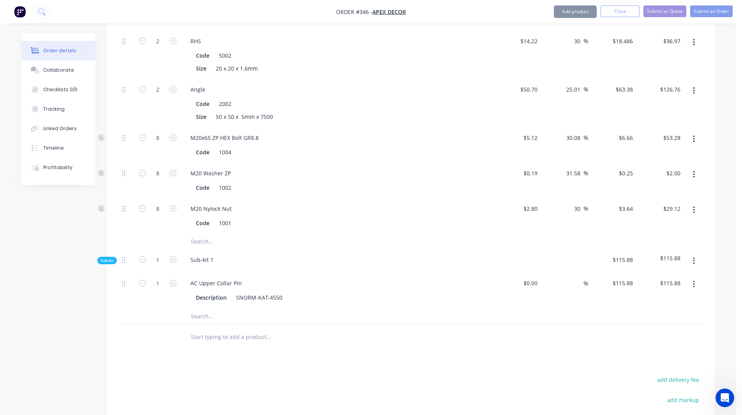
scroll to position [494, 0]
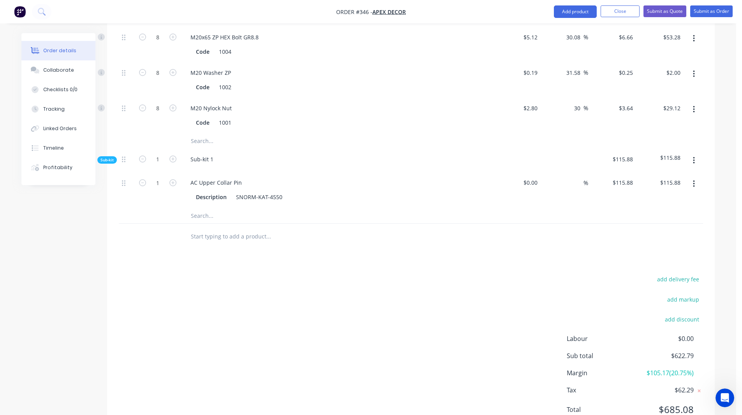
click at [671, 368] on span "$105.17 ( 20.75 %)" at bounding box center [665, 372] width 58 height 9
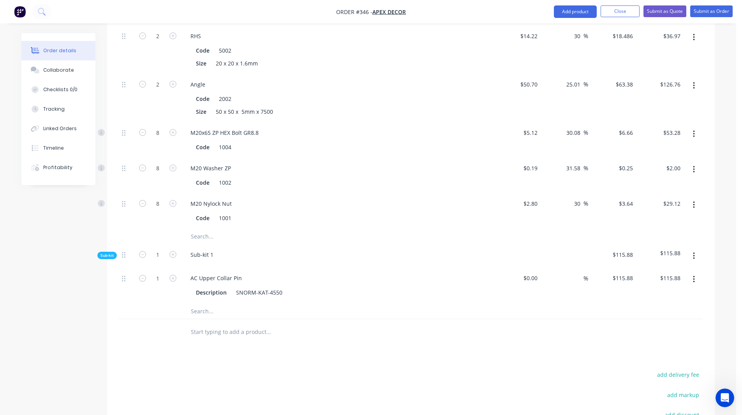
scroll to position [396, 0]
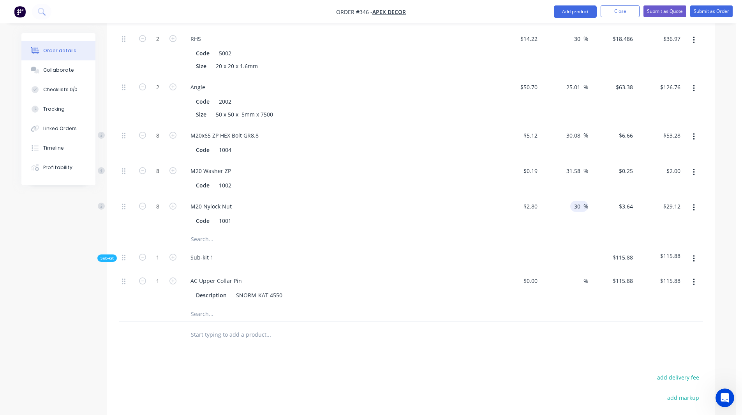
click at [578, 201] on input "30" at bounding box center [578, 206] width 10 height 11
click at [535, 337] on div "Products Show / Hide columns Add product Qty Cost Markup Price Total 1 RHS Code…" at bounding box center [410, 194] width 607 height 680
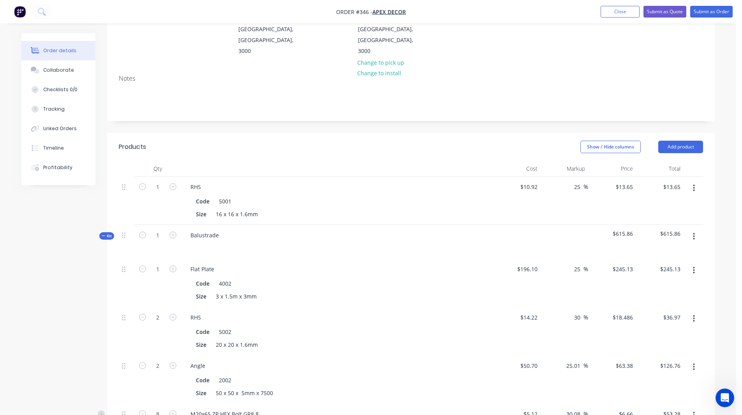
scroll to position [128, 0]
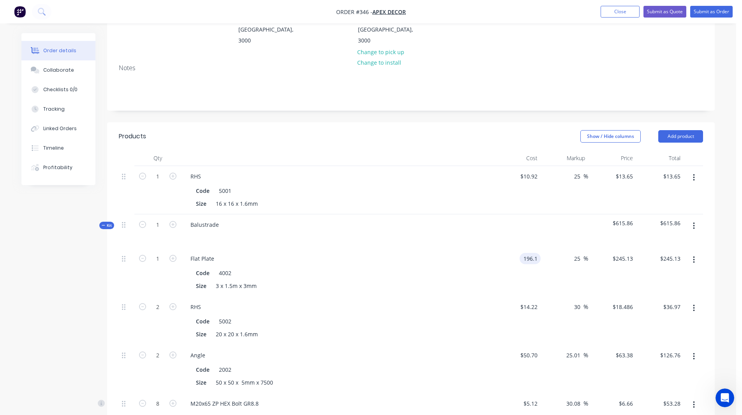
click at [528, 253] on input "196.1" at bounding box center [531, 258] width 18 height 11
click at [718, 206] on div "Order details Collaborate Checklists 0/0 Tracking Linked Orders Timeline Profit…" at bounding box center [368, 359] width 709 height 909
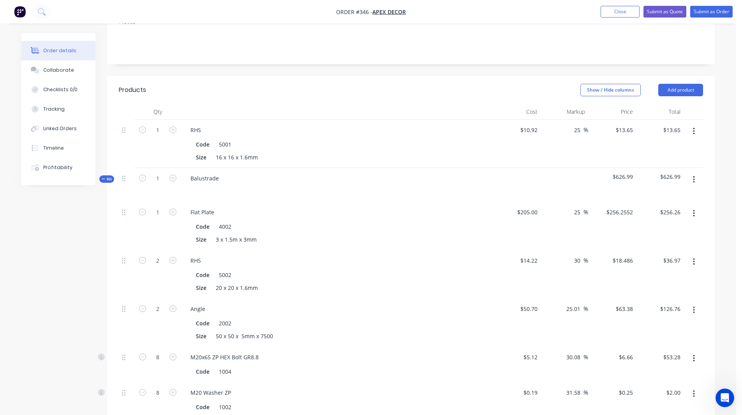
click at [693, 210] on icon "button" at bounding box center [694, 213] width 2 height 7
click at [735, 181] on div "Order details Collaborate Checklists 0/0 Tracking Linked Orders Timeline Profit…" at bounding box center [368, 296] width 736 height 942
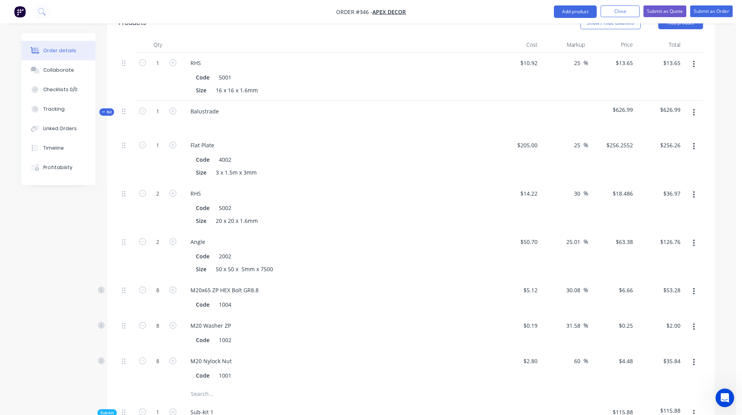
scroll to position [241, 0]
click at [105, 112] on icon at bounding box center [103, 112] width 3 height 0
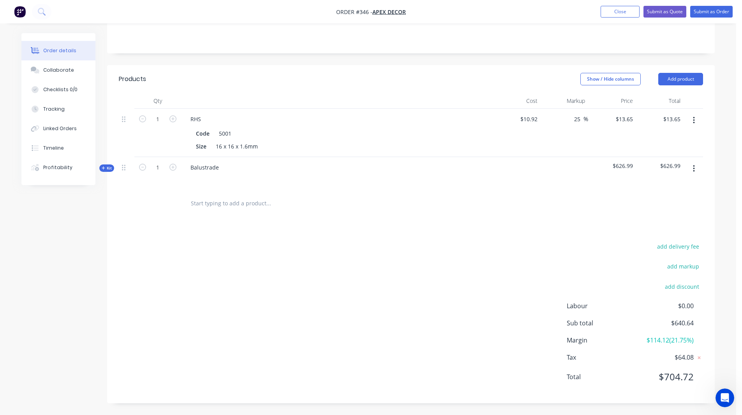
scroll to position [153, 0]
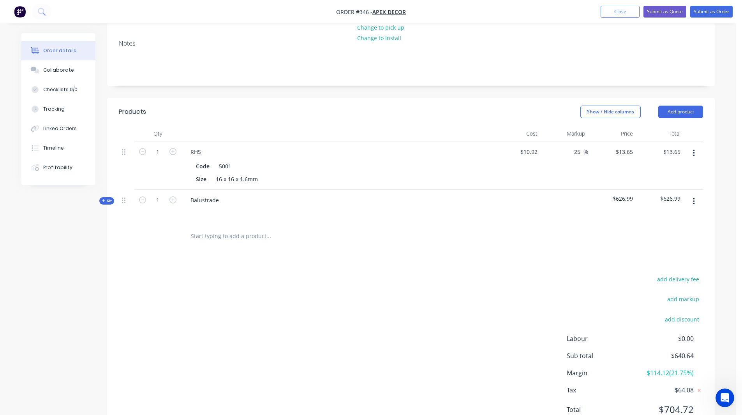
click at [104, 199] on icon at bounding box center [104, 201] width 4 height 4
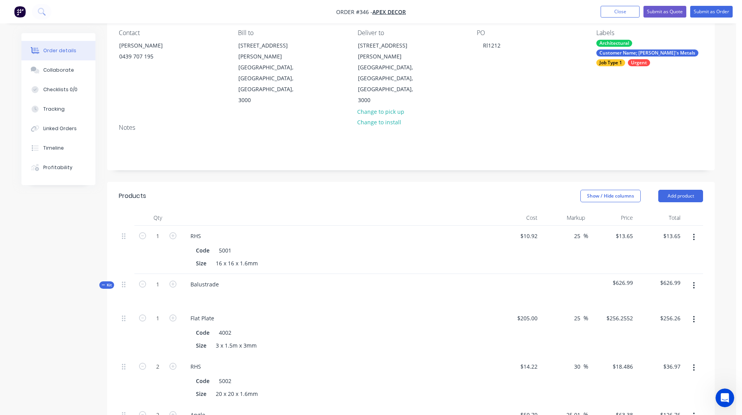
scroll to position [72, 0]
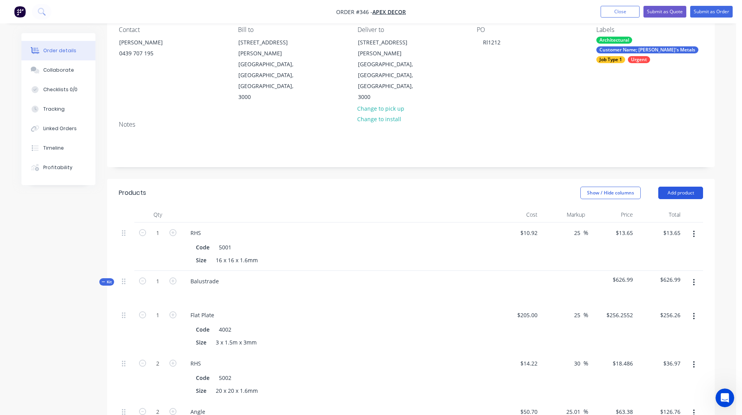
click at [681, 186] on button "Add product" at bounding box center [680, 192] width 45 height 12
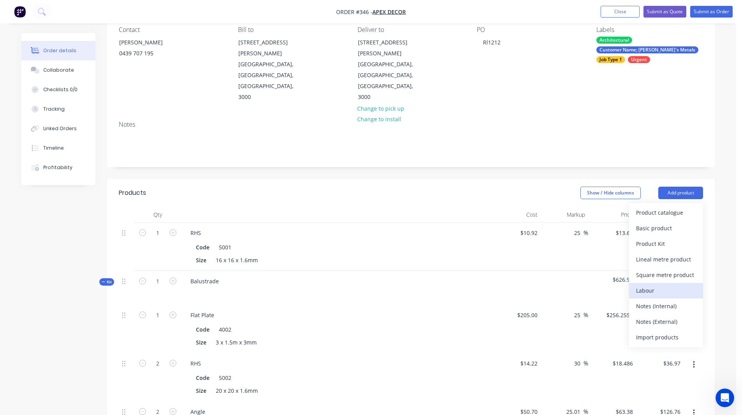
click at [647, 285] on div "Labour" at bounding box center [666, 290] width 60 height 11
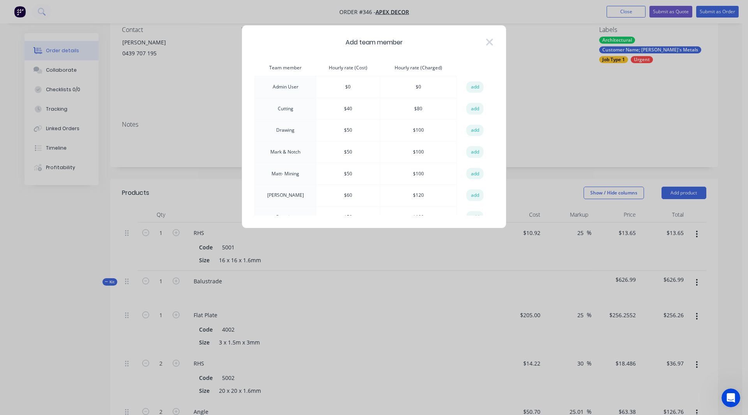
click at [285, 108] on td "Cutting" at bounding box center [286, 109] width 62 height 22
click at [341, 107] on td "$ 40" at bounding box center [348, 109] width 64 height 22
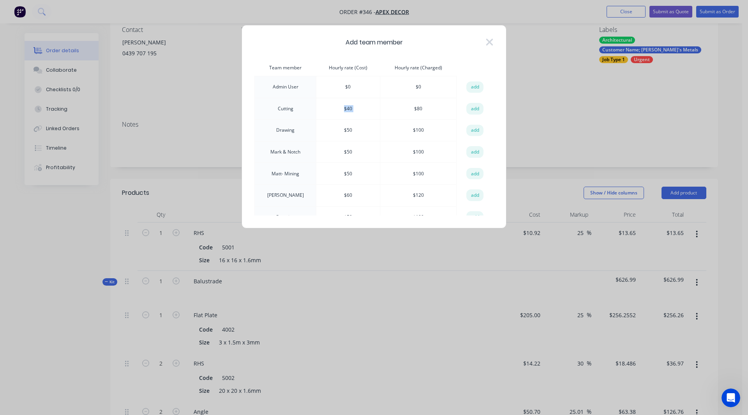
click at [341, 107] on td "$ 40" at bounding box center [348, 109] width 64 height 22
click at [411, 109] on td "$ 80" at bounding box center [418, 109] width 77 height 22
click at [472, 108] on button "add" at bounding box center [474, 109] width 17 height 12
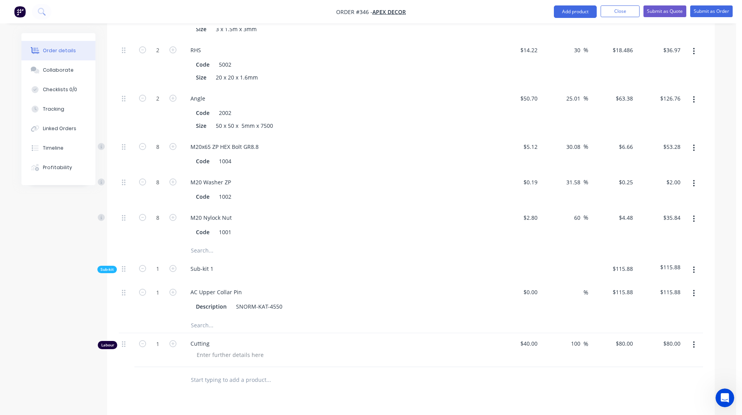
scroll to position [528, 0]
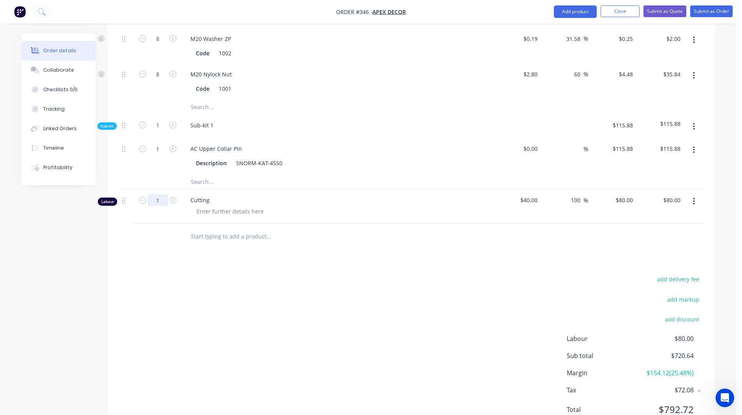
click at [160, 194] on input "1" at bounding box center [158, 200] width 20 height 12
click at [230, 228] on input "text" at bounding box center [268, 236] width 156 height 16
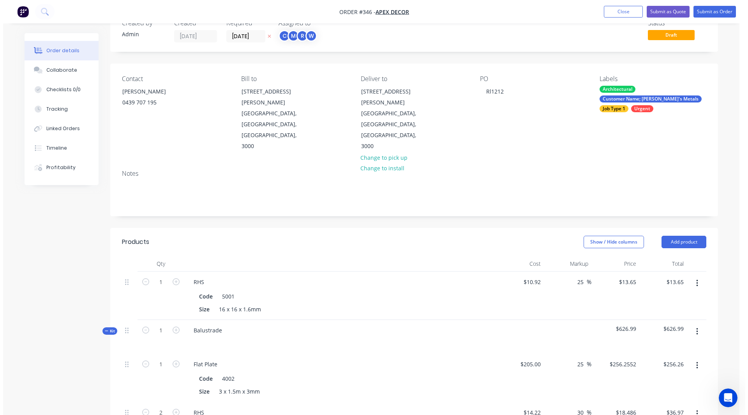
scroll to position [0, 0]
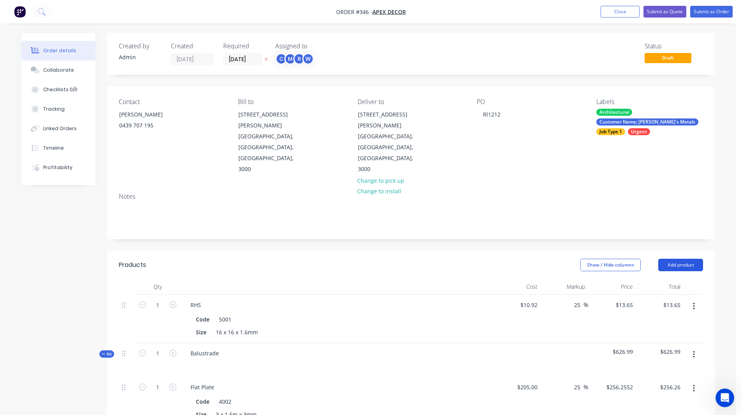
click at [672, 259] on button "Add product" at bounding box center [680, 265] width 45 height 12
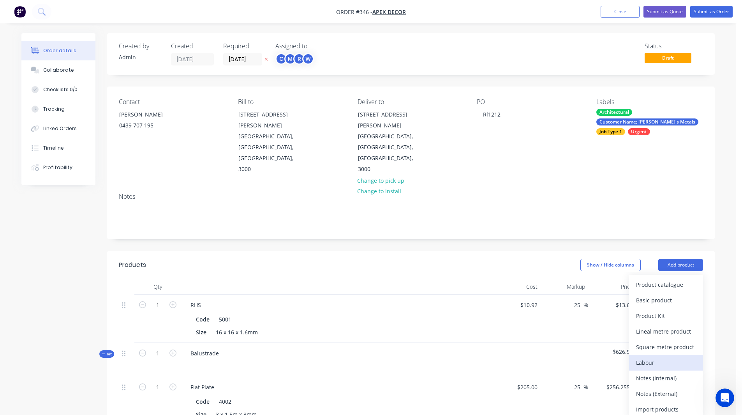
click at [645, 357] on div "Labour" at bounding box center [666, 362] width 60 height 11
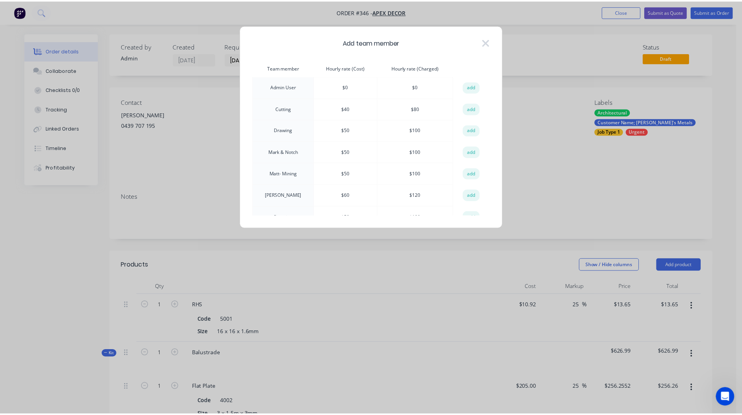
scroll to position [56, 0]
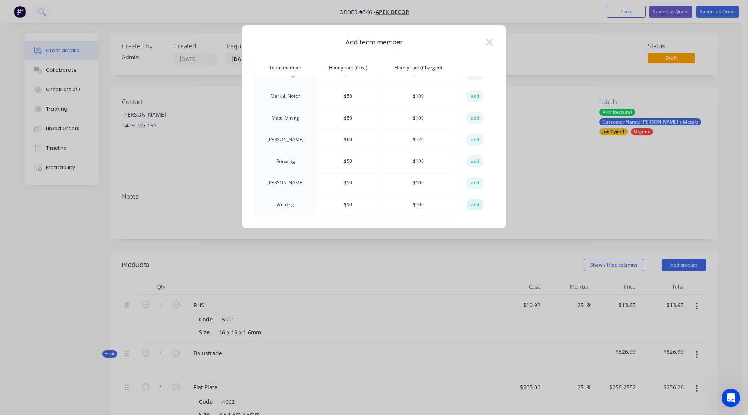
click at [473, 201] on button "add" at bounding box center [474, 205] width 17 height 12
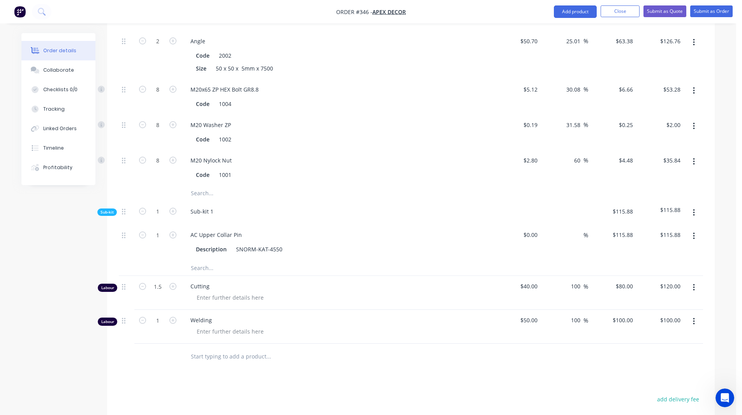
scroll to position [562, 0]
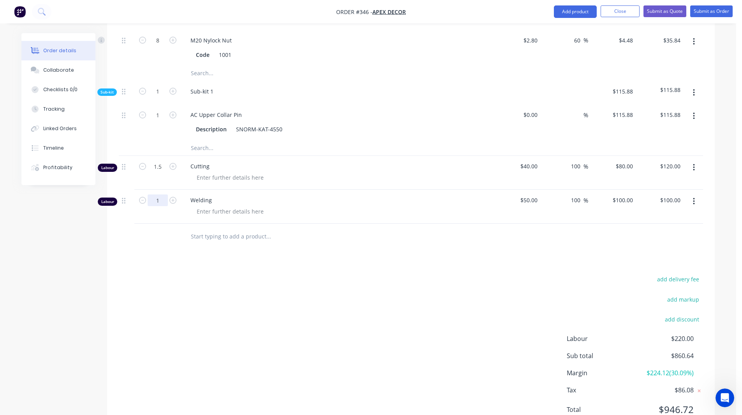
click at [160, 194] on input "1" at bounding box center [158, 200] width 20 height 12
click at [164, 194] on input "1.5" at bounding box center [158, 200] width 20 height 12
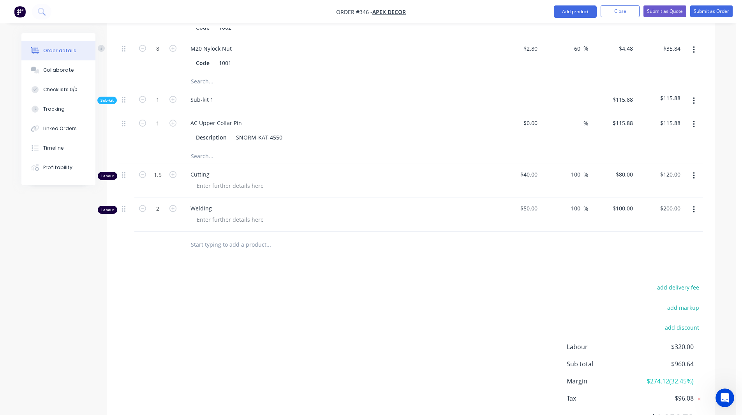
scroll to position [554, 0]
click at [56, 111] on div "Tracking" at bounding box center [53, 109] width 21 height 7
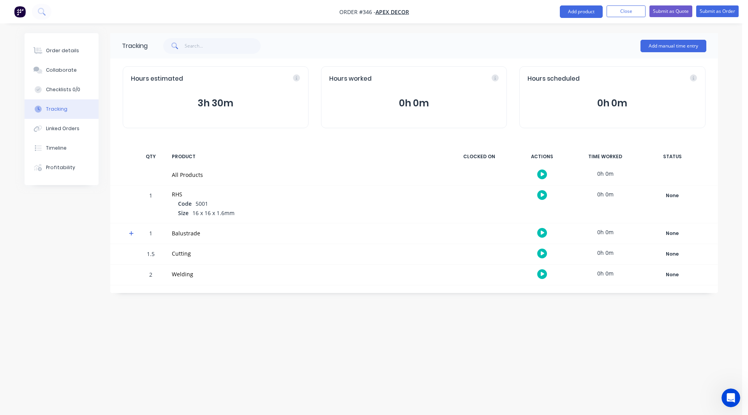
click at [540, 233] on button "button" at bounding box center [542, 233] width 10 height 10
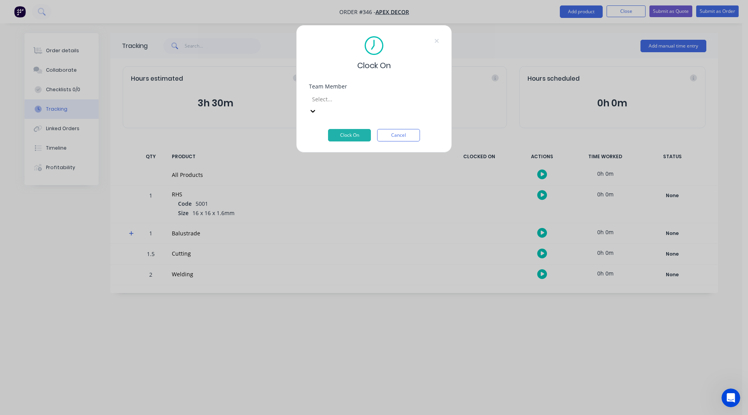
click at [336, 99] on div at bounding box center [367, 99] width 112 height 10
click at [350, 129] on button "Clock On" at bounding box center [349, 135] width 43 height 12
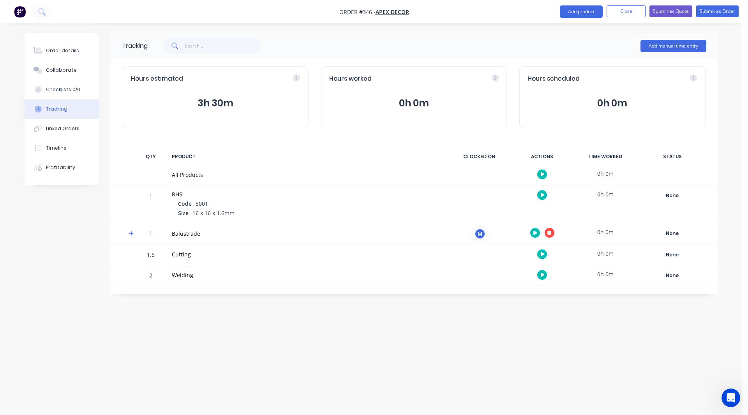
click at [132, 233] on icon at bounding box center [131, 232] width 5 height 5
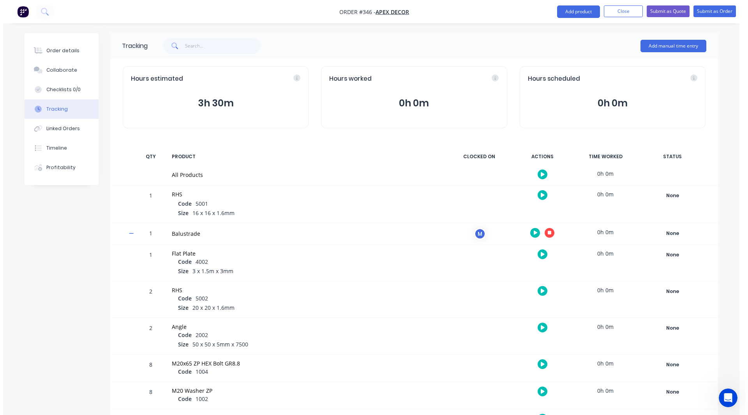
scroll to position [91, 0]
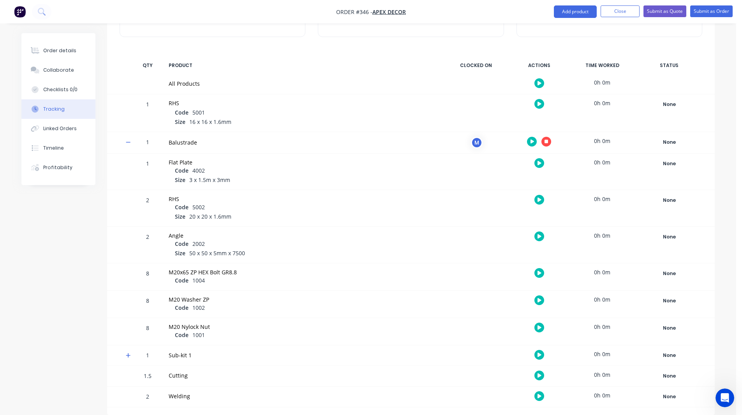
click at [539, 235] on icon "button" at bounding box center [539, 236] width 4 height 4
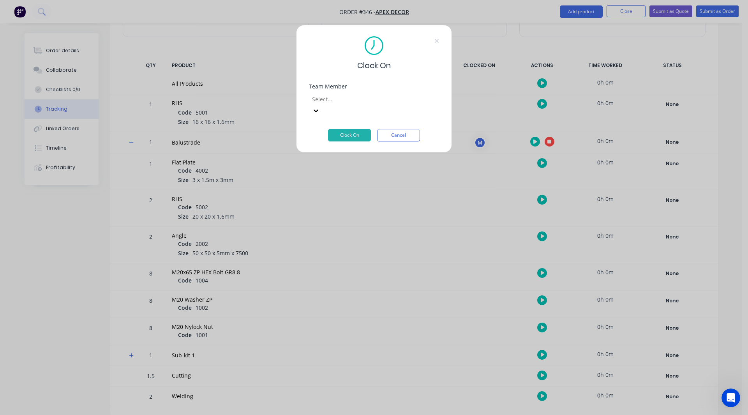
click at [341, 103] on div at bounding box center [367, 99] width 112 height 10
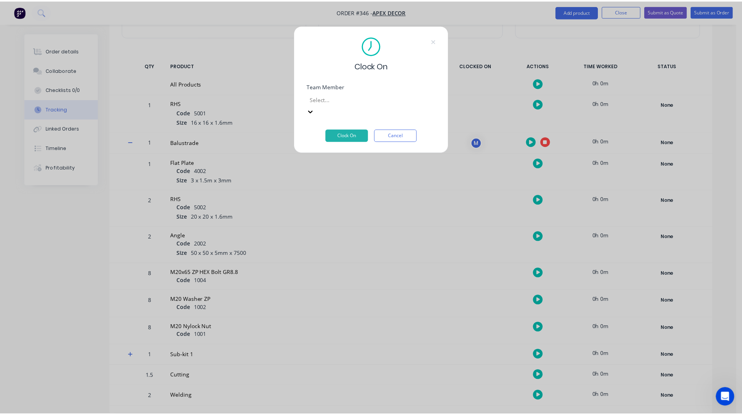
scroll to position [28, 0]
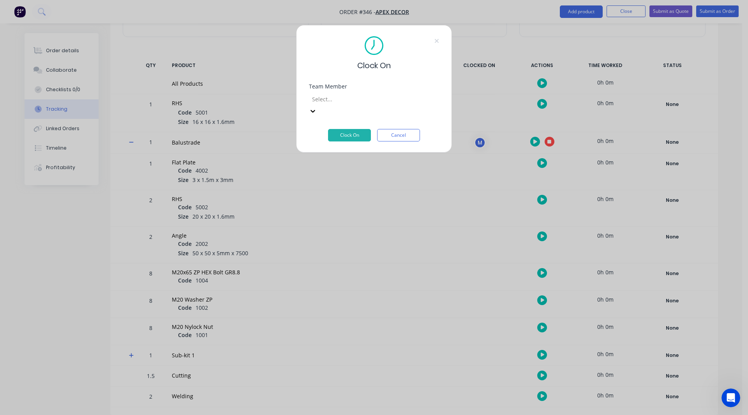
click at [354, 129] on button "Clock On" at bounding box center [349, 135] width 43 height 12
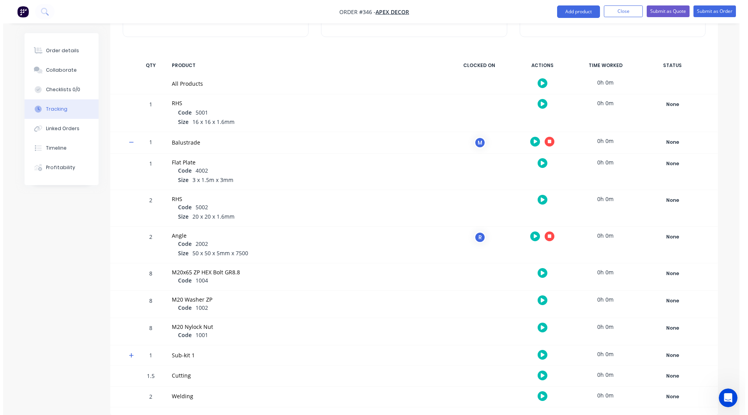
scroll to position [0, 0]
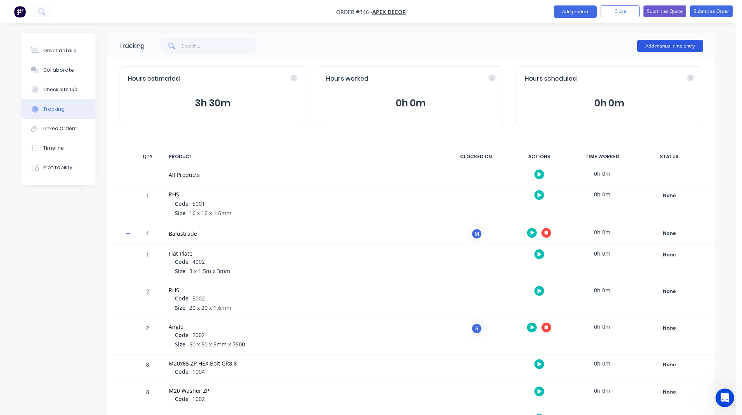
click at [657, 47] on button "Add manual time entry" at bounding box center [670, 46] width 66 height 12
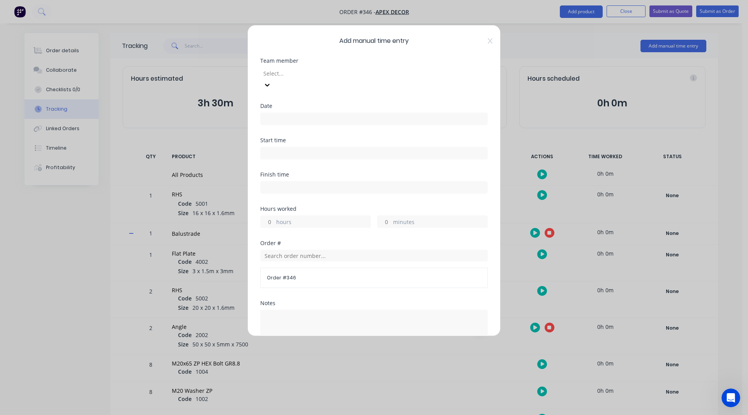
click at [283, 74] on div at bounding box center [318, 74] width 112 height 10
drag, startPoint x: 287, startPoint y: 148, endPoint x: 276, endPoint y: 79, distance: 70.1
click at [276, 79] on div "Select..." at bounding box center [318, 73] width 117 height 12
click at [280, 113] on input at bounding box center [373, 119] width 227 height 12
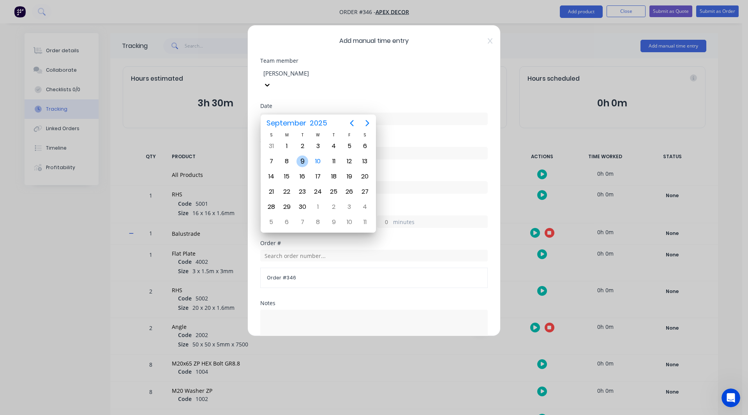
click at [303, 162] on div "9" at bounding box center [302, 161] width 12 height 12
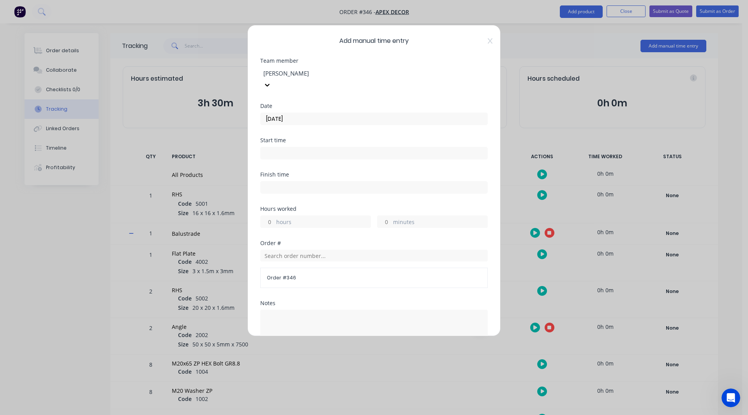
click at [277, 147] on input at bounding box center [373, 153] width 227 height 12
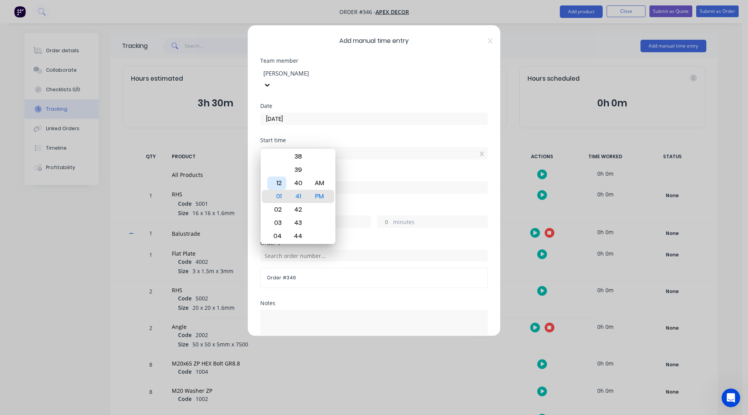
click at [279, 185] on div "12" at bounding box center [276, 182] width 19 height 13
click at [354, 160] on div "Start time 12:41 PM" at bounding box center [373, 154] width 227 height 34
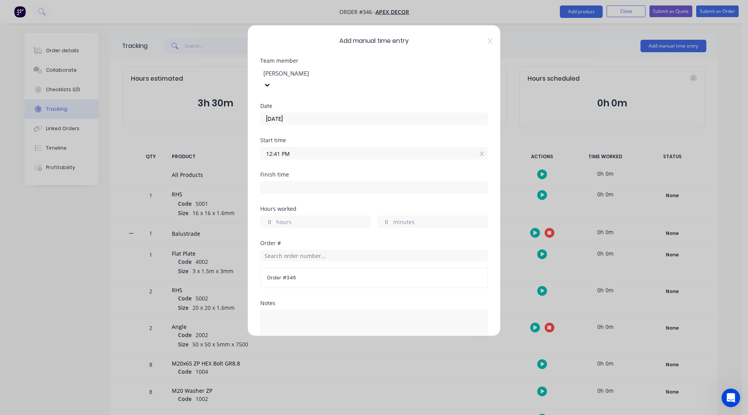
click at [284, 181] on input at bounding box center [373, 187] width 227 height 12
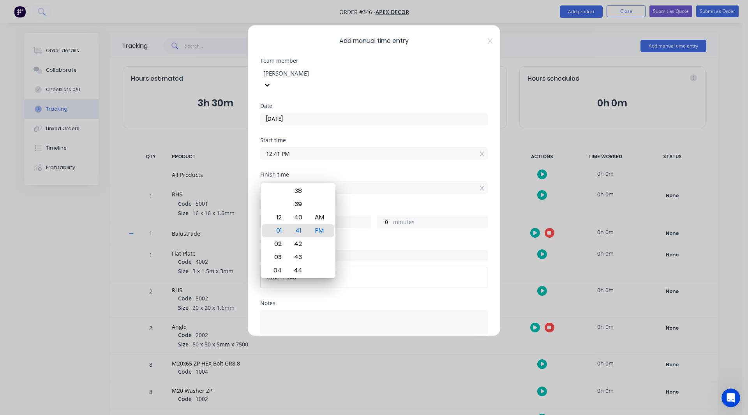
click at [374, 189] on div "Finish time 01:41 PM" at bounding box center [373, 189] width 227 height 34
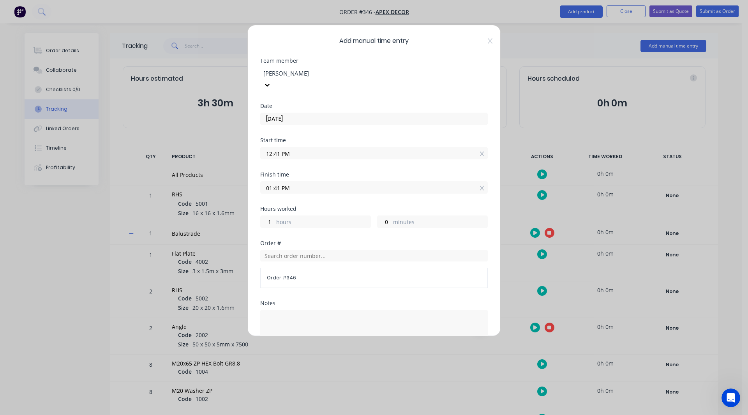
scroll to position [99, 0]
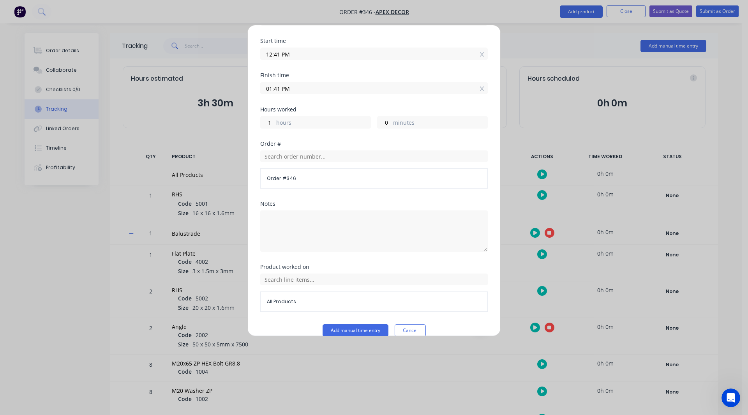
click at [277, 298] on span "All Products" at bounding box center [374, 301] width 214 height 7
click at [273, 273] on input "text" at bounding box center [373, 279] width 227 height 12
click at [270, 218] on icon at bounding box center [268, 220] width 5 height 5
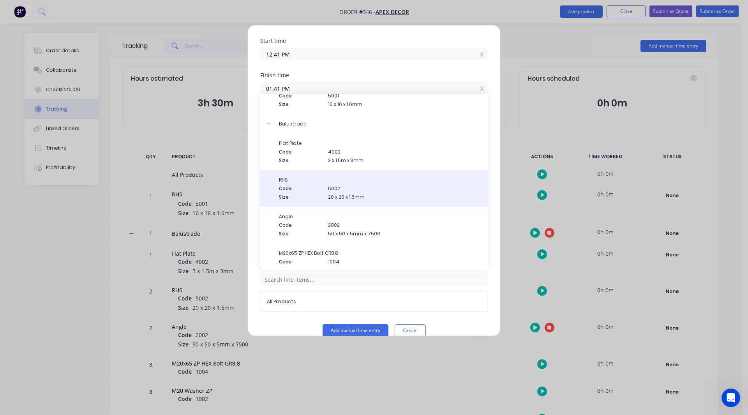
scroll to position [38, 0]
click at [288, 179] on div "RHS Code 5002 Size 20 x 20 x 1.6mm" at bounding box center [380, 186] width 202 height 24
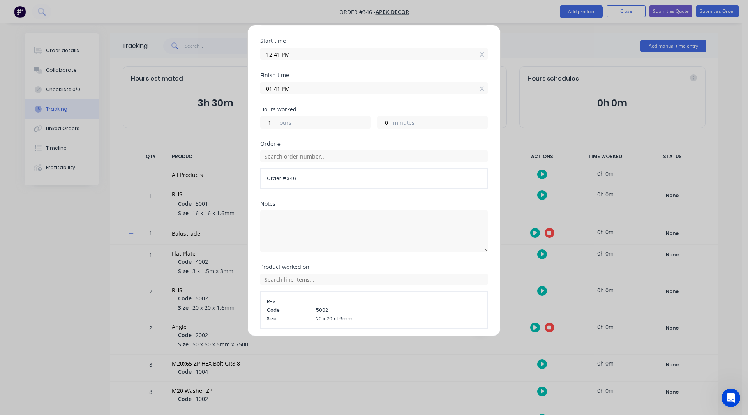
scroll to position [116, 0]
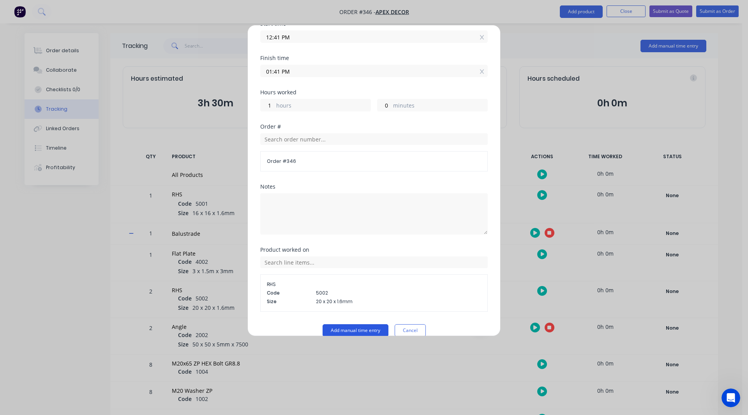
click at [356, 324] on button "Add manual time entry" at bounding box center [355, 330] width 66 height 12
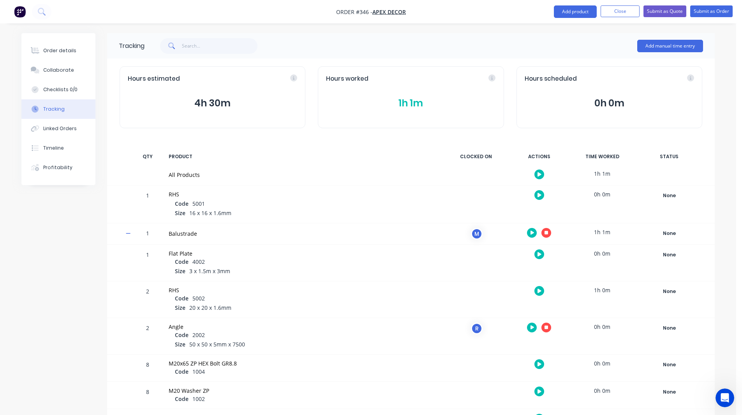
drag, startPoint x: 327, startPoint y: 243, endPoint x: 549, endPoint y: 233, distance: 221.4
click at [549, 233] on button "button" at bounding box center [546, 233] width 10 height 10
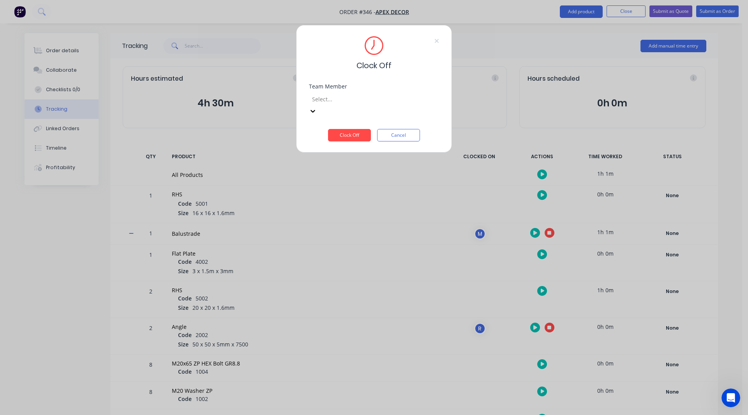
click at [359, 104] on div at bounding box center [367, 99] width 112 height 10
click at [346, 129] on button "Clock Off" at bounding box center [349, 135] width 43 height 12
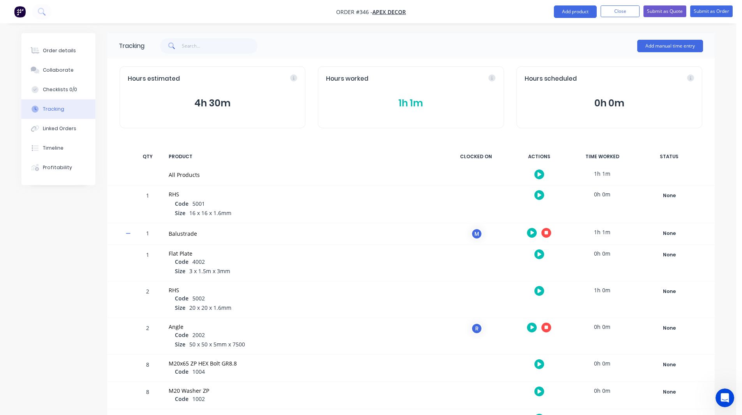
click at [550, 327] on button "button" at bounding box center [546, 327] width 10 height 10
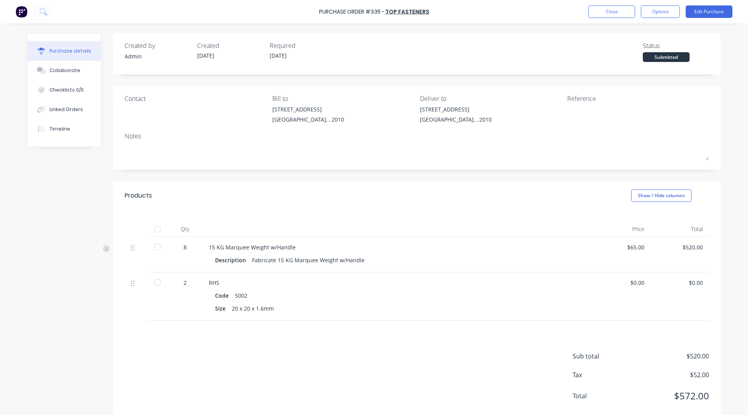
click at [25, 12] on img at bounding box center [22, 12] width 12 height 12
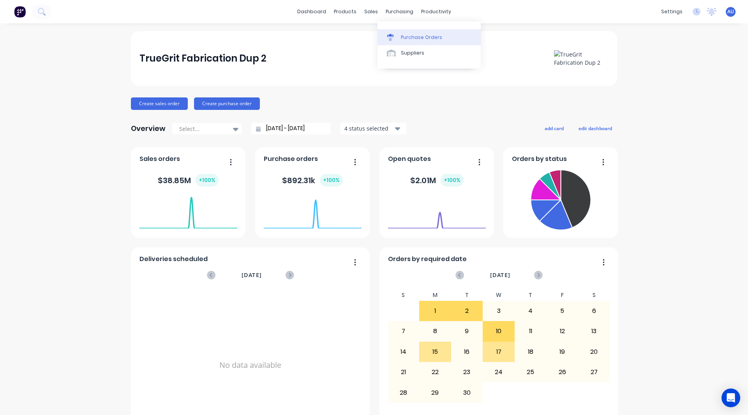
click at [417, 34] on div "Purchase Orders" at bounding box center [421, 37] width 41 height 7
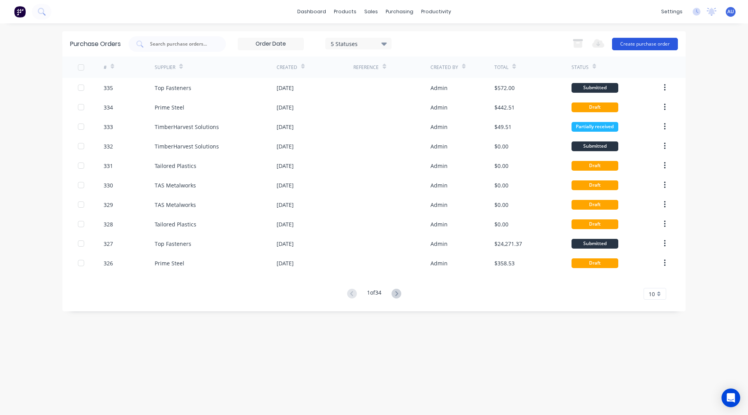
click at [649, 46] on button "Create purchase order" at bounding box center [645, 44] width 66 height 12
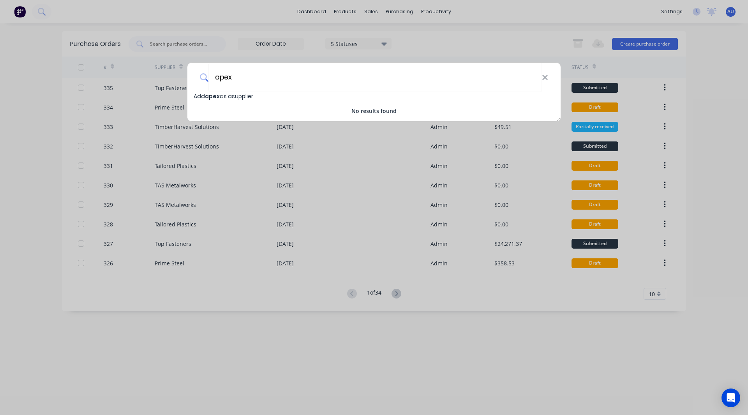
type input "apex"
click at [447, 93] on div "Add apex as a supplier" at bounding box center [373, 96] width 373 height 9
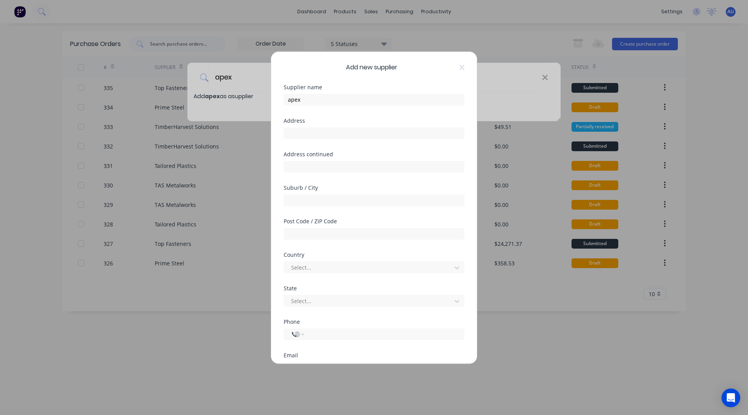
select select "AU"
click at [459, 66] on icon at bounding box center [461, 66] width 5 height 5
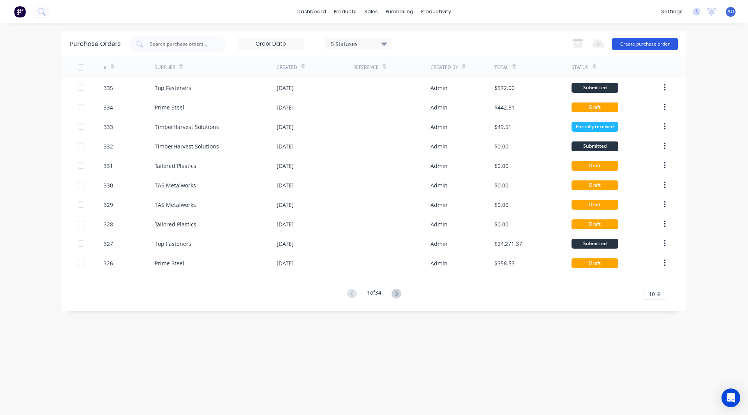
click at [624, 44] on button "Create purchase order" at bounding box center [645, 44] width 66 height 12
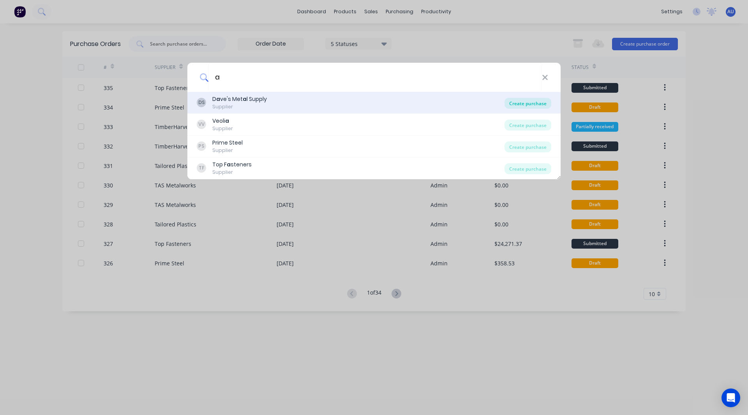
type input "a"
click at [515, 102] on div "Create purchase" at bounding box center [527, 103] width 47 height 11
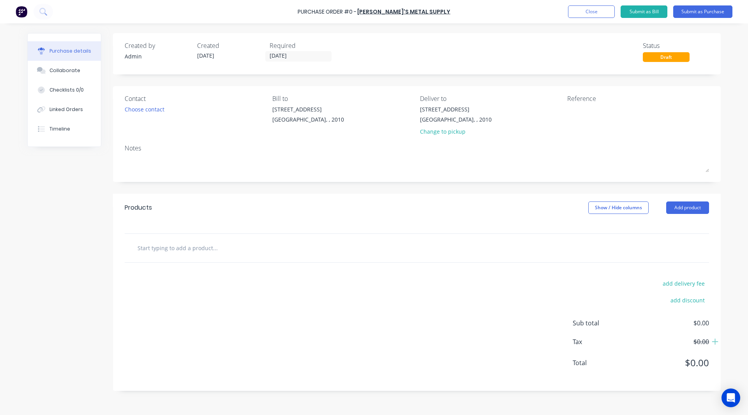
click at [309, 248] on div at bounding box center [248, 248] width 234 height 16
click at [218, 240] on input "text" at bounding box center [215, 248] width 156 height 16
click at [21, 13] on img at bounding box center [22, 12] width 12 height 12
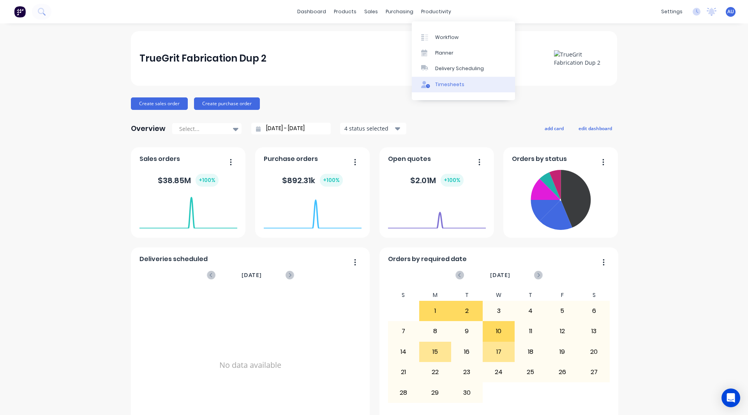
click at [448, 83] on div "Timesheets" at bounding box center [449, 84] width 29 height 7
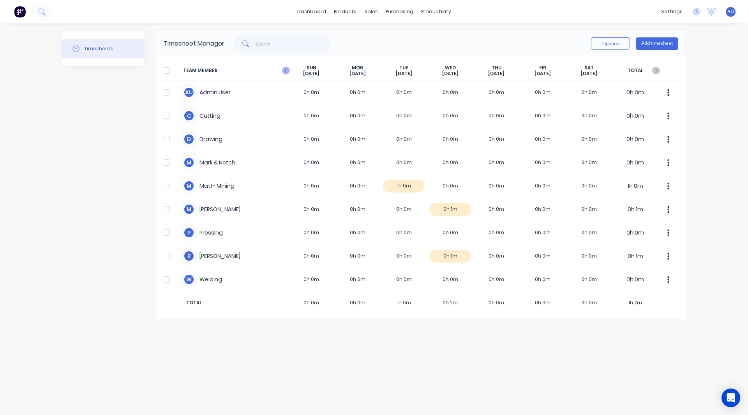
click at [285, 69] on icon "button" at bounding box center [286, 71] width 8 height 8
click at [657, 70] on icon "button" at bounding box center [656, 71] width 8 height 8
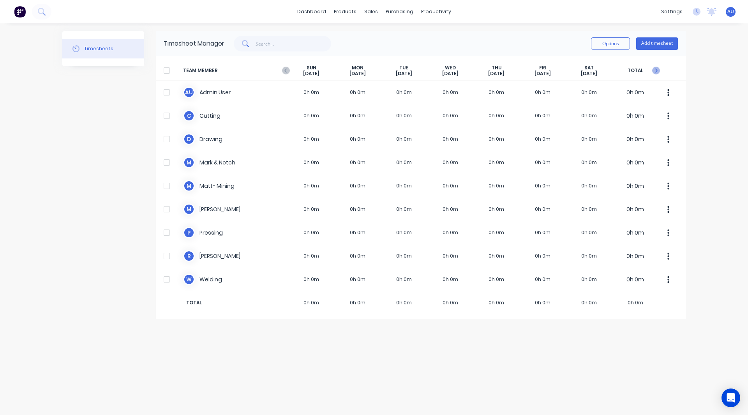
click at [657, 70] on icon "button" at bounding box center [656, 71] width 8 height 8
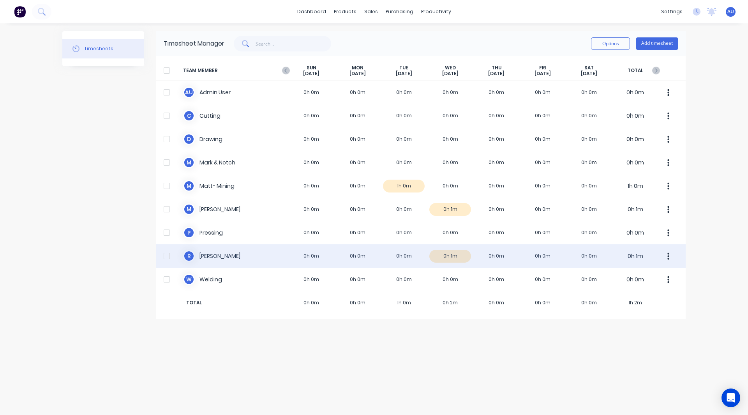
click at [450, 253] on div "R Robert 0h 0m 0h 0m 0h 0m 0h 1m 0h 0m 0h 0m 0h 0m 0h 1m" at bounding box center [420, 255] width 529 height 23
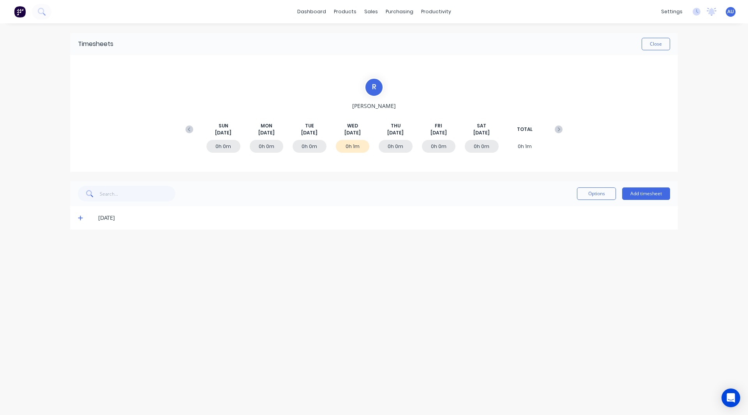
click at [80, 217] on icon at bounding box center [80, 217] width 5 height 5
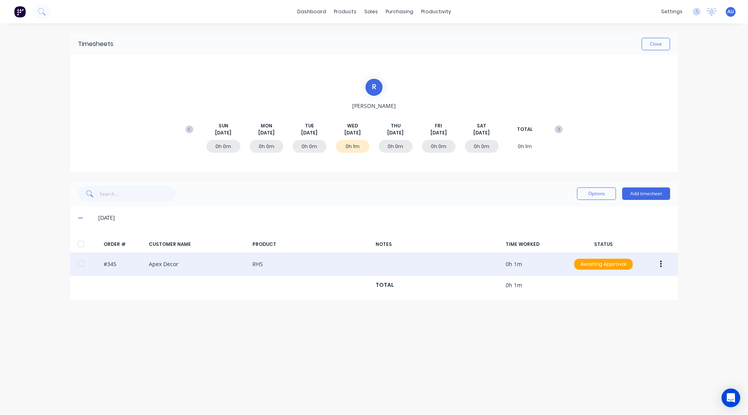
click at [662, 264] on button "button" at bounding box center [660, 264] width 18 height 14
click at [612, 313] on div "Edit" at bounding box center [633, 315] width 60 height 11
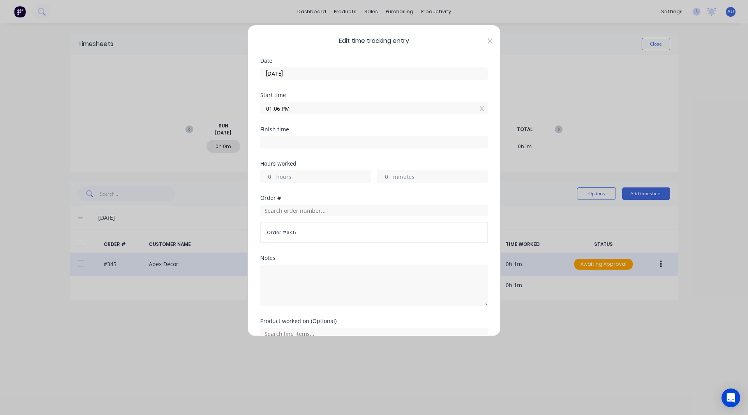
click at [487, 40] on icon at bounding box center [489, 40] width 5 height 5
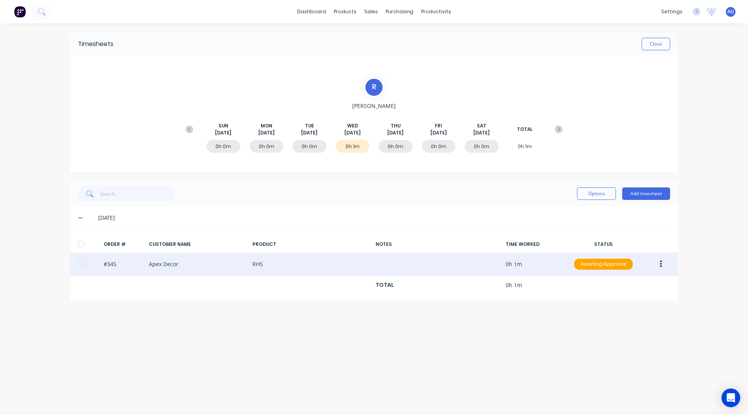
click at [662, 266] on button "button" at bounding box center [660, 264] width 18 height 14
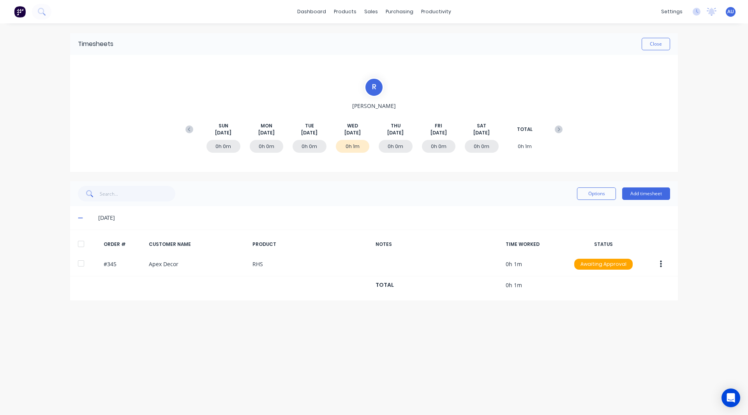
click at [702, 223] on div "dashboard products sales purchasing productivity dashboard products Product Cat…" at bounding box center [374, 207] width 748 height 415
click at [640, 194] on button "Add timesheet" at bounding box center [646, 193] width 48 height 12
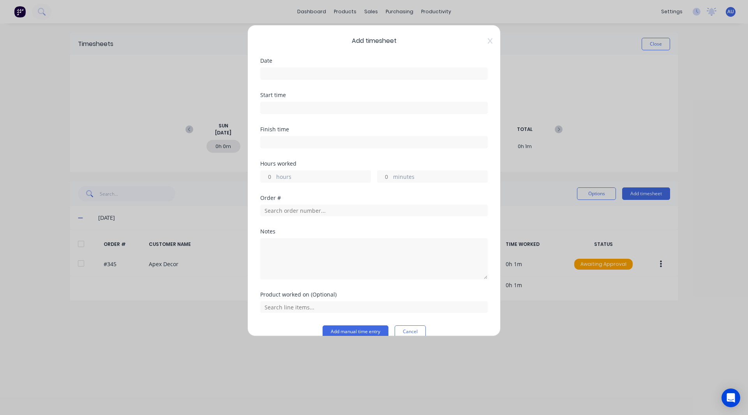
click at [311, 75] on input at bounding box center [373, 74] width 227 height 12
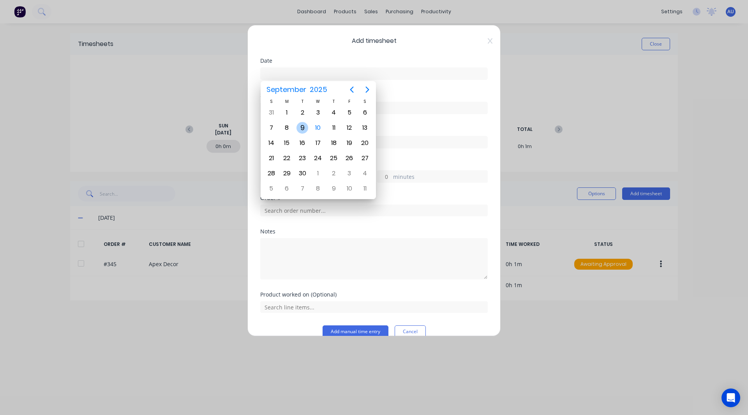
click at [298, 129] on div "9" at bounding box center [302, 128] width 12 height 12
type input "09/09/2025"
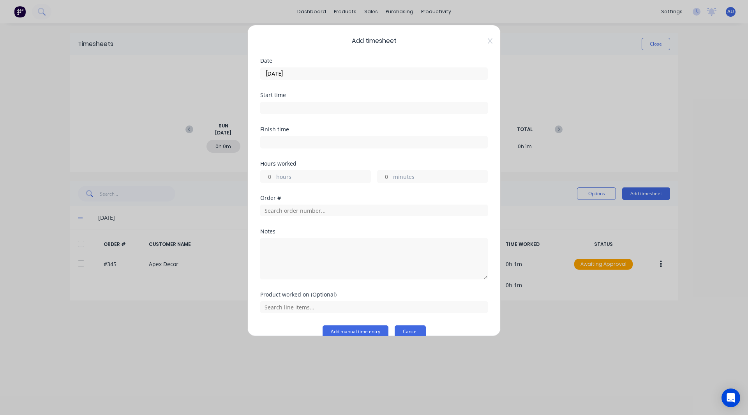
click at [396, 329] on button "Cancel" at bounding box center [409, 331] width 31 height 12
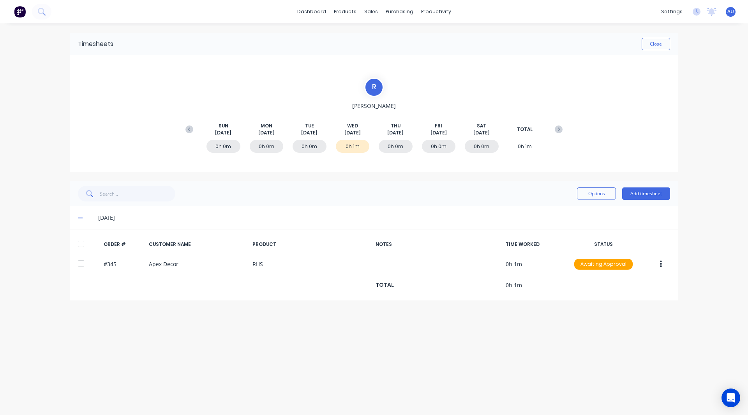
click at [21, 13] on img at bounding box center [20, 12] width 12 height 12
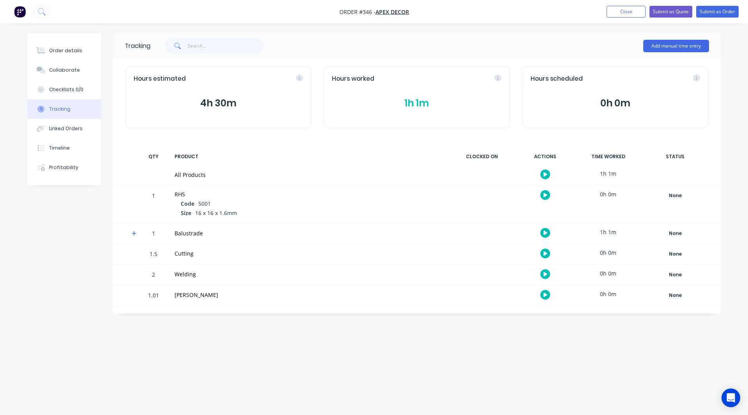
click at [134, 231] on icon at bounding box center [134, 233] width 5 height 5
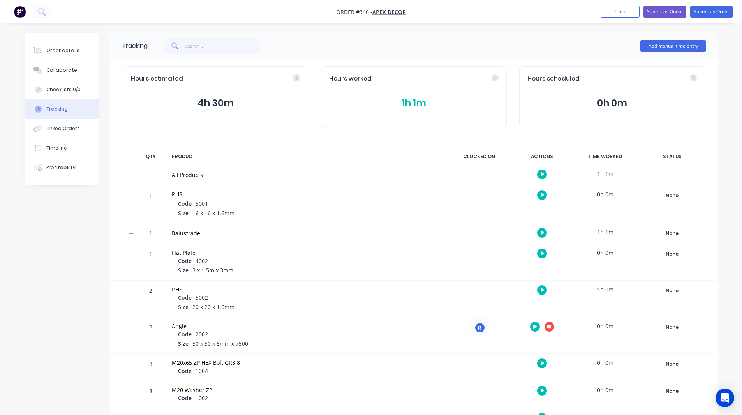
scroll to position [111, 0]
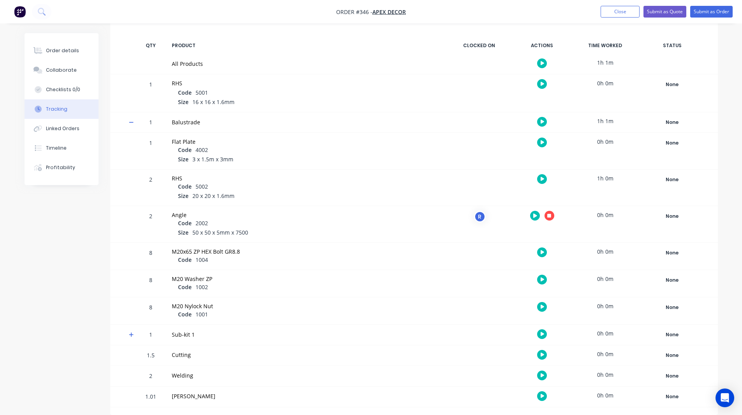
click at [550, 216] on icon "button" at bounding box center [549, 215] width 4 height 4
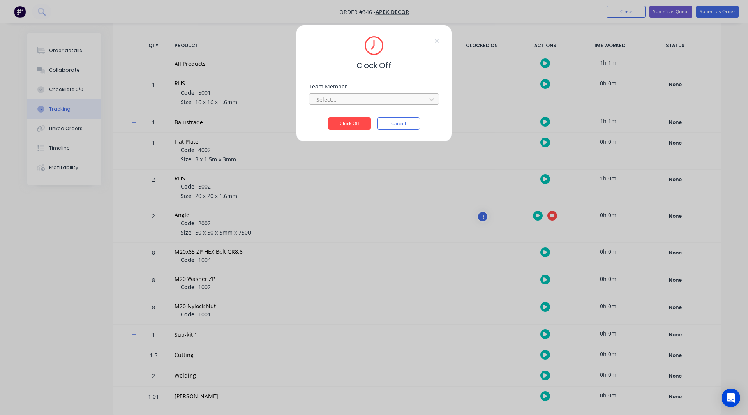
click at [329, 94] on div "Select..." at bounding box center [368, 99] width 111 height 12
click at [327, 113] on div "[PERSON_NAME]" at bounding box center [374, 116] width 130 height 14
click at [342, 121] on button "Clock Off" at bounding box center [349, 123] width 43 height 12
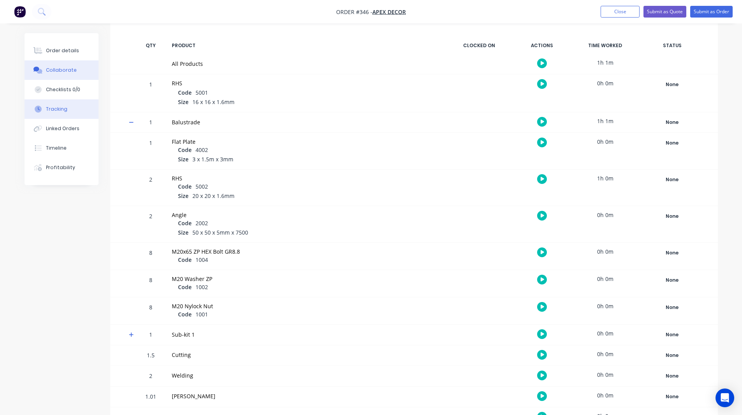
click at [68, 70] on div "Collaborate" at bounding box center [61, 70] width 31 height 7
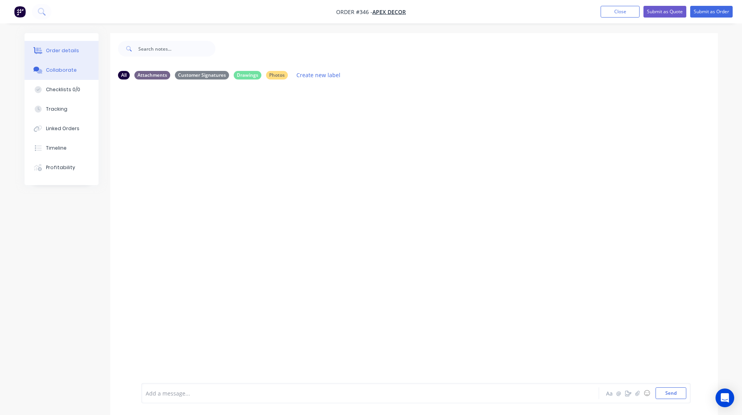
click at [54, 51] on div "Order details" at bounding box center [62, 50] width 33 height 7
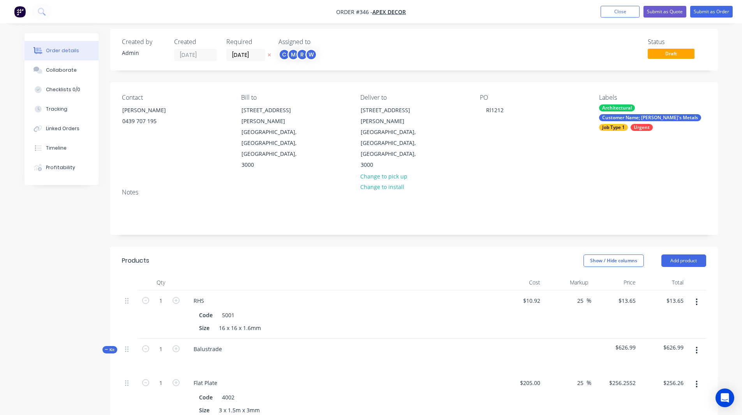
scroll to position [5, 0]
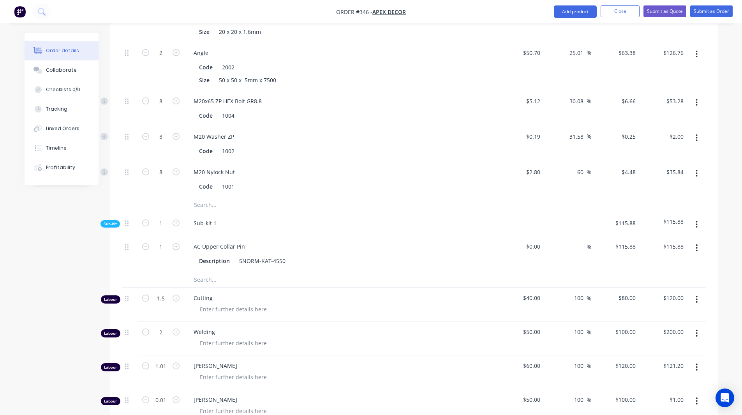
scroll to position [630, 0]
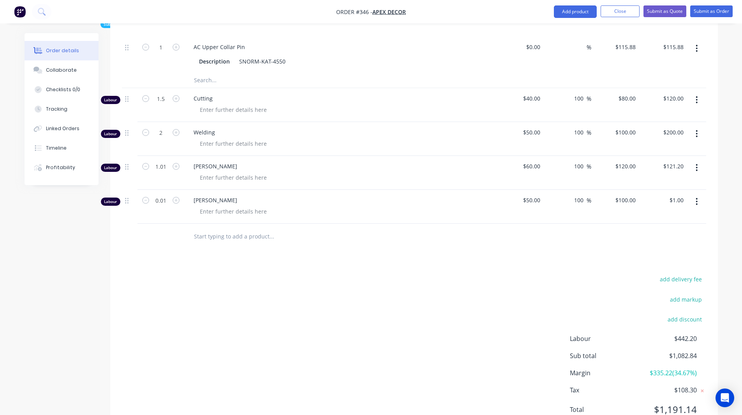
drag, startPoint x: 697, startPoint y: 165, endPoint x: 700, endPoint y: 171, distance: 6.1
click at [700, 194] on button "button" at bounding box center [696, 201] width 18 height 14
click at [649, 263] on div "Delete" at bounding box center [669, 268] width 60 height 11
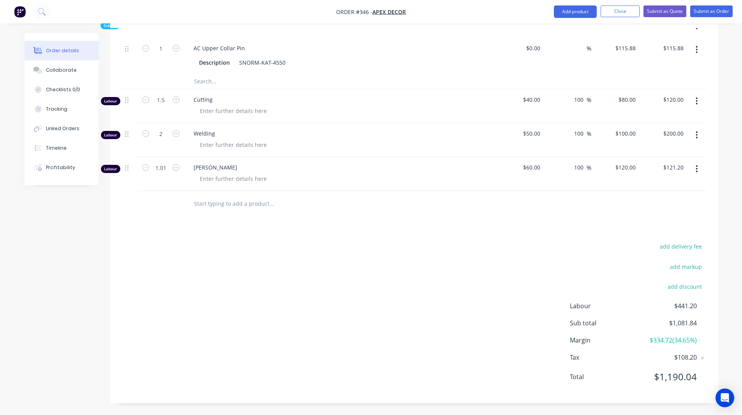
scroll to position [596, 0]
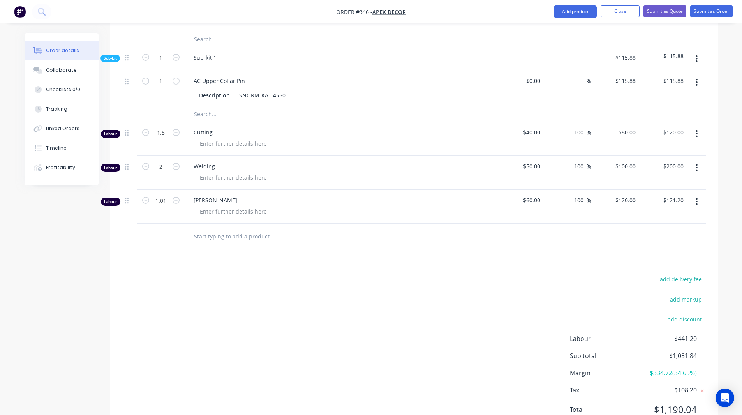
click at [697, 198] on icon "button" at bounding box center [697, 201] width 2 height 7
click at [652, 263] on div "Delete" at bounding box center [669, 268] width 60 height 11
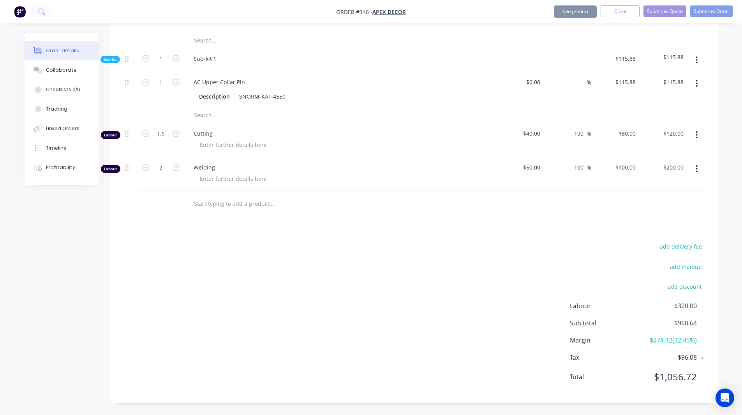
scroll to position [562, 0]
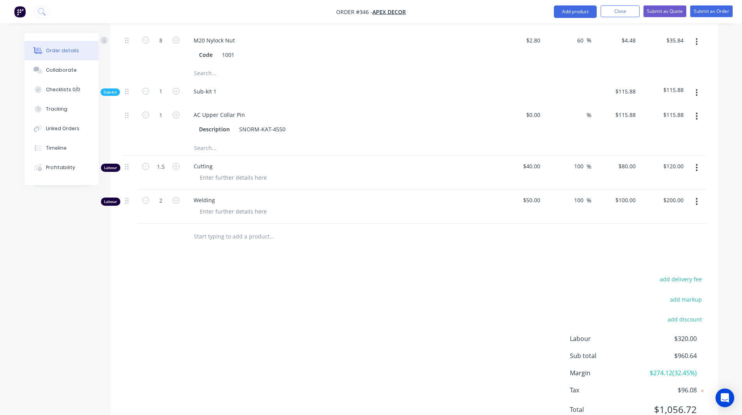
click at [534, 274] on div "add delivery fee add markup add discount Labour $320.00 Sub total $960.64 Margi…" at bounding box center [414, 349] width 584 height 150
click at [677, 368] on span "$274.12 ( 32.45 %)" at bounding box center [667, 372] width 58 height 9
click at [635, 238] on div "Products Show / Hide columns Add product Qty Cost Markup Price Total 1 RHS Code…" at bounding box center [413, 63] width 607 height 748
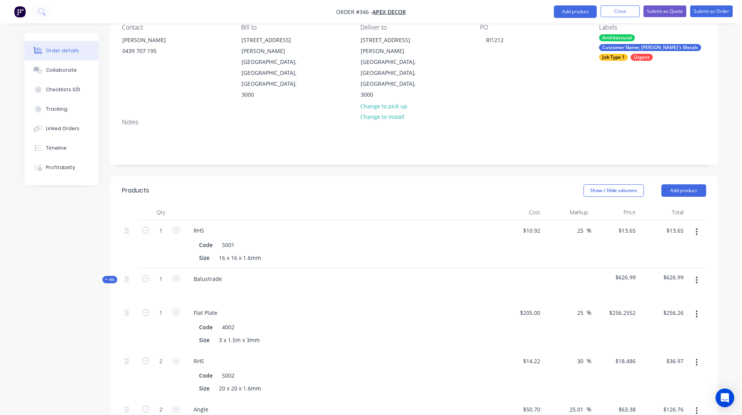
scroll to position [0, 0]
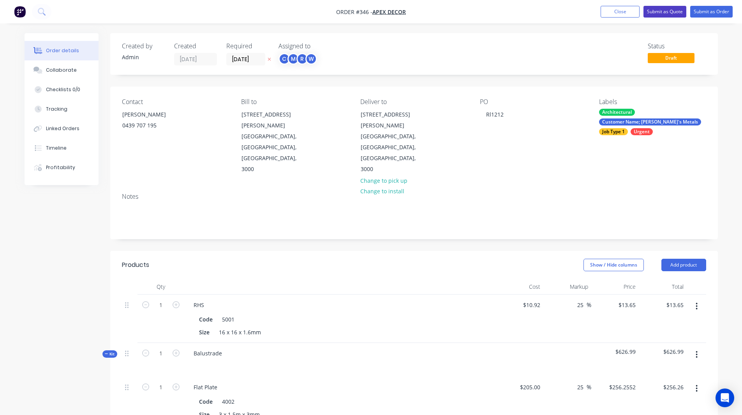
click at [660, 11] on button "Submit as Quote" at bounding box center [664, 12] width 43 height 12
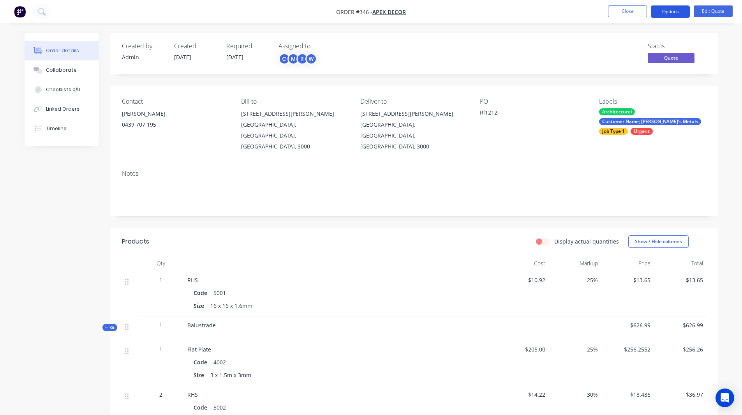
drag, startPoint x: 665, startPoint y: 14, endPoint x: 668, endPoint y: 17, distance: 5.0
click at [668, 17] on button "Options" at bounding box center [670, 11] width 39 height 12
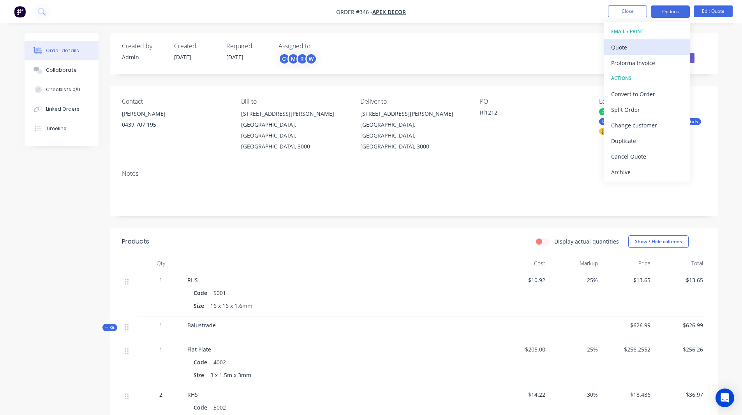
click at [628, 46] on div "Quote" at bounding box center [647, 47] width 72 height 11
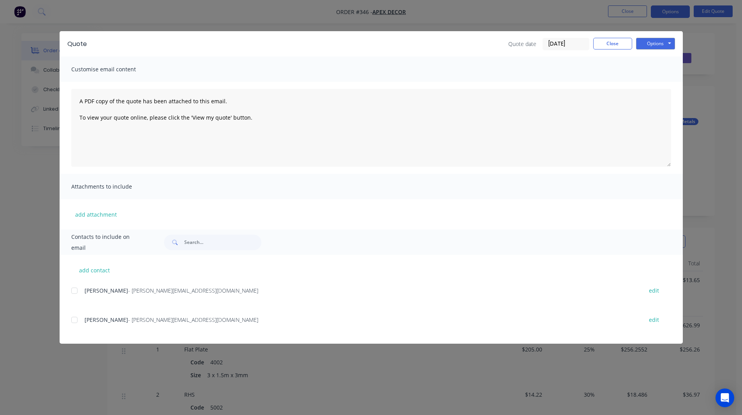
click at [72, 289] on div at bounding box center [75, 291] width 16 height 16
drag, startPoint x: 653, startPoint y: 44, endPoint x: 659, endPoint y: 47, distance: 6.8
click at [659, 47] on button "Options" at bounding box center [655, 44] width 39 height 12
click at [614, 48] on button "Close" at bounding box center [612, 44] width 39 height 12
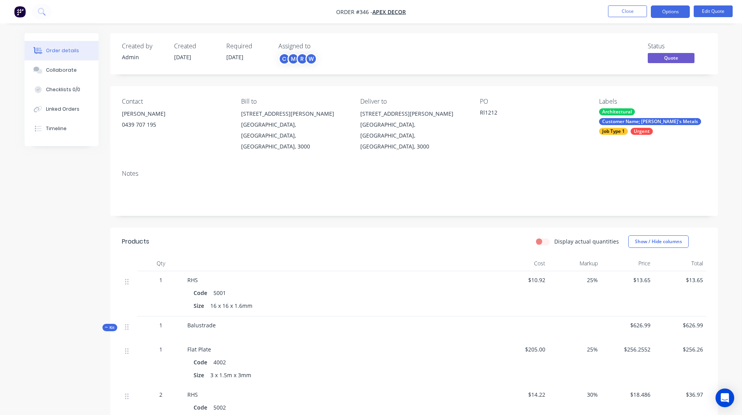
click at [112, 324] on span "Kit" at bounding box center [110, 327] width 10 height 6
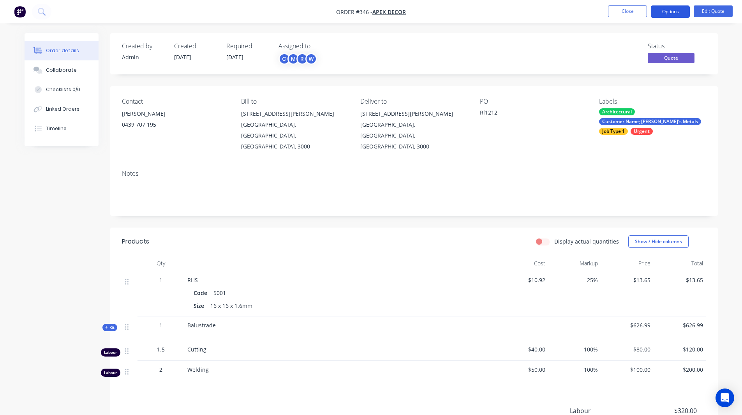
click at [657, 12] on button "Options" at bounding box center [670, 11] width 39 height 12
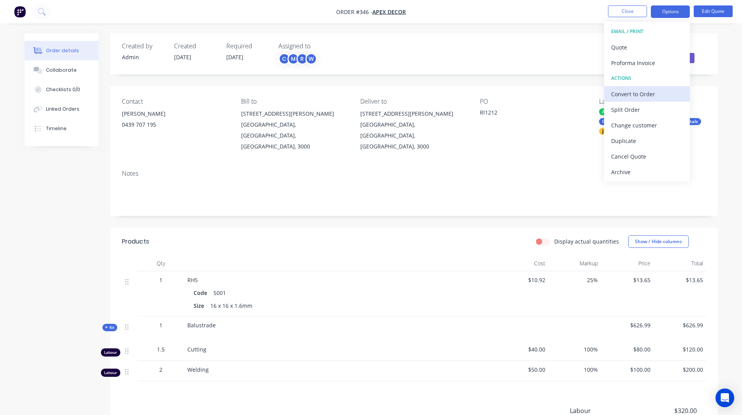
click at [637, 90] on div "Convert to Order" at bounding box center [647, 93] width 72 height 11
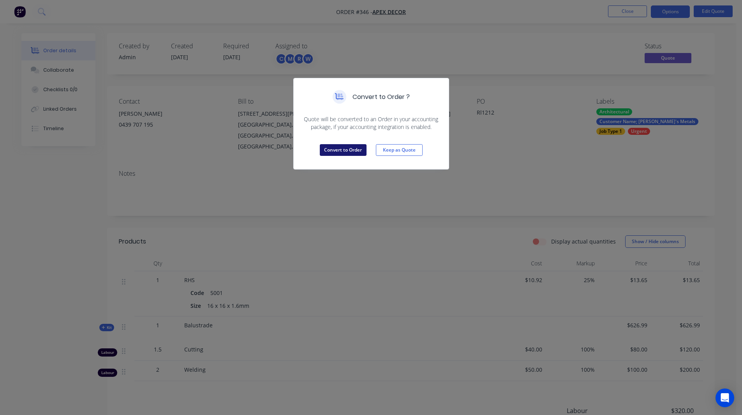
click at [348, 148] on button "Convert to Order" at bounding box center [343, 150] width 47 height 12
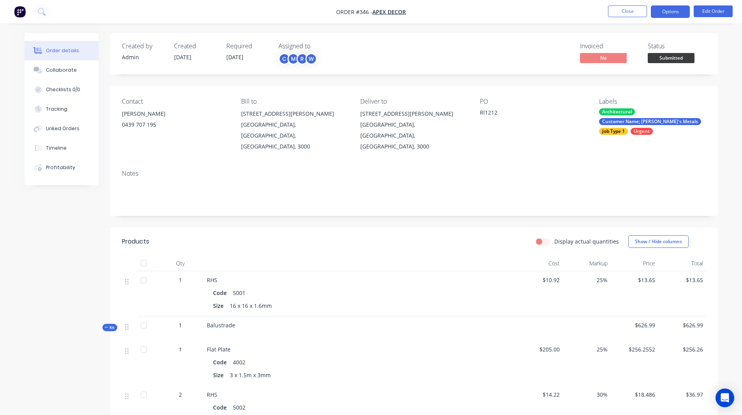
click at [659, 12] on button "Options" at bounding box center [670, 11] width 39 height 12
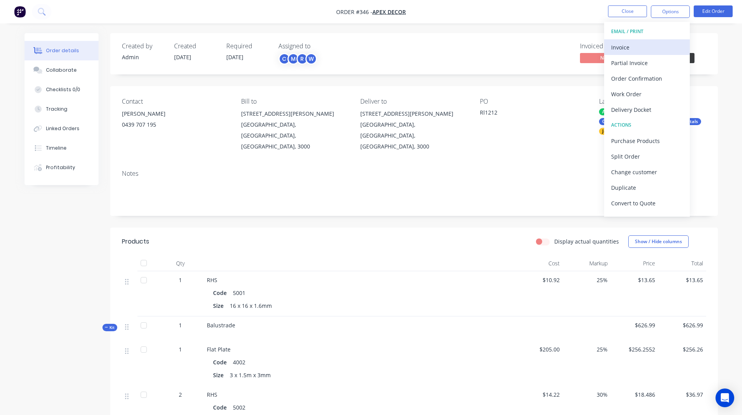
click at [633, 42] on div "Invoice" at bounding box center [647, 47] width 72 height 11
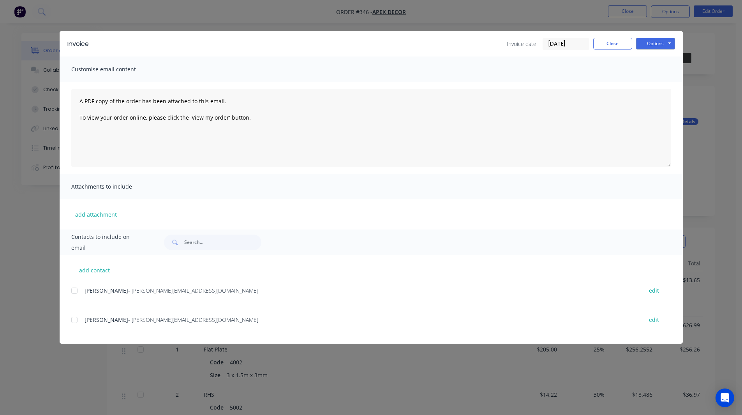
click at [77, 288] on div at bounding box center [75, 291] width 16 height 16
click at [648, 40] on button "Options" at bounding box center [655, 44] width 39 height 12
click at [611, 44] on button "Close" at bounding box center [612, 44] width 39 height 12
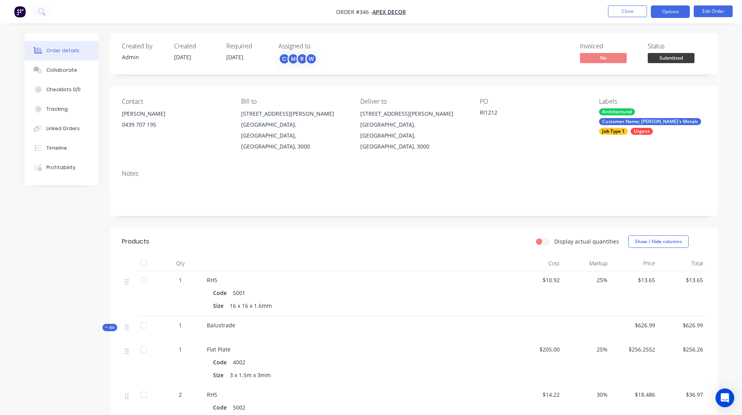
click at [664, 14] on button "Options" at bounding box center [670, 11] width 39 height 12
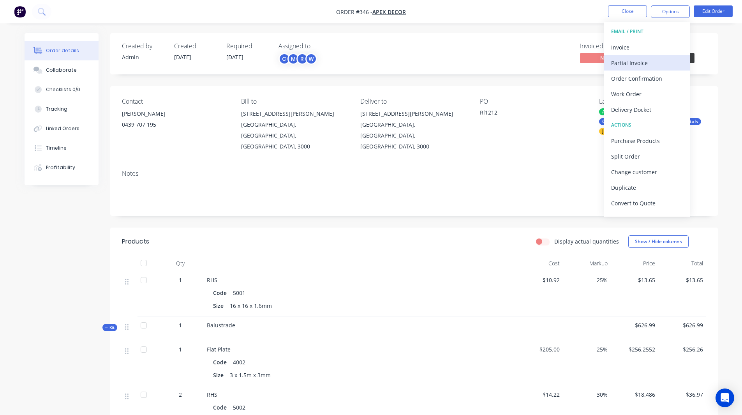
click at [638, 64] on div "Partial Invoice" at bounding box center [647, 62] width 72 height 11
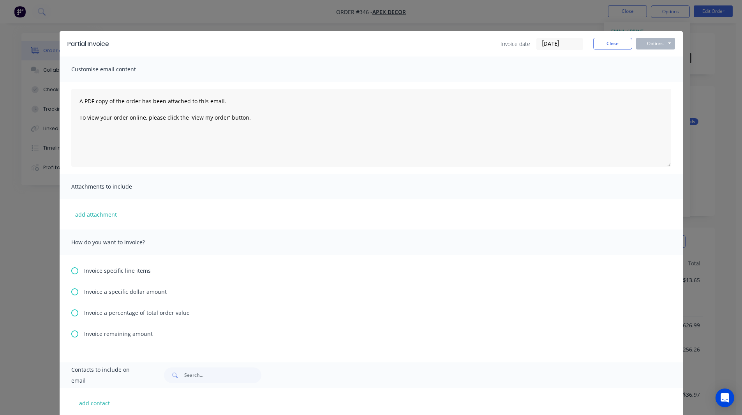
scroll to position [72, 0]
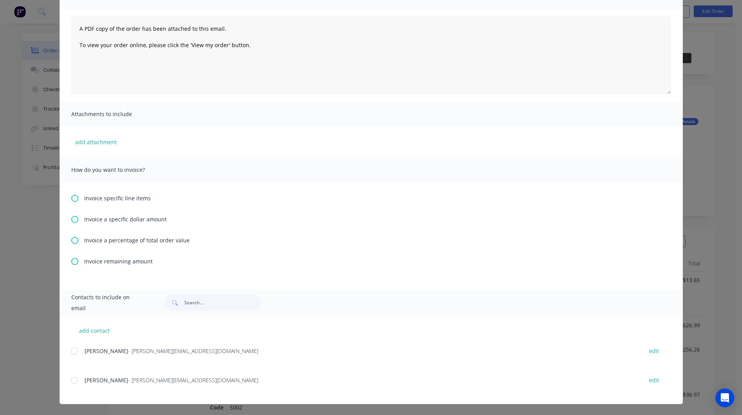
click at [71, 240] on icon at bounding box center [74, 240] width 7 height 7
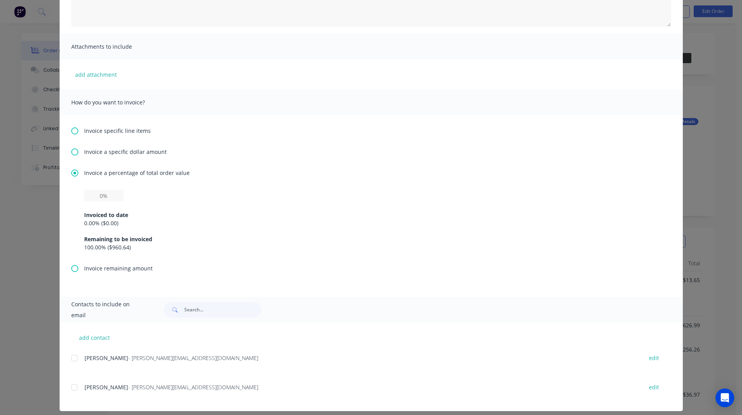
scroll to position [143, 0]
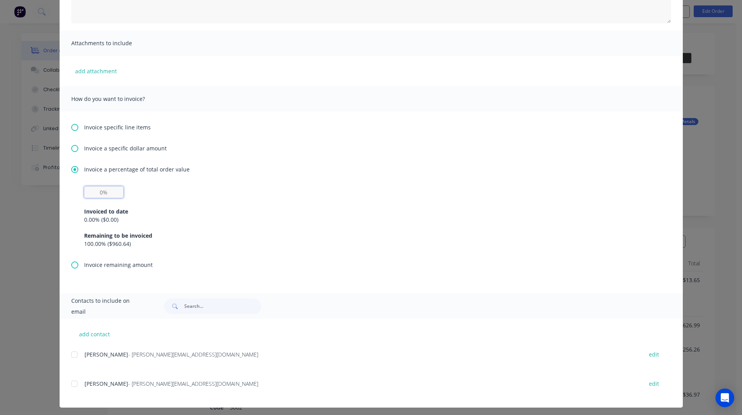
click at [100, 195] on input "text" at bounding box center [103, 192] width 39 height 12
type input "50%"
click at [154, 192] on div "50% Invoiced to date 0.00 % ( $0.00 ) Remaining to be invoiced 100.00 % ( $960.…" at bounding box center [371, 217] width 574 height 62
click at [72, 151] on icon at bounding box center [74, 148] width 7 height 7
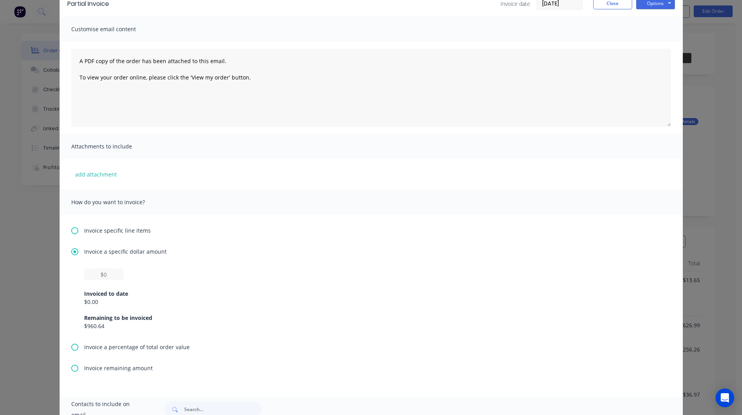
scroll to position [41, 0]
click at [101, 274] on input "text" at bounding box center [103, 273] width 39 height 12
type input "$500"
click at [153, 264] on div "Invoice a specific dollar amount $500 Invoiced to date $0.00 Remaining to be in…" at bounding box center [371, 293] width 600 height 95
click at [71, 229] on icon at bounding box center [74, 229] width 7 height 7
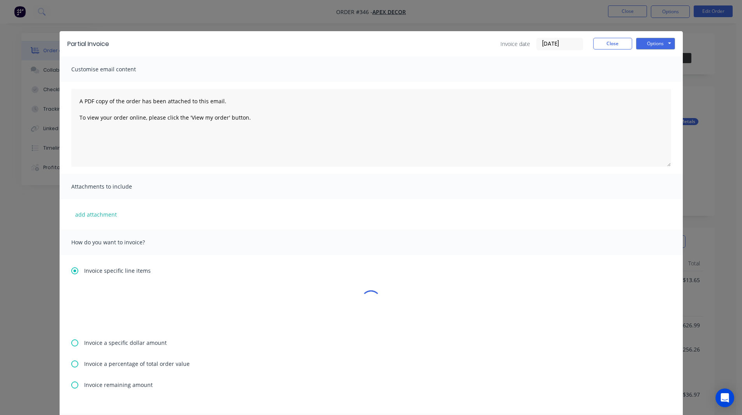
scroll to position [123, 0]
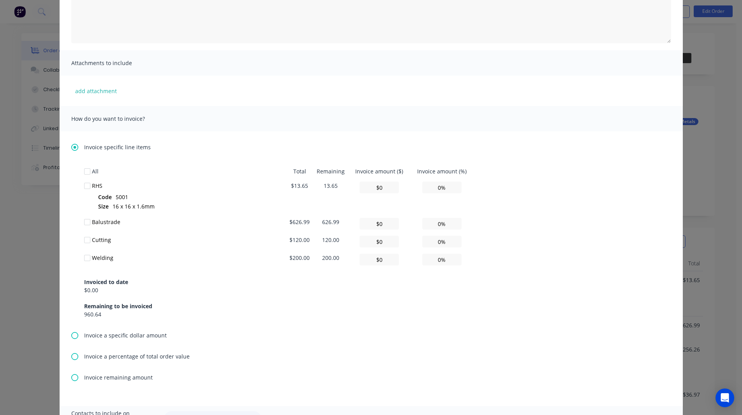
click at [83, 186] on div at bounding box center [87, 186] width 16 height 16
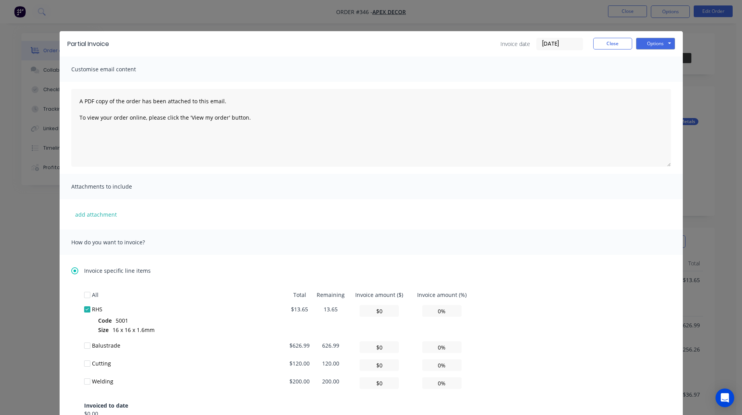
scroll to position [239, 0]
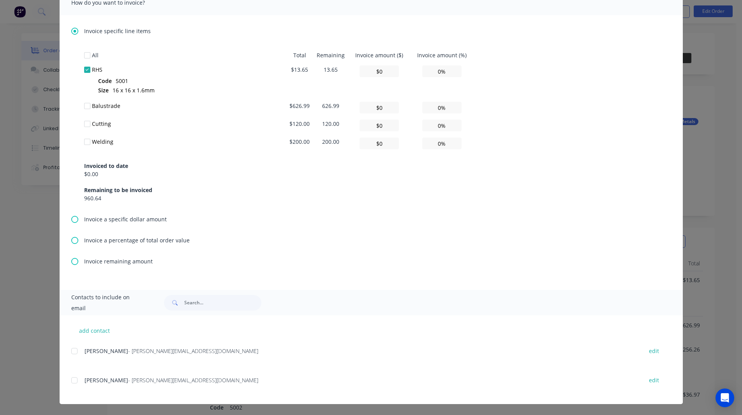
click at [71, 261] on icon at bounding box center [74, 261] width 7 height 7
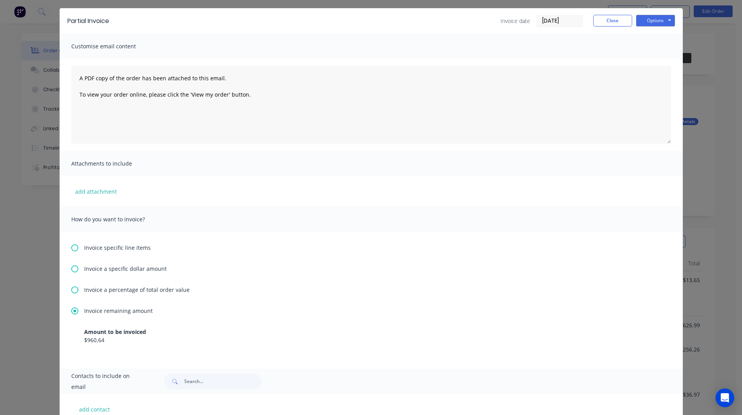
scroll to position [0, 0]
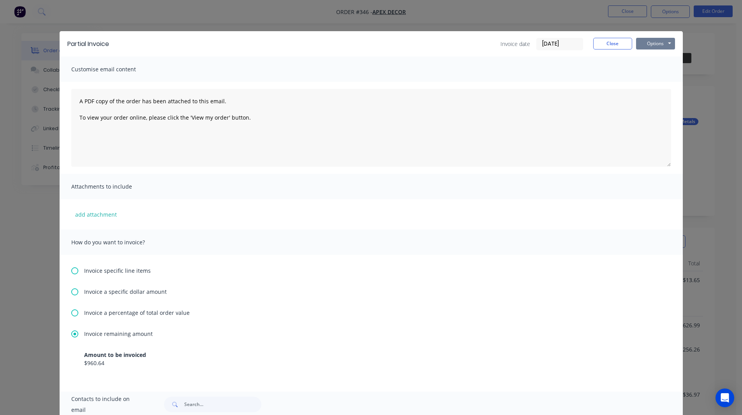
click at [648, 42] on button "Options" at bounding box center [655, 44] width 39 height 12
click at [613, 45] on button "Close" at bounding box center [612, 44] width 39 height 12
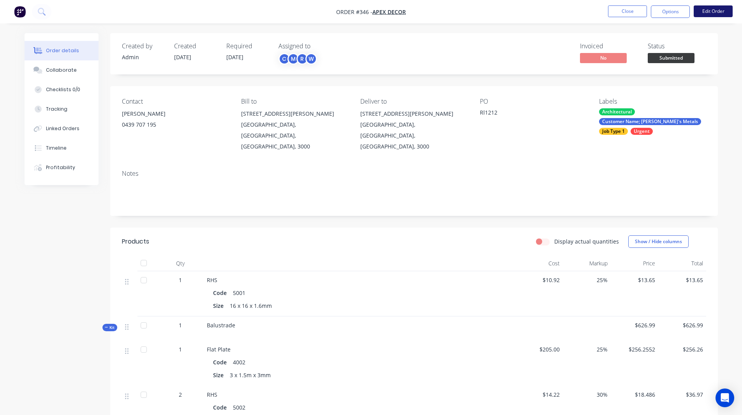
click at [718, 11] on button "Edit Order" at bounding box center [712, 11] width 39 height 12
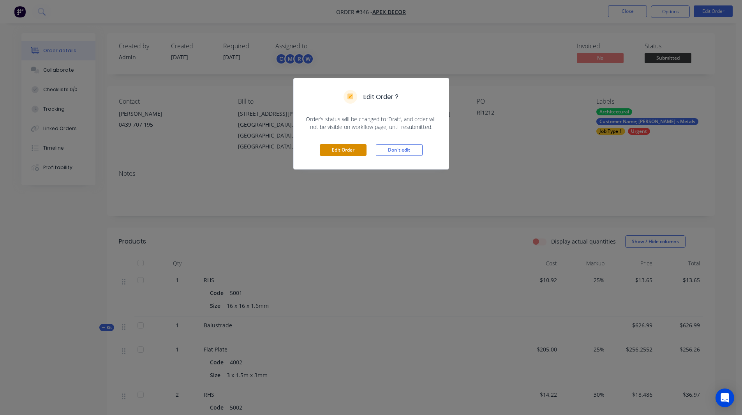
click at [339, 149] on button "Edit Order" at bounding box center [343, 150] width 47 height 12
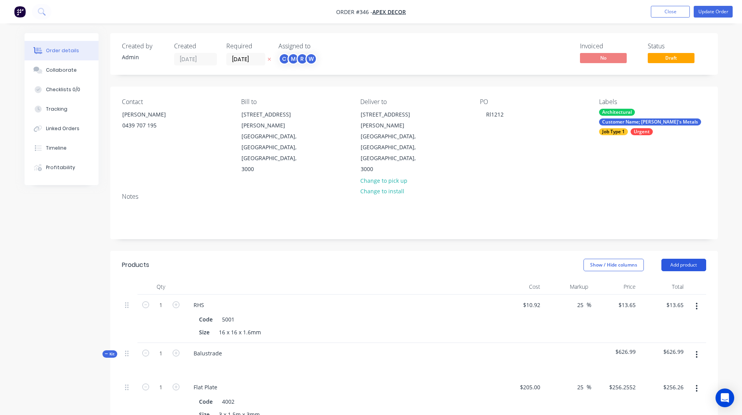
click at [685, 259] on button "Add product" at bounding box center [683, 265] width 45 height 12
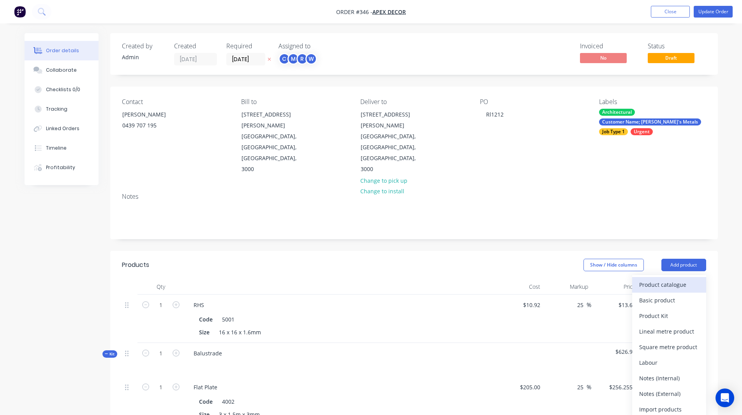
click at [663, 279] on div "Product catalogue" at bounding box center [669, 284] width 60 height 11
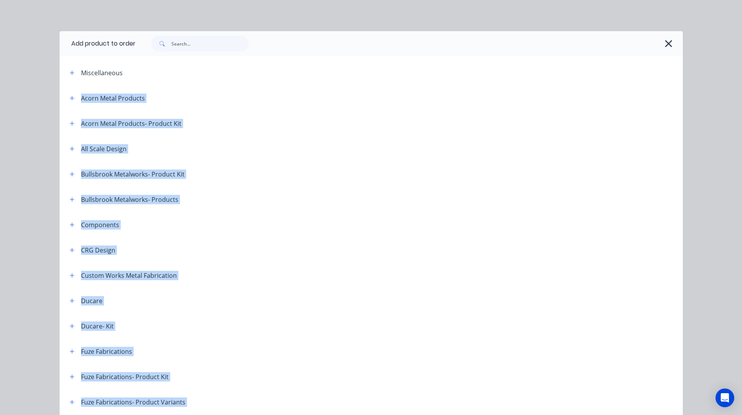
click at [239, 281] on header "Custom Works Metal Fabrication" at bounding box center [371, 274] width 623 height 25
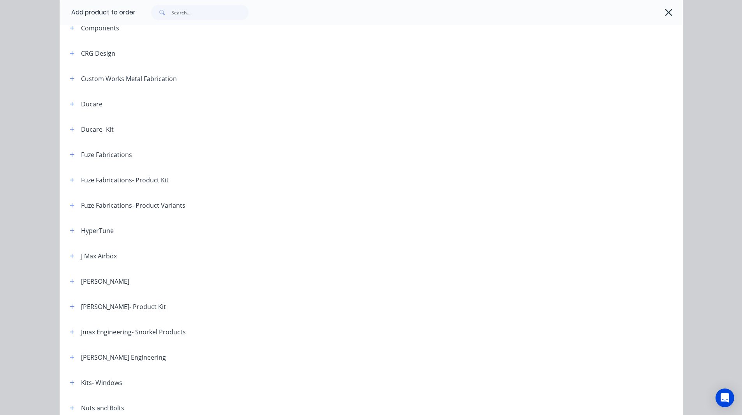
scroll to position [312, 0]
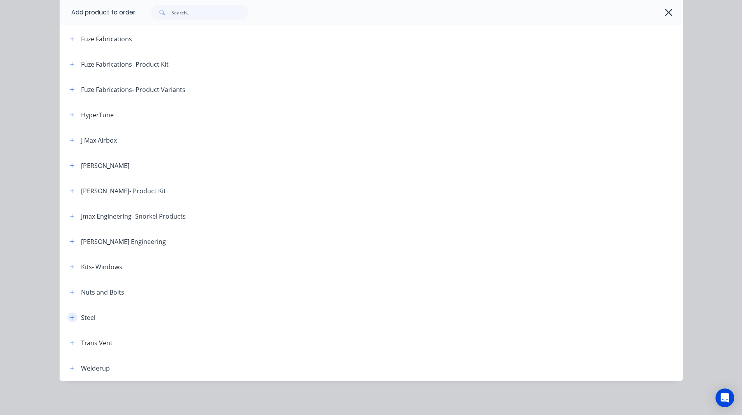
click at [70, 318] on icon "button" at bounding box center [72, 317] width 5 height 5
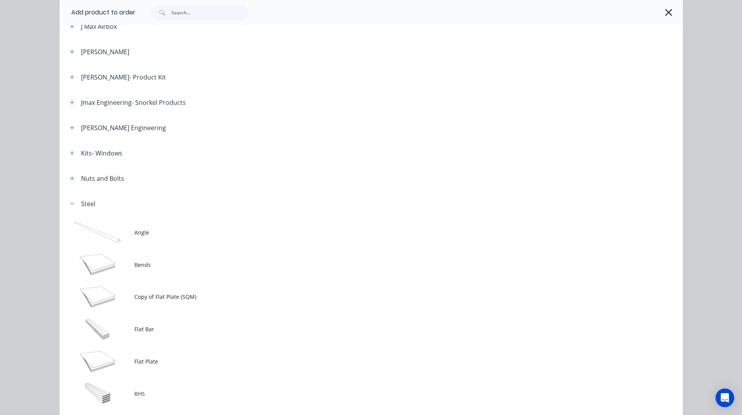
scroll to position [438, 0]
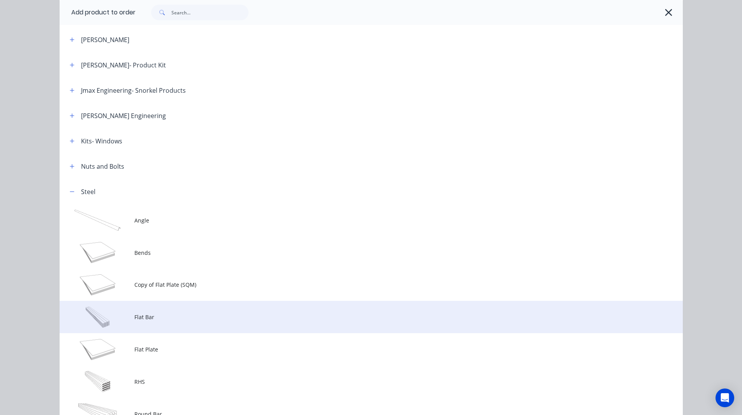
click at [137, 312] on td "Flat Bar" at bounding box center [408, 317] width 548 height 32
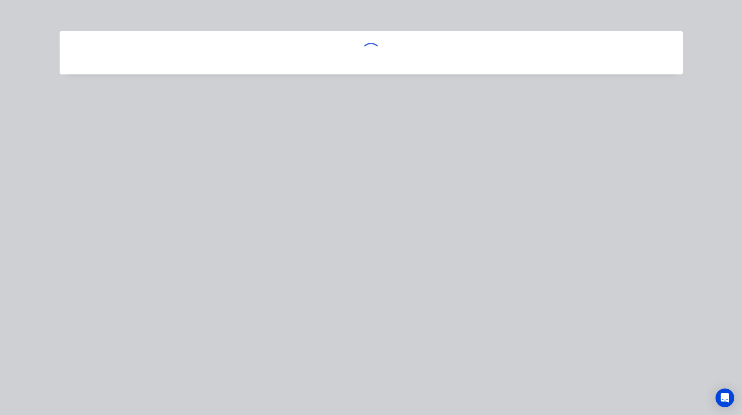
scroll to position [0, 0]
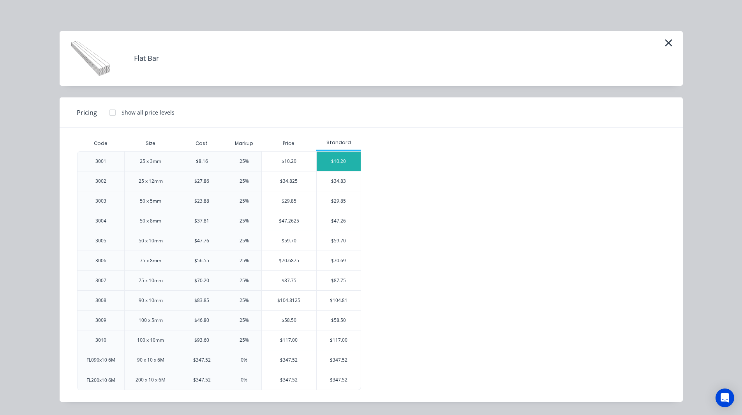
click at [333, 155] on div "$10.20" at bounding box center [339, 160] width 44 height 19
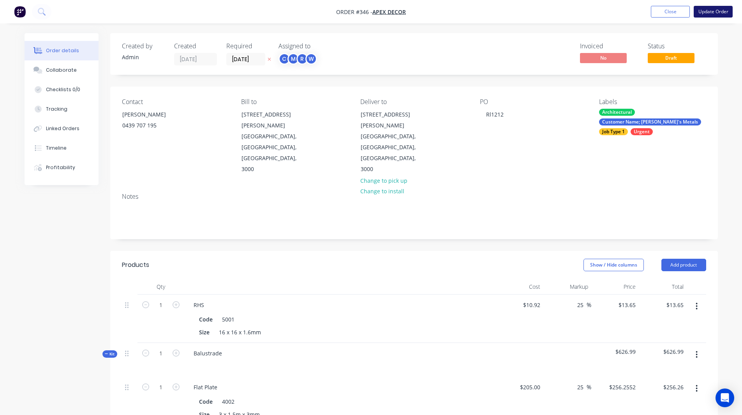
click at [712, 10] on button "Update Order" at bounding box center [712, 12] width 39 height 12
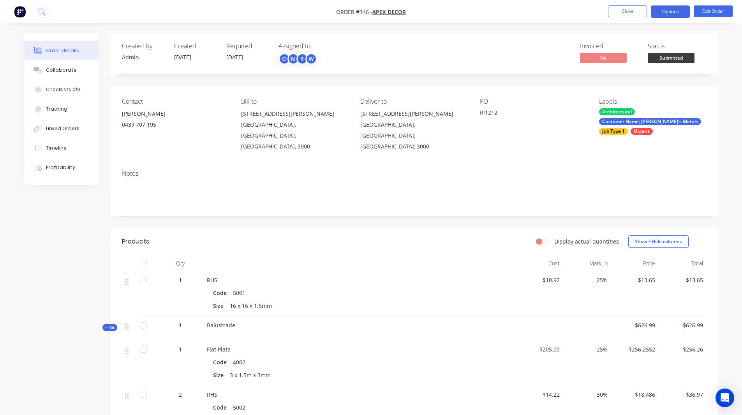
click at [679, 16] on button "Options" at bounding box center [670, 11] width 39 height 12
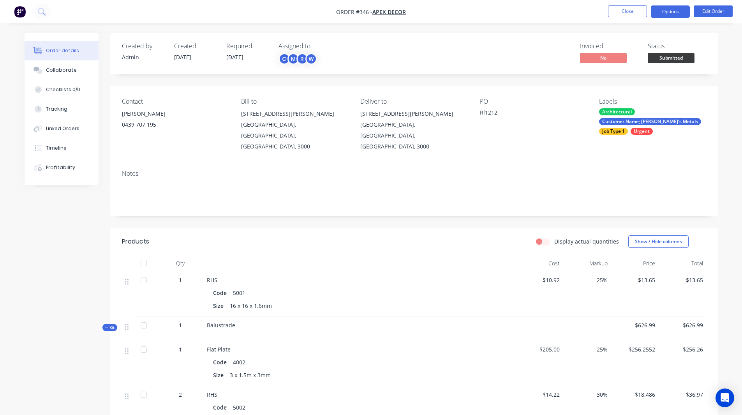
click at [658, 13] on button "Options" at bounding box center [670, 11] width 39 height 12
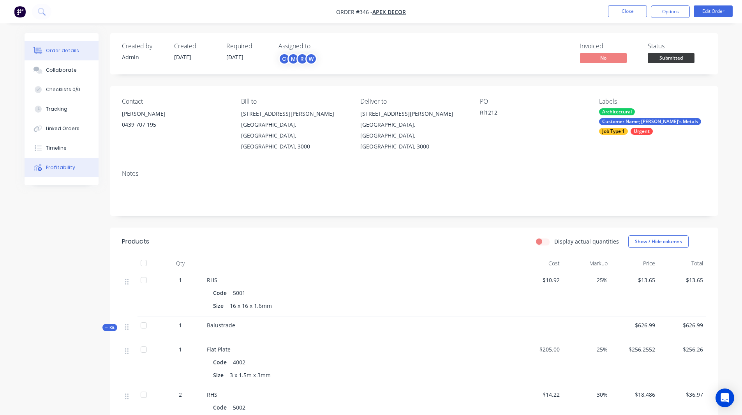
click at [59, 164] on div "Profitability" at bounding box center [60, 167] width 29 height 7
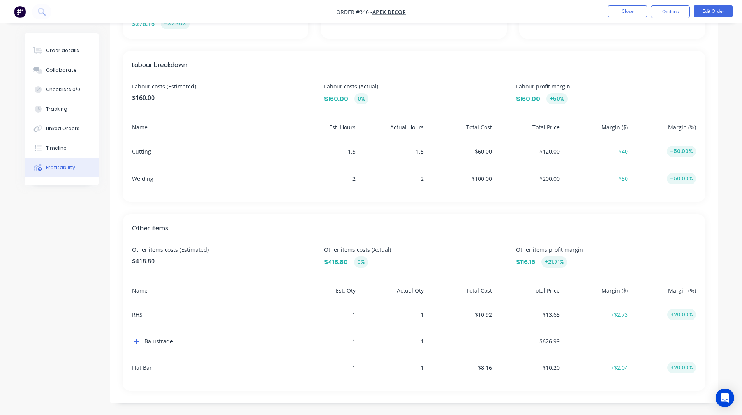
scroll to position [186, 0]
drag, startPoint x: 359, startPoint y: 150, endPoint x: 344, endPoint y: 149, distance: 15.6
click at [344, 149] on div "Cutting 1.5 1.5 $60.00 $120.00 +$40 +50.00%" at bounding box center [414, 150] width 564 height 27
drag, startPoint x: 424, startPoint y: 151, endPoint x: 398, endPoint y: 150, distance: 25.8
click at [398, 150] on div "Cutting 1.5 1.5 $60.00 $120.00 +$40 +50.00%" at bounding box center [414, 150] width 564 height 27
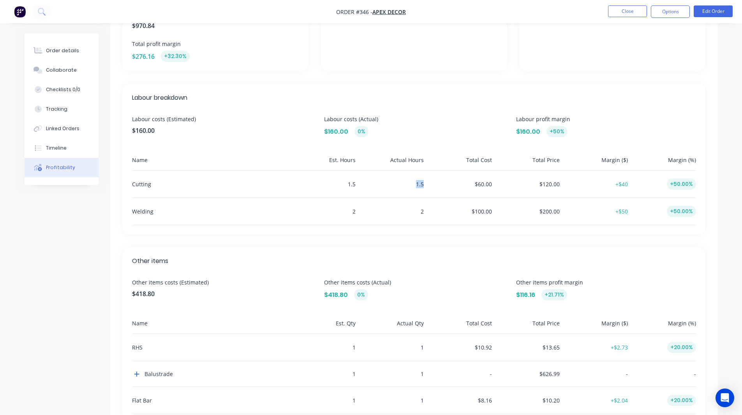
scroll to position [152, 0]
click at [56, 103] on button "Tracking" at bounding box center [62, 108] width 74 height 19
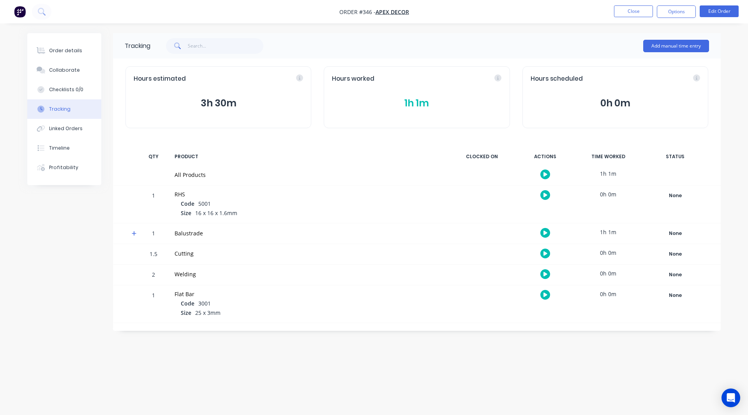
click at [24, 10] on img "button" at bounding box center [20, 12] width 12 height 12
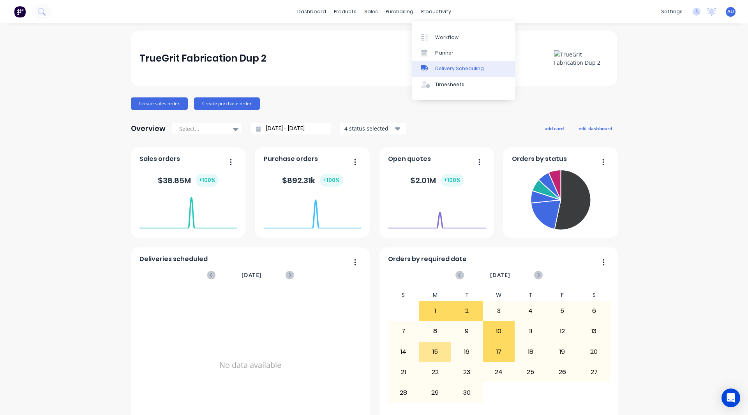
click at [446, 65] on div "Delivery Scheduling" at bounding box center [459, 68] width 49 height 7
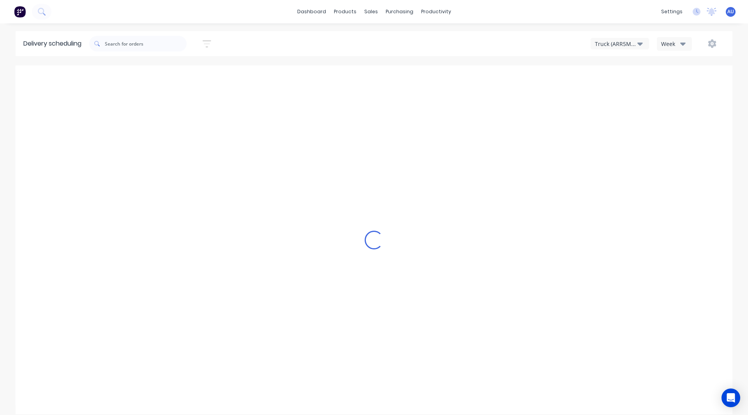
type input "Sep 7 - Sep 13"
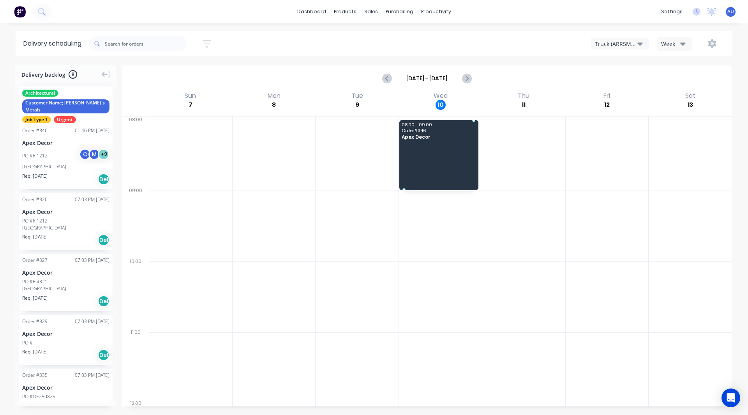
drag, startPoint x: 60, startPoint y: 132, endPoint x: 428, endPoint y: 144, distance: 368.5
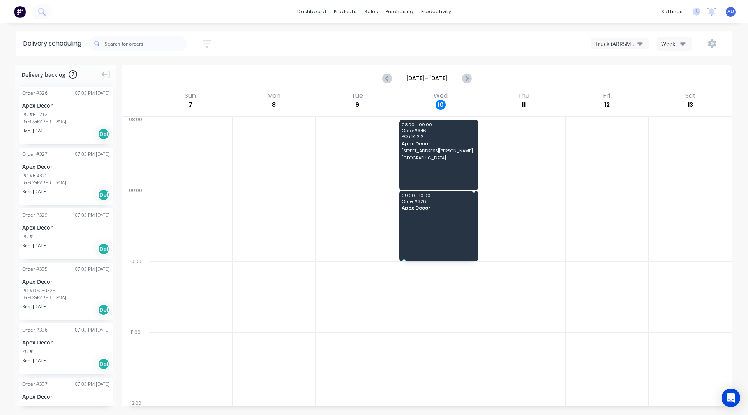
drag, startPoint x: 49, startPoint y: 116, endPoint x: 411, endPoint y: 217, distance: 375.5
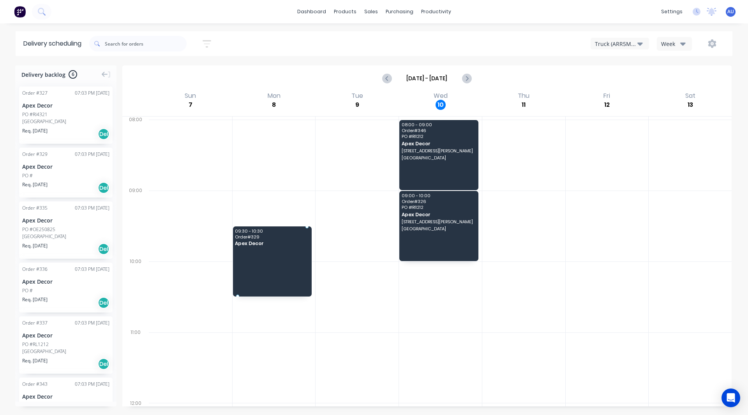
drag, startPoint x: 58, startPoint y: 166, endPoint x: 296, endPoint y: 264, distance: 258.2
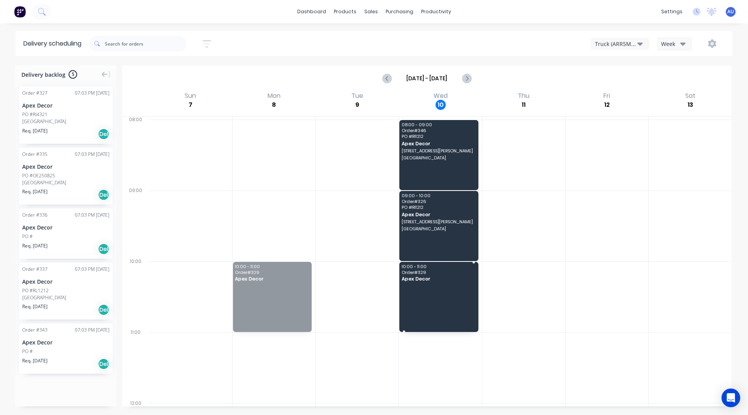
drag, startPoint x: 296, startPoint y: 264, endPoint x: 429, endPoint y: 278, distance: 133.5
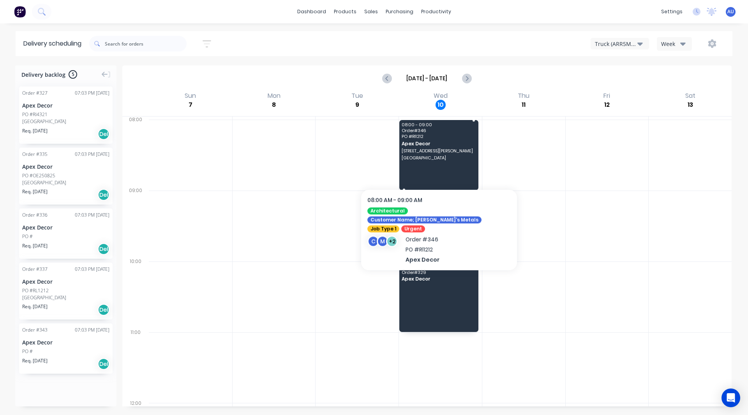
click at [439, 162] on div "08:00 - 09:00 Order # 346 PO # Rl1212 Apex Decor 789 Collins Street Melbourne" at bounding box center [438, 155] width 79 height 70
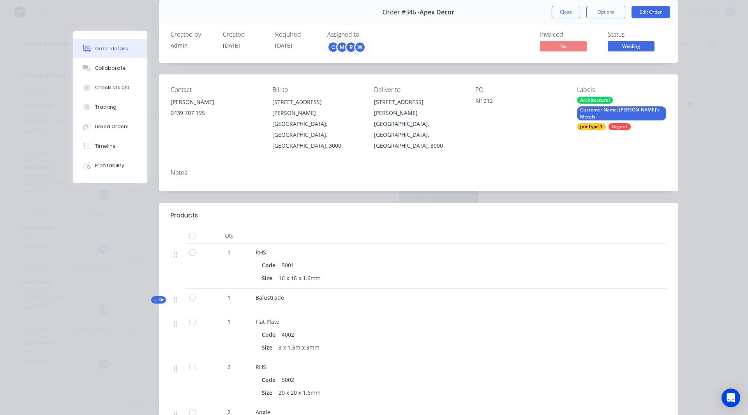
scroll to position [32, 0]
click at [118, 70] on div "Collaborate" at bounding box center [110, 68] width 31 height 7
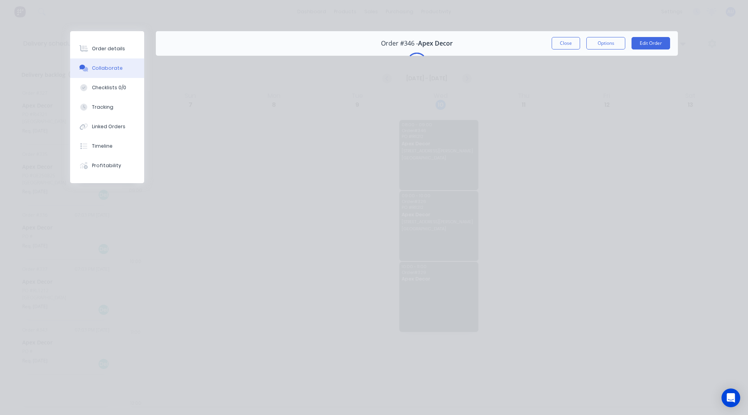
scroll to position [0, 0]
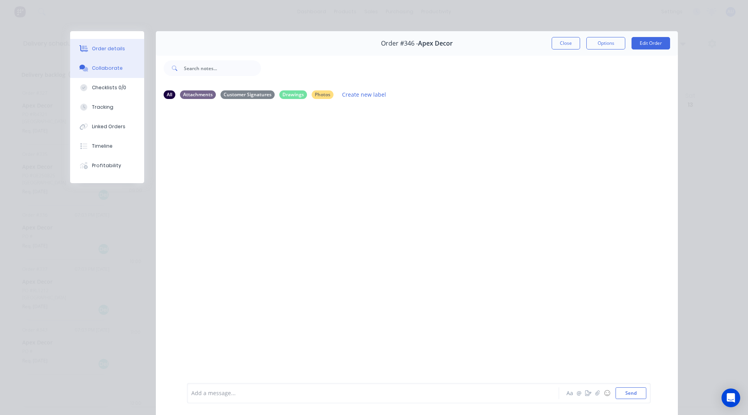
click at [111, 50] on div "Order details" at bounding box center [108, 48] width 33 height 7
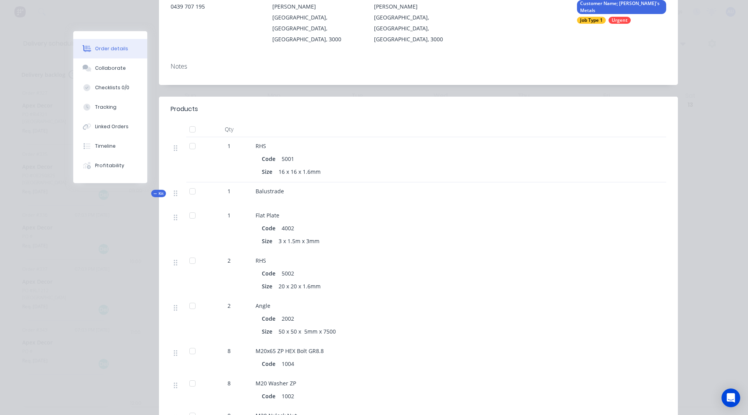
scroll to position [138, 0]
click at [109, 110] on div "Tracking" at bounding box center [105, 107] width 21 height 7
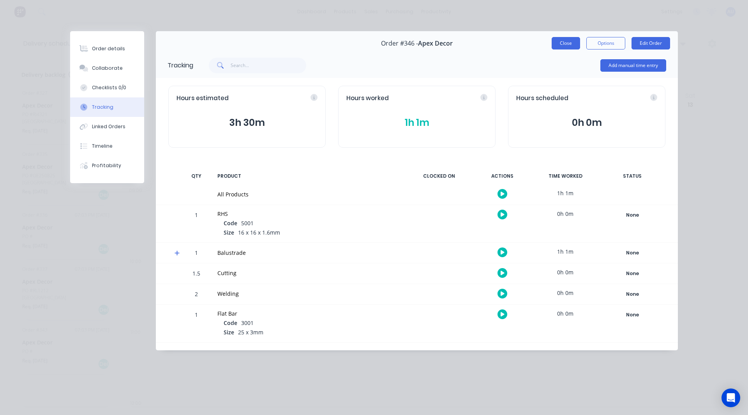
click at [566, 39] on button "Close" at bounding box center [565, 43] width 28 height 12
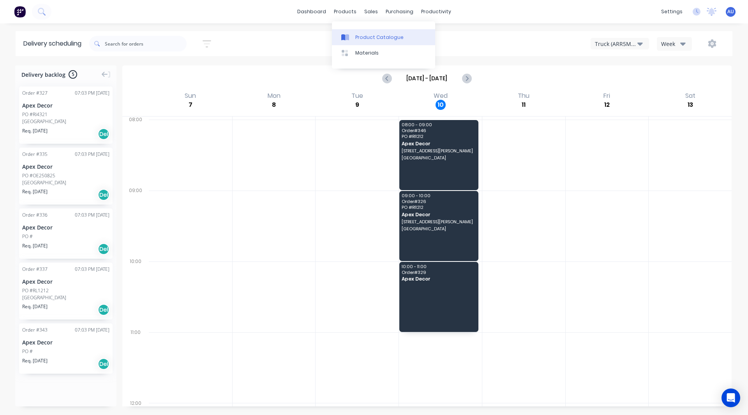
click at [370, 36] on div "Product Catalogue" at bounding box center [379, 37] width 48 height 7
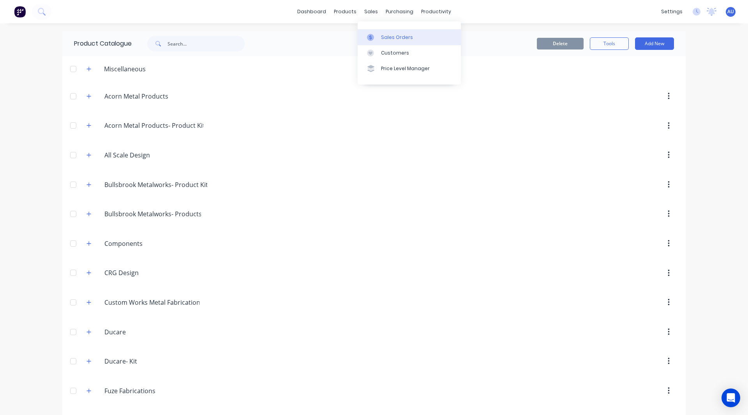
click at [387, 34] on div "Sales Orders" at bounding box center [397, 37] width 32 height 7
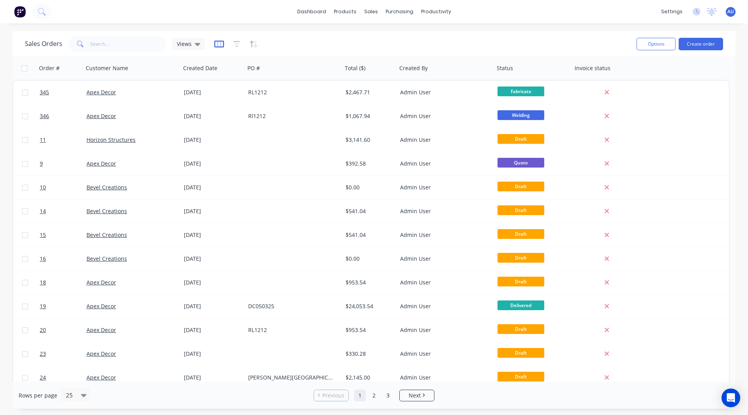
click at [219, 41] on icon "button" at bounding box center [219, 43] width 10 height 7
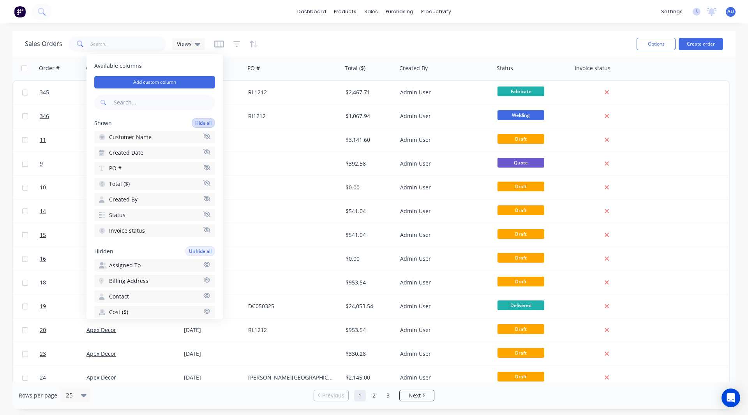
click at [192, 121] on button "Hide all" at bounding box center [203, 123] width 23 height 10
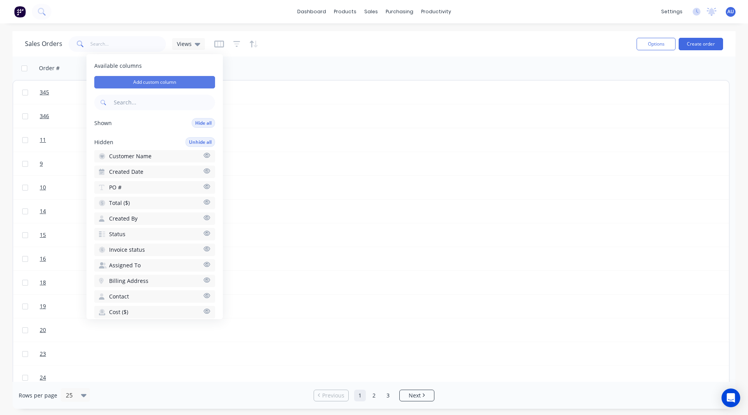
click at [152, 80] on button "Add custom column" at bounding box center [154, 82] width 121 height 12
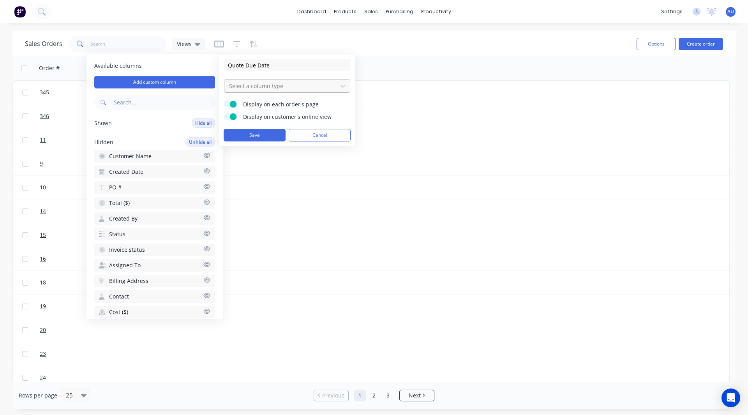
type input "Quote Due Date"
click at [242, 86] on div at bounding box center [280, 86] width 105 height 10
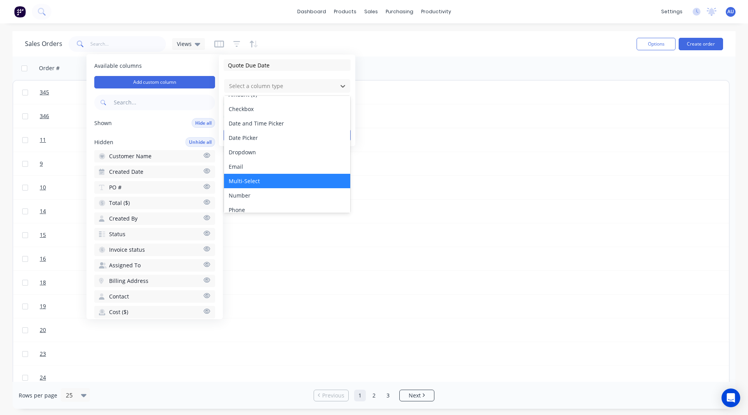
scroll to position [10, 0]
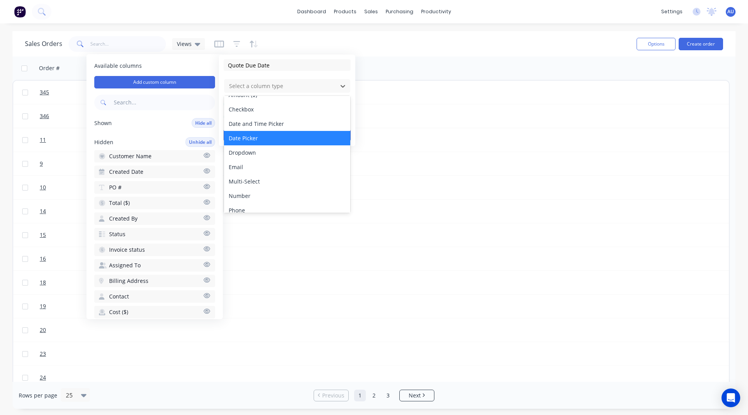
click at [252, 137] on div "Date Picker" at bounding box center [287, 138] width 126 height 14
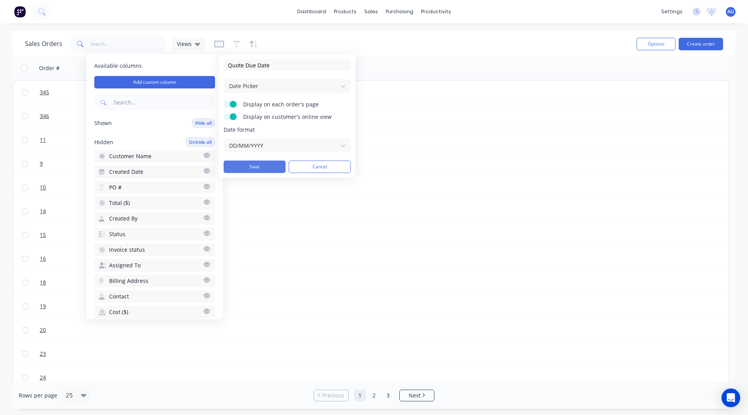
click at [252, 163] on button "Save" at bounding box center [254, 166] width 62 height 12
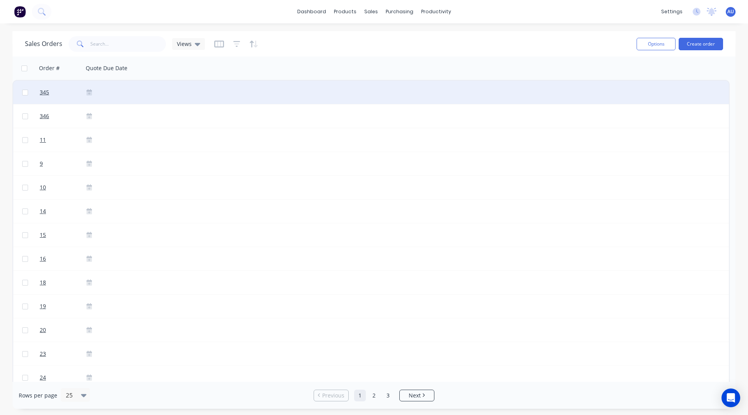
click at [89, 90] on icon at bounding box center [88, 91] width 5 height 5
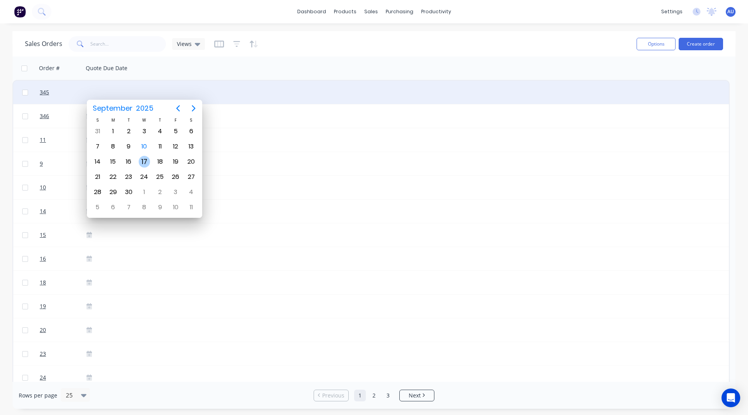
click at [142, 162] on div "17" at bounding box center [145, 162] width 12 height 12
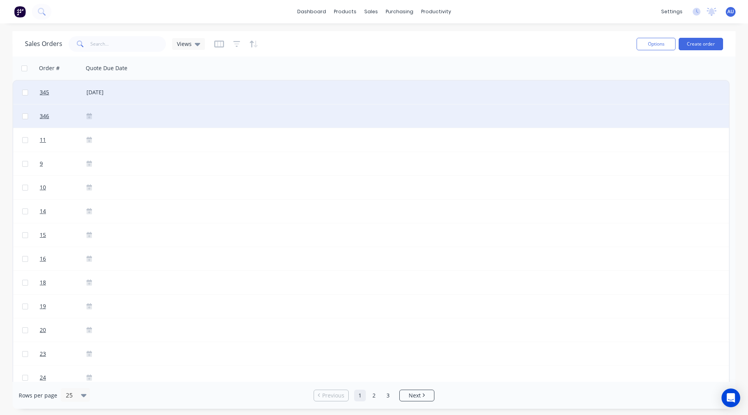
click at [88, 113] on div at bounding box center [121, 115] width 77 height 23
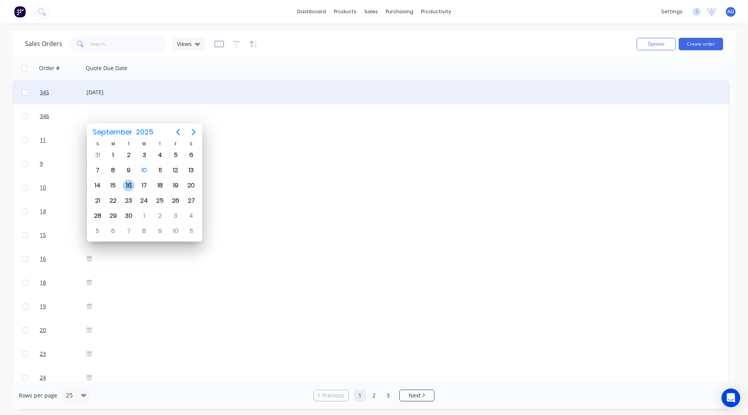
click at [132, 179] on div "16" at bounding box center [129, 185] width 16 height 15
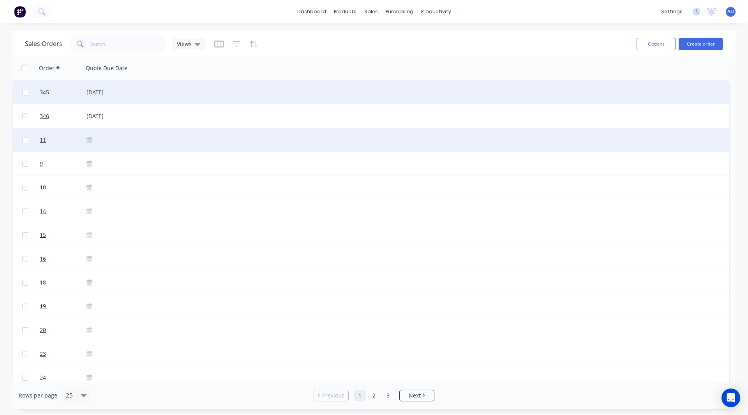
click at [89, 136] on div at bounding box center [121, 139] width 77 height 23
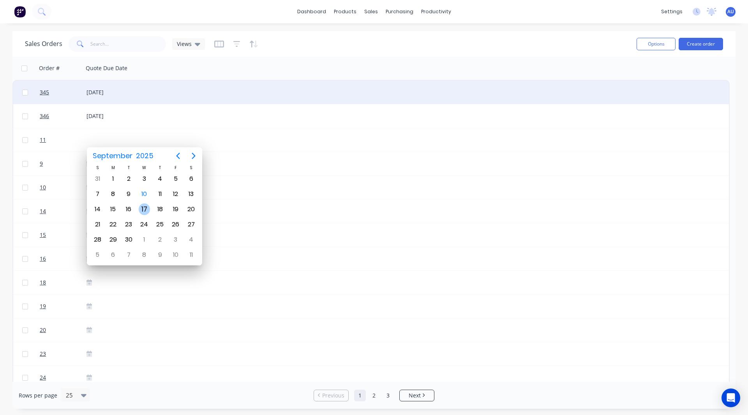
click at [146, 212] on div "17" at bounding box center [145, 209] width 12 height 12
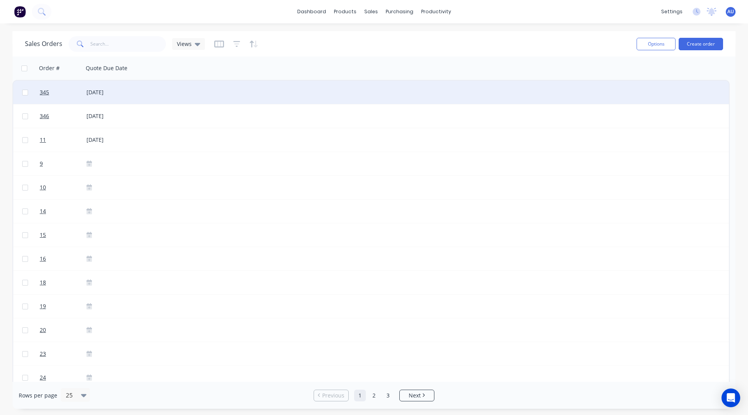
click at [290, 45] on div "Sales Orders Views" at bounding box center [327, 43] width 605 height 19
click at [640, 38] on button "Options" at bounding box center [655, 44] width 39 height 12
click at [383, 46] on div "Sales Orders Views" at bounding box center [327, 43] width 605 height 19
click at [214, 45] on icon "button" at bounding box center [219, 43] width 10 height 7
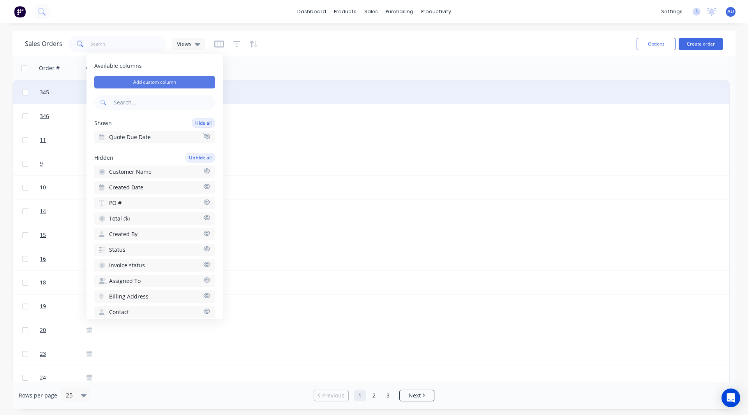
click at [135, 78] on button "Add custom column" at bounding box center [154, 82] width 121 height 12
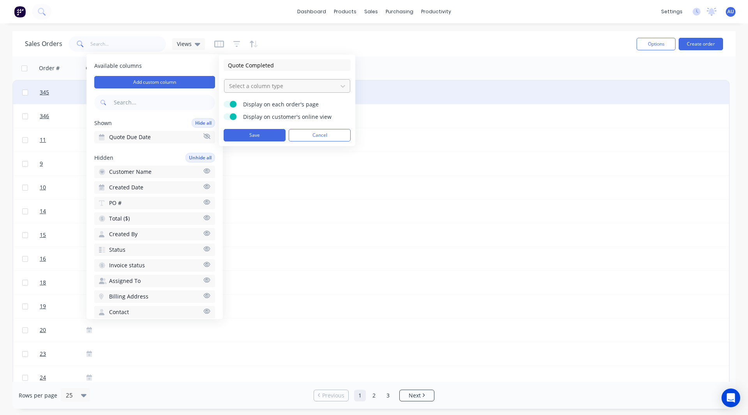
type input "Quote Completed"
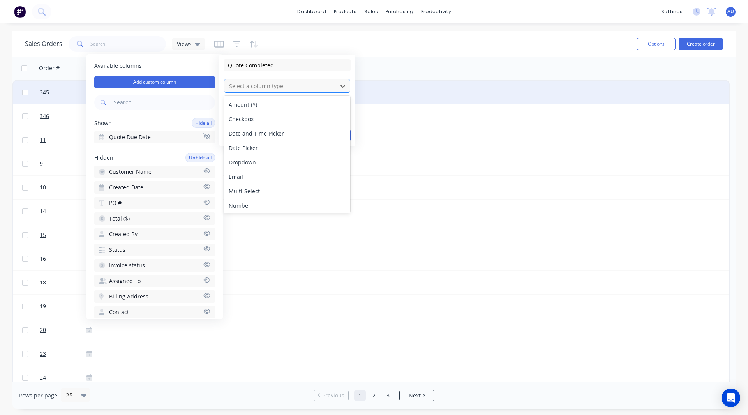
click at [251, 86] on div at bounding box center [280, 86] width 105 height 10
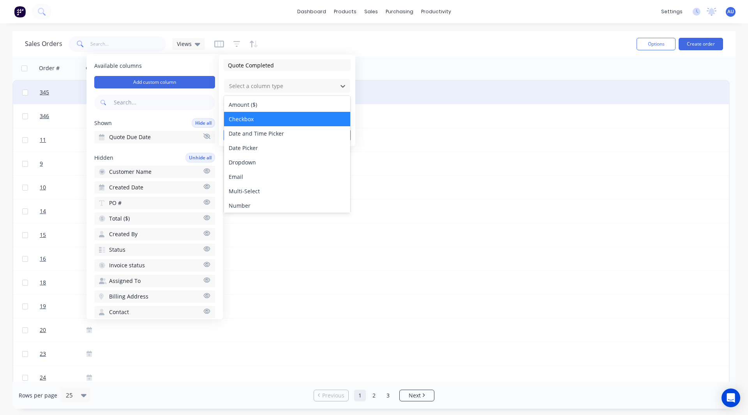
click at [246, 118] on div "Checkbox" at bounding box center [287, 119] width 126 height 14
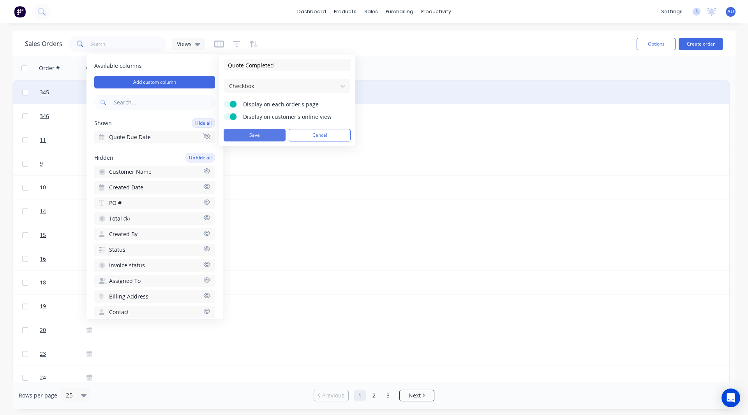
click at [270, 135] on button "Save" at bounding box center [254, 135] width 62 height 12
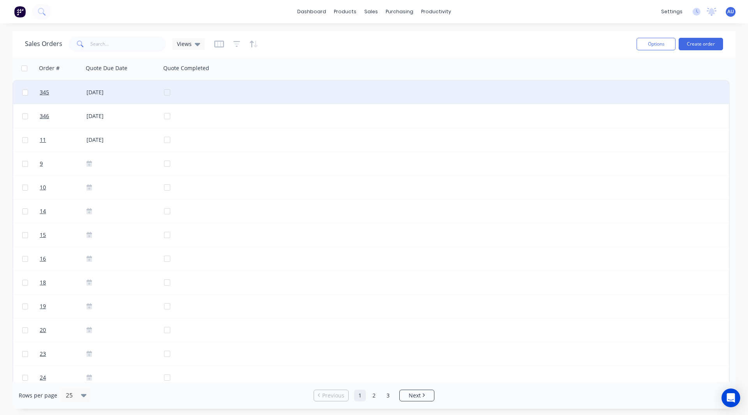
click at [167, 91] on div at bounding box center [205, 92] width 82 height 23
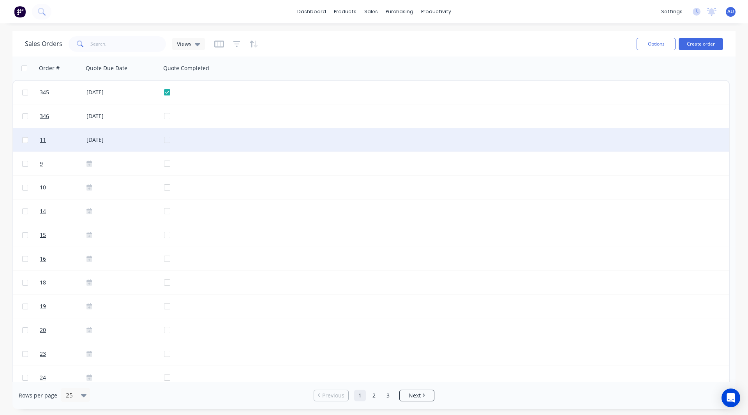
click at [167, 141] on div at bounding box center [205, 139] width 82 height 23
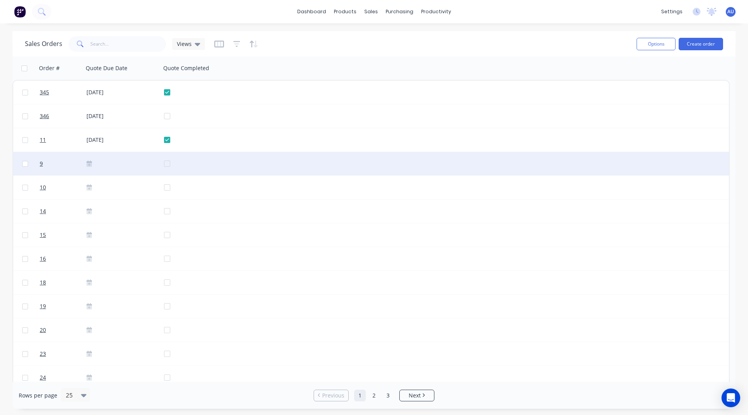
click at [169, 165] on div at bounding box center [205, 163] width 82 height 23
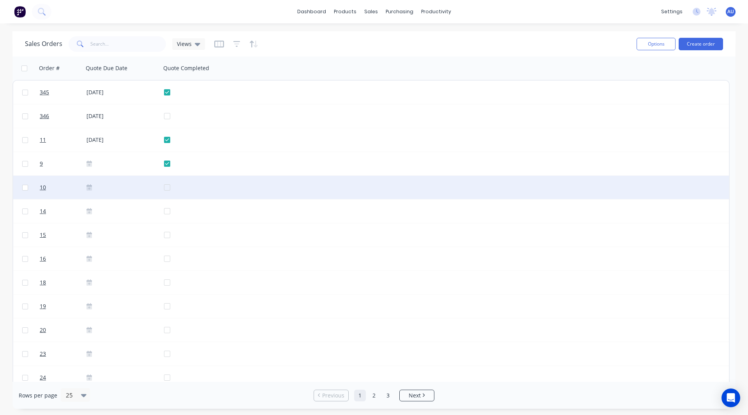
click at [167, 186] on div at bounding box center [205, 187] width 82 height 23
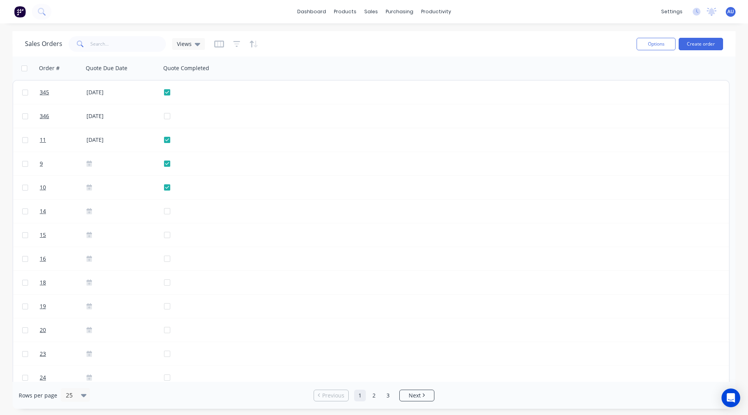
click at [338, 54] on div "Sales Orders Views Options Create order" at bounding box center [373, 43] width 723 height 25
click at [218, 48] on button "button" at bounding box center [219, 44] width 10 height 12
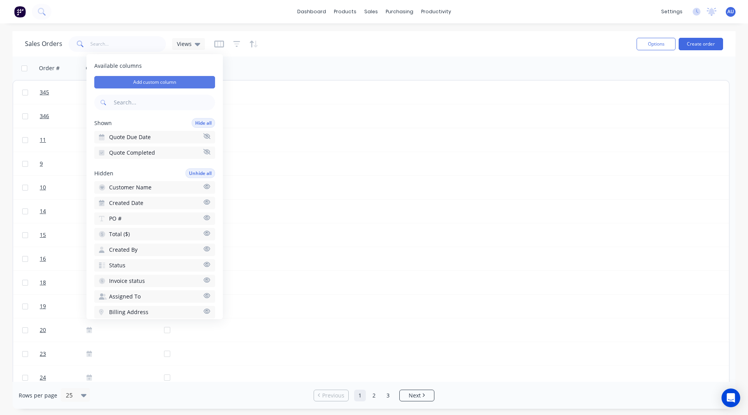
click at [167, 85] on button "Add custom column" at bounding box center [154, 82] width 121 height 12
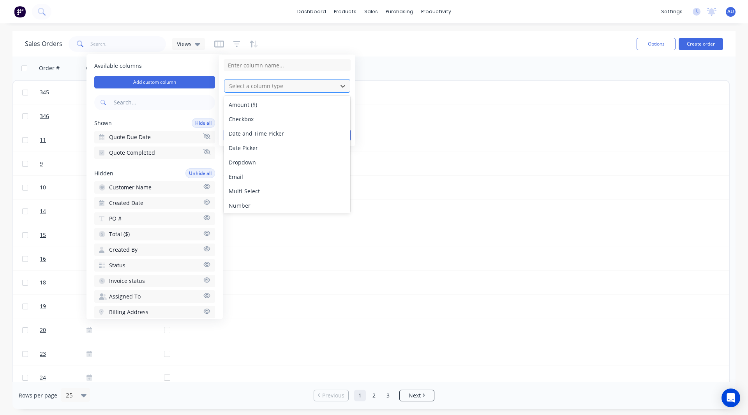
click at [260, 84] on div at bounding box center [280, 86] width 105 height 10
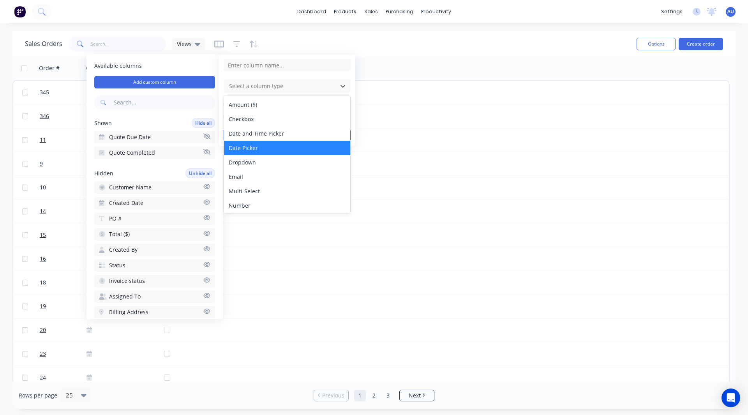
scroll to position [45, 0]
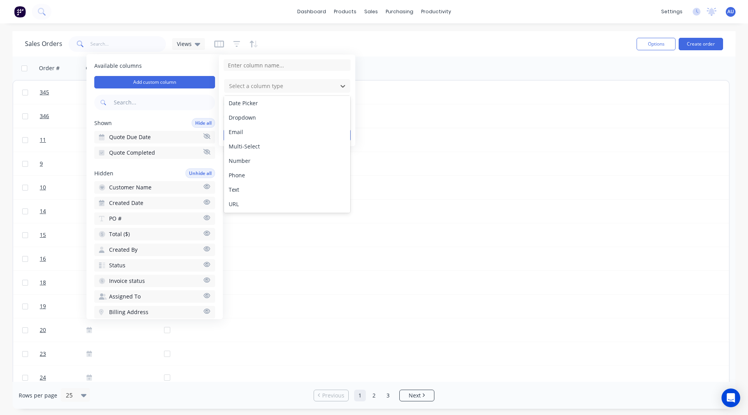
click at [418, 37] on div "Sales Orders Views" at bounding box center [327, 43] width 605 height 19
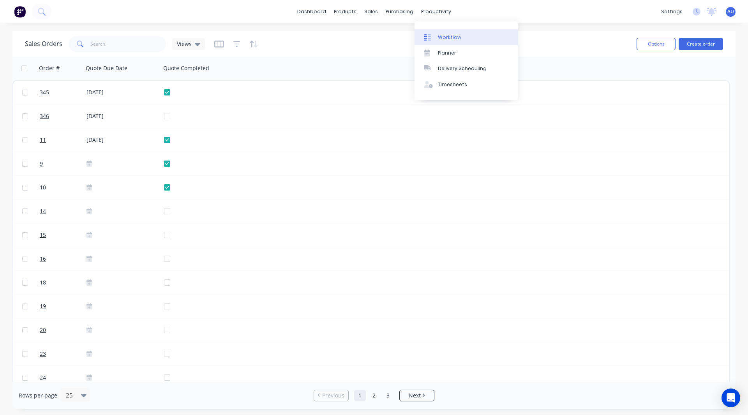
click at [441, 33] on link "Workflow" at bounding box center [465, 37] width 103 height 16
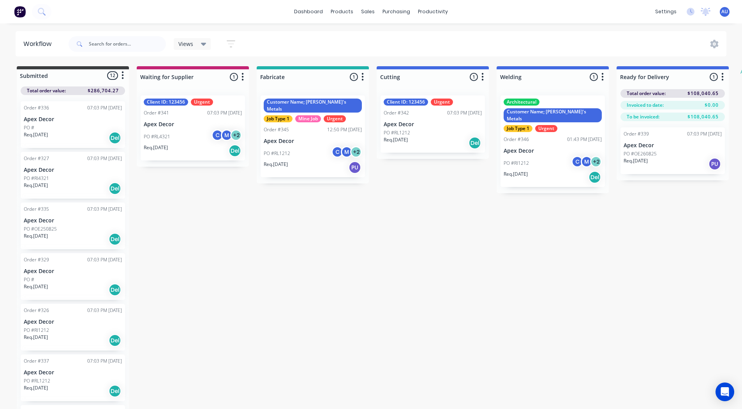
click at [310, 146] on div "PO #RL1212 C M + 2" at bounding box center [313, 153] width 98 height 15
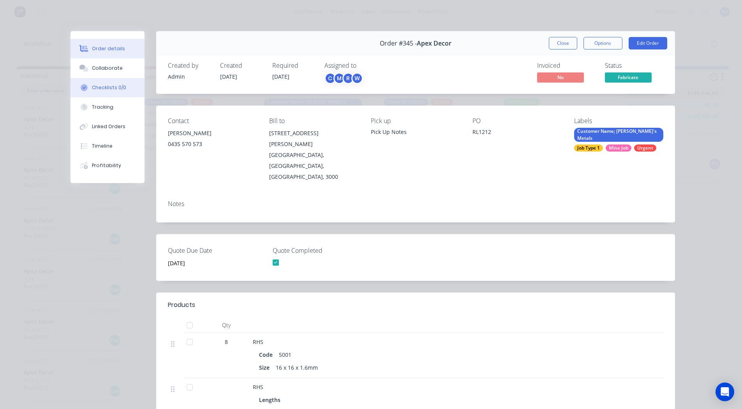
click at [102, 88] on div "Checklists 0/0" at bounding box center [109, 87] width 34 height 7
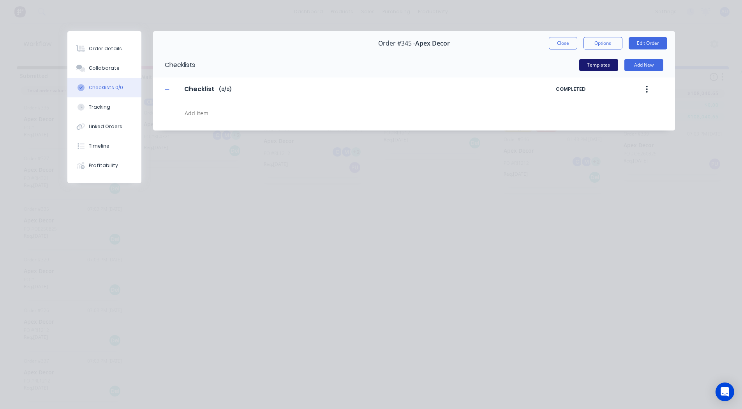
click at [584, 68] on button "Templates" at bounding box center [598, 65] width 39 height 12
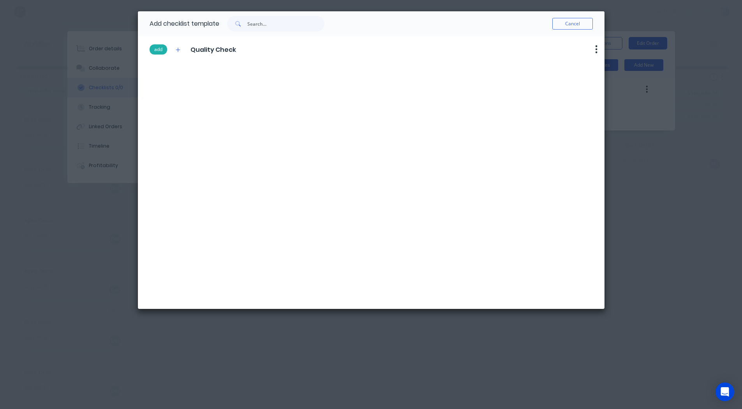
click at [161, 50] on button "add" at bounding box center [159, 49] width 18 height 10
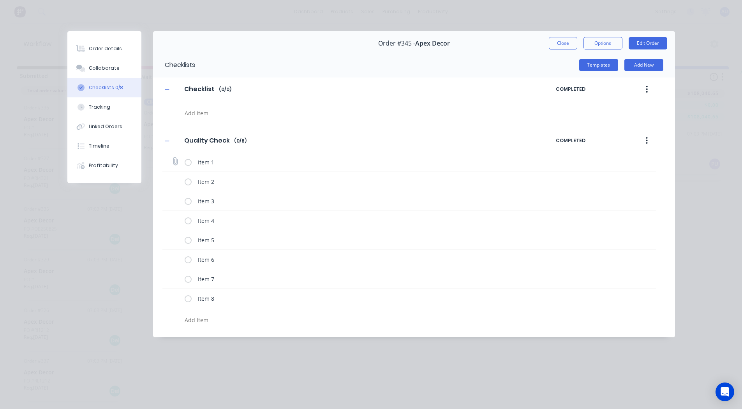
click at [189, 160] on label at bounding box center [188, 162] width 7 height 8
click at [0, 0] on input "checkbox" at bounding box center [0, 0] width 0 height 0
click at [188, 182] on label at bounding box center [188, 181] width 7 height 8
click at [0, 0] on input "checkbox" at bounding box center [0, 0] width 0 height 0
click at [188, 202] on label at bounding box center [188, 201] width 7 height 8
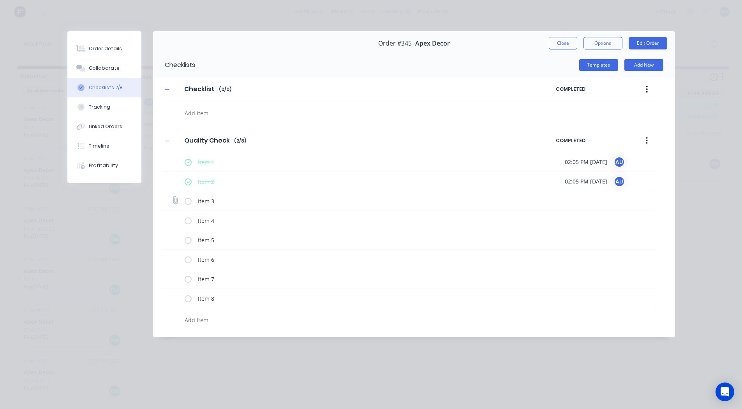
click at [0, 0] on input "checkbox" at bounding box center [0, 0] width 0 height 0
click at [186, 221] on label at bounding box center [188, 220] width 7 height 8
click at [0, 0] on input "checkbox" at bounding box center [0, 0] width 0 height 0
click at [188, 240] on label at bounding box center [188, 240] width 7 height 8
click at [0, 0] on input "checkbox" at bounding box center [0, 0] width 0 height 0
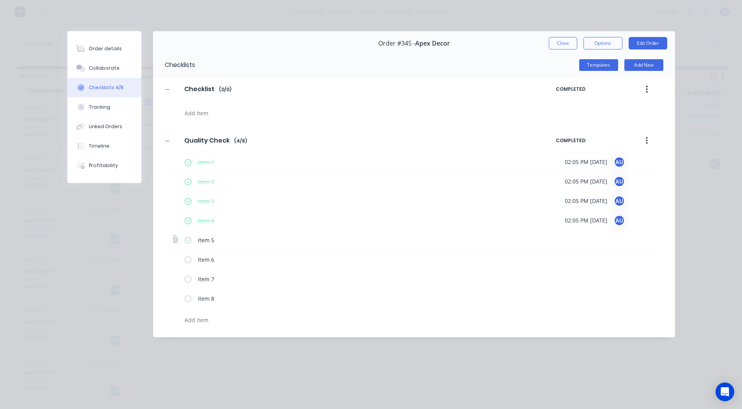
type textarea "x"
click at [575, 243] on span "02:05 PM 10/09/2025" at bounding box center [586, 240] width 42 height 8
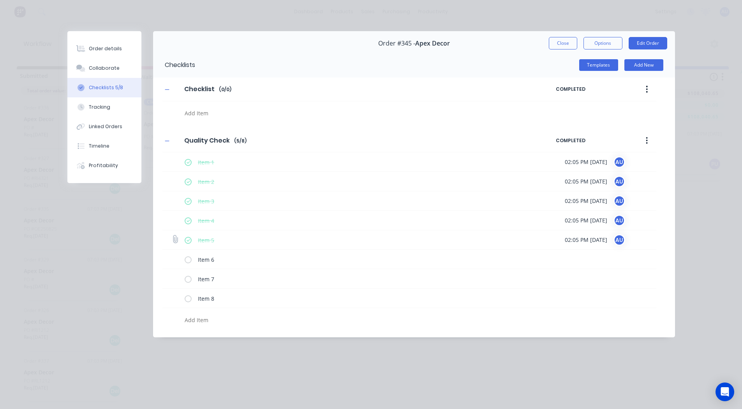
click at [174, 238] on icon at bounding box center [175, 239] width 10 height 10
click at [172, 235] on input "file" at bounding box center [172, 235] width 0 height 0
click at [566, 44] on button "Close" at bounding box center [563, 43] width 28 height 12
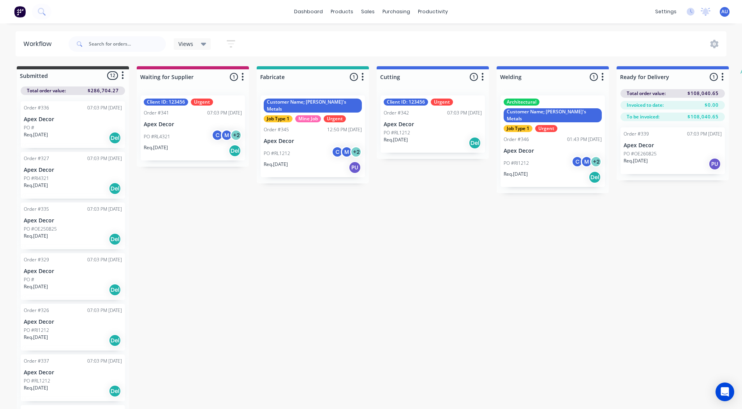
click at [21, 15] on img at bounding box center [20, 12] width 12 height 12
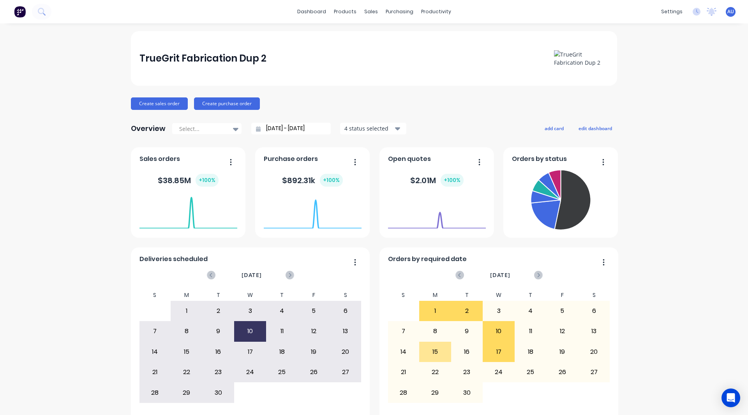
click at [711, 111] on div "TrueGrit Fabrication Dup 2 Create sales order Create purchase order Overview Se…" at bounding box center [374, 234] width 748 height 406
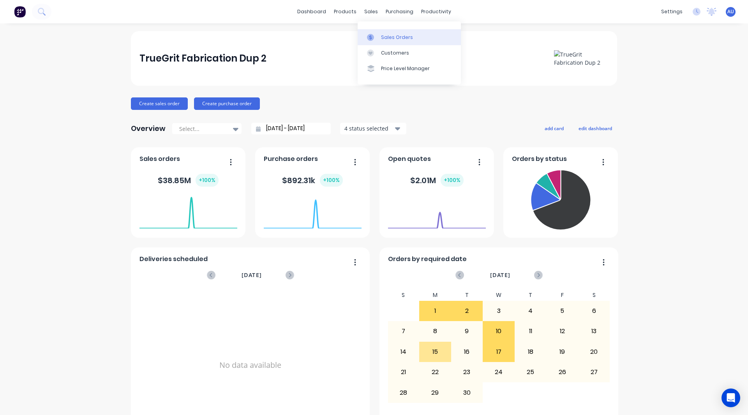
click at [389, 36] on div "Sales Orders" at bounding box center [397, 37] width 32 height 7
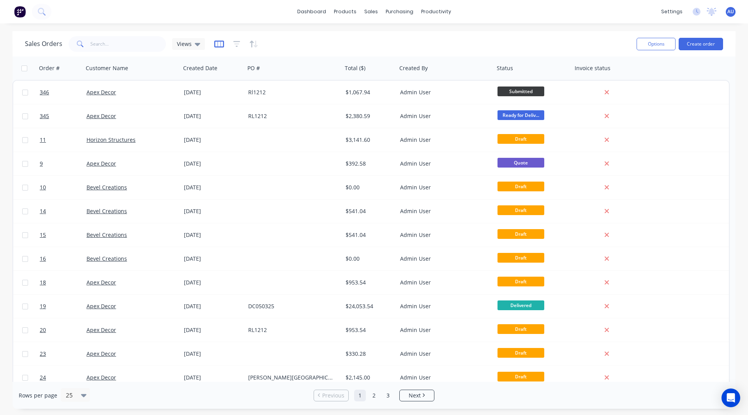
click at [218, 45] on icon "button" at bounding box center [219, 44] width 10 height 8
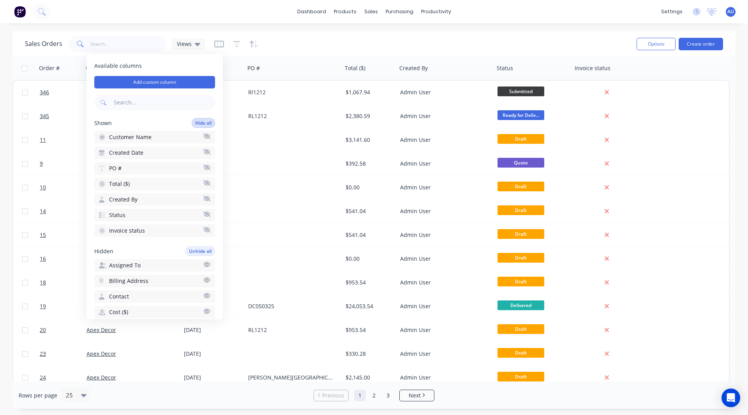
click at [193, 122] on button "Hide all" at bounding box center [203, 123] width 23 height 10
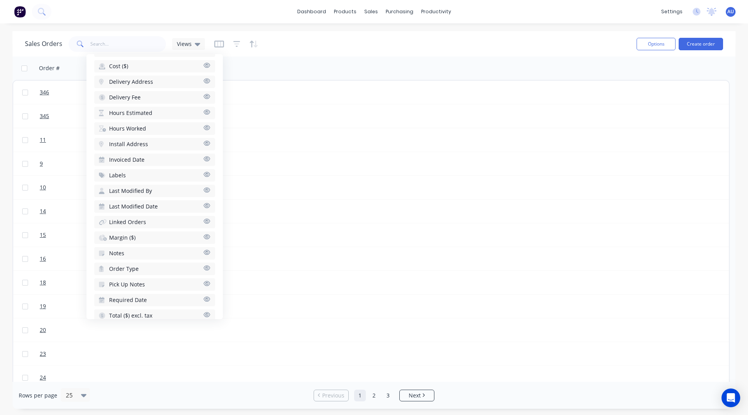
scroll to position [243, 0]
click at [130, 114] on span "Hours Estimated" at bounding box center [130, 116] width 43 height 8
click at [132, 116] on span "Hours Worked" at bounding box center [127, 116] width 37 height 8
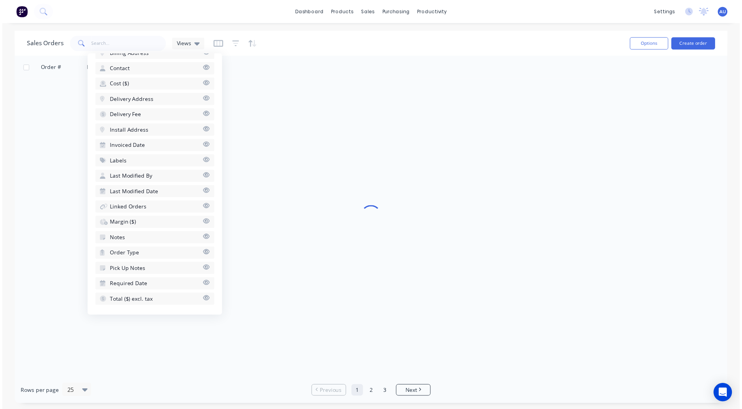
scroll to position [259, 0]
click at [127, 222] on span "Margin ($)" at bounding box center [122, 224] width 26 height 8
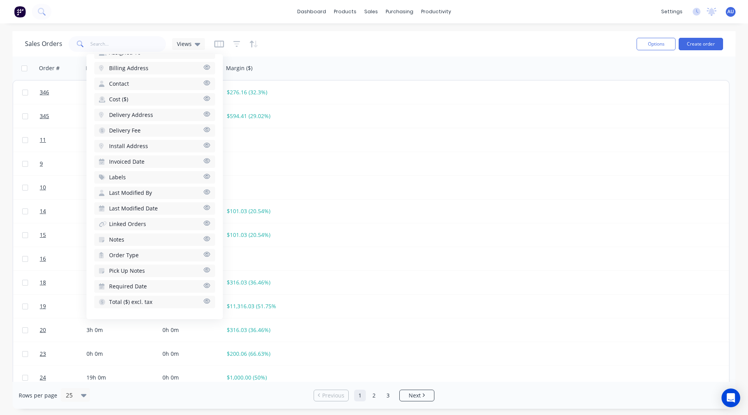
click at [287, 46] on div "Sales Orders Views" at bounding box center [327, 43] width 605 height 19
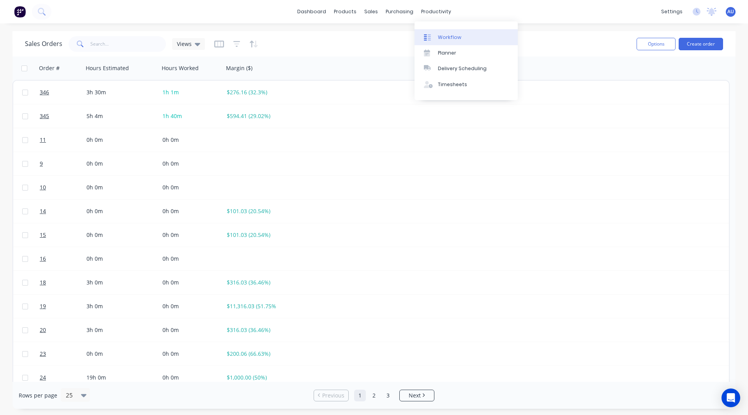
click at [447, 35] on div "Workflow" at bounding box center [449, 37] width 23 height 7
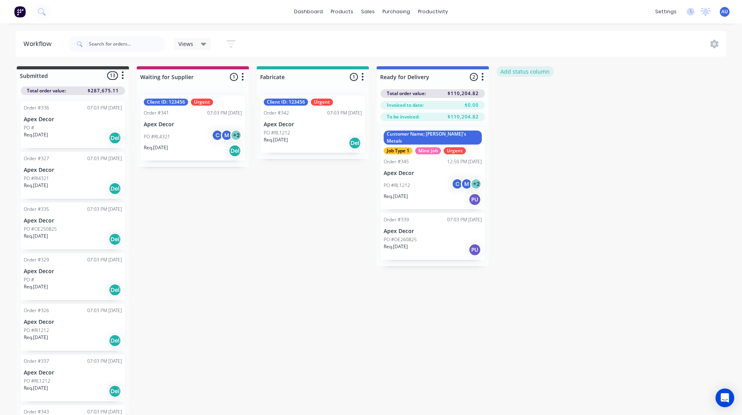
click at [527, 72] on button "Add status column" at bounding box center [524, 71] width 57 height 11
type input "Cutting"
click at [521, 97] on button "Add" at bounding box center [522, 95] width 43 height 12
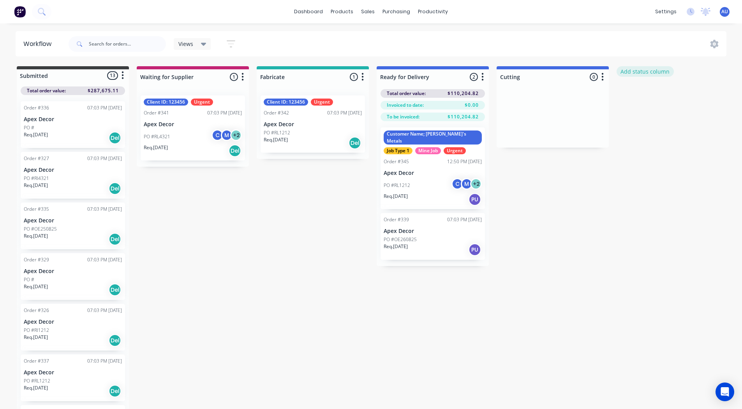
click at [628, 75] on button "Add status column" at bounding box center [644, 71] width 57 height 11
type input "Welding"
click at [634, 92] on button "Add" at bounding box center [642, 95] width 43 height 12
drag, startPoint x: 454, startPoint y: 174, endPoint x: 436, endPoint y: 186, distance: 21.7
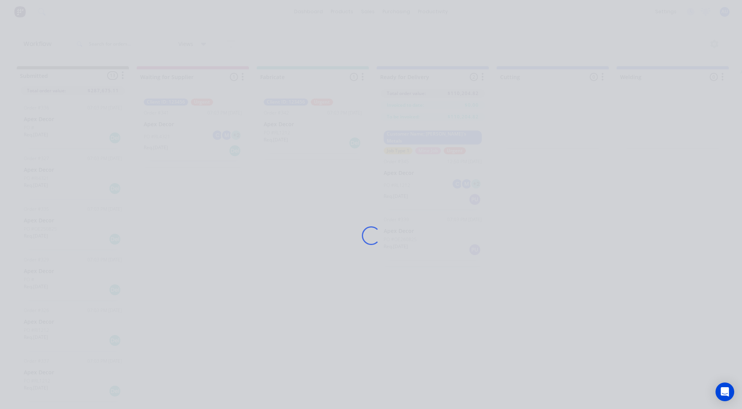
click at [521, 148] on div "Loading..." at bounding box center [371, 235] width 623 height 409
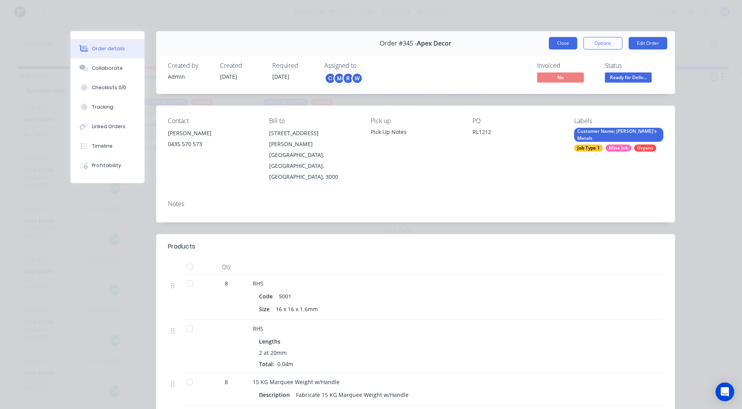
click at [559, 40] on button "Close" at bounding box center [563, 43] width 28 height 12
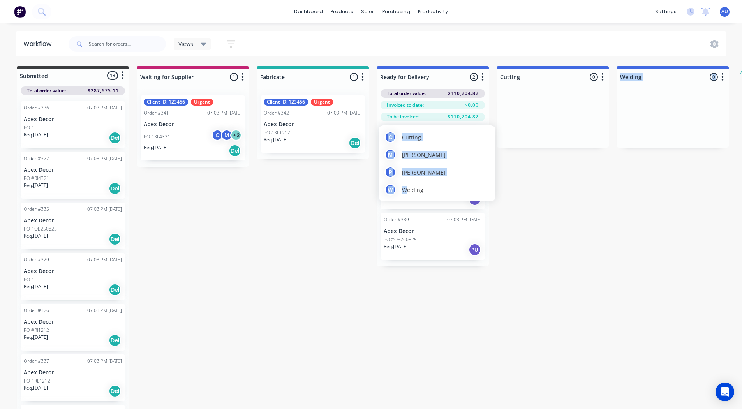
drag, startPoint x: 407, startPoint y: 178, endPoint x: 562, endPoint y: 163, distance: 155.7
click at [562, 163] on body "dashboard products sales purchasing productivity dashboard products Product Cat…" at bounding box center [371, 181] width 742 height 362
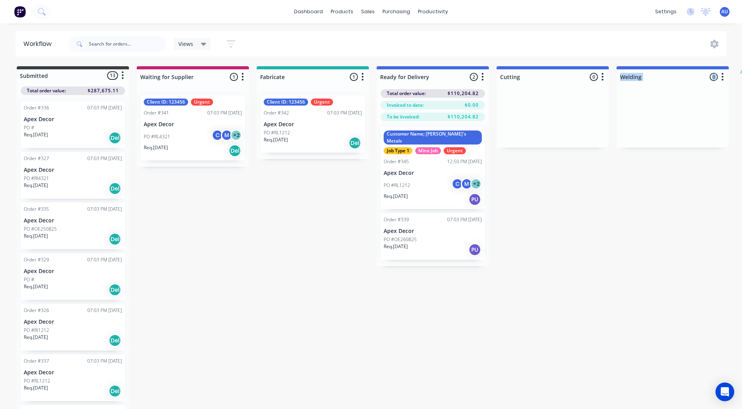
click at [562, 163] on div "Submitted 13 Status colour #3A3C3E hex #3A3C3E Save Cancel Summaries Total orde…" at bounding box center [474, 238] width 960 height 344
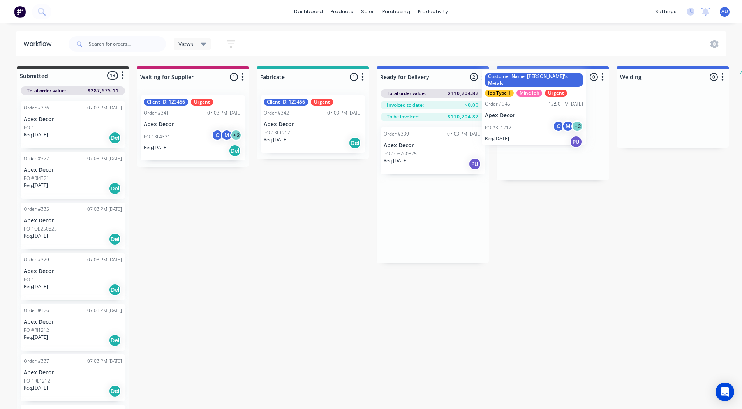
drag, startPoint x: 449, startPoint y: 167, endPoint x: 558, endPoint y: 104, distance: 125.6
click at [558, 104] on div "Submitted 13 Status colour #3A3C3E hex #3A3C3E Save Cancel Summaries Total orde…" at bounding box center [474, 238] width 960 height 344
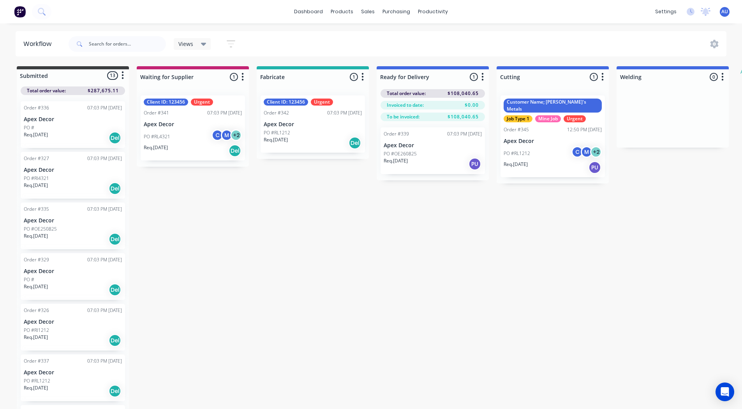
drag, startPoint x: 178, startPoint y: 120, endPoint x: 298, endPoint y: 181, distance: 134.1
click at [298, 181] on div "Submitted 13 Status colour #3A3C3E hex #3A3C3E Save Cancel Summaries Total orde…" at bounding box center [474, 238] width 960 height 344
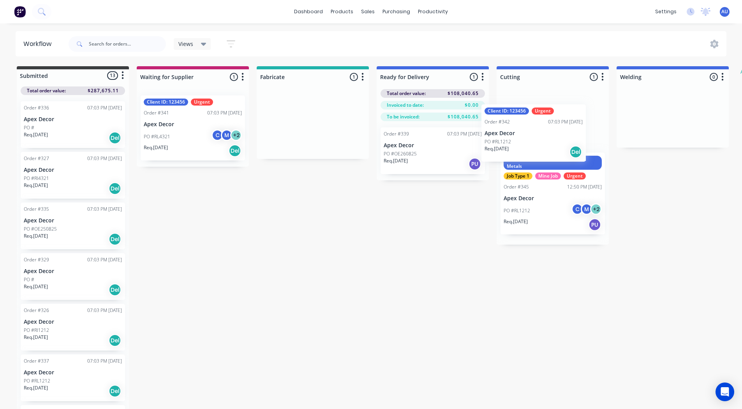
drag, startPoint x: 292, startPoint y: 129, endPoint x: 522, endPoint y: 138, distance: 230.3
click at [522, 138] on div "Submitted 13 Status colour #3A3C3E hex #3A3C3E Save Cancel Summaries Total orde…" at bounding box center [474, 238] width 960 height 344
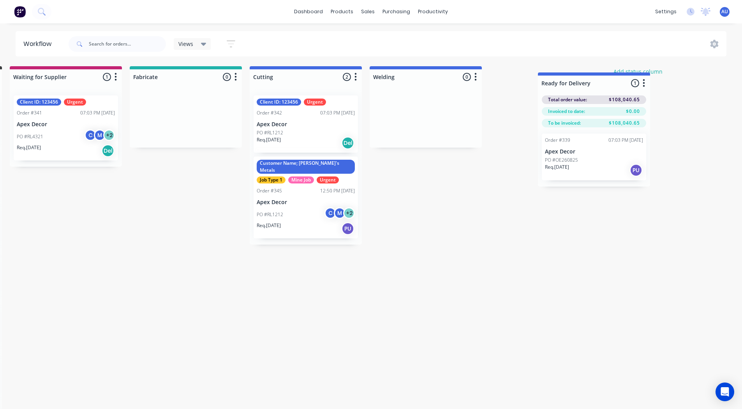
scroll to position [0, 130]
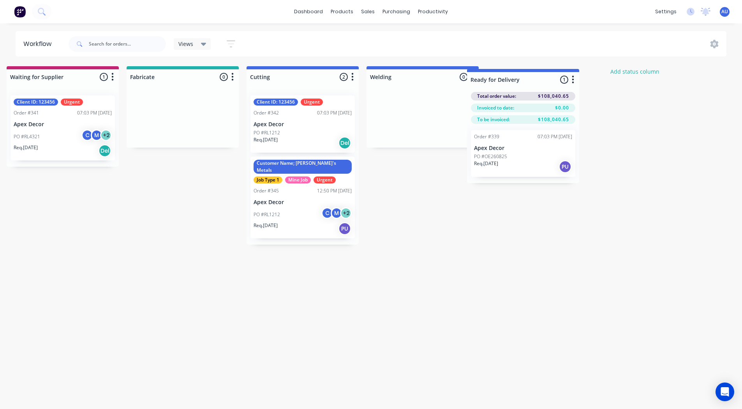
drag, startPoint x: 426, startPoint y: 76, endPoint x: 519, endPoint y: 78, distance: 92.7
click at [519, 78] on div "Submitted 13 Status colour #3A3C3E hex #3A3C3E Save Cancel Summaries Total orde…" at bounding box center [344, 238] width 960 height 344
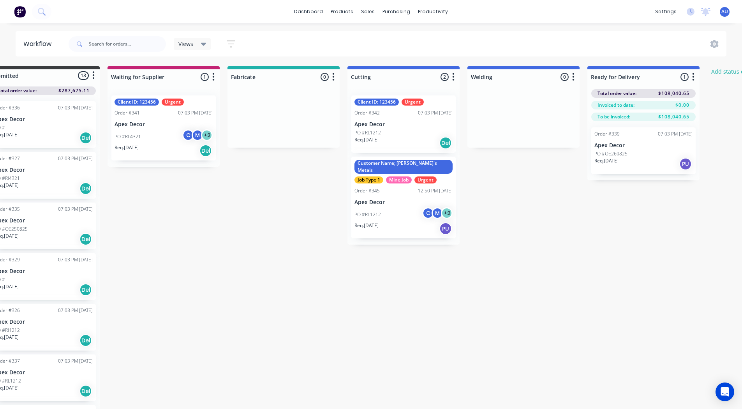
scroll to position [0, 29]
click at [453, 79] on icon "button" at bounding box center [453, 77] width 2 height 10
click at [416, 104] on button "Notifications" at bounding box center [419, 106] width 78 height 13
click at [513, 167] on div "Submitted 13 Status colour #3A3C3E hex #3A3C3E Save Cancel Summaries Total orde…" at bounding box center [445, 238] width 960 height 344
click at [573, 77] on icon "button" at bounding box center [573, 77] width 2 height 8
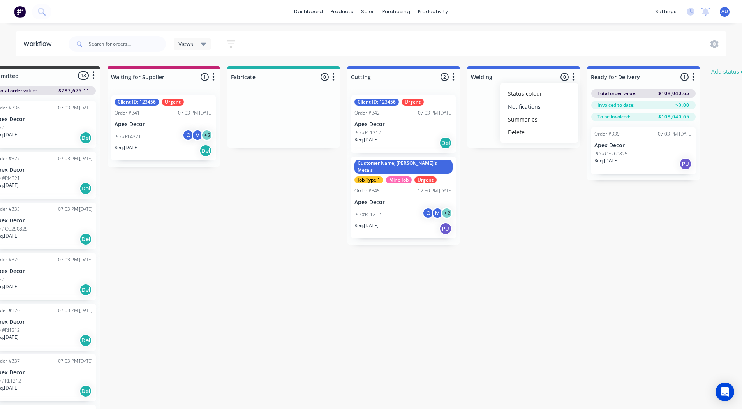
click at [545, 106] on button "Notifications" at bounding box center [539, 106] width 78 height 13
click at [606, 106] on label at bounding box center [606, 106] width 0 height 0
click at [591, 112] on input "checkbox" at bounding box center [590, 109] width 6 height 7
checkbox input "true"
click at [606, 119] on label at bounding box center [606, 119] width 0 height 0
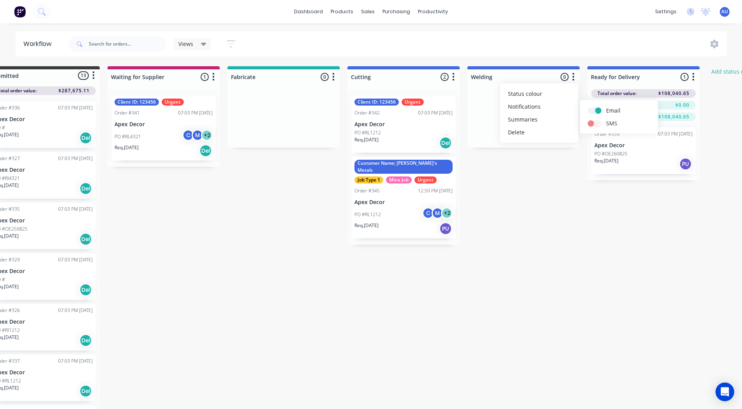
click at [592, 121] on input "checkbox" at bounding box center [590, 122] width 6 height 7
checkbox input "true"
click at [594, 107] on div at bounding box center [596, 110] width 18 height 8
click at [606, 106] on label at bounding box center [606, 106] width 0 height 0
click at [594, 109] on input "checkbox" at bounding box center [590, 109] width 6 height 7
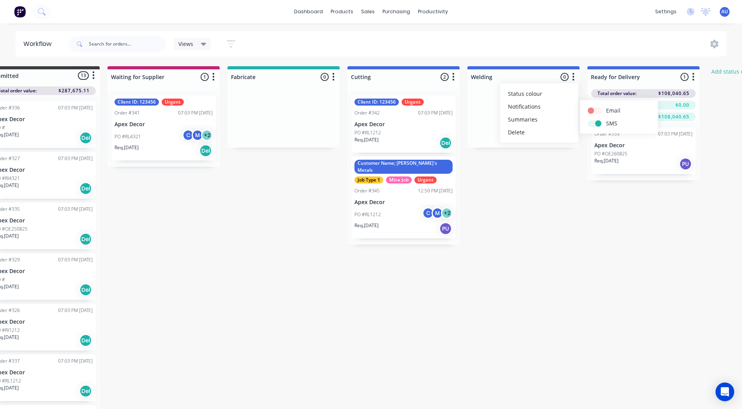
checkbox input "false"
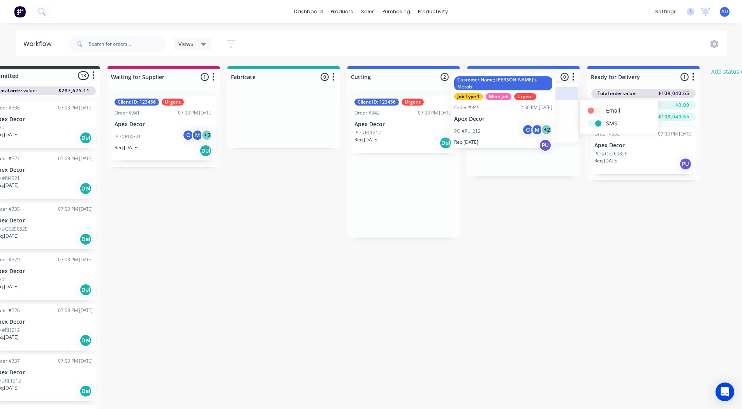
drag, startPoint x: 406, startPoint y: 186, endPoint x: 507, endPoint y: 96, distance: 135.4
click at [507, 96] on div "Submitted 13 Status colour #3A3C3E hex #3A3C3E Save Cancel Summaries Total orde…" at bounding box center [445, 238] width 960 height 344
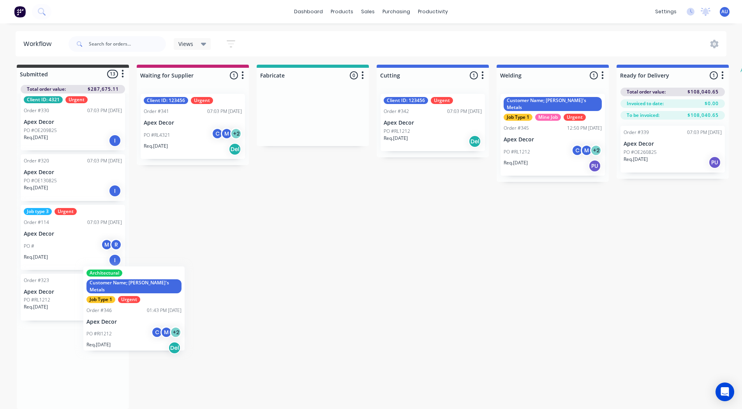
scroll to position [5, 0]
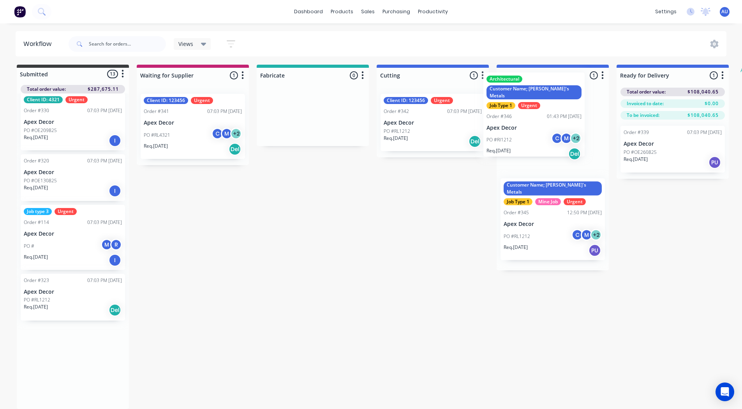
drag, startPoint x: 56, startPoint y: 364, endPoint x: 521, endPoint y: 109, distance: 530.2
click at [521, 109] on div "Submitted 13 Status colour #3A3C3E hex #3A3C3E Save Cancel Summaries Total orde…" at bounding box center [474, 237] width 960 height 344
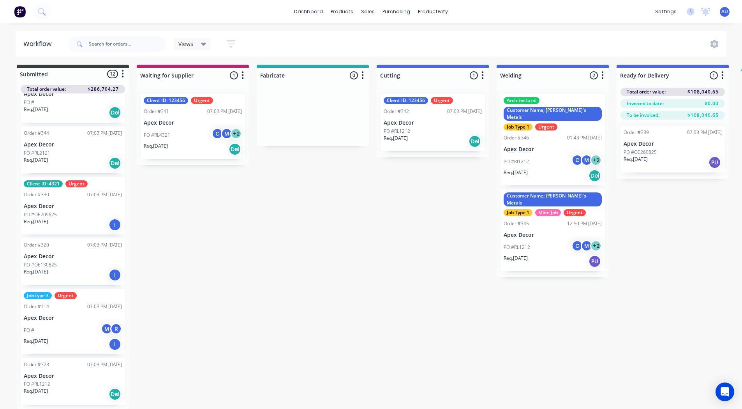
scroll to position [324, 0]
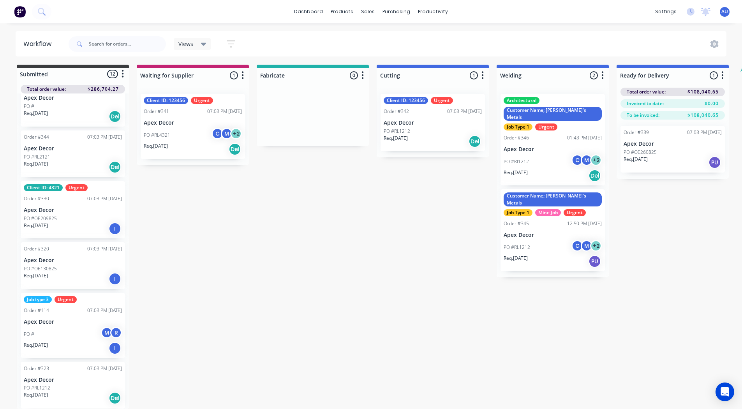
click at [603, 74] on icon "button" at bounding box center [602, 75] width 2 height 10
click at [572, 100] on button "Notifications" at bounding box center [568, 104] width 78 height 13
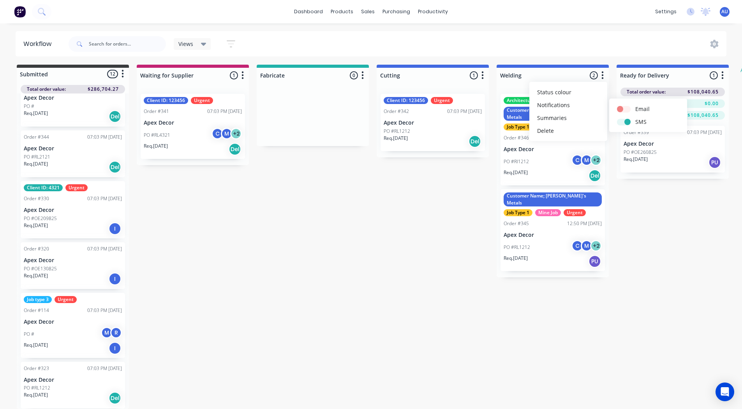
click at [443, 212] on div "Submitted 12 Status colour #3A3C3E hex #3A3C3E Save Cancel Summaries Total orde…" at bounding box center [474, 237] width 960 height 344
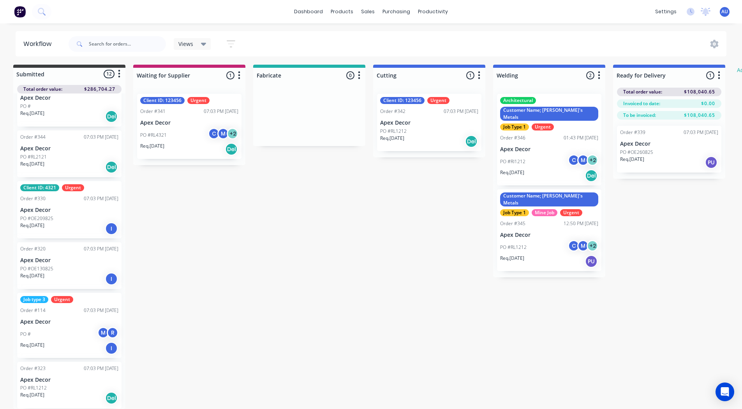
scroll to position [5, 4]
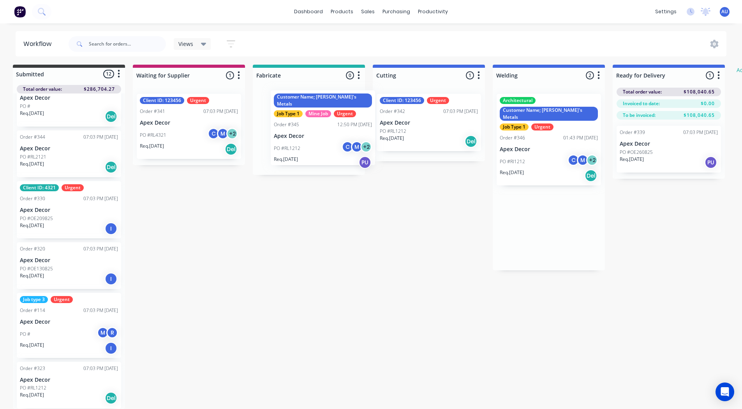
drag, startPoint x: 528, startPoint y: 216, endPoint x: 288, endPoint y: 127, distance: 255.1
click at [288, 127] on div "Submitted 12 Status colour #3A3C3E hex #3A3C3E Save Cancel Summaries Total orde…" at bounding box center [470, 237] width 960 height 344
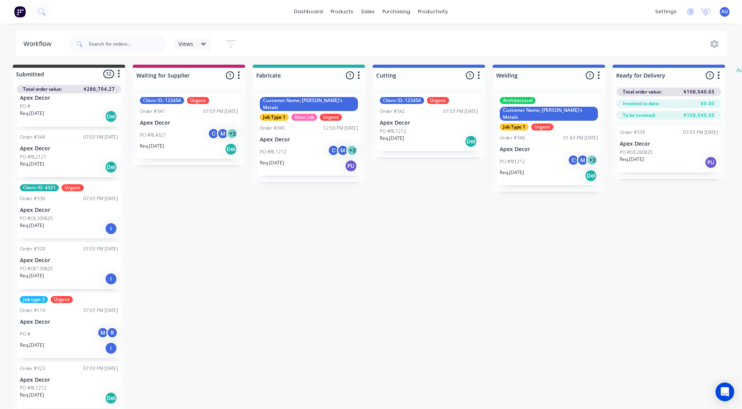
click at [236, 71] on button "button" at bounding box center [238, 75] width 9 height 9
click at [358, 73] on icon "button" at bounding box center [358, 75] width 2 height 10
click at [332, 102] on button "Notifications" at bounding box center [324, 104] width 78 height 13
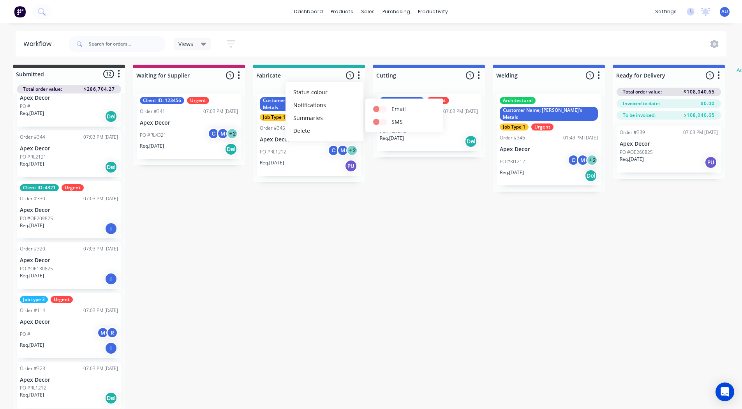
click at [222, 217] on div "Submitted 12 Status colour #3A3C3E hex #3A3C3E Save Cancel Summaries Total orde…" at bounding box center [470, 237] width 960 height 344
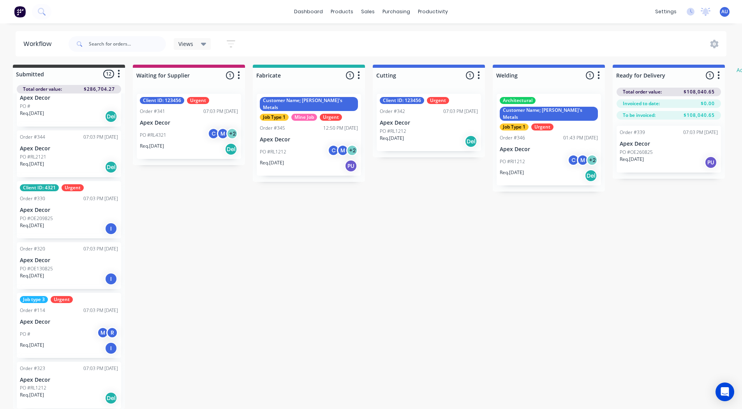
click at [301, 144] on div "PO #RL1212 C M + 2" at bounding box center [309, 151] width 98 height 15
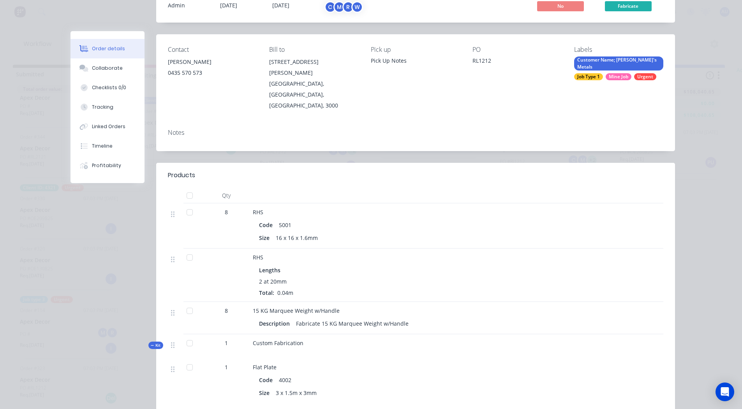
scroll to position [0, 0]
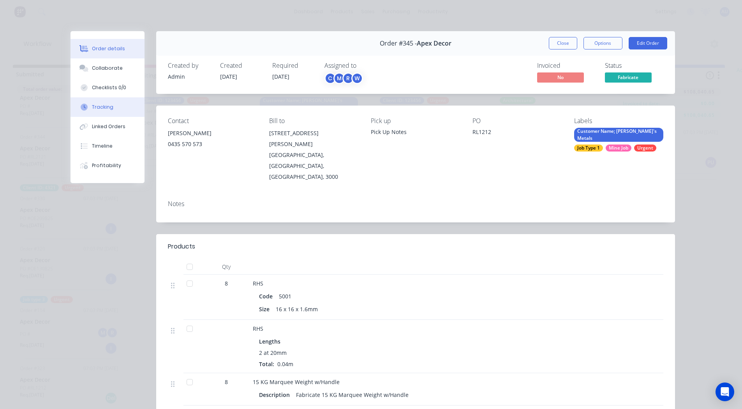
click at [92, 109] on div "Tracking" at bounding box center [102, 107] width 21 height 7
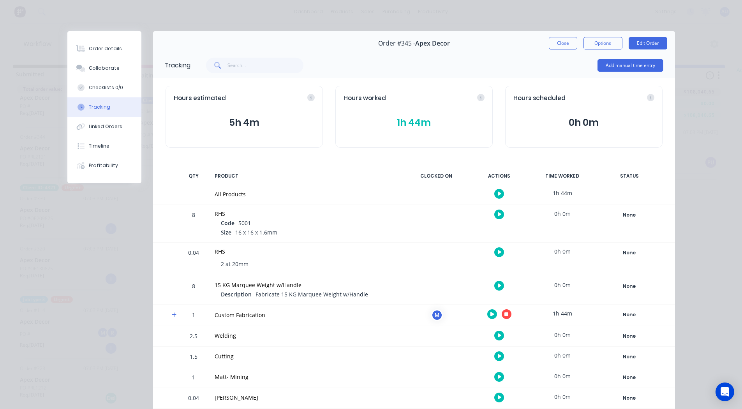
click at [504, 315] on icon "button" at bounding box center [506, 314] width 4 height 4
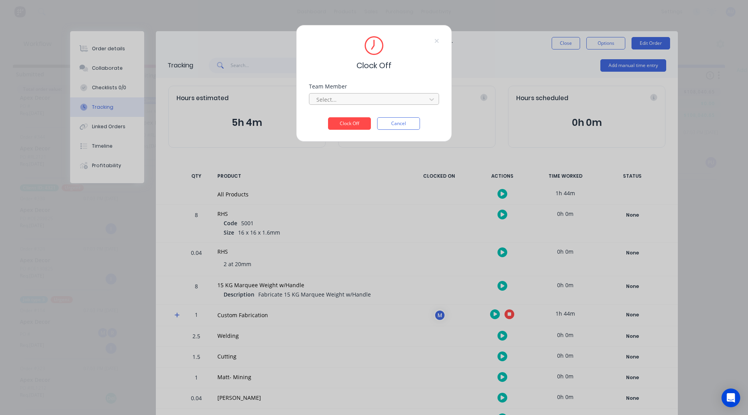
click at [346, 98] on div at bounding box center [368, 100] width 107 height 10
click at [336, 117] on div "[PERSON_NAME]" at bounding box center [370, 116] width 130 height 14
click at [343, 124] on button "Clock Off" at bounding box center [349, 123] width 43 height 12
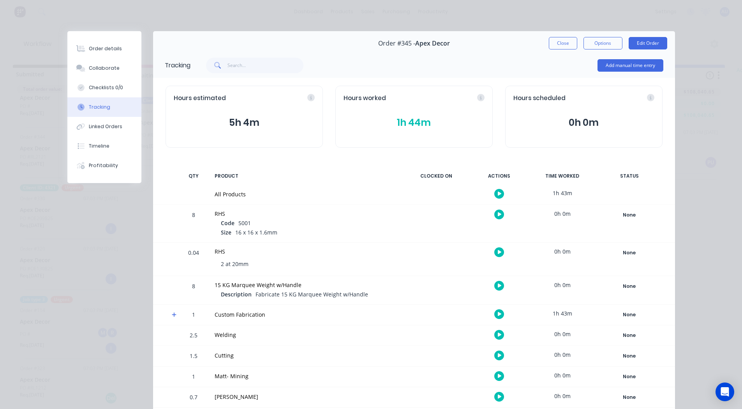
click at [269, 173] on div "PRODUCT" at bounding box center [306, 176] width 192 height 16
click at [114, 70] on button "Collaborate" at bounding box center [104, 67] width 74 height 19
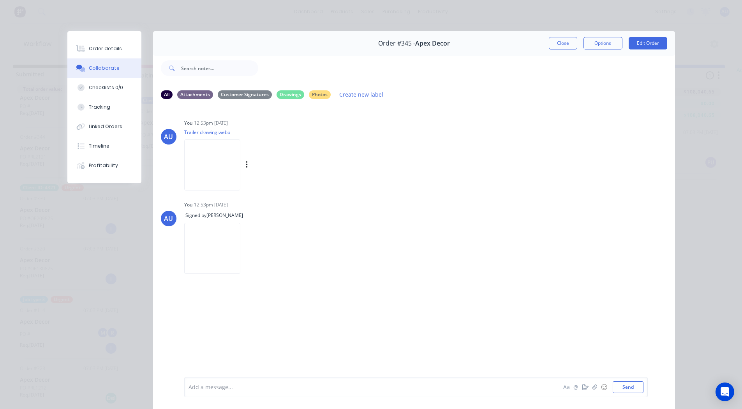
click at [216, 163] on img at bounding box center [212, 164] width 56 height 51
click at [287, 94] on div "Drawings" at bounding box center [290, 94] width 28 height 9
click at [312, 94] on div "Photos" at bounding box center [320, 94] width 22 height 9
click at [165, 95] on div "All" at bounding box center [167, 94] width 12 height 9
click at [582, 387] on icon "button" at bounding box center [585, 386] width 6 height 5
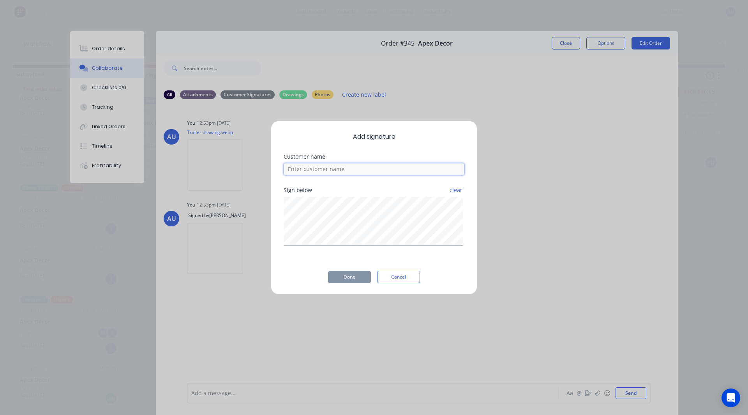
click at [327, 167] on input at bounding box center [373, 169] width 181 height 12
type input "[PERSON_NAME]"
click at [352, 275] on button "Done" at bounding box center [349, 277] width 43 height 12
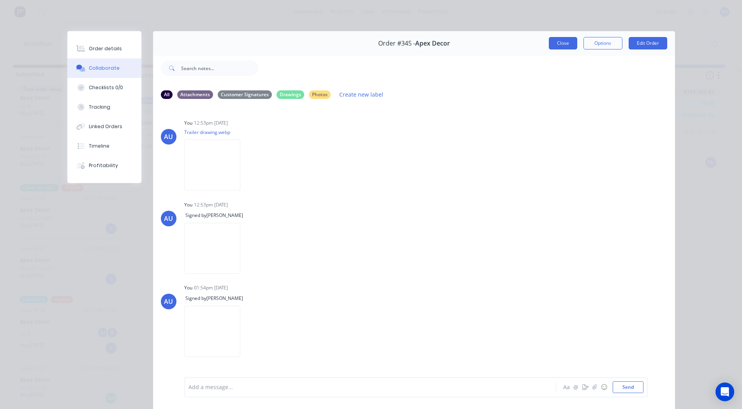
click at [565, 41] on button "Close" at bounding box center [563, 43] width 28 height 12
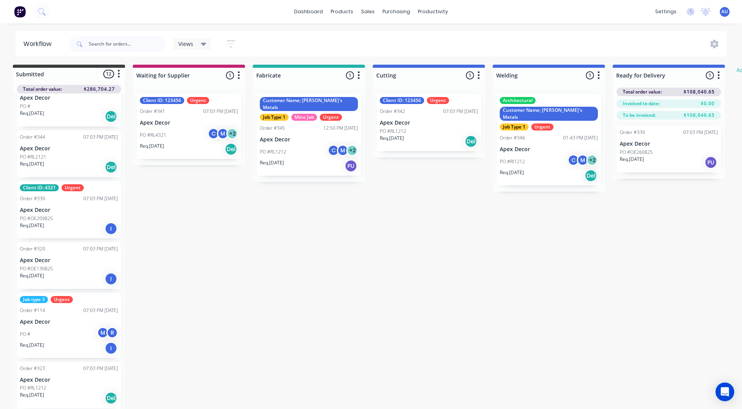
click at [269, 28] on div "dashboard products sales purchasing productivity dashboard products Product Cat…" at bounding box center [367, 179] width 742 height 362
click at [470, 8] on div "dashboard products sales purchasing productivity dashboard products Product Cat…" at bounding box center [371, 11] width 742 height 23
click at [333, 197] on div "Submitted 12 Status colour #3A3C3E hex #3A3C3E Save Cancel Summaries Total orde…" at bounding box center [470, 237] width 960 height 344
click at [453, 51] on link "Planner" at bounding box center [463, 53] width 103 height 16
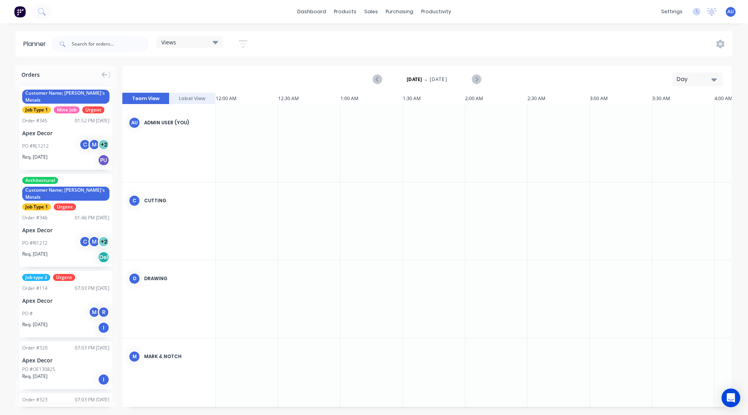
scroll to position [0, 1620]
click at [689, 80] on div "Day" at bounding box center [694, 79] width 36 height 8
click at [673, 118] on div "Week" at bounding box center [683, 116] width 77 height 16
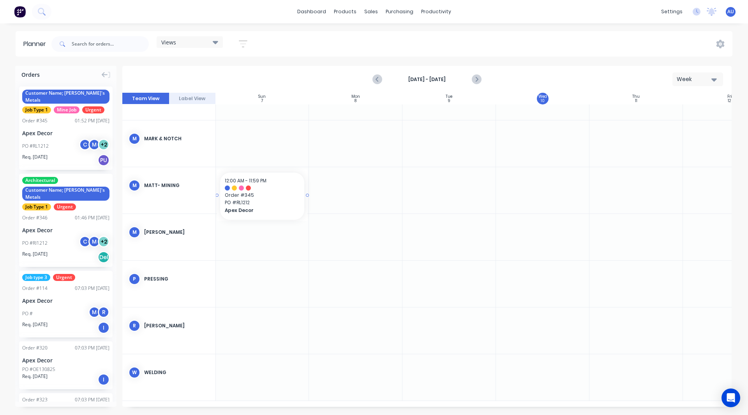
scroll to position [127, 0]
drag, startPoint x: 47, startPoint y: 125, endPoint x: 338, endPoint y: 236, distance: 311.3
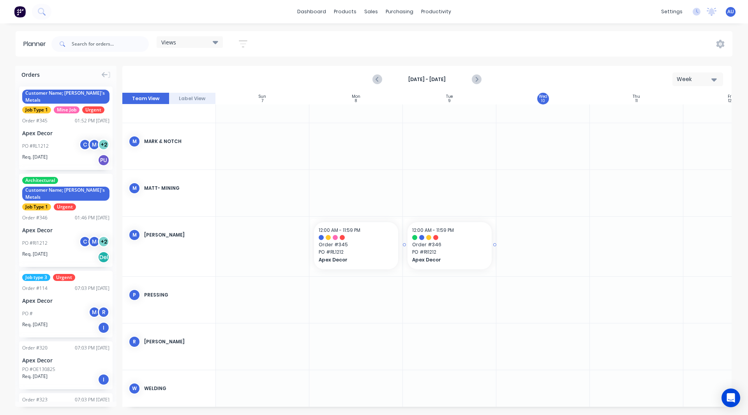
drag, startPoint x: 61, startPoint y: 210, endPoint x: 443, endPoint y: 238, distance: 383.7
drag, startPoint x: 47, startPoint y: 206, endPoint x: 521, endPoint y: 246, distance: 475.1
drag, startPoint x: 51, startPoint y: 208, endPoint x: 632, endPoint y: 251, distance: 582.5
drag, startPoint x: 54, startPoint y: 208, endPoint x: 348, endPoint y: 240, distance: 295.7
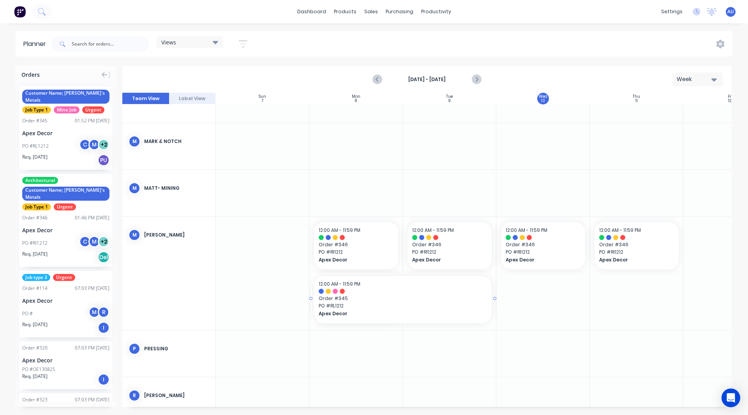
drag, startPoint x: 401, startPoint y: 297, endPoint x: 462, endPoint y: 297, distance: 60.7
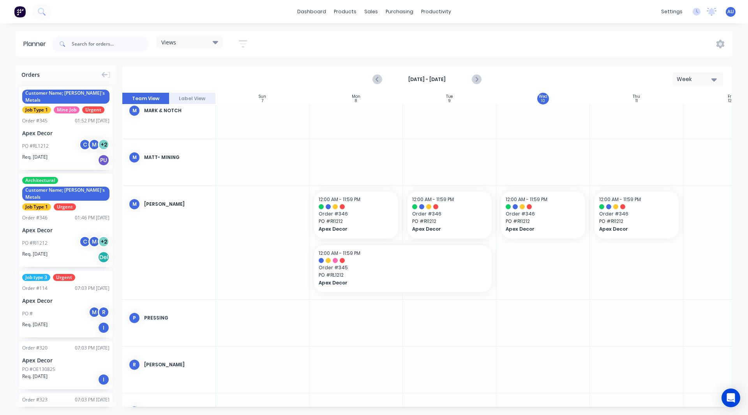
scroll to position [152, 0]
click at [700, 77] on div "Week" at bounding box center [694, 79] width 36 height 8
click at [668, 131] on div "Month" at bounding box center [683, 131] width 77 height 16
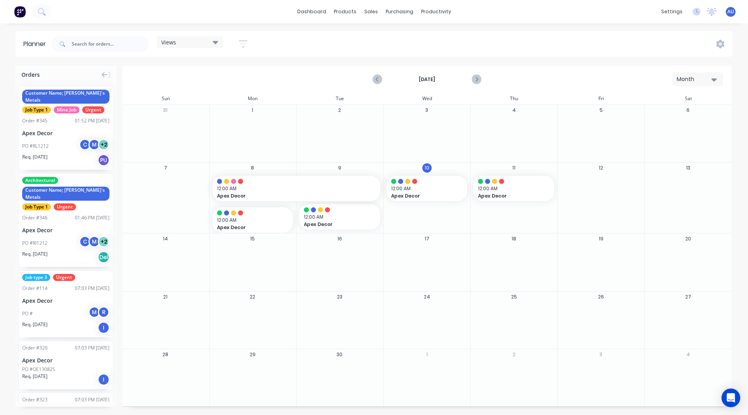
drag, startPoint x: 693, startPoint y: 80, endPoint x: 700, endPoint y: 85, distance: 9.0
click at [700, 85] on button "Month" at bounding box center [697, 79] width 51 height 14
click at [677, 117] on div "Week" at bounding box center [683, 116] width 77 height 16
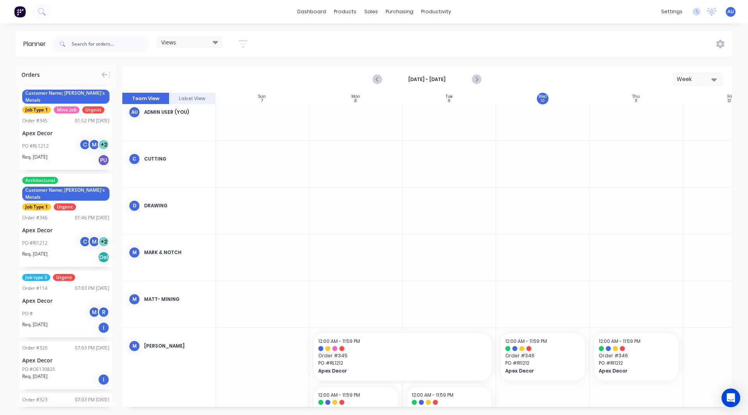
scroll to position [14, 0]
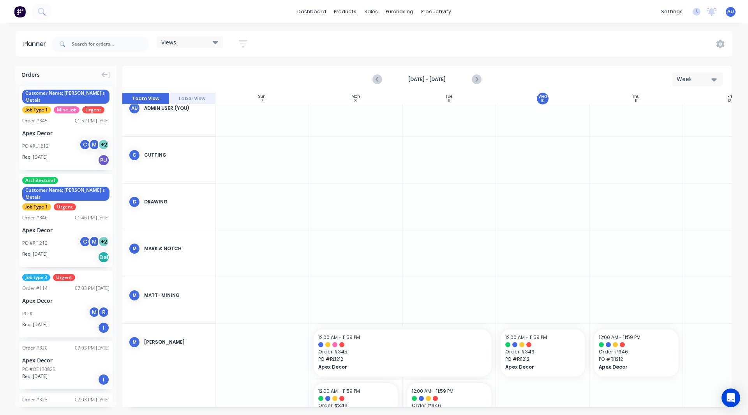
click at [689, 79] on div "Week" at bounding box center [694, 79] width 36 height 8
click at [677, 129] on div "Month" at bounding box center [683, 131] width 77 height 16
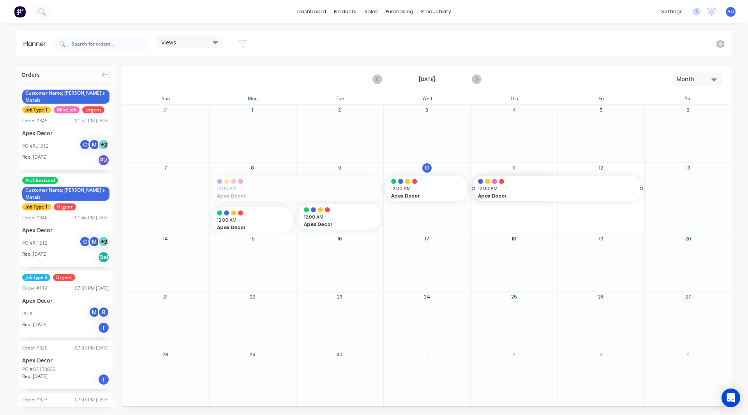
drag, startPoint x: 297, startPoint y: 185, endPoint x: 598, endPoint y: 201, distance: 301.4
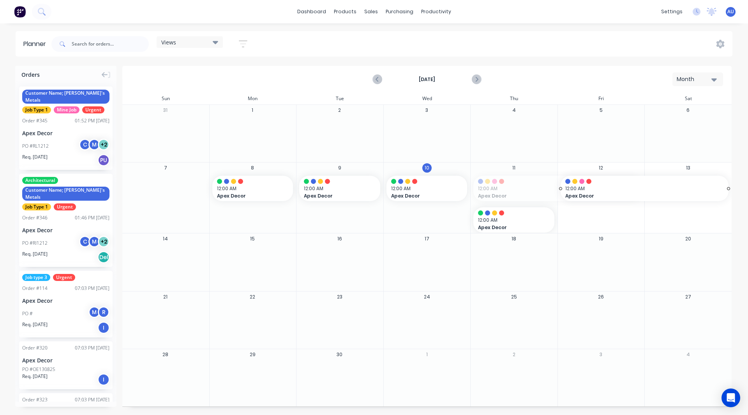
drag, startPoint x: 508, startPoint y: 184, endPoint x: 586, endPoint y: 188, distance: 77.9
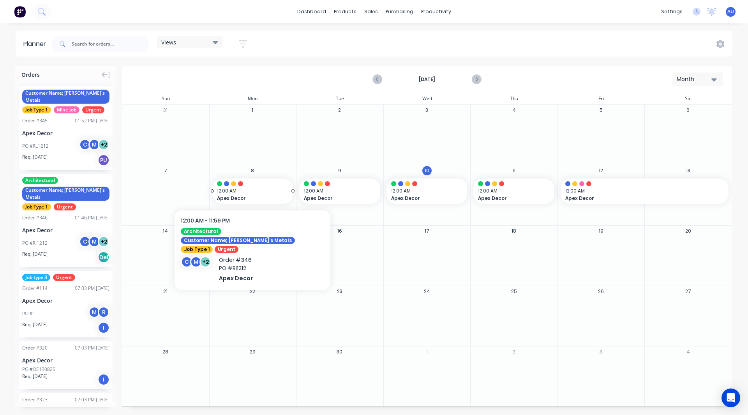
click at [245, 183] on div at bounding box center [253, 183] width 72 height 5
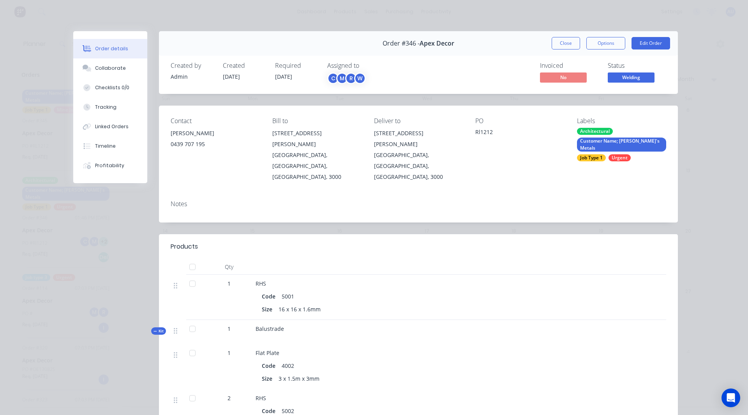
drag, startPoint x: 563, startPoint y: 42, endPoint x: 505, endPoint y: 65, distance: 62.5
click at [563, 47] on button "Close" at bounding box center [565, 43] width 28 height 12
